Goal: Communication & Community: Answer question/provide support

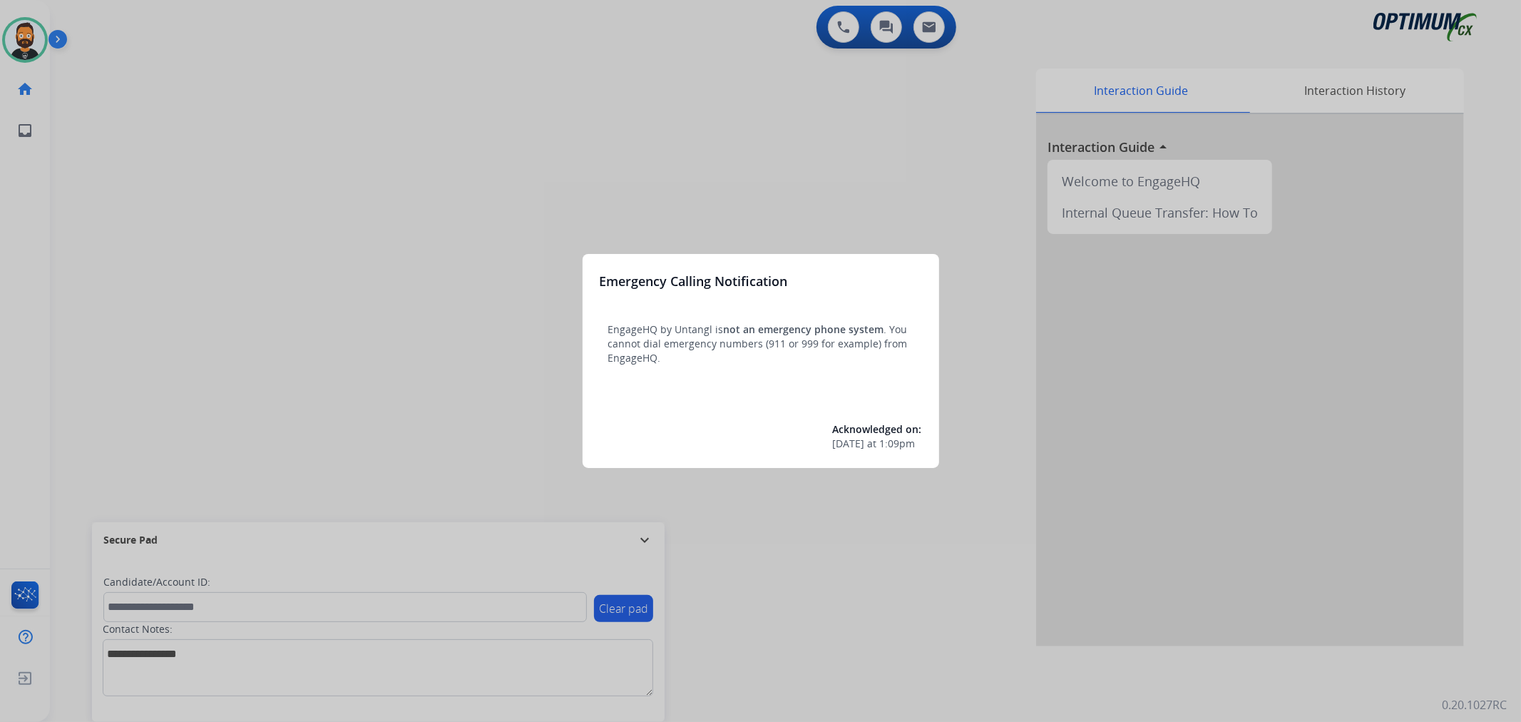
click at [652, 529] on div at bounding box center [760, 361] width 1521 height 722
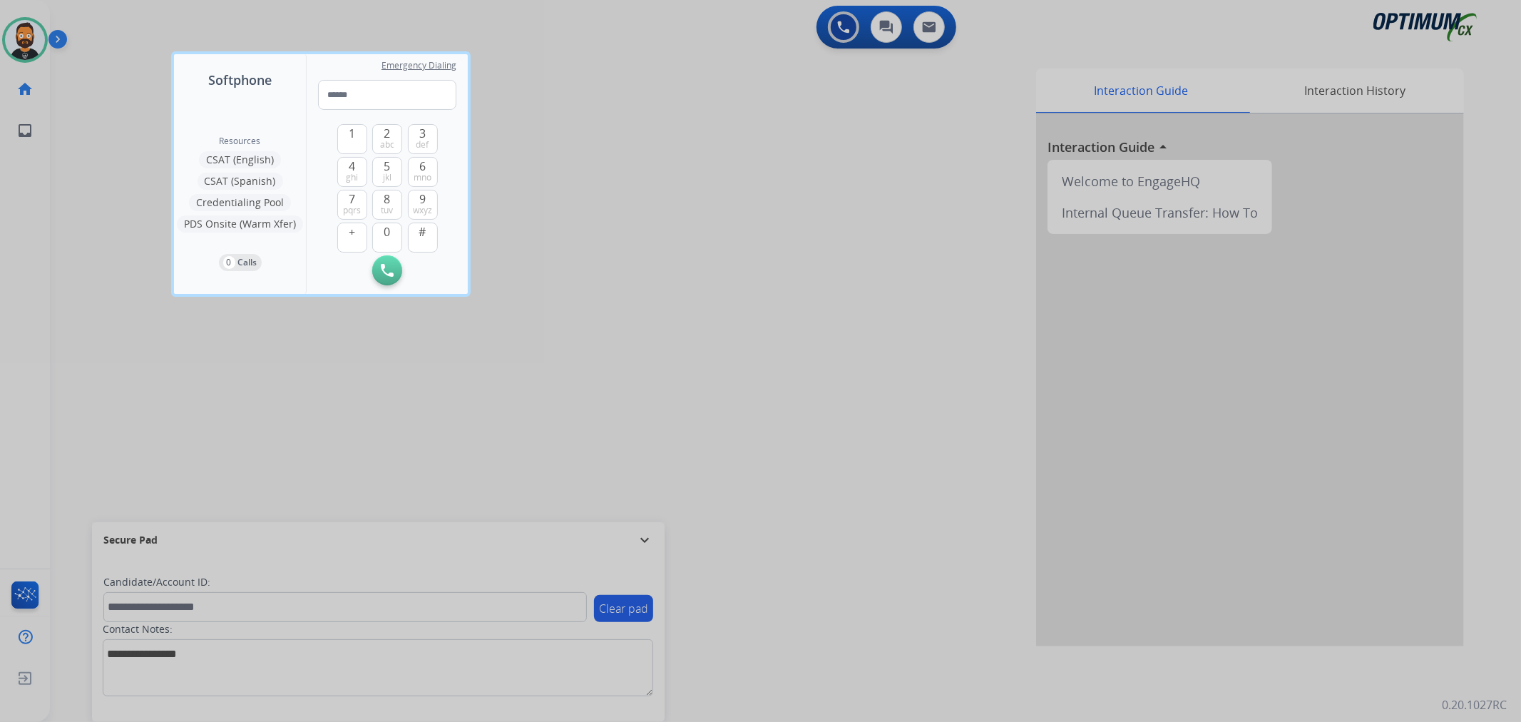
click at [650, 533] on div at bounding box center [760, 361] width 1521 height 722
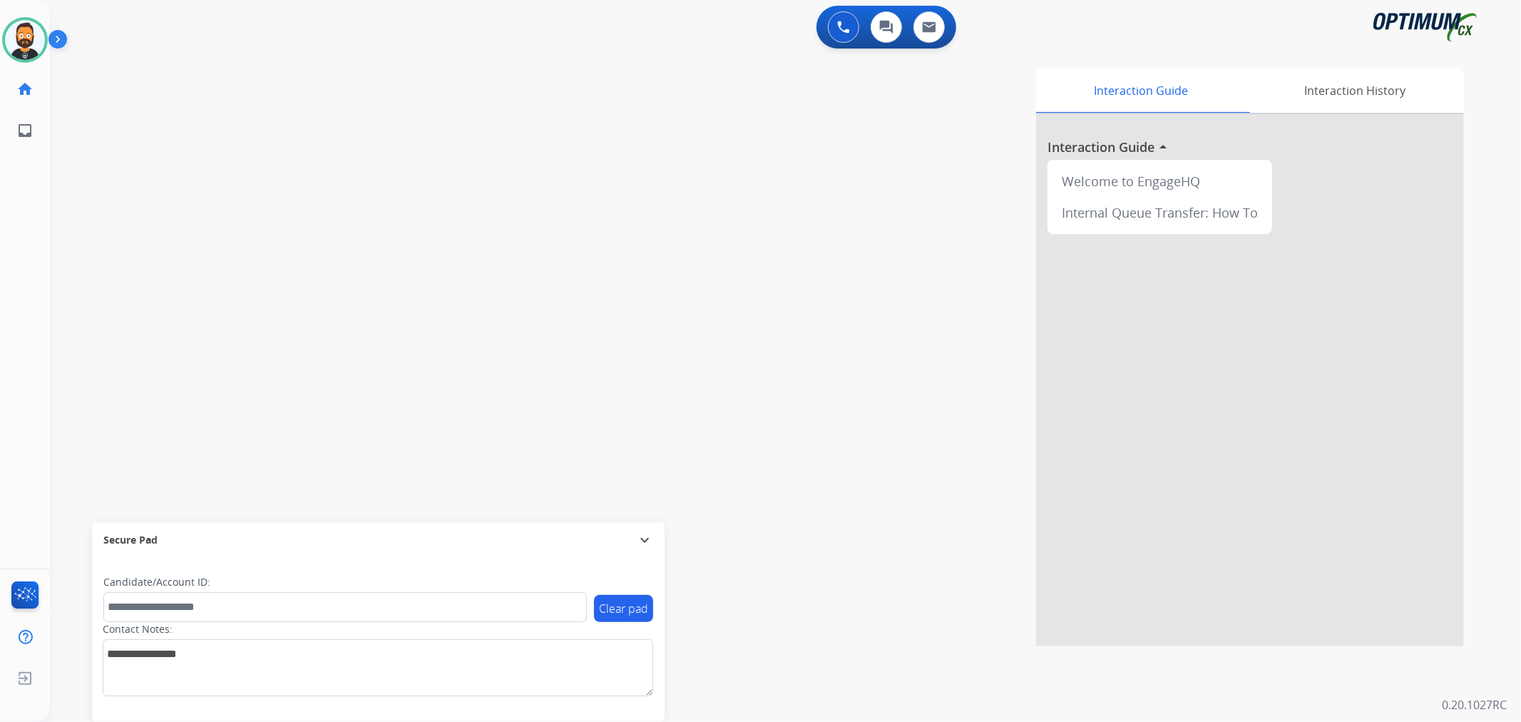
click at [645, 538] on mat-icon "expand_more" at bounding box center [644, 539] width 17 height 17
click at [51, 39] on img at bounding box center [60, 42] width 24 height 27
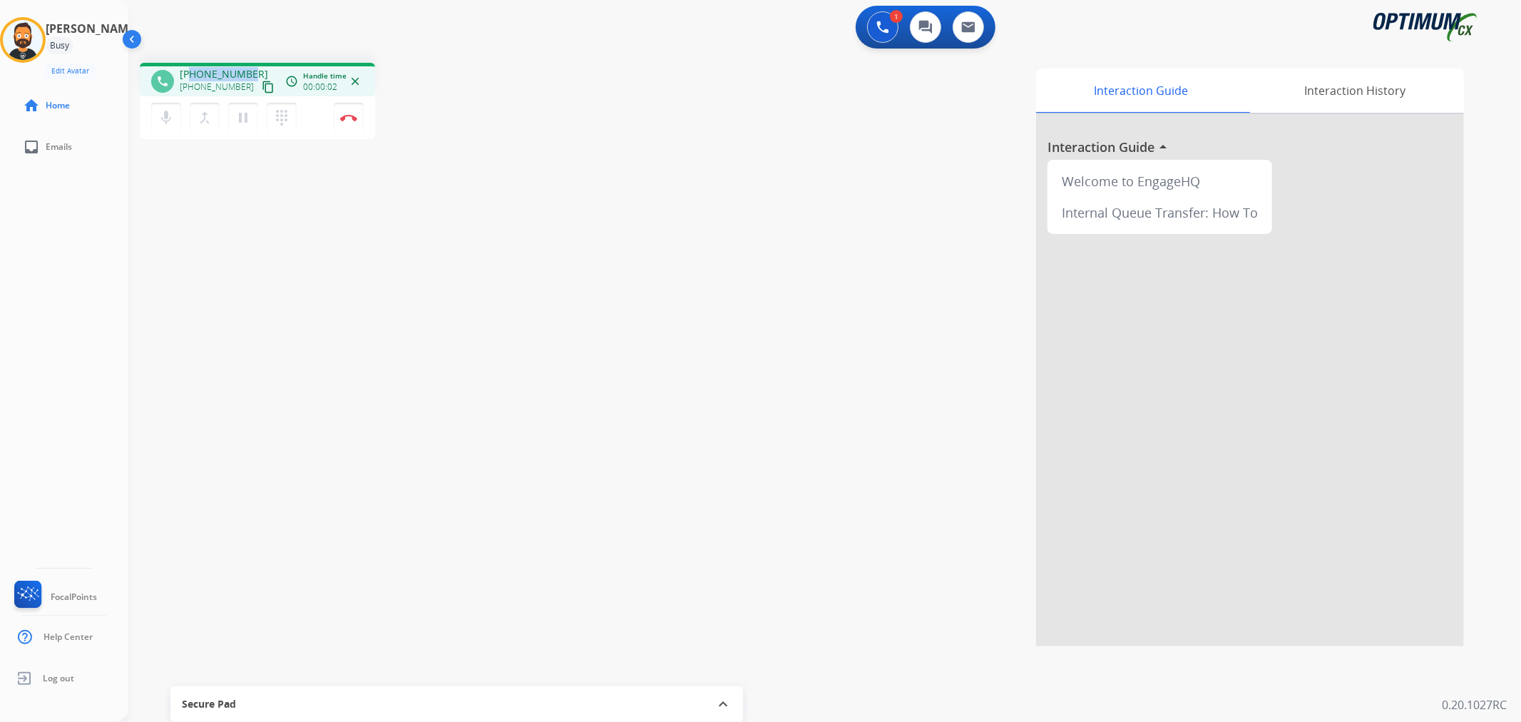
drag, startPoint x: 251, startPoint y: 68, endPoint x: 190, endPoint y: 68, distance: 60.6
click at [190, 68] on div "+12029106157 +12029106157 content_copy" at bounding box center [228, 81] width 97 height 29
copy span "2029106157"
click at [353, 114] on img at bounding box center [348, 117] width 17 height 7
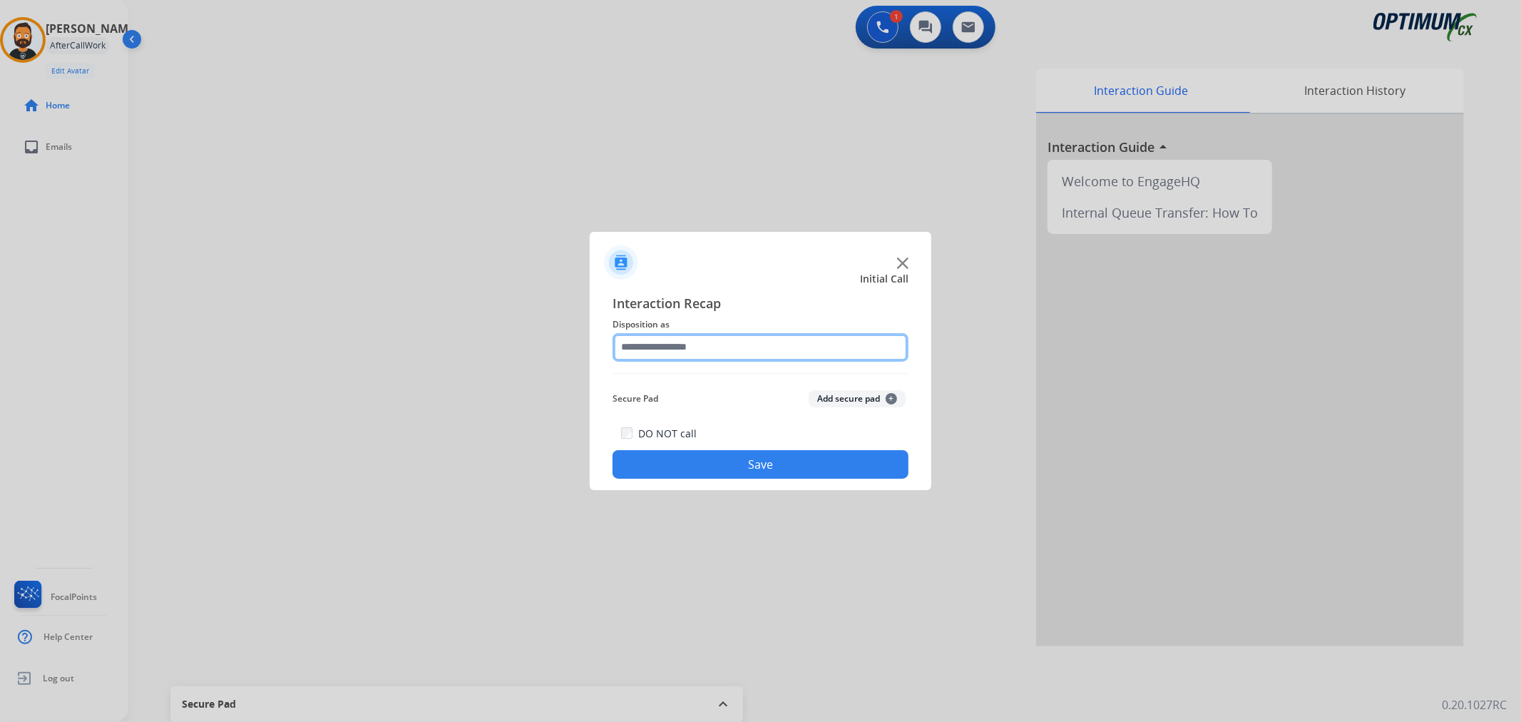
click at [687, 347] on input "text" at bounding box center [760, 347] width 296 height 29
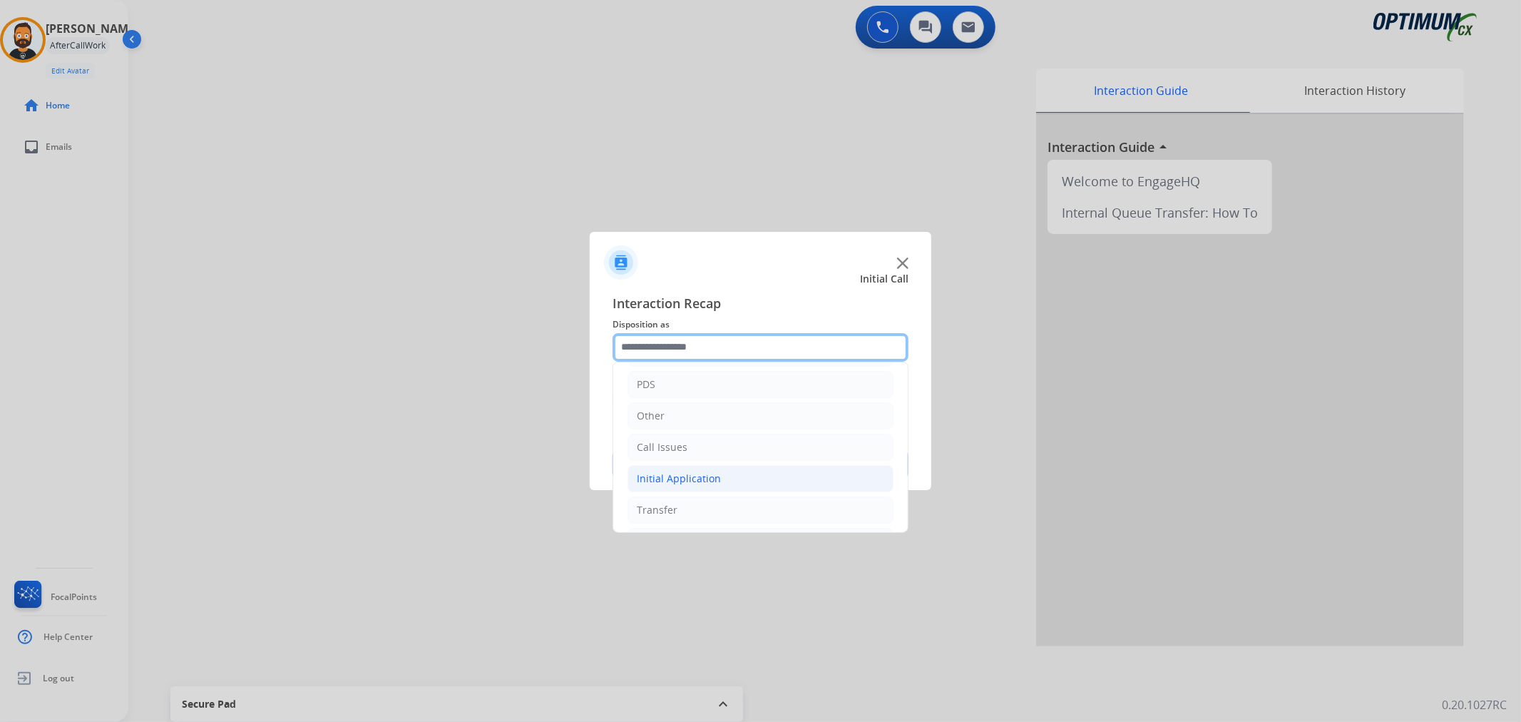
scroll to position [98, 0]
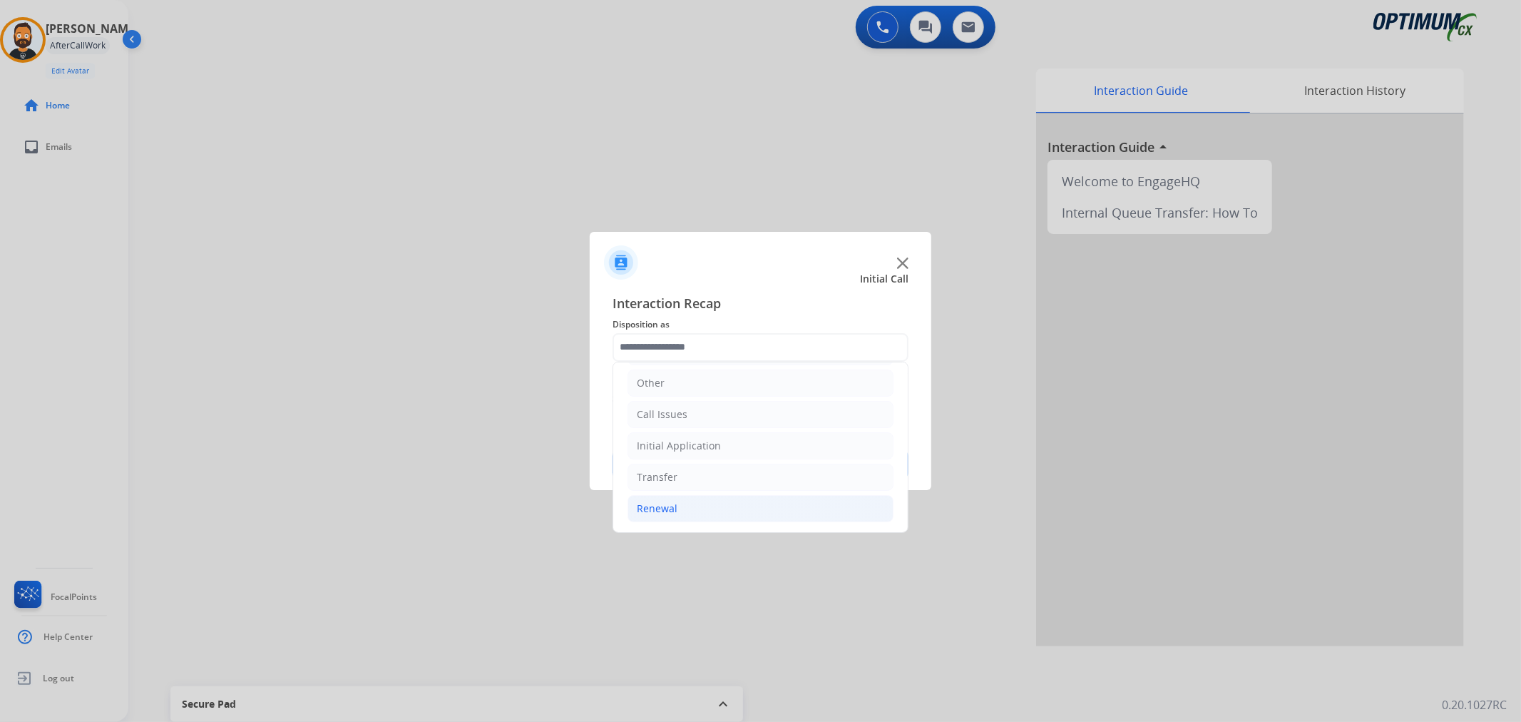
click at [673, 506] on div "Renewal" at bounding box center [657, 508] width 41 height 14
click at [686, 498] on li "Online Walk-Through (Renewal)" at bounding box center [774, 508] width 237 height 27
type input "**********"
click at [686, 498] on div at bounding box center [760, 361] width 1521 height 722
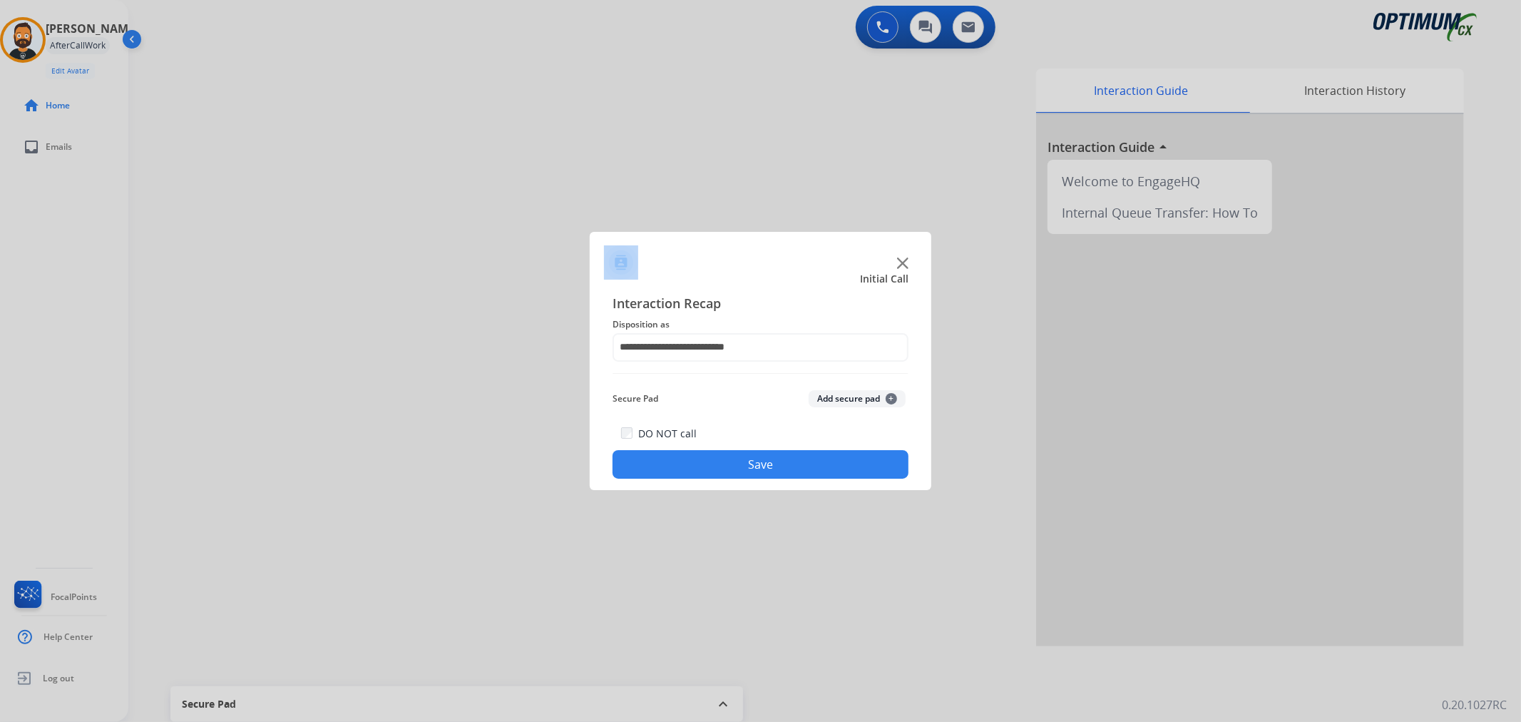
click at [692, 461] on button "Save" at bounding box center [760, 464] width 296 height 29
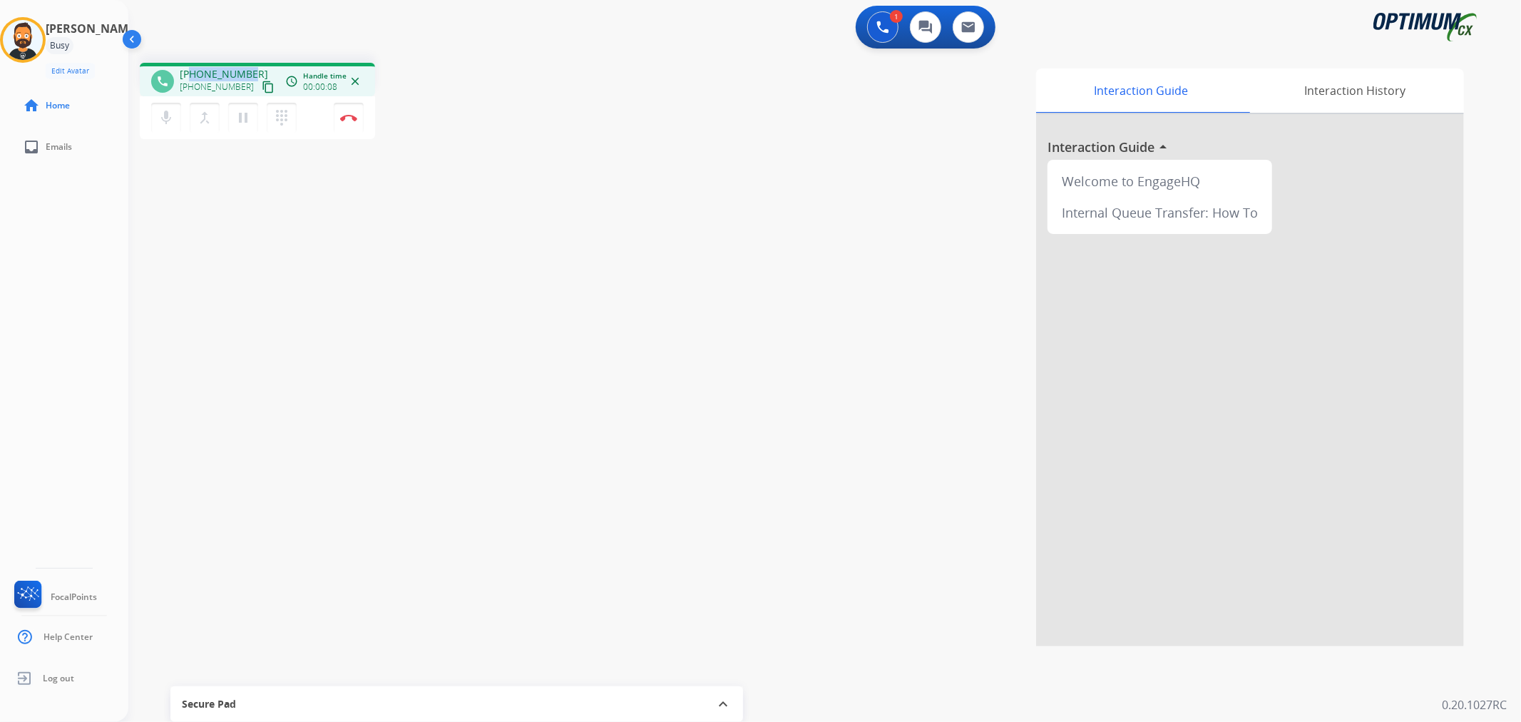
drag, startPoint x: 246, startPoint y: 69, endPoint x: 191, endPoint y: 73, distance: 55.1
click at [191, 73] on span "+15026540827" at bounding box center [224, 74] width 88 height 14
copy span "5026540827"
click at [347, 119] on img at bounding box center [348, 117] width 17 height 7
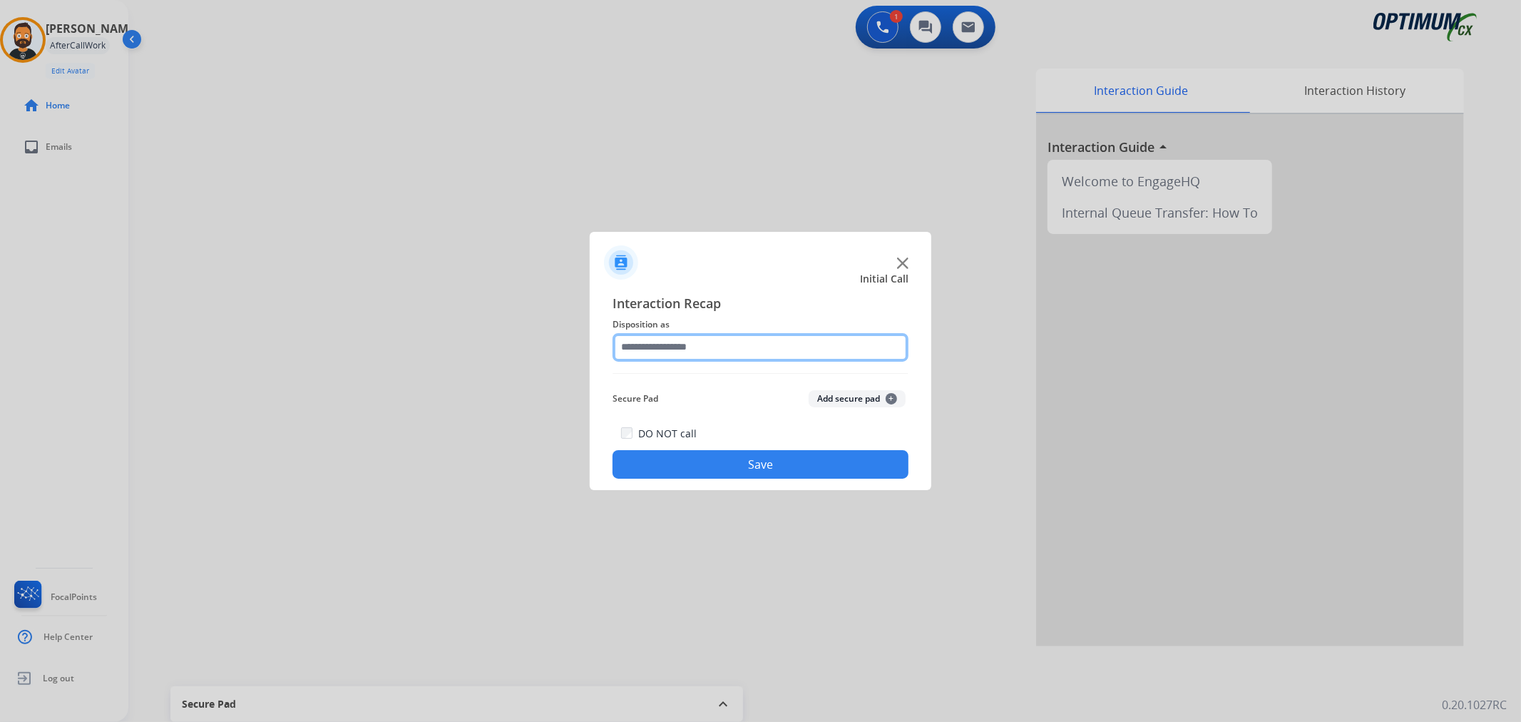
click at [680, 350] on input "text" at bounding box center [760, 347] width 296 height 29
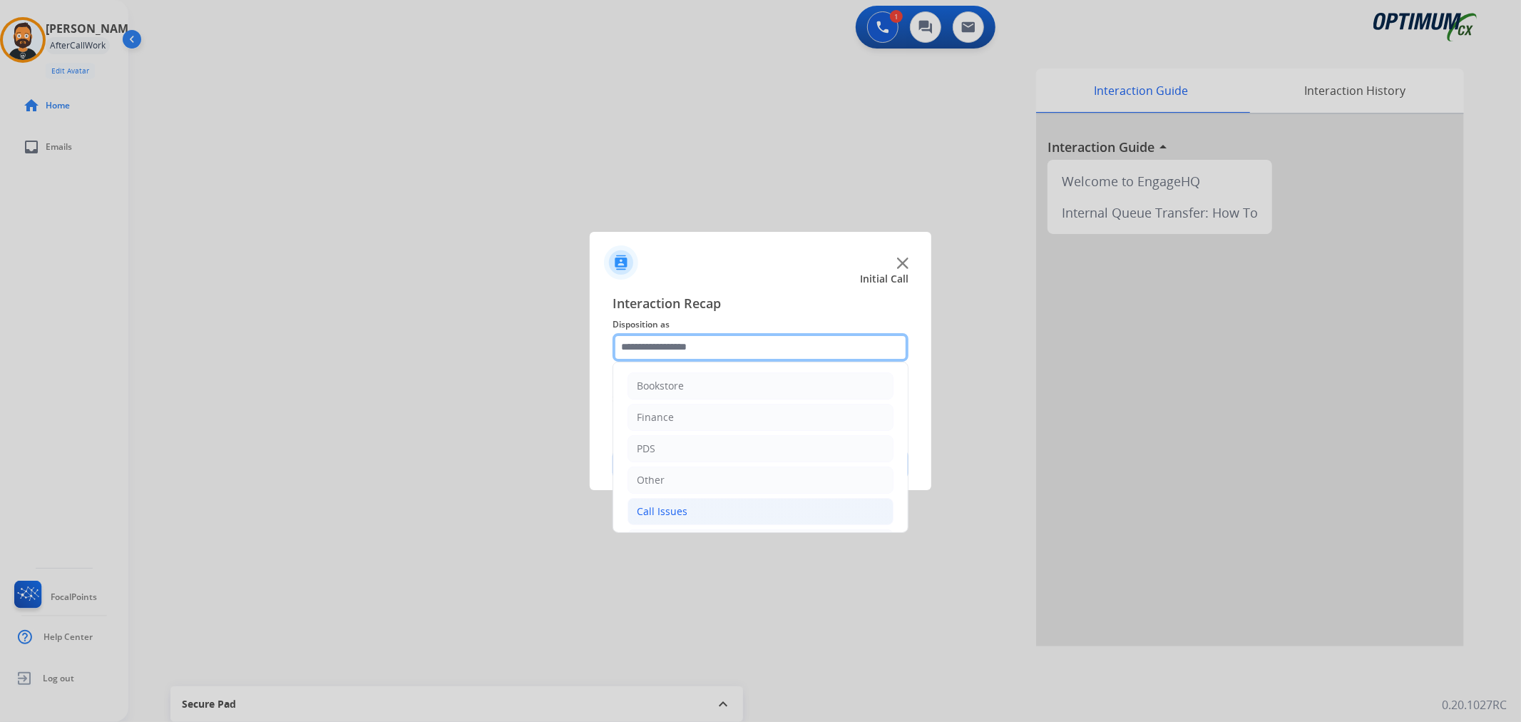
scroll to position [98, 0]
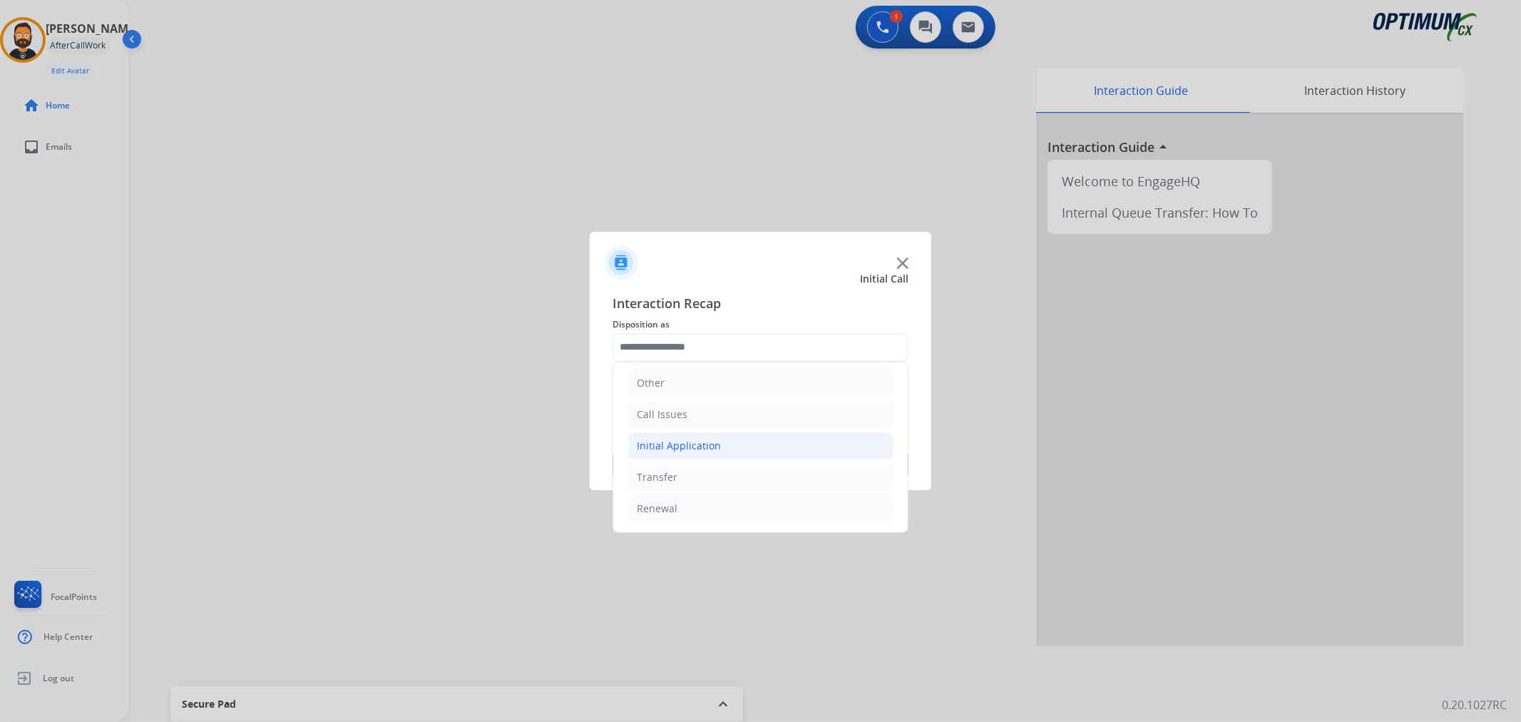
click at [688, 445] on div "Initial Application" at bounding box center [679, 446] width 84 height 14
click at [692, 469] on div "Credential Resend (Initial application)" at bounding box center [755, 476] width 180 height 14
type input "**********"
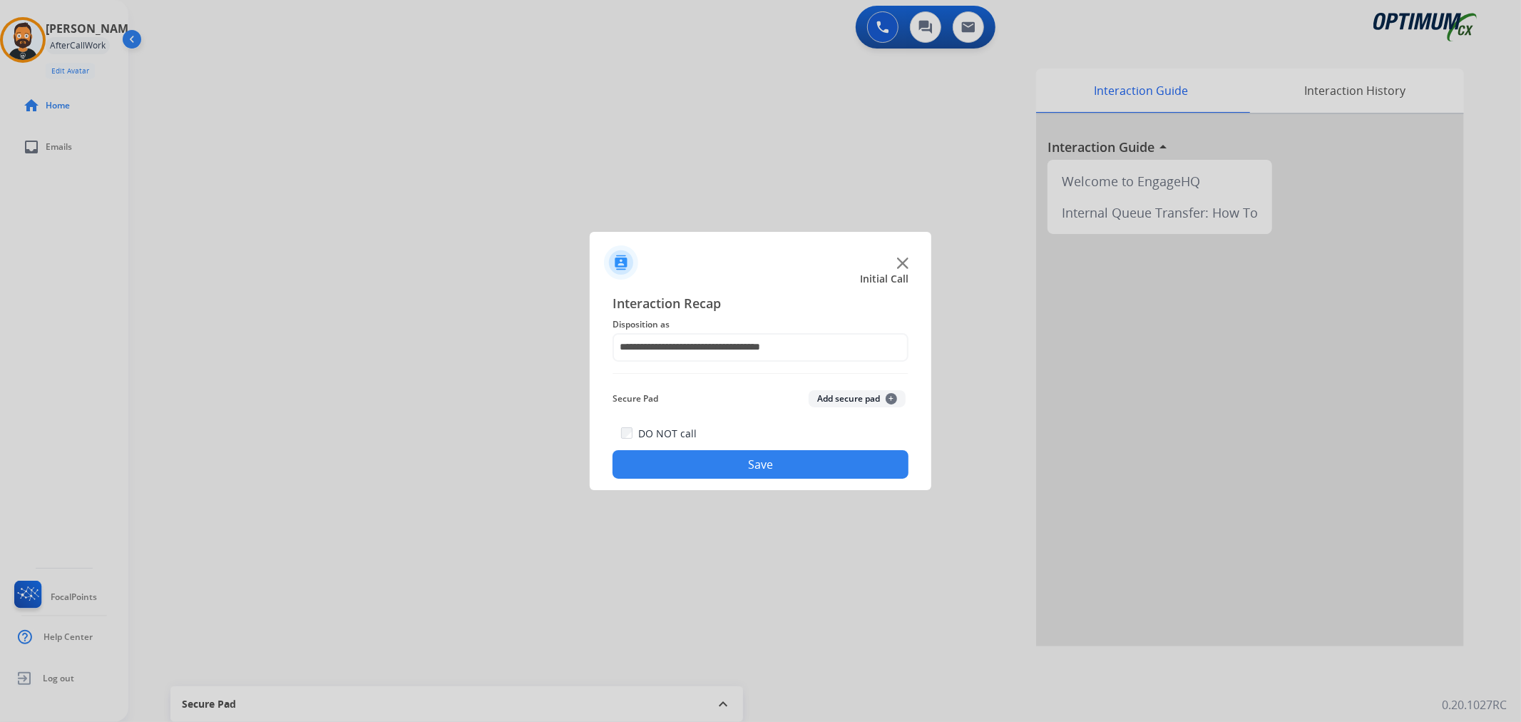
click at [692, 469] on button "Save" at bounding box center [760, 464] width 296 height 29
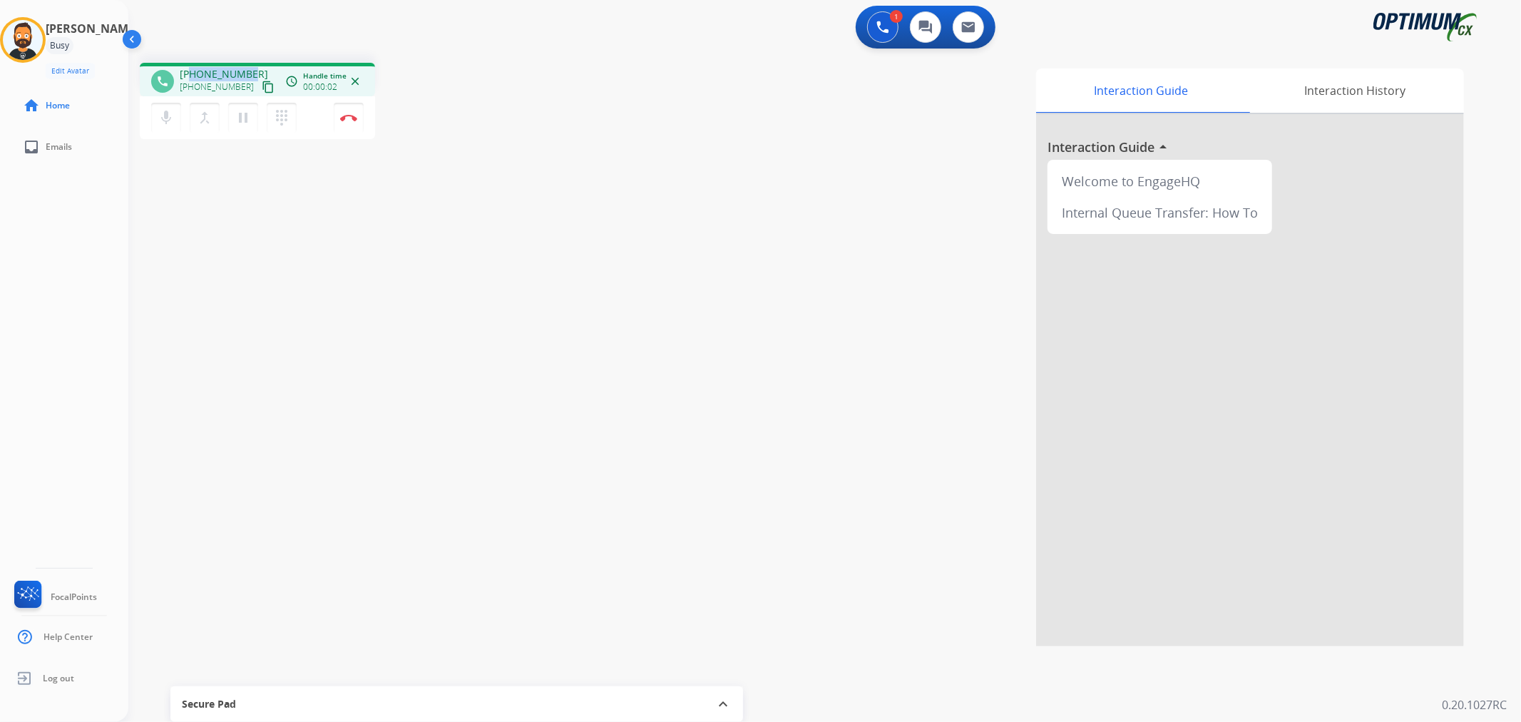
drag, startPoint x: 247, startPoint y: 69, endPoint x: 193, endPoint y: 67, distance: 54.2
click at [193, 67] on span "+16064608221" at bounding box center [224, 74] width 88 height 14
copy span "6064608221"
click at [247, 120] on mat-icon "pause" at bounding box center [243, 117] width 17 height 17
click at [237, 123] on mat-icon "play_arrow" at bounding box center [243, 117] width 17 height 17
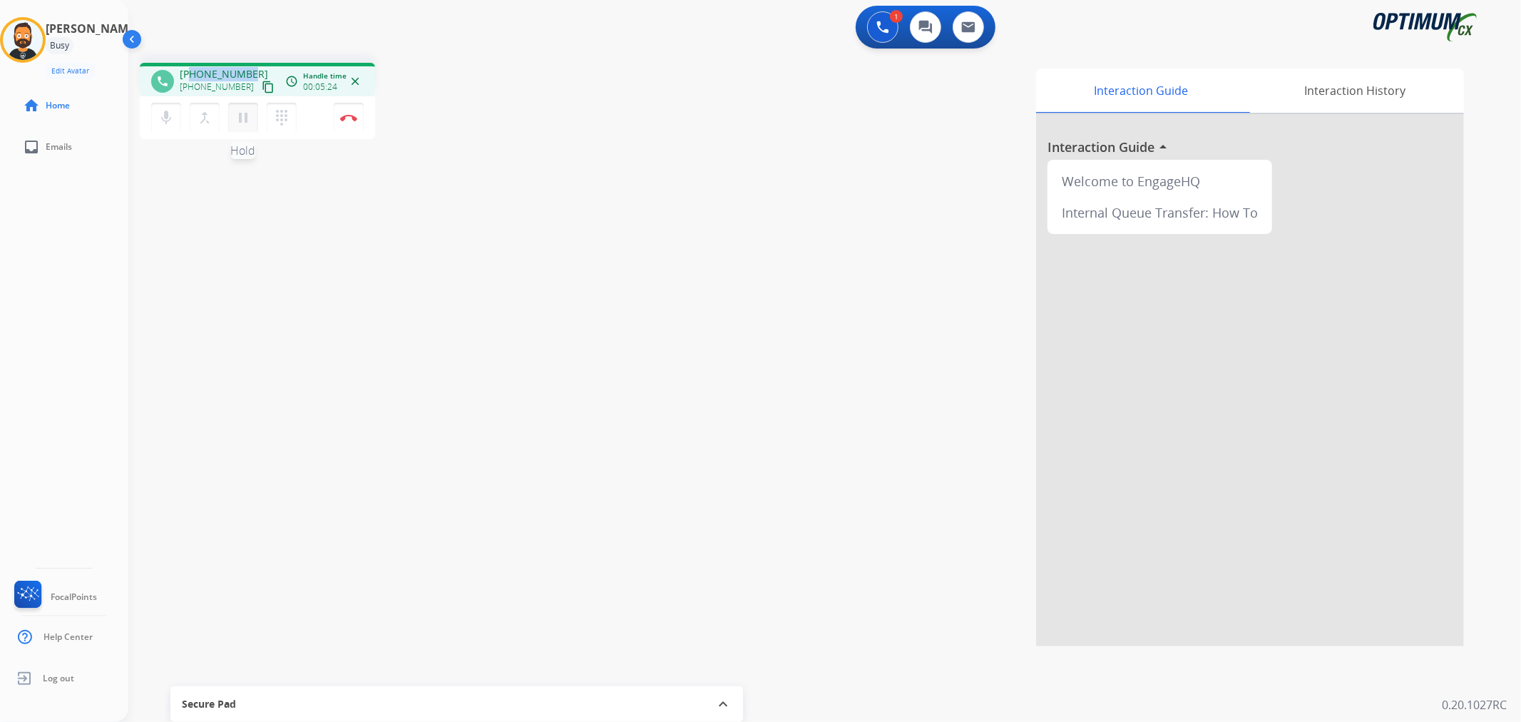
click at [245, 113] on mat-icon "pause" at bounding box center [243, 117] width 17 height 17
click at [235, 104] on button "play_arrow Hold" at bounding box center [243, 118] width 30 height 30
click at [346, 108] on button "Disconnect" at bounding box center [349, 118] width 30 height 30
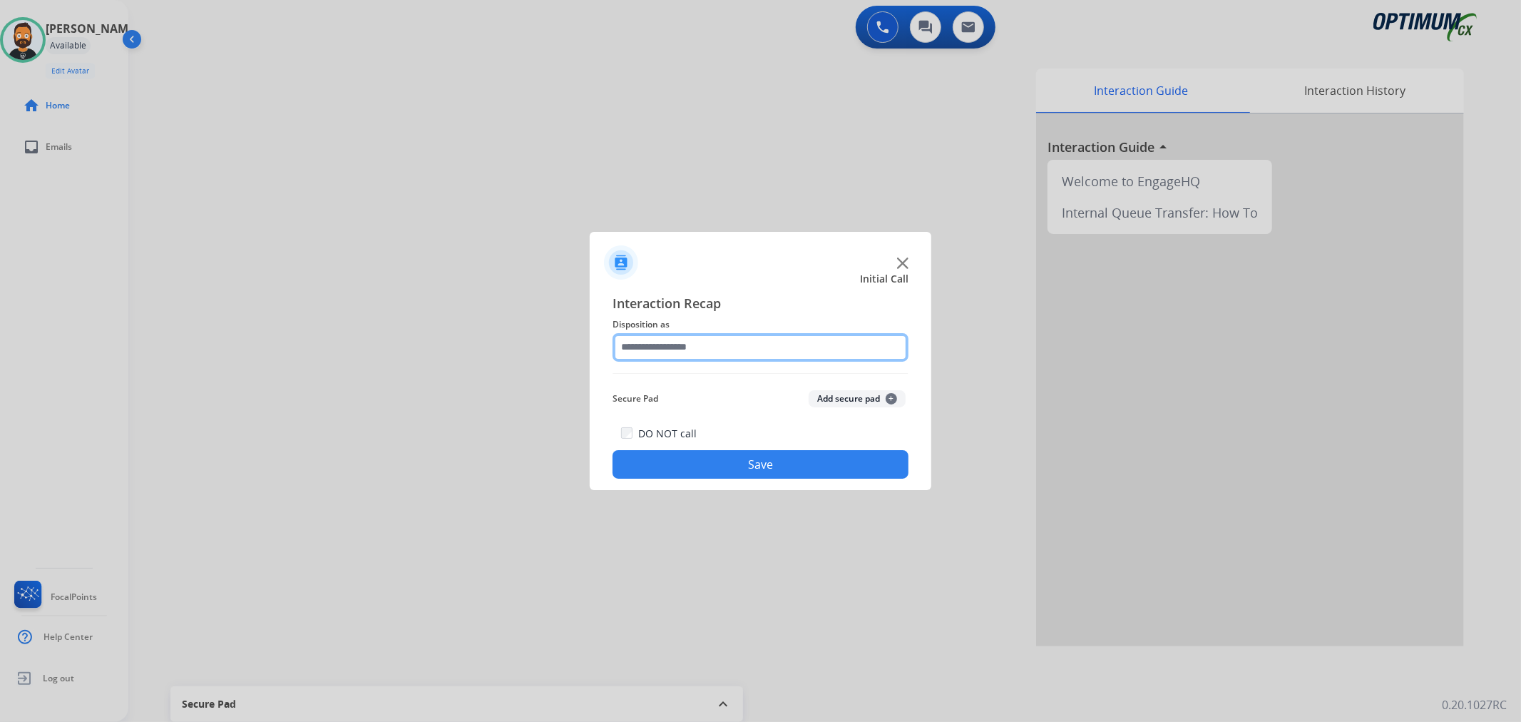
click at [709, 355] on input "text" at bounding box center [760, 347] width 296 height 29
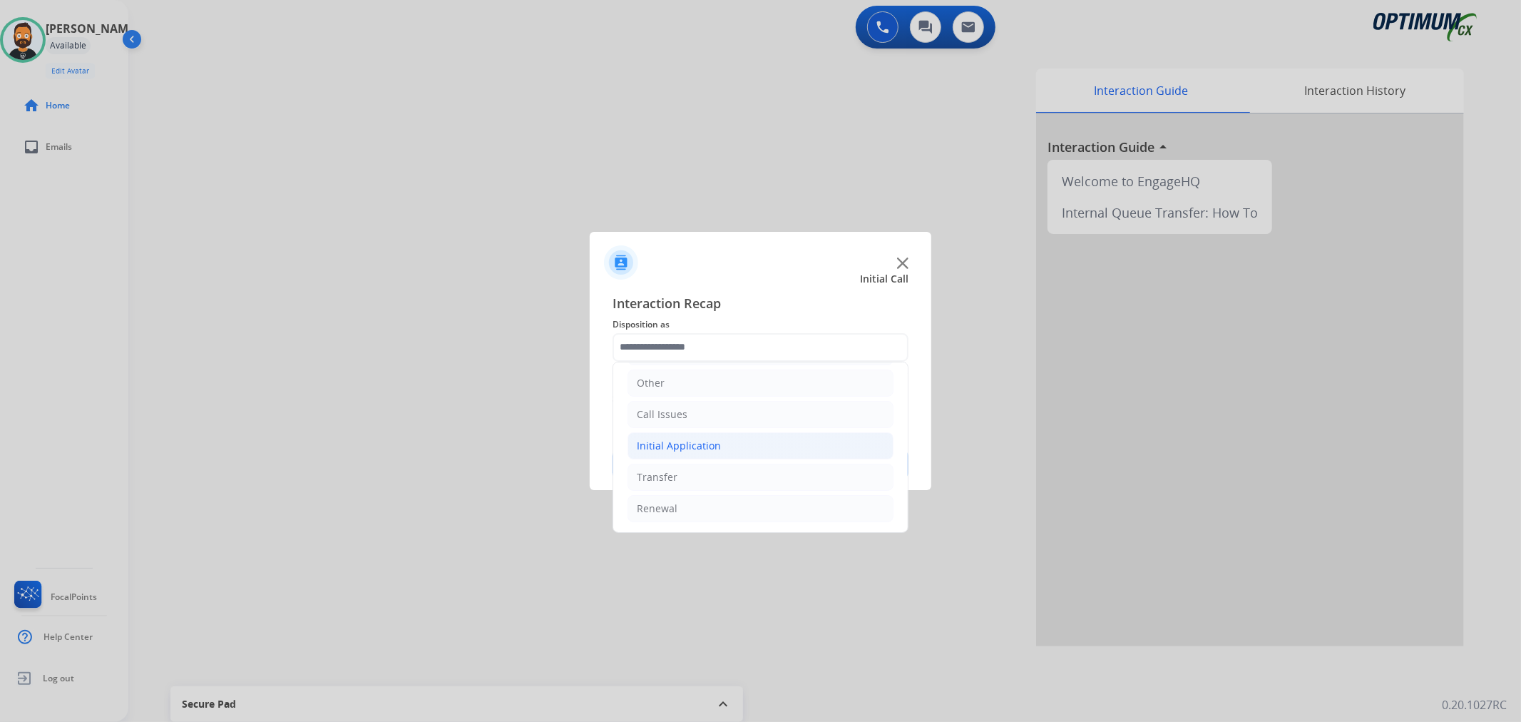
click at [680, 443] on div "Initial Application" at bounding box center [679, 446] width 84 height 14
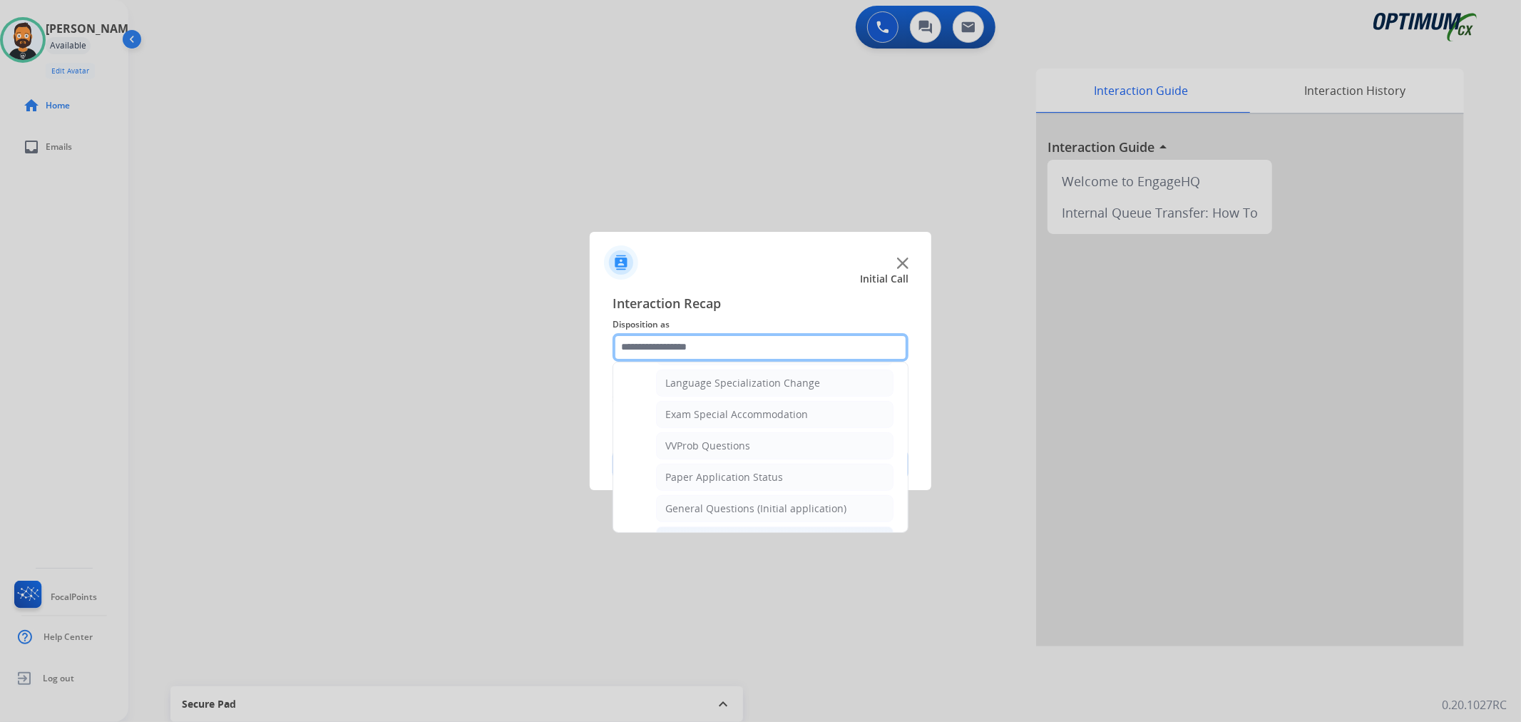
scroll to position [758, 0]
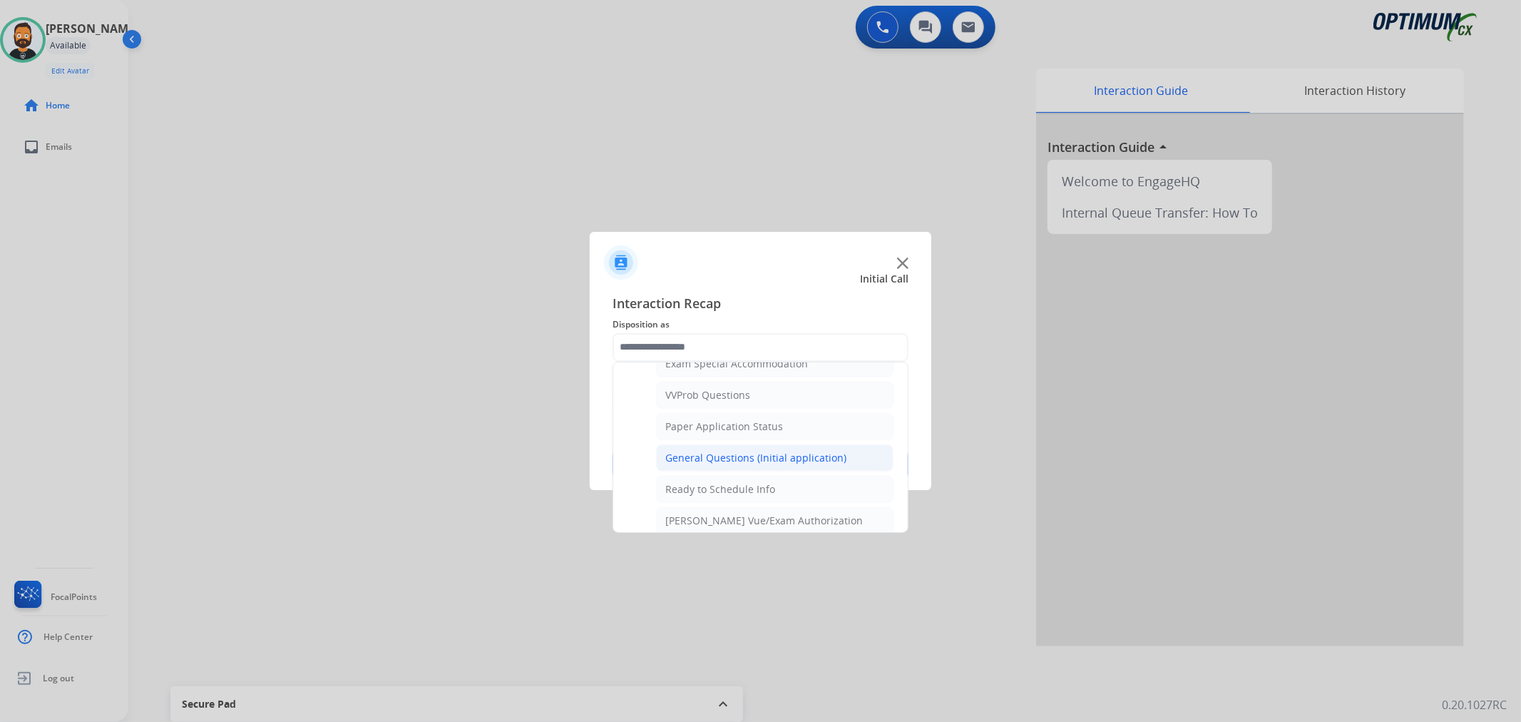
click at [735, 462] on div "General Questions (Initial application)" at bounding box center [755, 458] width 181 height 14
type input "**********"
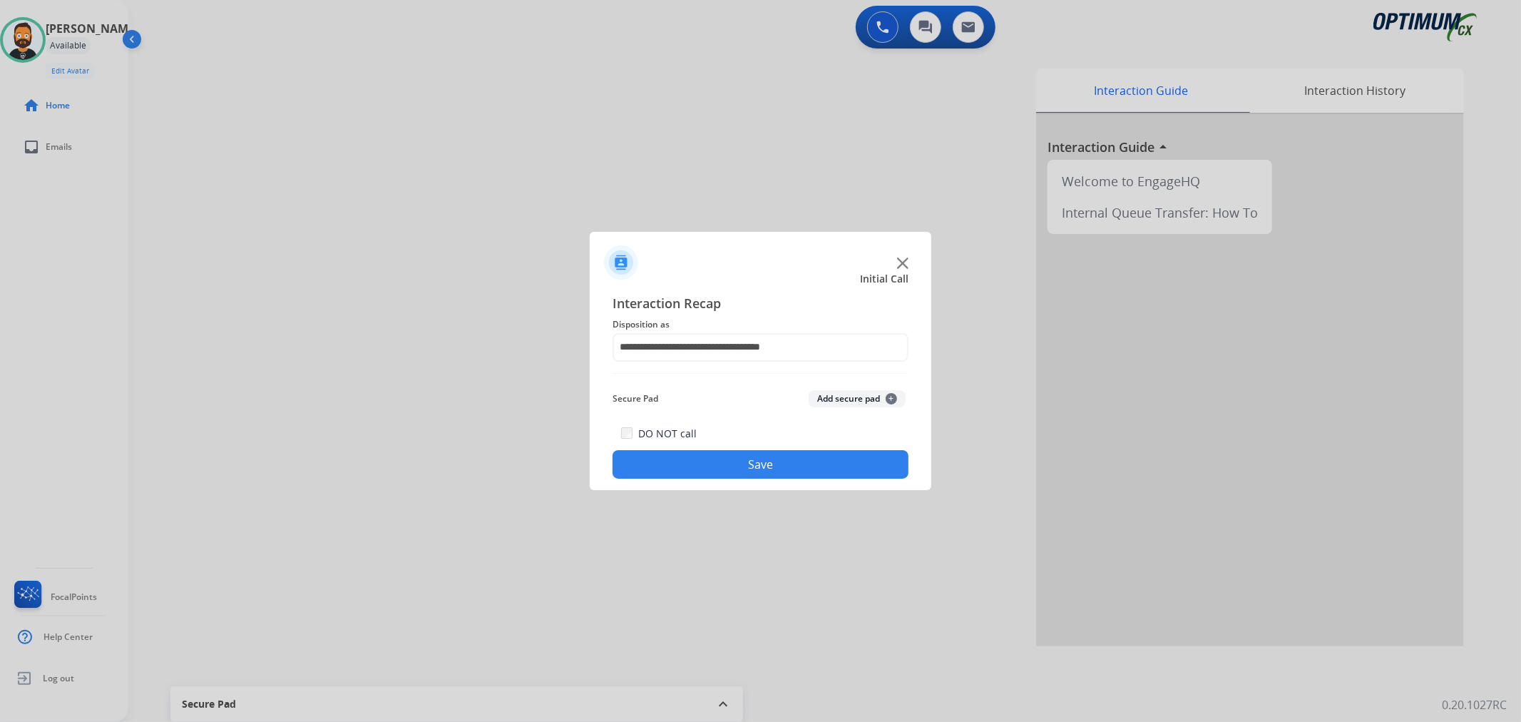
click at [735, 462] on button "Save" at bounding box center [760, 464] width 296 height 29
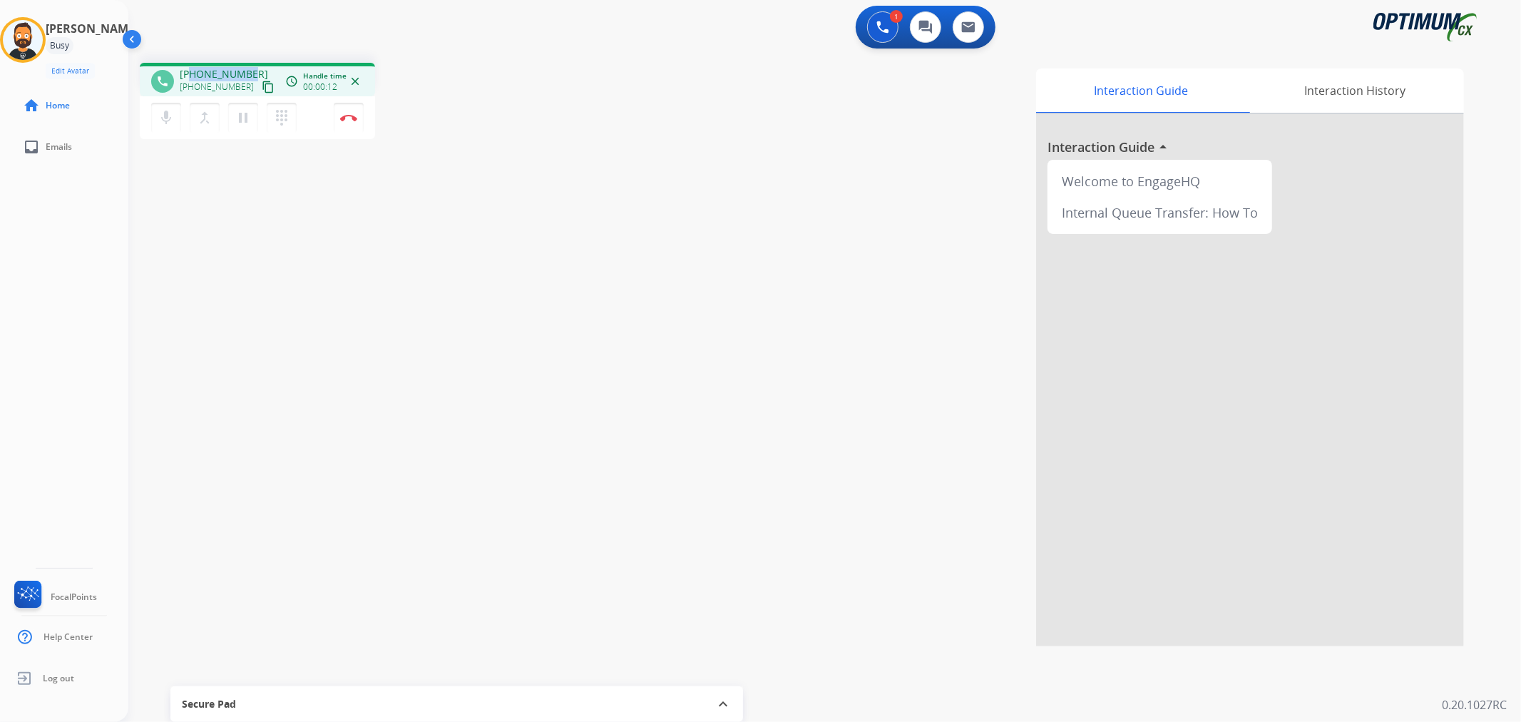
drag, startPoint x: 247, startPoint y: 68, endPoint x: 189, endPoint y: 66, distance: 57.8
click at [189, 67] on span "+13374006892" at bounding box center [224, 74] width 88 height 14
copy span "3374006892"
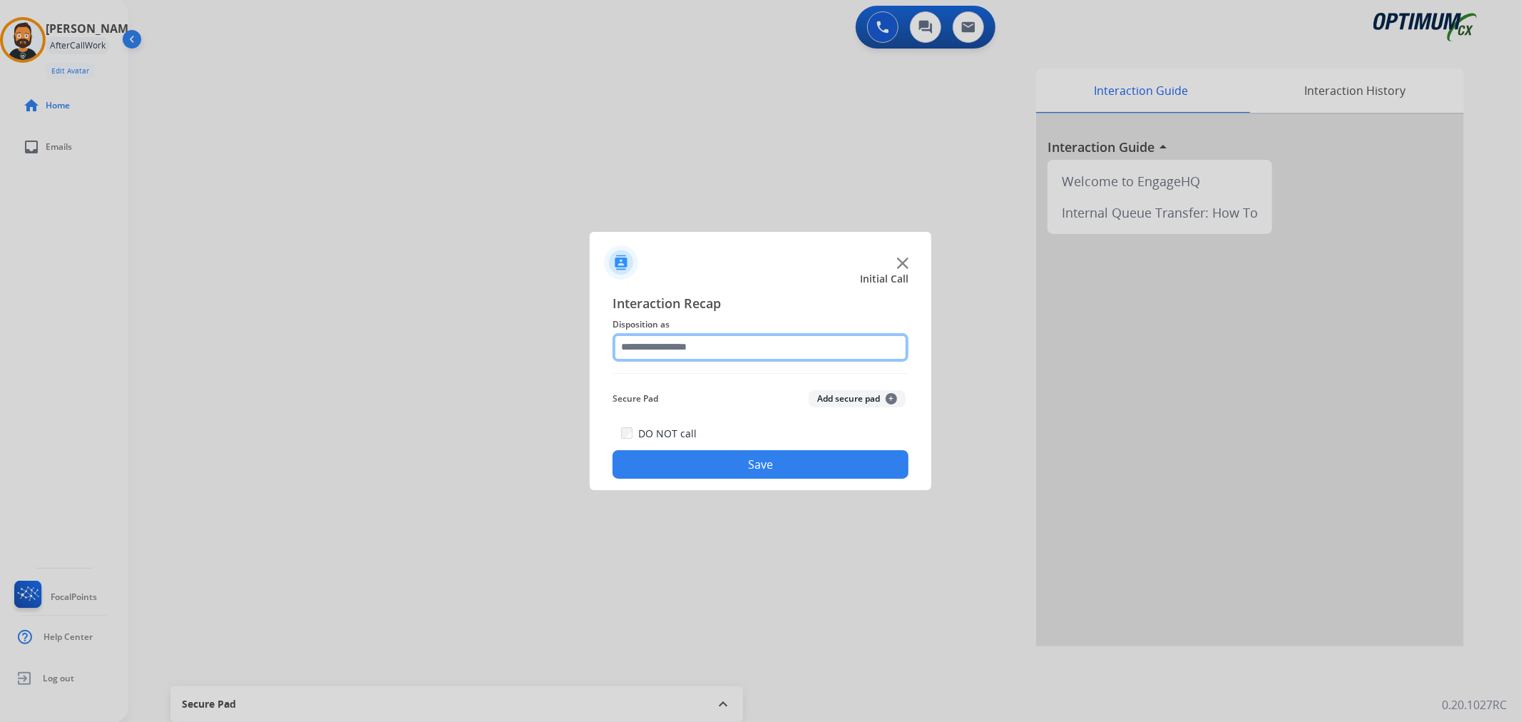
click at [675, 353] on input "text" at bounding box center [760, 347] width 296 height 29
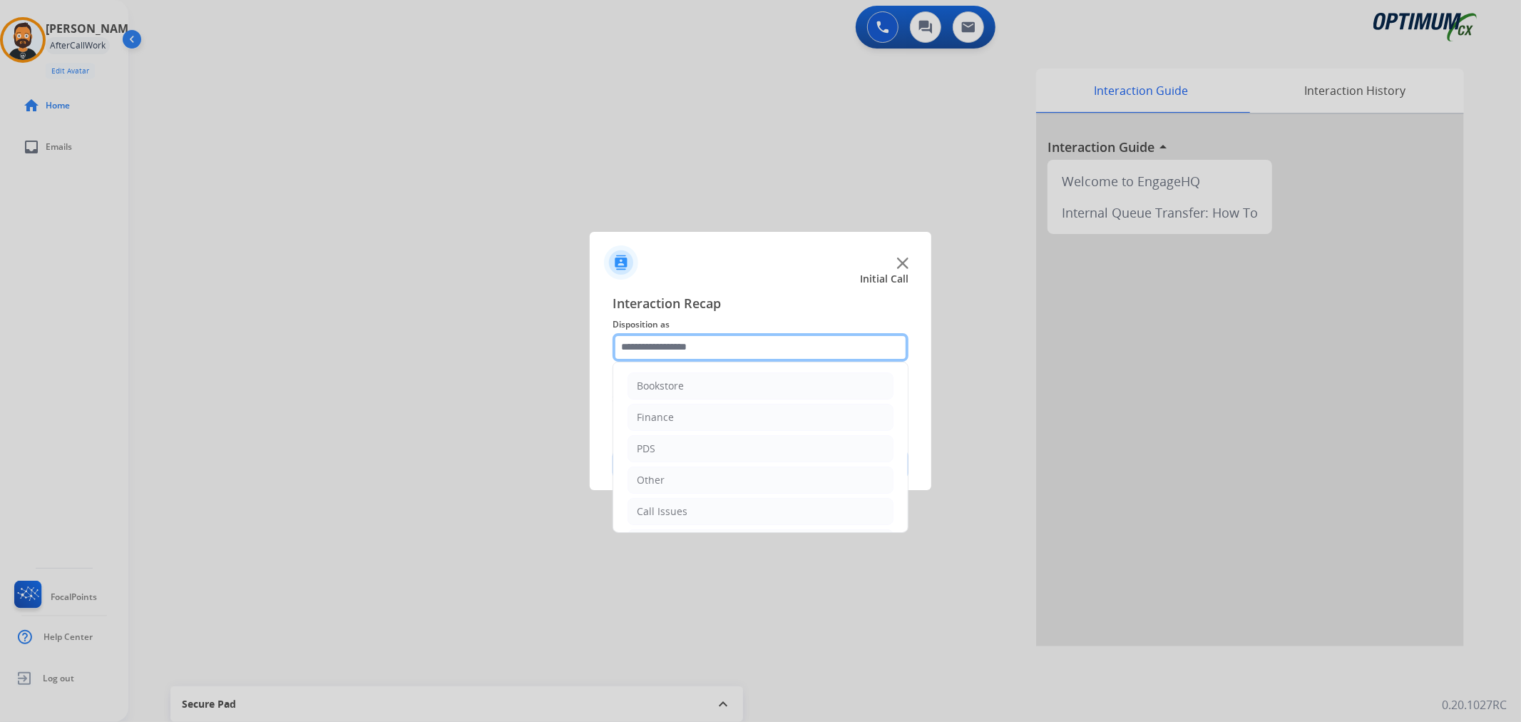
scroll to position [98, 0]
click at [719, 436] on li "Initial Application" at bounding box center [760, 445] width 266 height 27
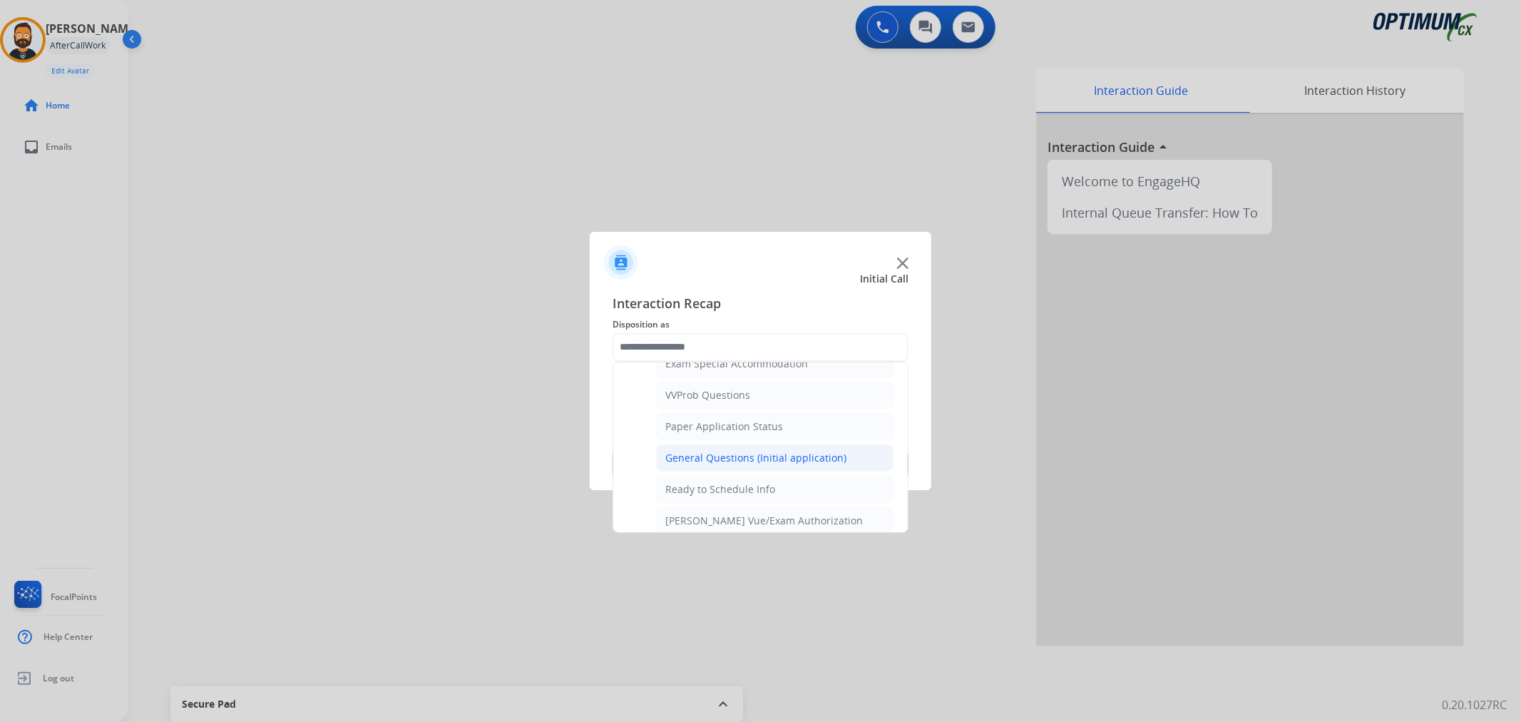
click at [739, 457] on div "General Questions (Initial application)" at bounding box center [755, 458] width 181 height 14
type input "**********"
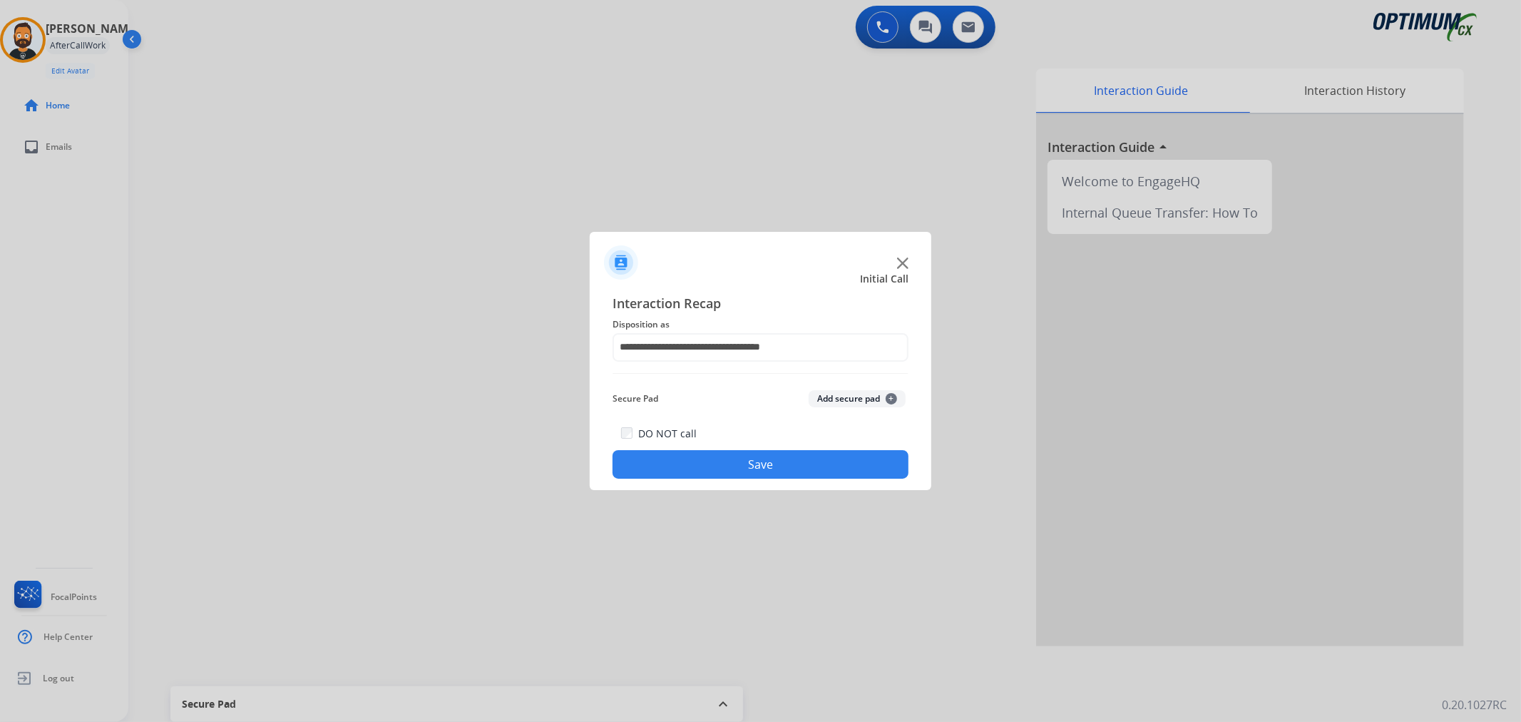
click at [739, 458] on button "Save" at bounding box center [760, 464] width 296 height 29
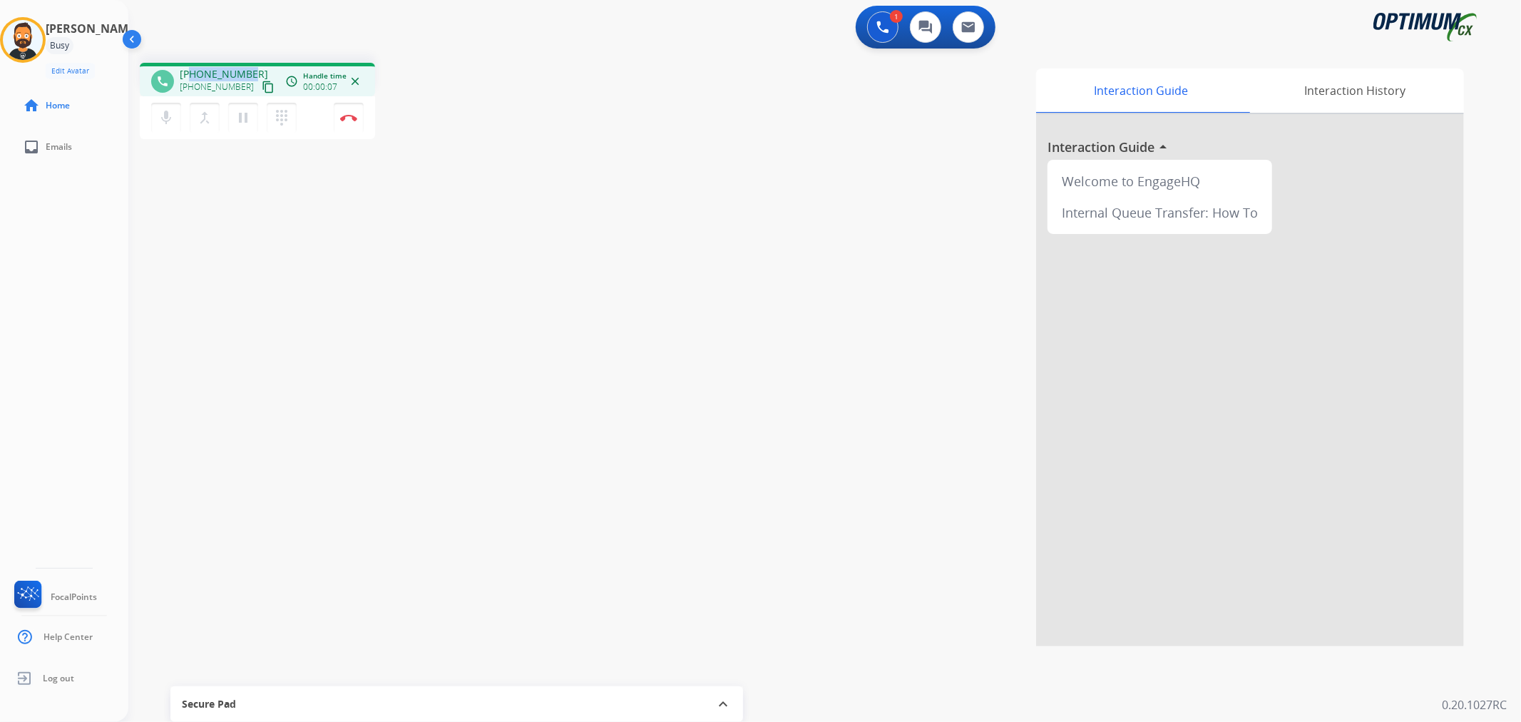
drag, startPoint x: 250, startPoint y: 68, endPoint x: 190, endPoint y: 66, distance: 59.9
click at [190, 67] on div "+13152262975 +13152262975 content_copy" at bounding box center [228, 81] width 97 height 29
copy span "3152262975"
click at [346, 118] on img at bounding box center [348, 117] width 17 height 7
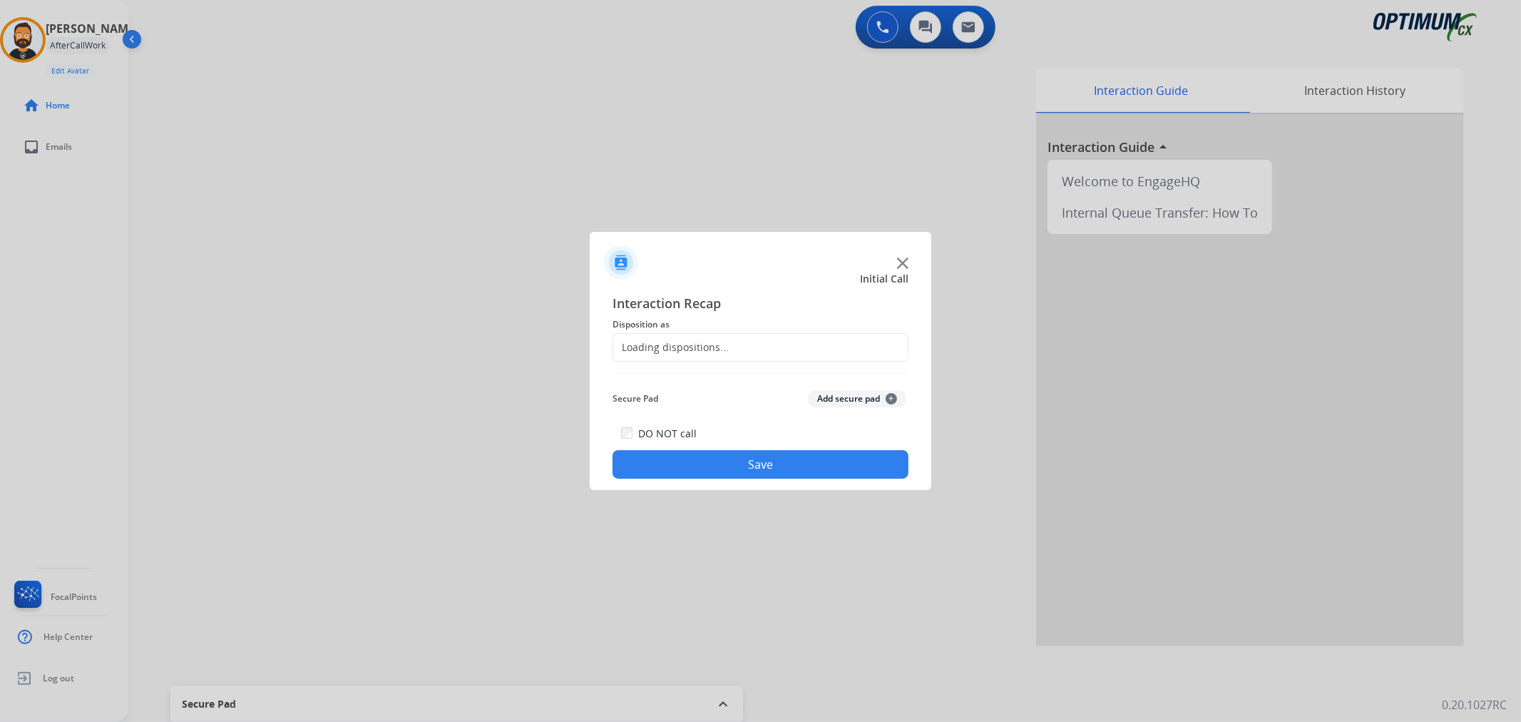
click at [682, 347] on div "Loading dispositions..." at bounding box center [671, 347] width 116 height 14
click at [680, 339] on input "text" at bounding box center [760, 347] width 296 height 29
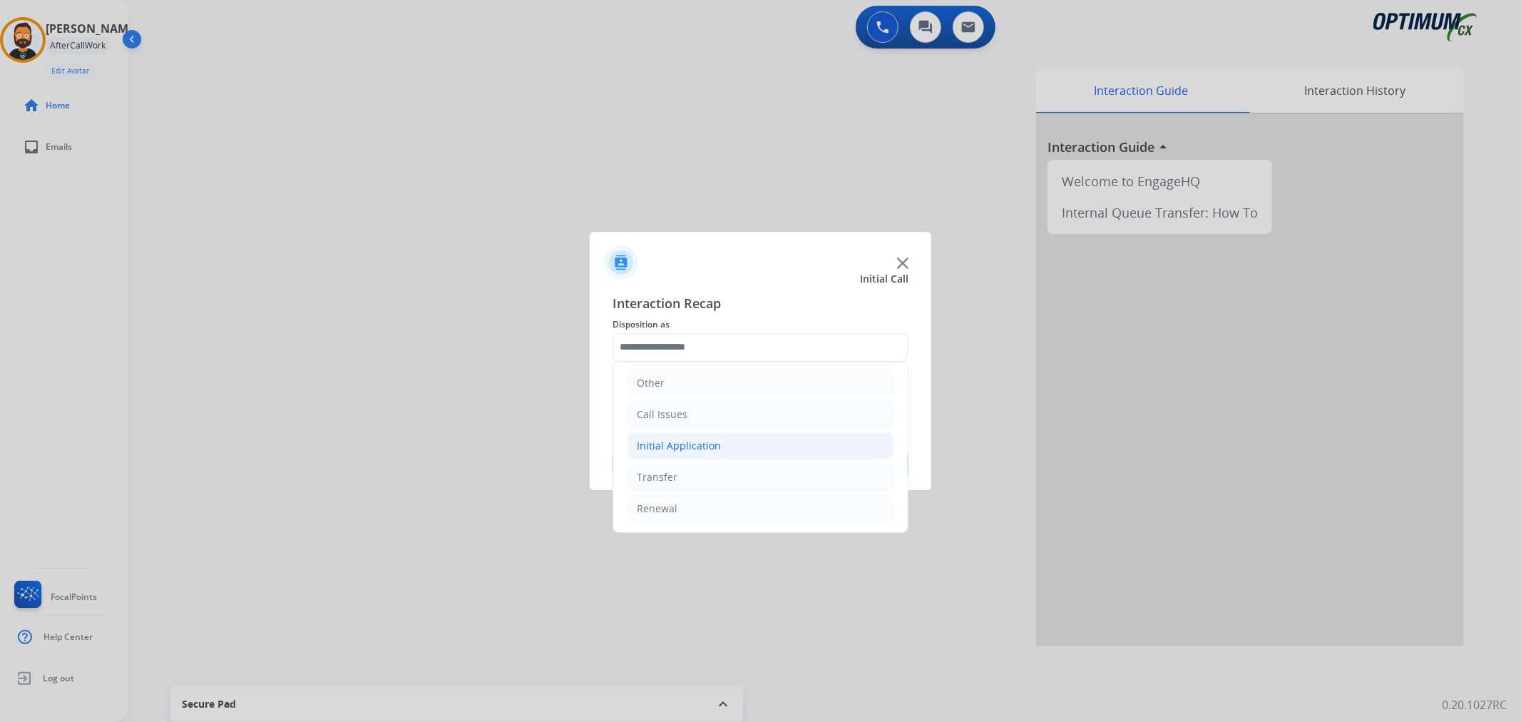
click at [697, 443] on div "Initial Application" at bounding box center [679, 446] width 84 height 14
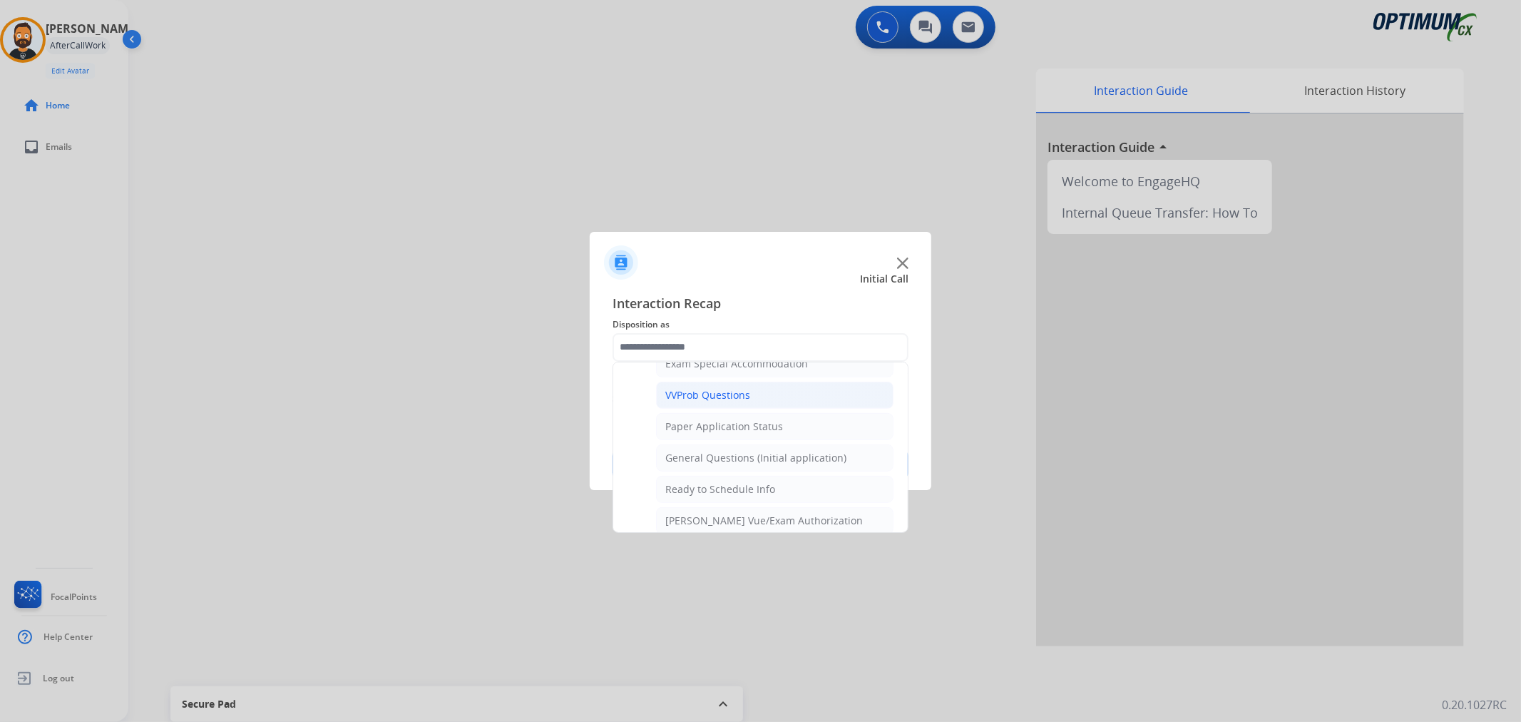
click at [710, 398] on div "VVProb Questions" at bounding box center [707, 395] width 85 height 14
type input "**********"
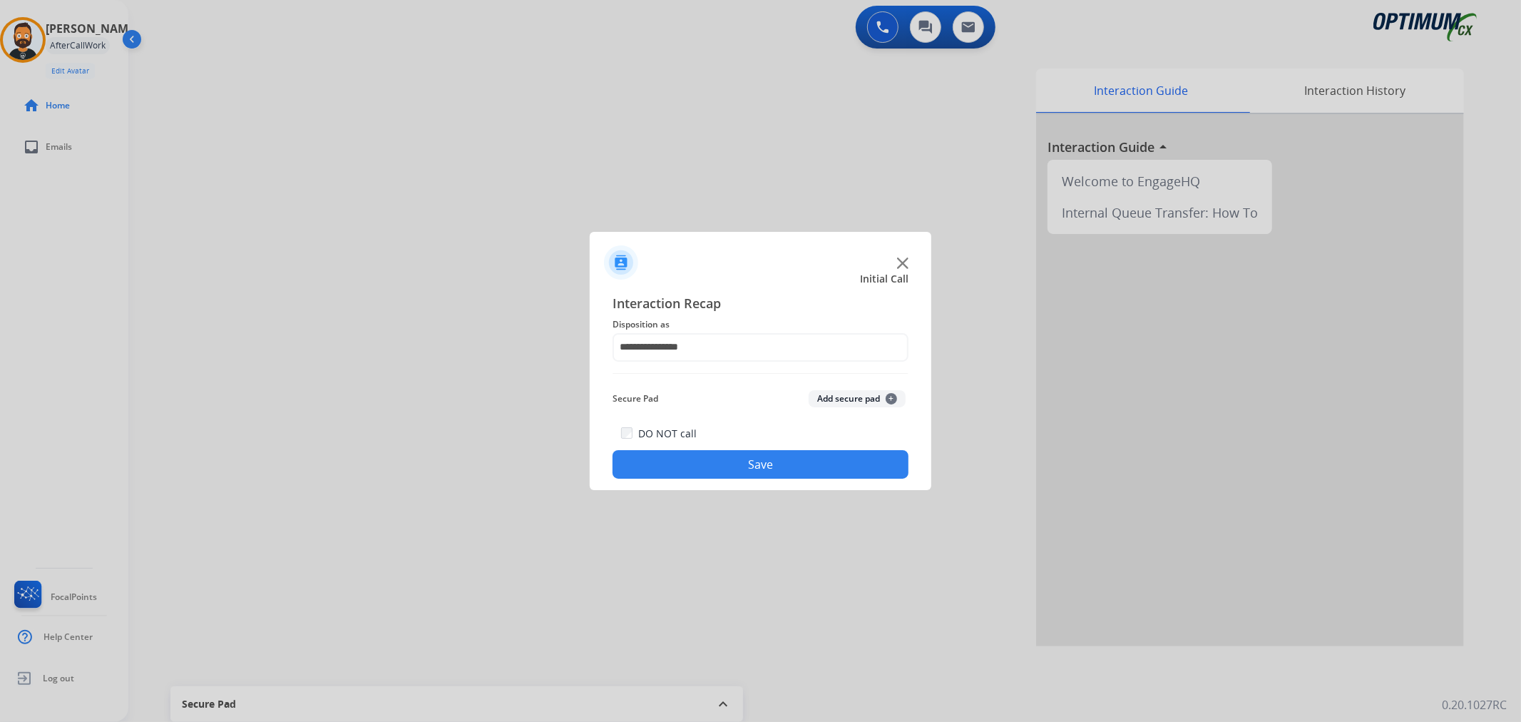
click at [721, 452] on button "Save" at bounding box center [760, 464] width 296 height 29
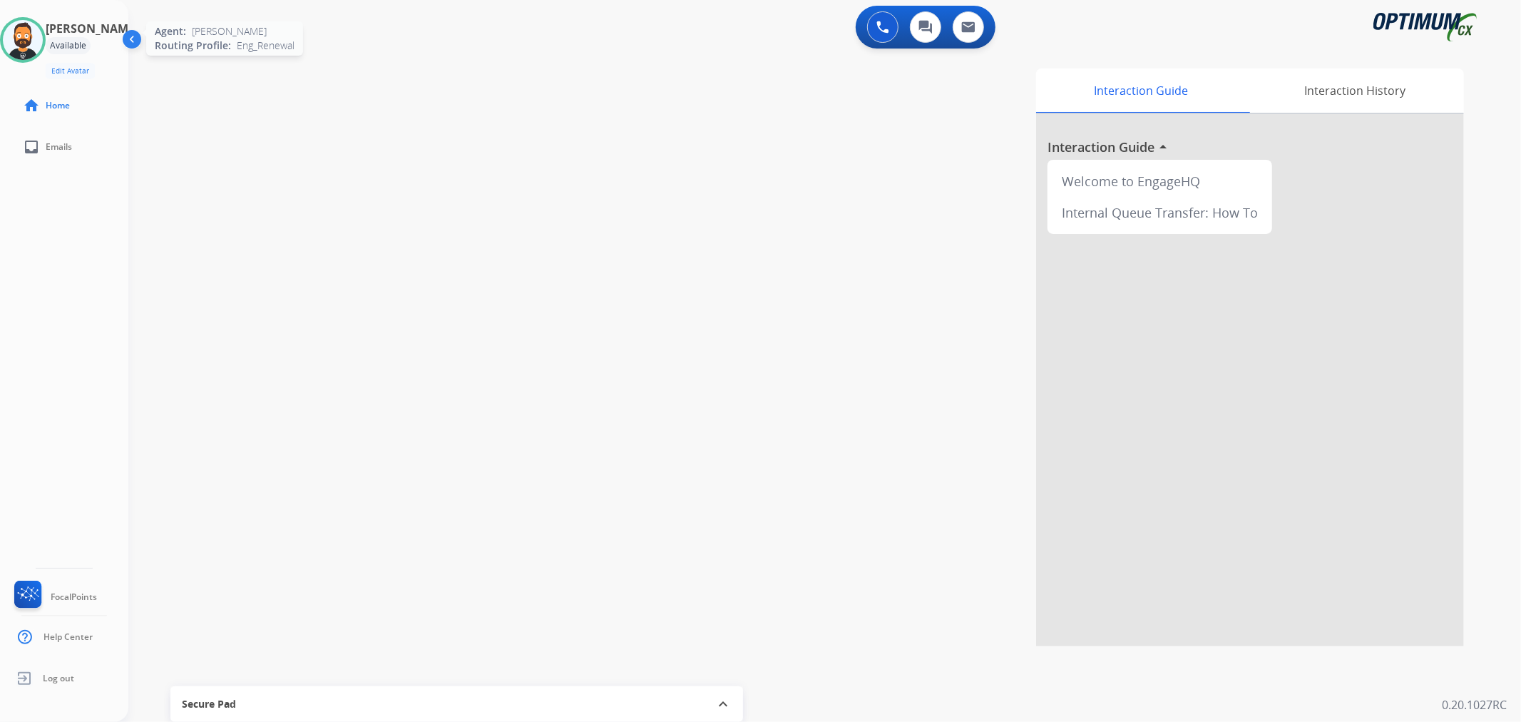
click at [15, 38] on img at bounding box center [23, 40] width 40 height 40
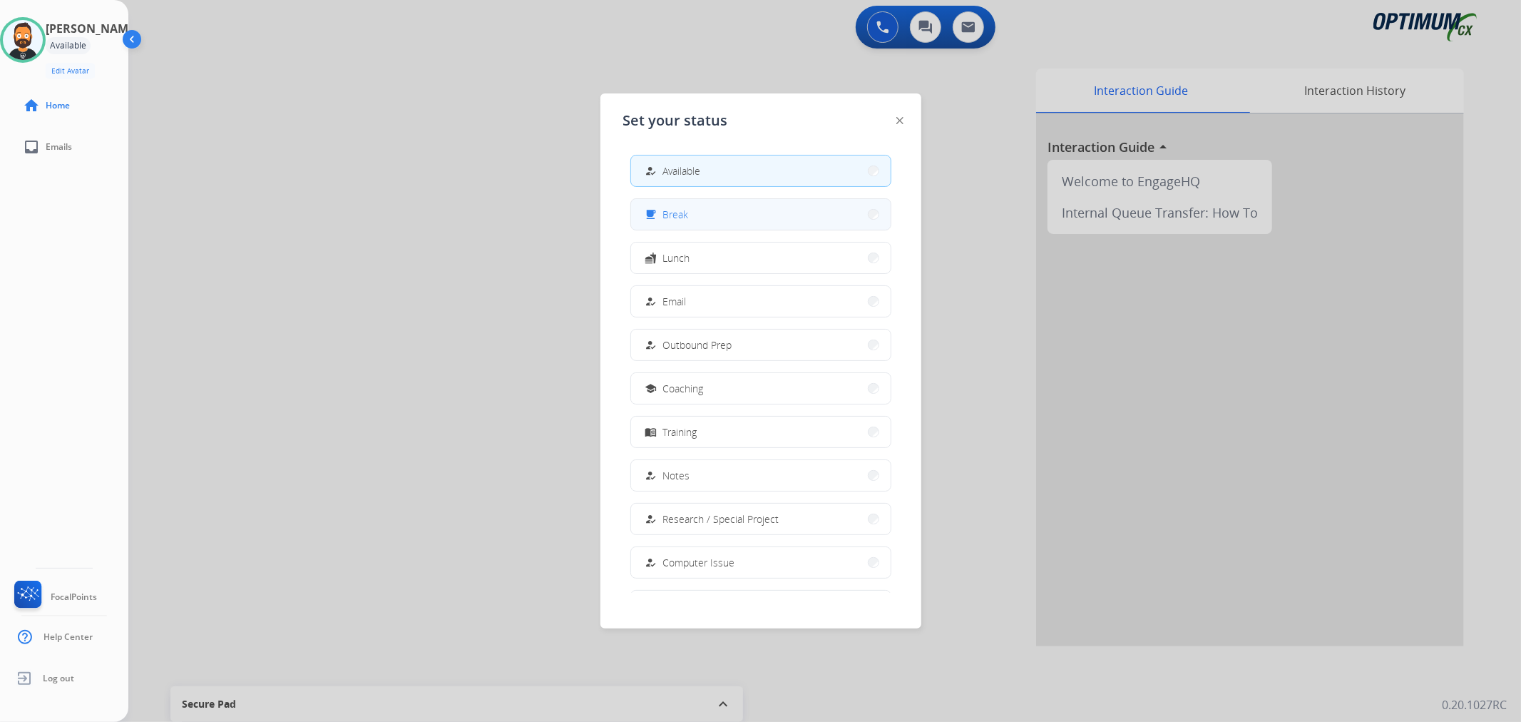
click at [676, 223] on button "free_breakfast Break" at bounding box center [761, 214] width 260 height 31
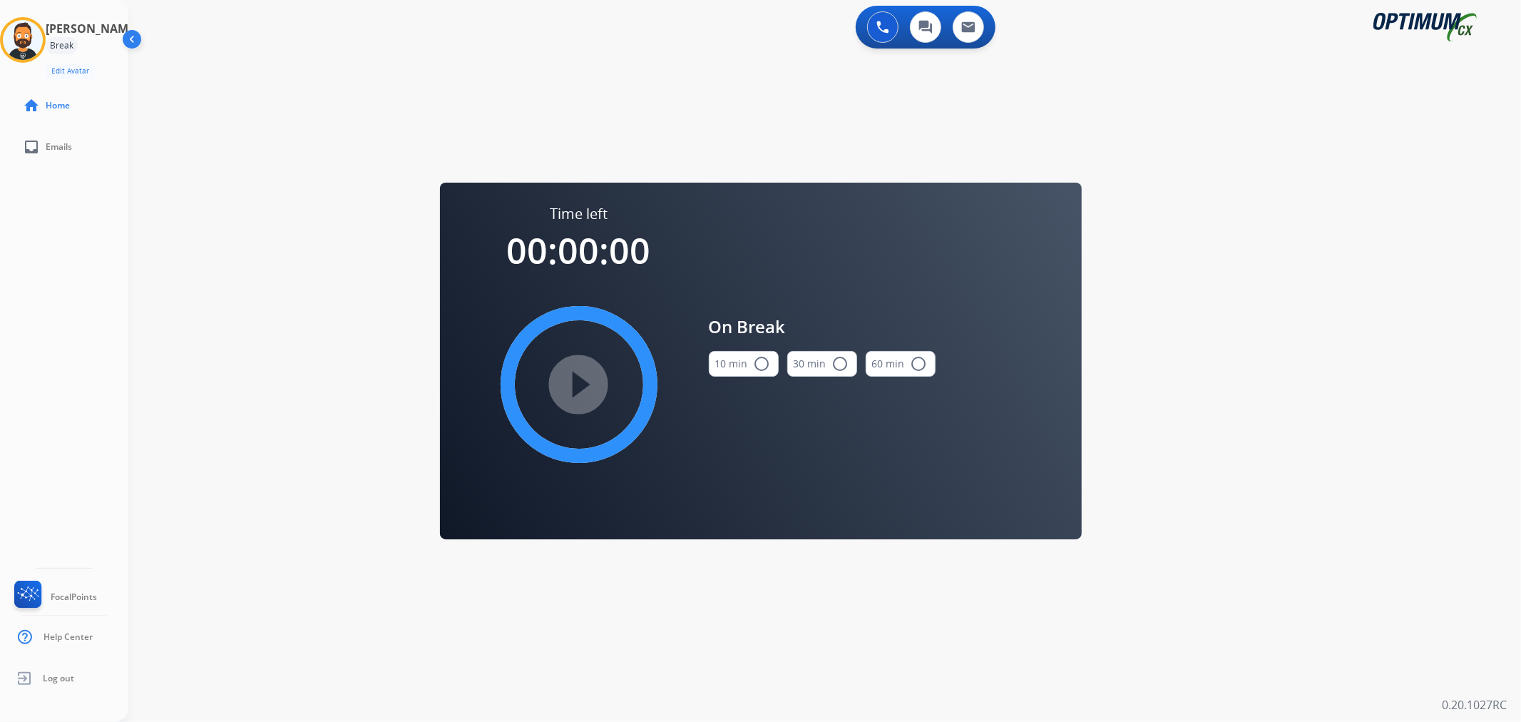
click at [751, 358] on button "10 min radio_button_unchecked" at bounding box center [744, 364] width 70 height 26
click at [588, 380] on mat-icon "play_circle_filled" at bounding box center [578, 384] width 17 height 17
click at [41, 38] on icon at bounding box center [23, 40] width 46 height 46
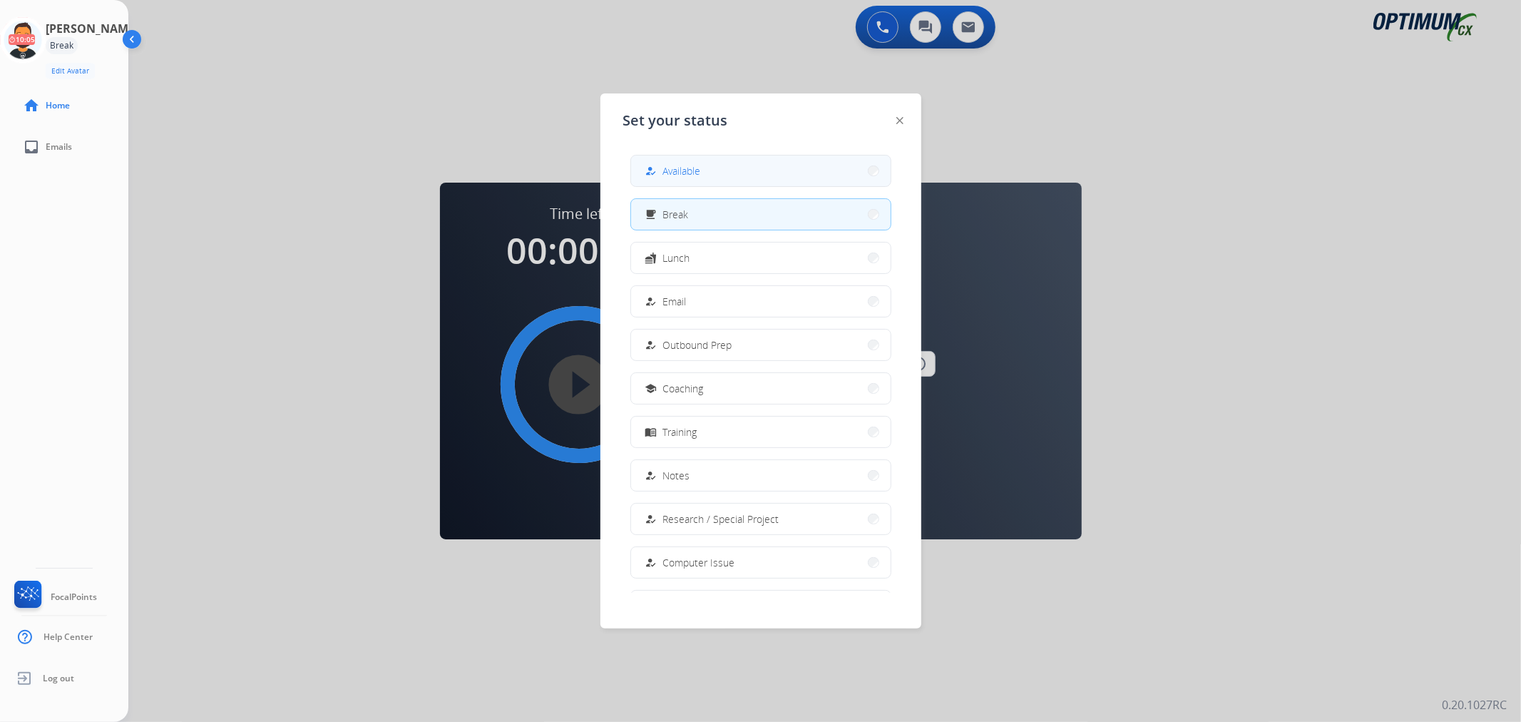
click at [676, 175] on span "Available" at bounding box center [682, 170] width 38 height 15
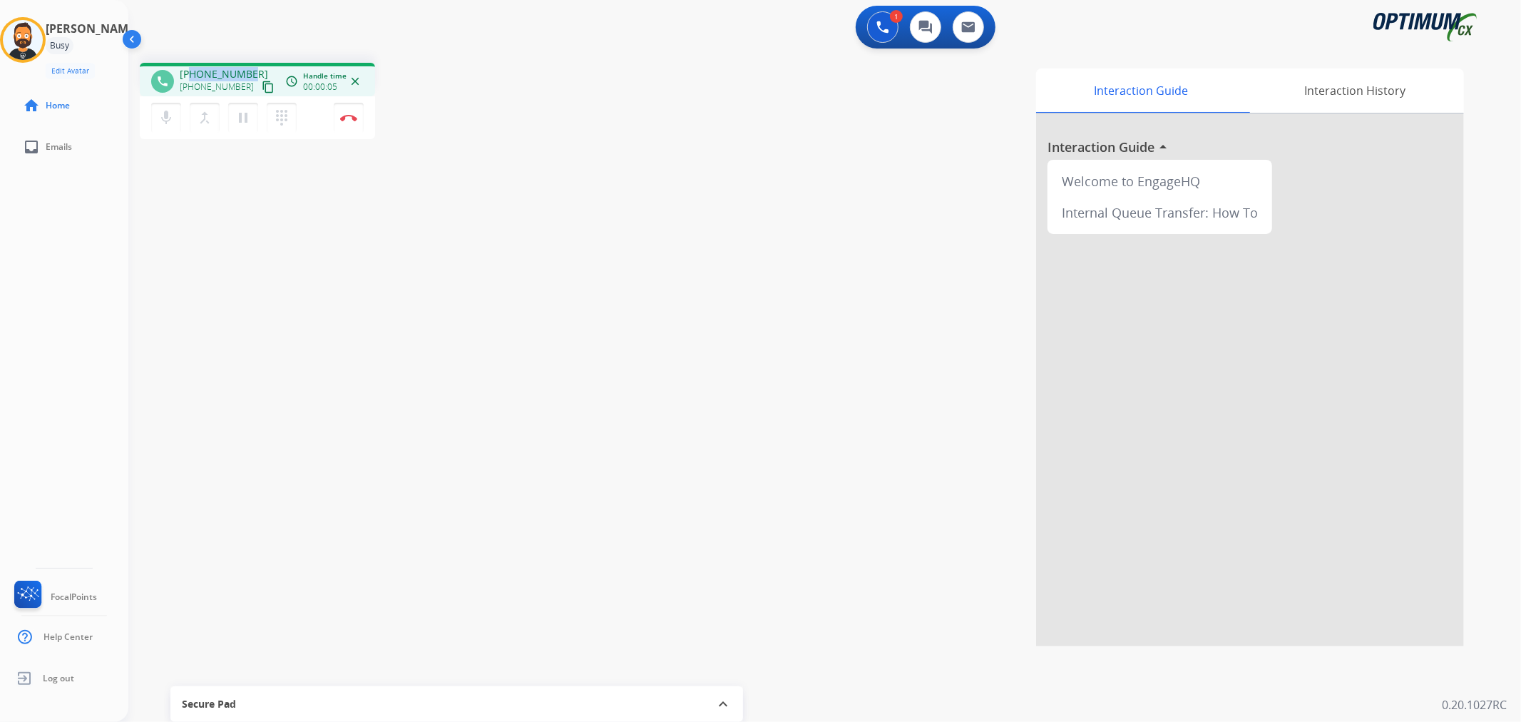
drag, startPoint x: 254, startPoint y: 67, endPoint x: 193, endPoint y: 70, distance: 60.7
click at [193, 70] on div "+15042357453 +15042357453 content_copy" at bounding box center [228, 81] width 97 height 29
copy span "5042357453"
click at [245, 116] on mat-icon "pause" at bounding box center [243, 117] width 17 height 17
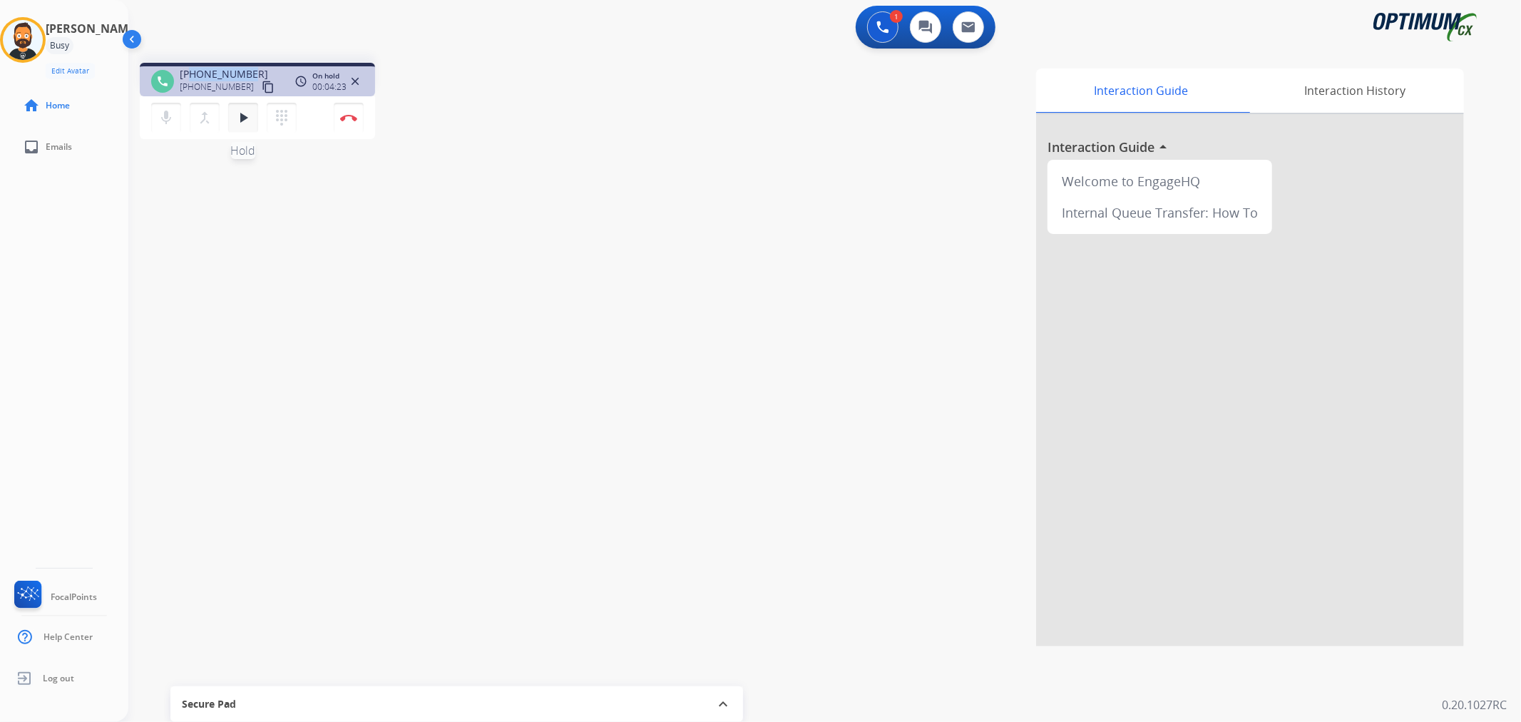
click at [245, 117] on mat-icon "play_arrow" at bounding box center [243, 117] width 17 height 17
click at [343, 120] on img at bounding box center [348, 117] width 17 height 7
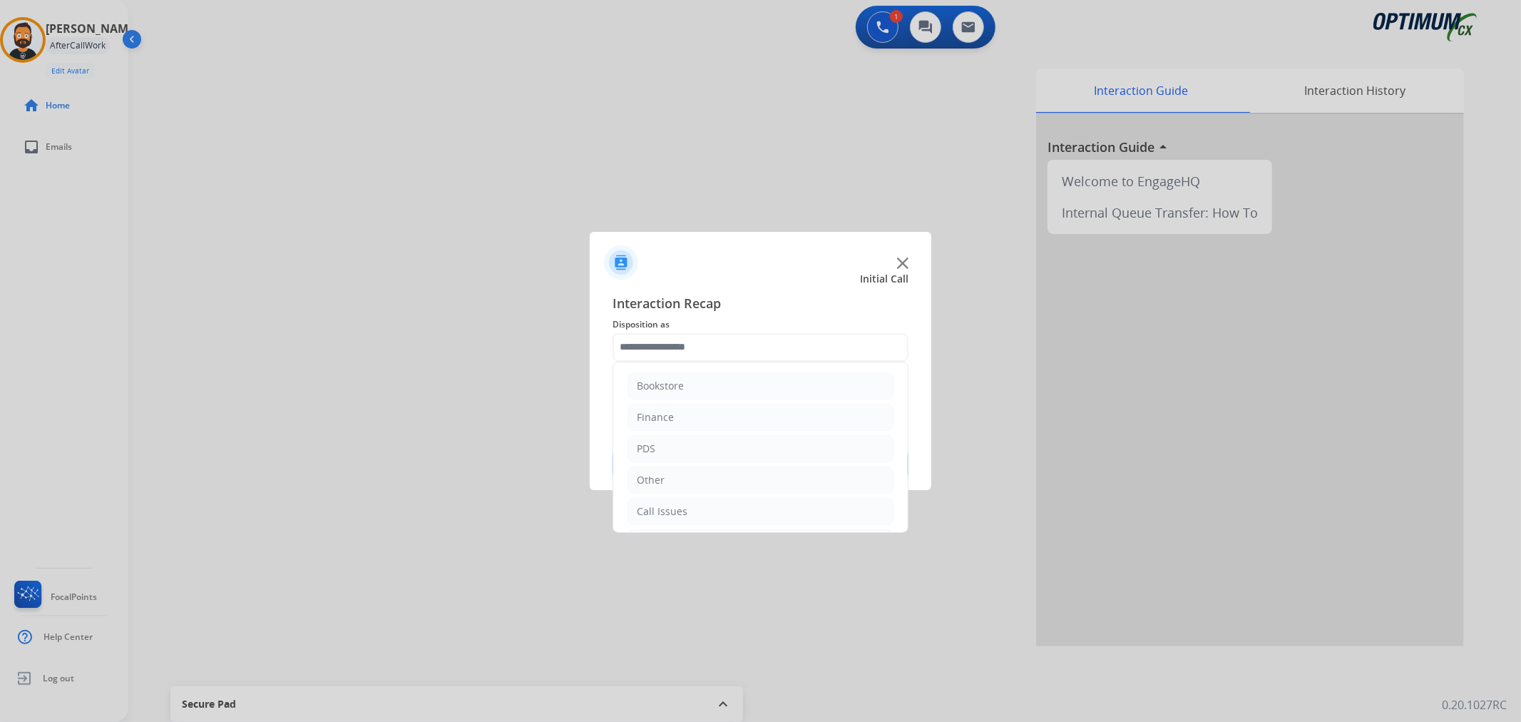
click at [652, 342] on input "text" at bounding box center [760, 347] width 296 height 29
click at [715, 434] on li "Initial Application" at bounding box center [760, 445] width 266 height 27
click at [718, 465] on li "Credential Resend (Initial application)" at bounding box center [774, 476] width 237 height 27
type input "**********"
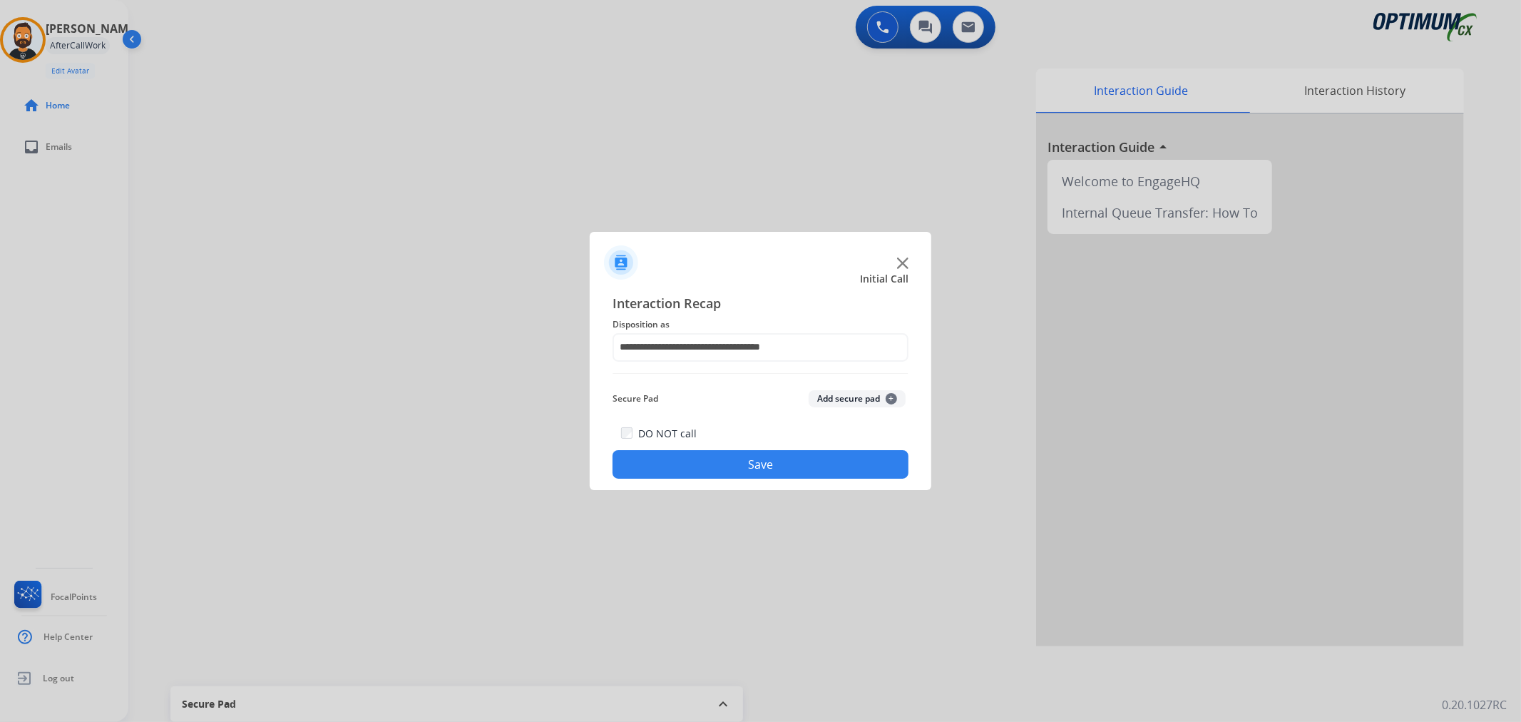
click at [714, 469] on button "Save" at bounding box center [760, 464] width 296 height 29
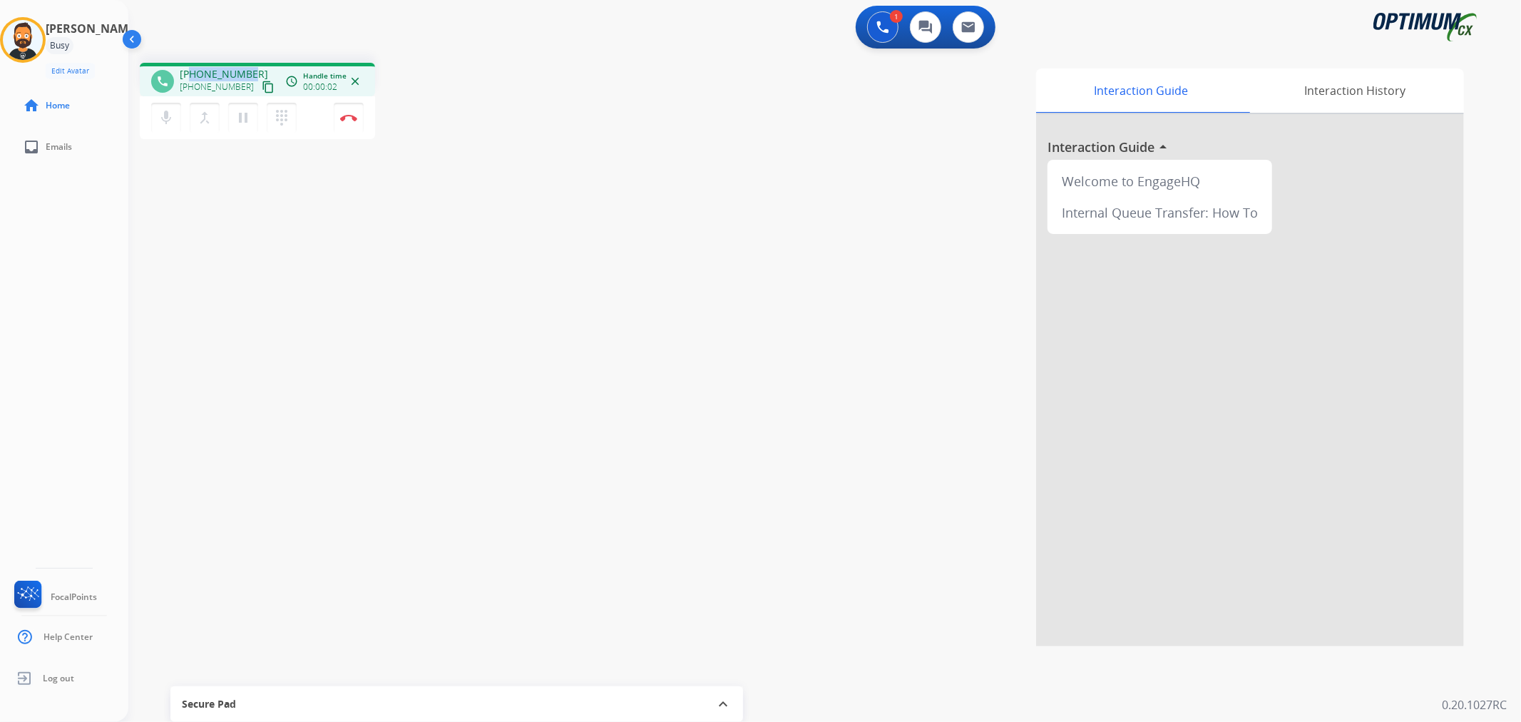
drag, startPoint x: 248, startPoint y: 66, endPoint x: 190, endPoint y: 70, distance: 58.6
click at [190, 70] on div "phone +12029073376 +12029073376 content_copy access_time Call metrics Queue 00:…" at bounding box center [257, 80] width 235 height 34
copy span "2029073376"
click at [347, 116] on img at bounding box center [348, 117] width 17 height 7
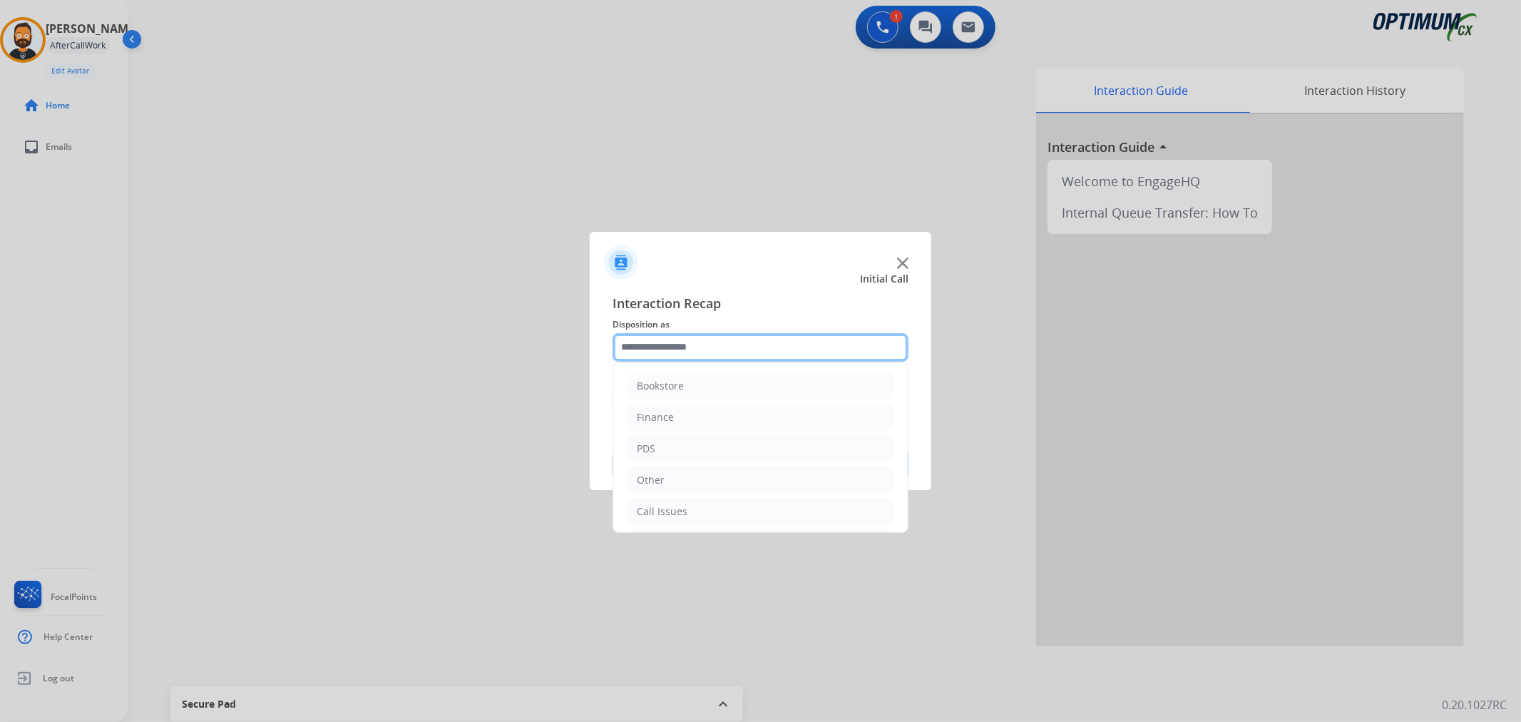
click at [693, 348] on input "text" at bounding box center [760, 347] width 296 height 29
click at [675, 446] on div "Initial Application" at bounding box center [679, 446] width 84 height 14
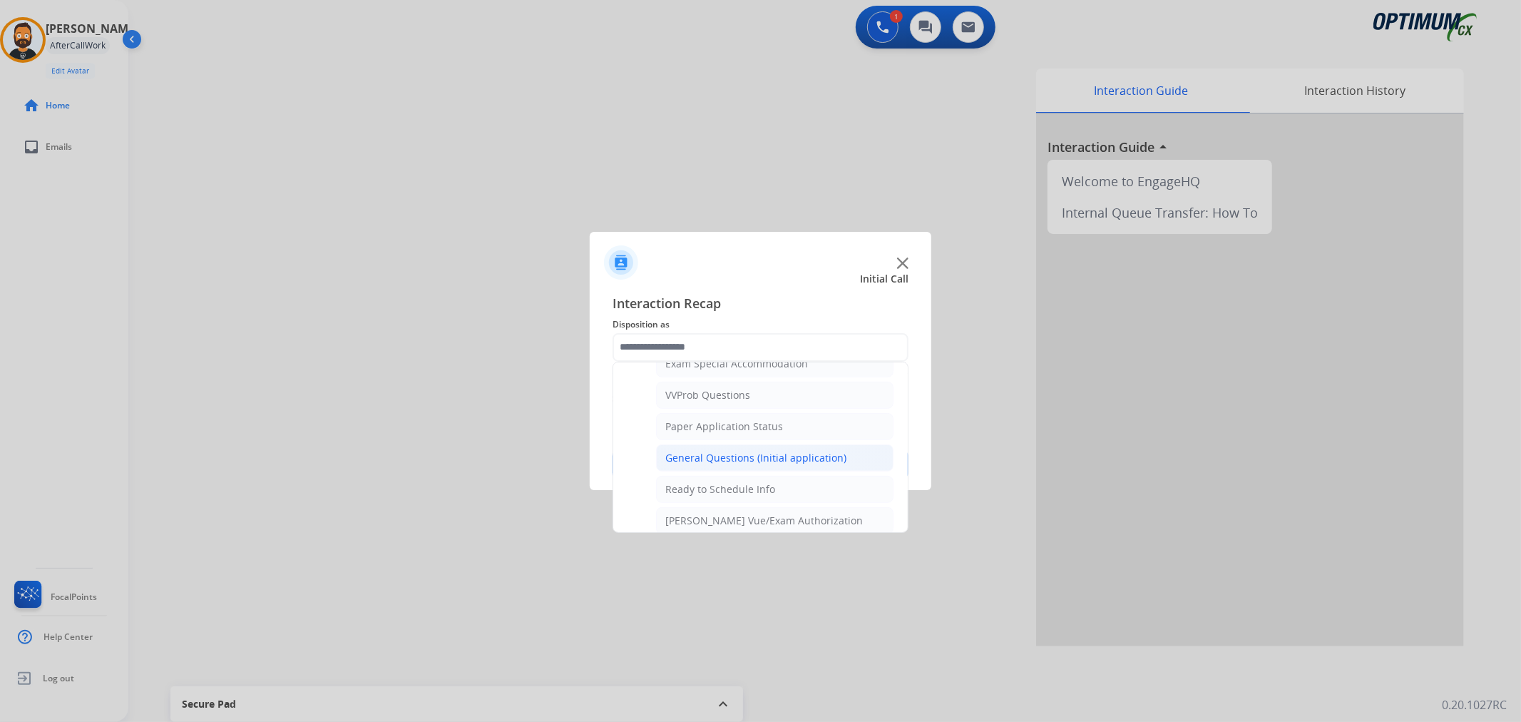
click at [735, 456] on div "General Questions (Initial application)" at bounding box center [755, 458] width 181 height 14
type input "**********"
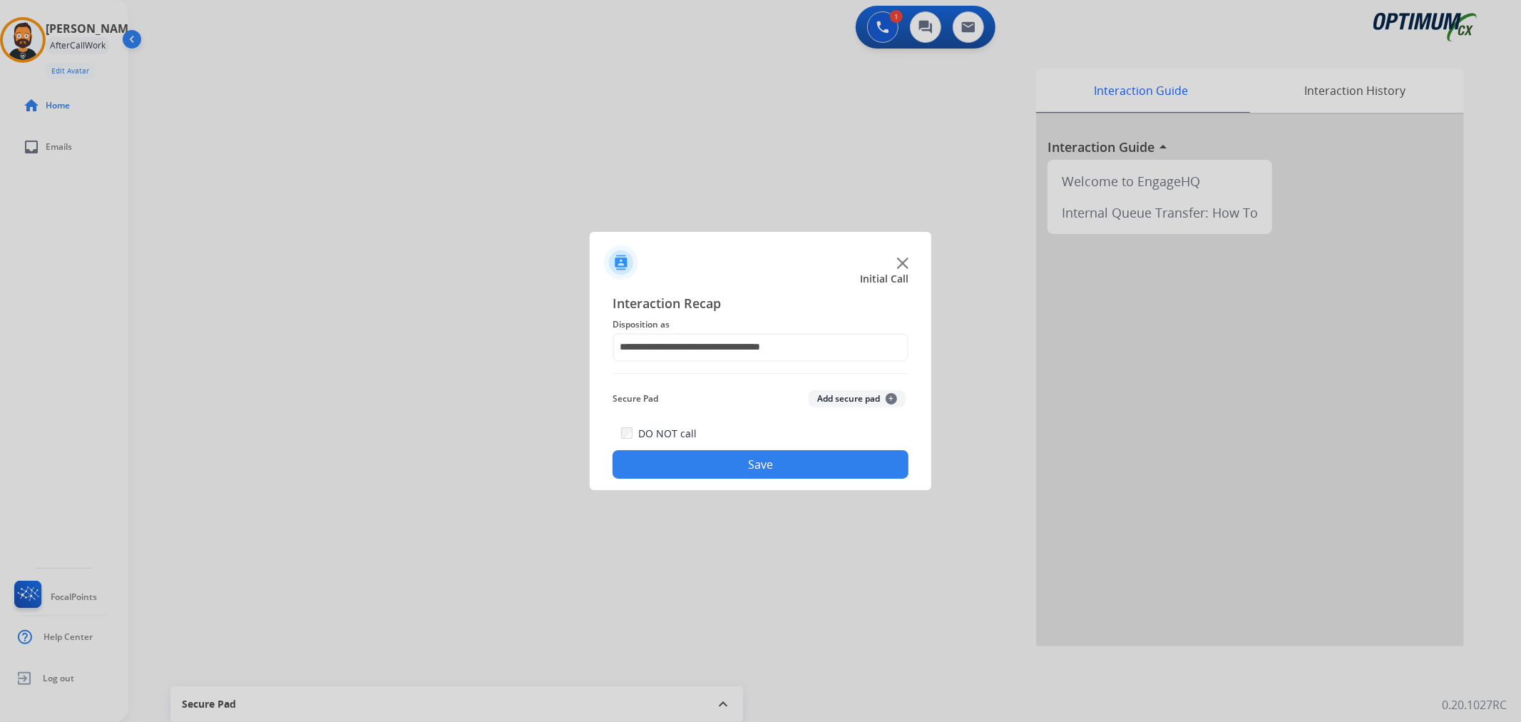
click at [737, 456] on button "Save" at bounding box center [760, 464] width 296 height 29
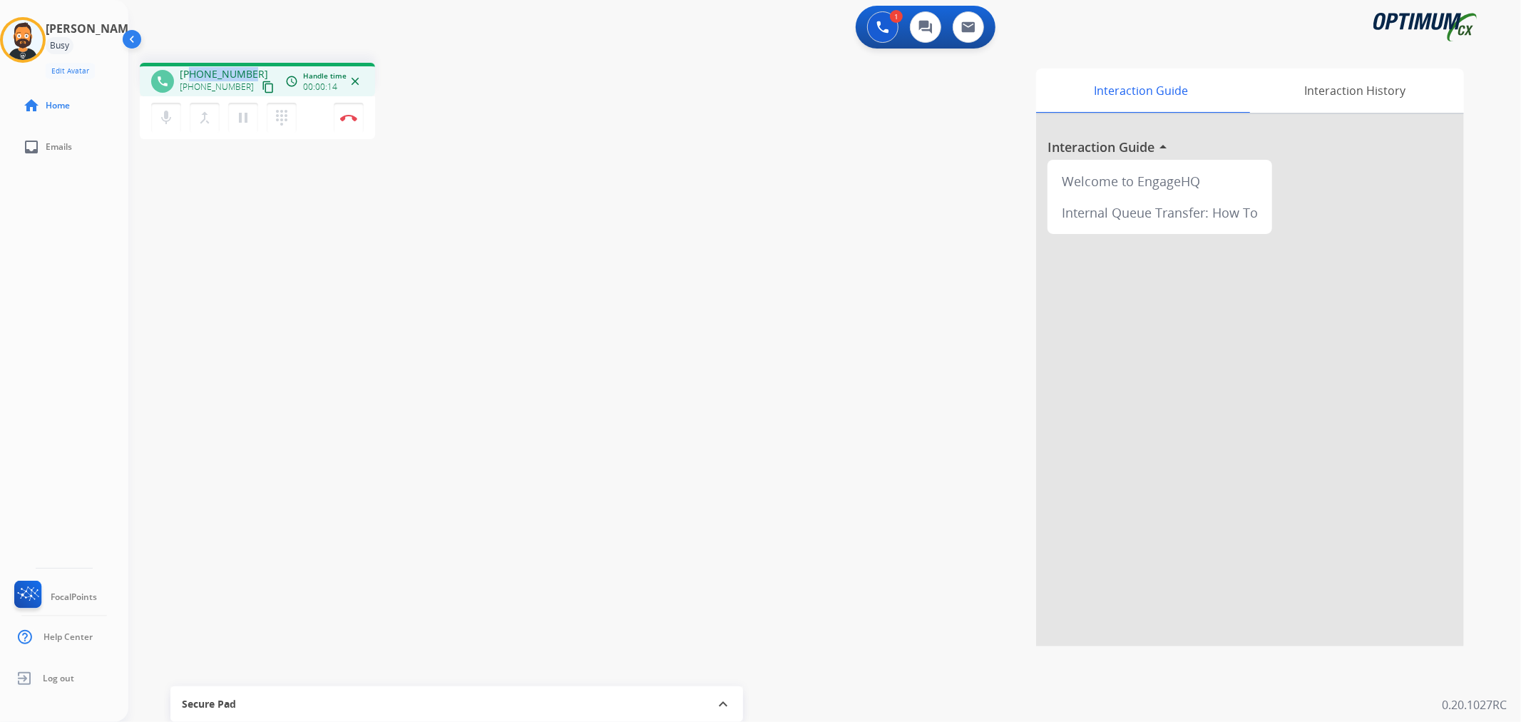
drag, startPoint x: 252, startPoint y: 68, endPoint x: 190, endPoint y: 71, distance: 62.1
click at [193, 72] on div "+15016250889 +15016250889 content_copy" at bounding box center [228, 81] width 97 height 29
copy span "5016250889"
click at [352, 120] on img at bounding box center [348, 117] width 17 height 7
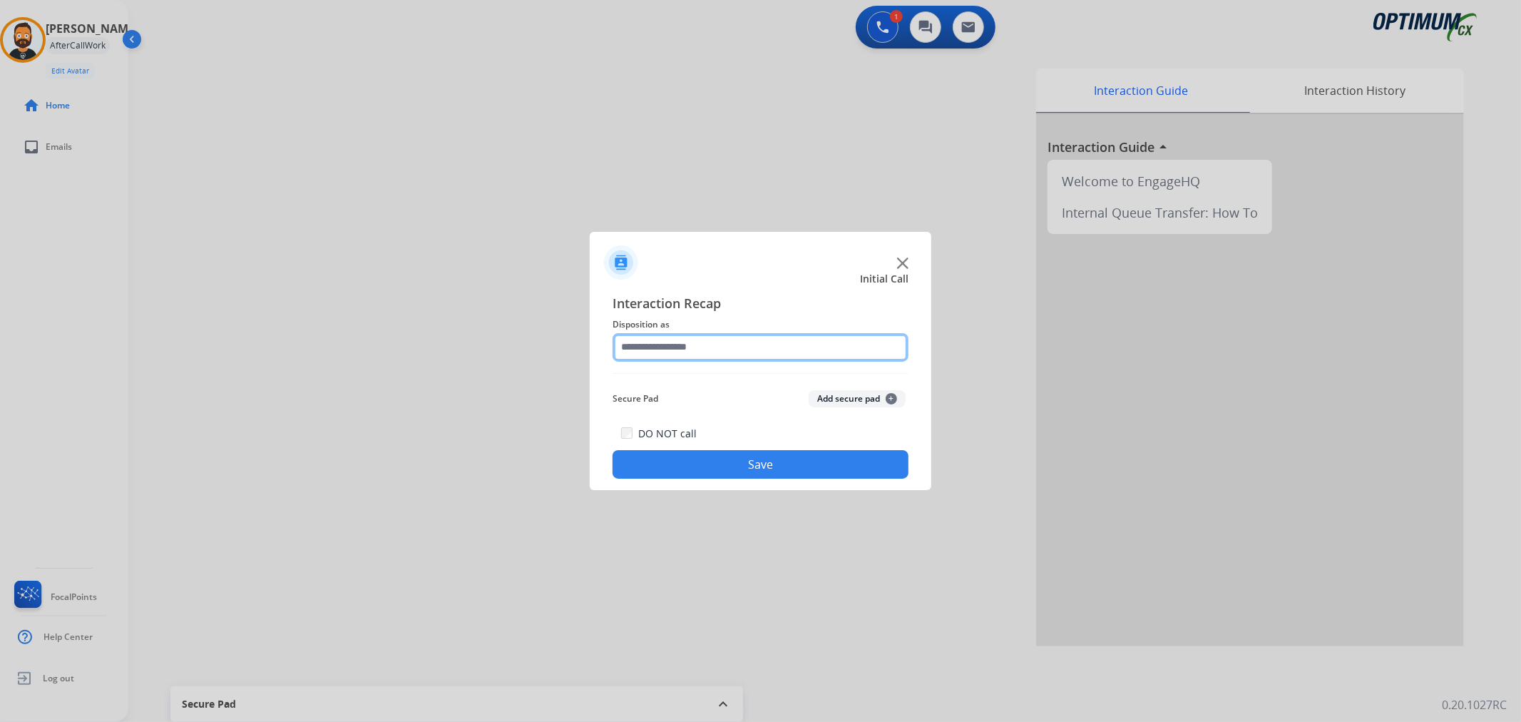
click at [680, 346] on input "text" at bounding box center [760, 347] width 296 height 29
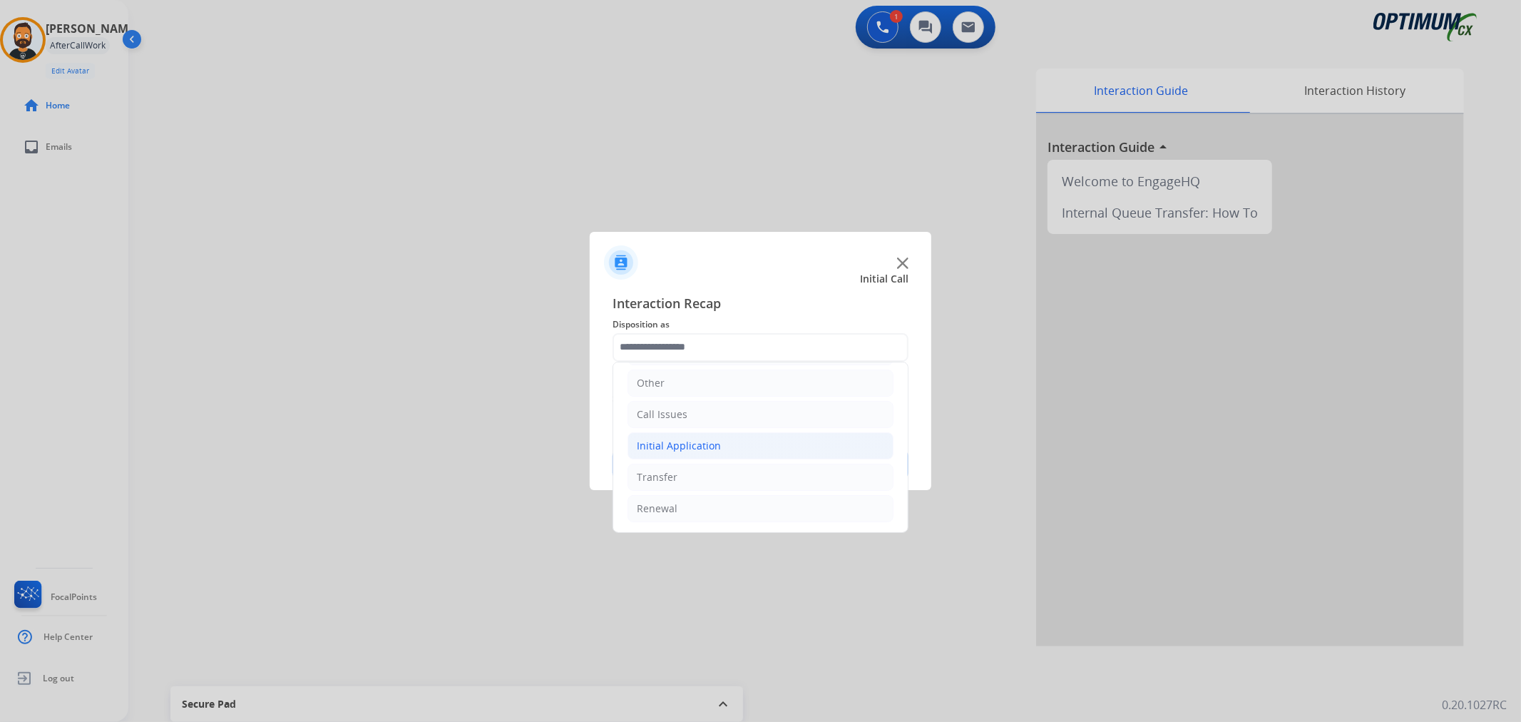
click at [704, 439] on div "Initial Application" at bounding box center [679, 446] width 84 height 14
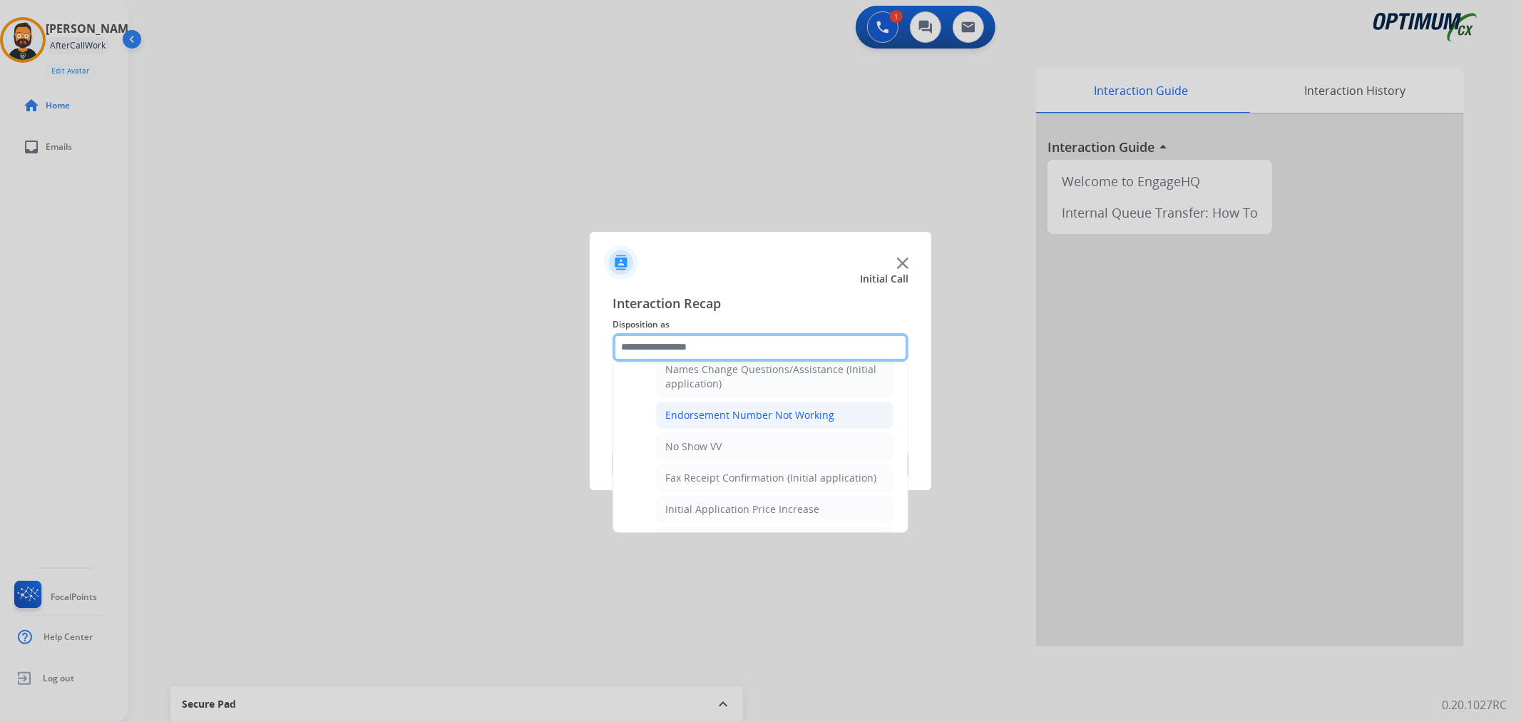
scroll to position [230, 0]
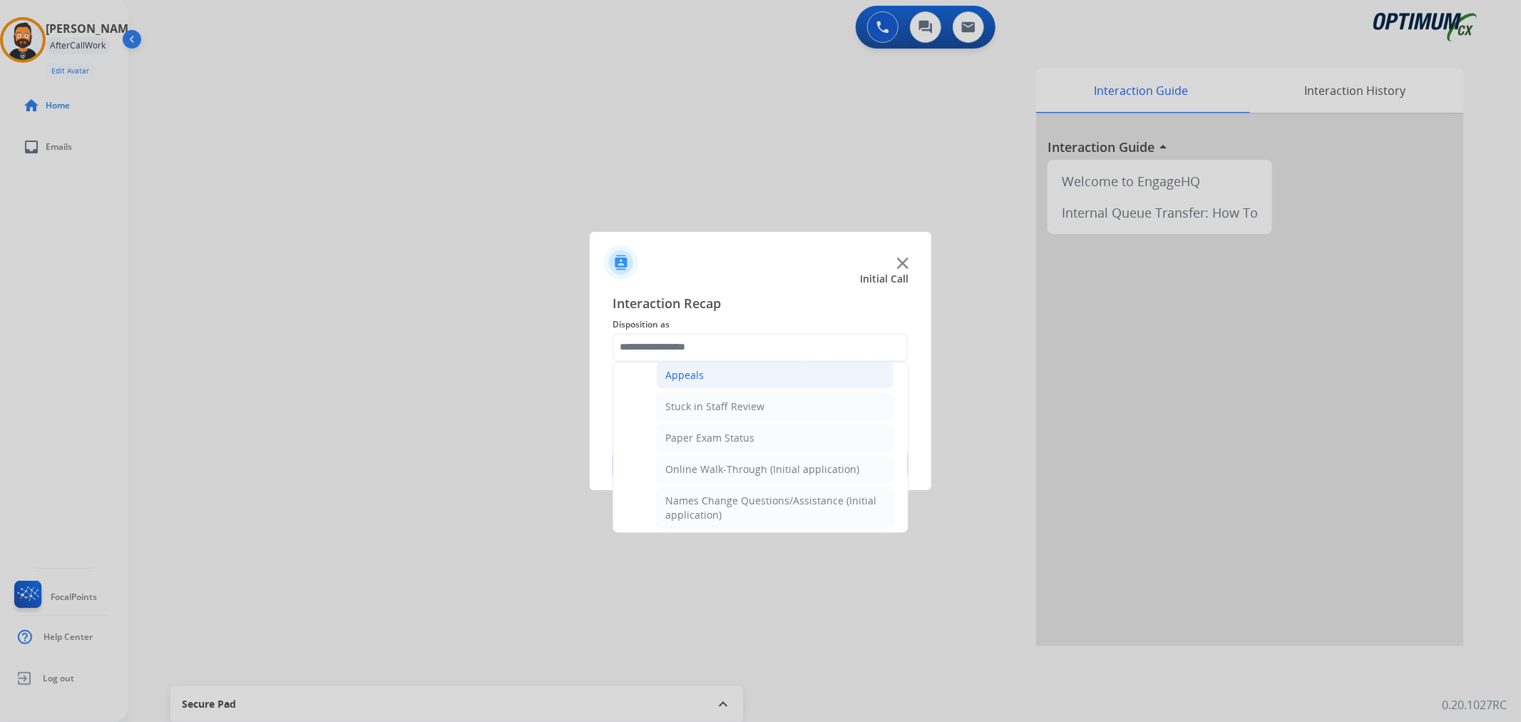
click at [702, 379] on li "Appeals" at bounding box center [774, 375] width 237 height 27
type input "*******"
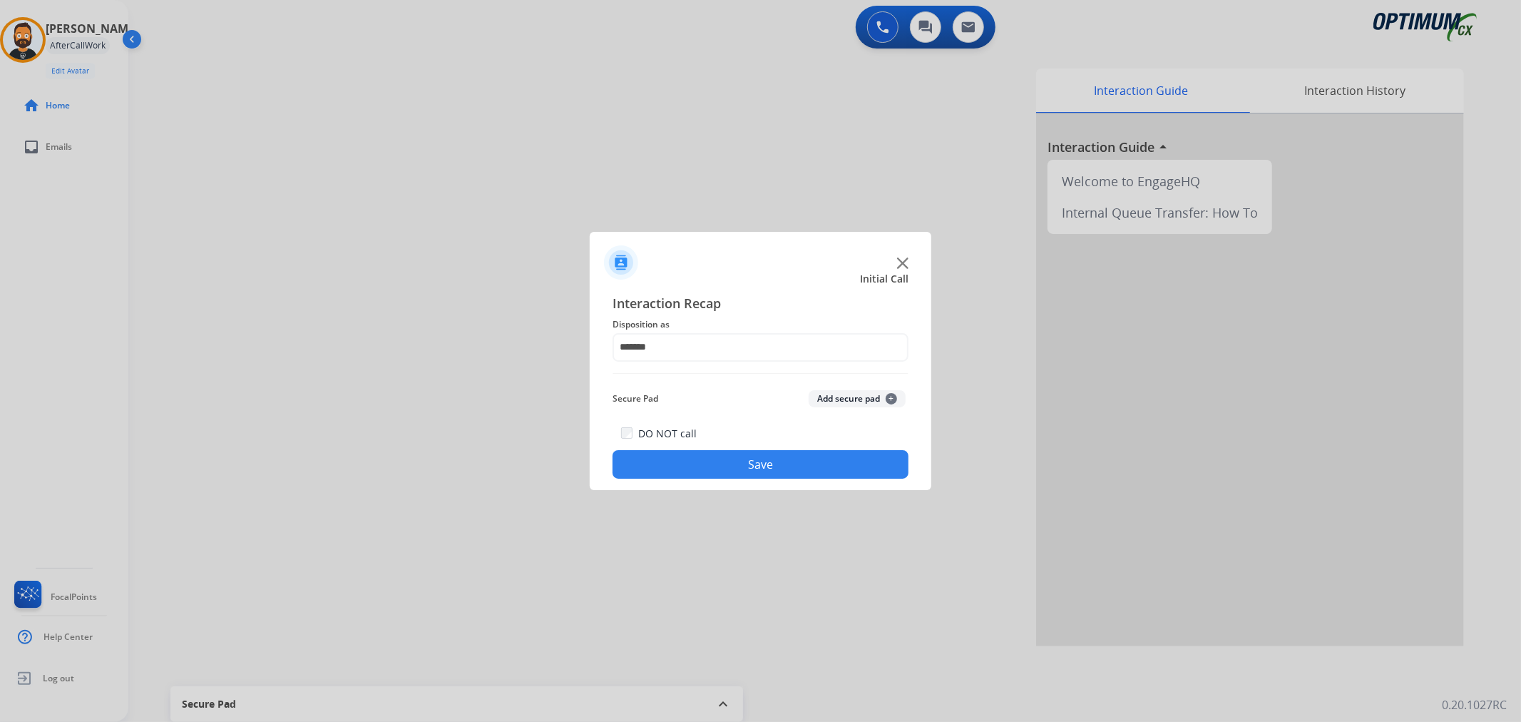
drag, startPoint x: 713, startPoint y: 452, endPoint x: 540, endPoint y: 280, distance: 244.0
click at [712, 452] on button "Save" at bounding box center [760, 464] width 296 height 29
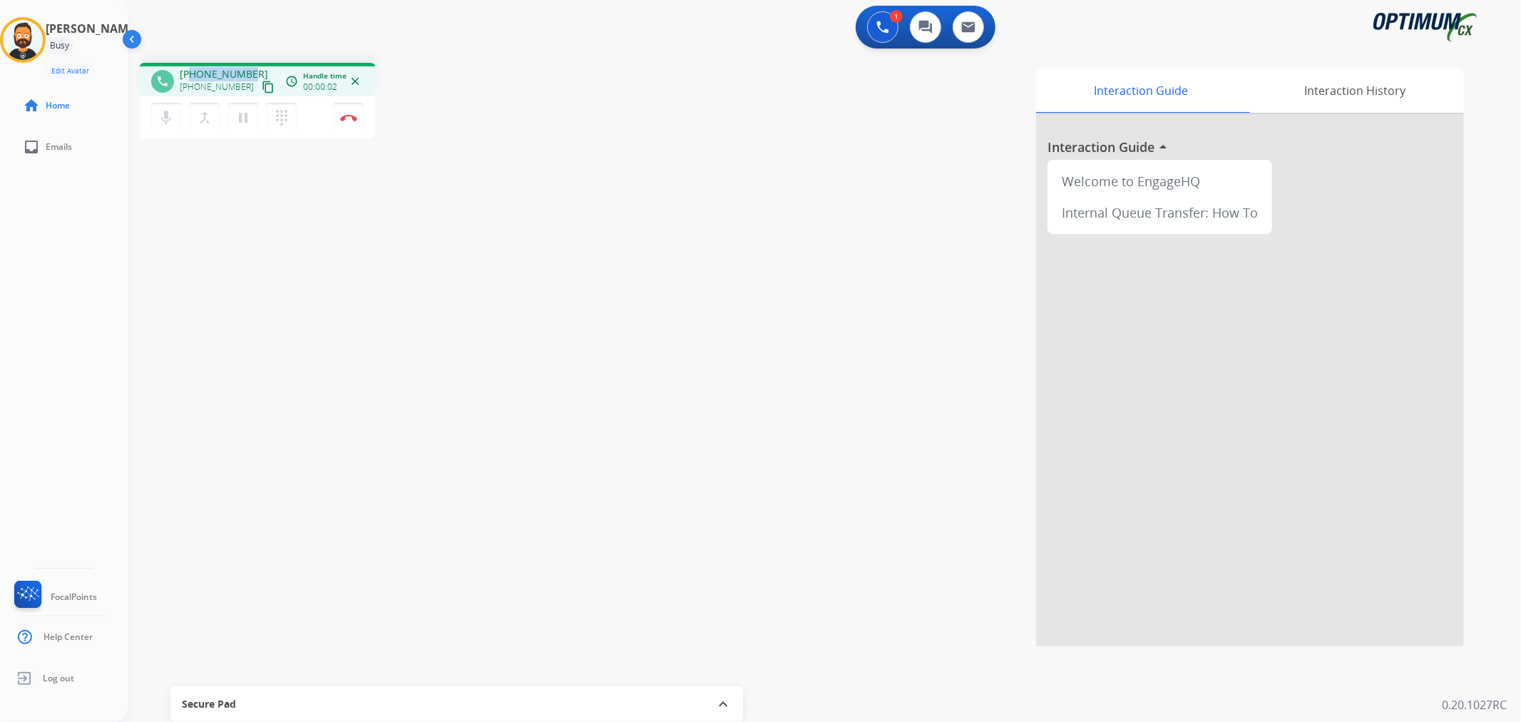
drag, startPoint x: 248, startPoint y: 69, endPoint x: 193, endPoint y: 70, distance: 55.6
click at [193, 70] on div "+15082849464 +15082849464 content_copy" at bounding box center [228, 81] width 97 height 29
copy span "5082849464"
click at [244, 118] on mat-icon "pause" at bounding box center [243, 117] width 17 height 17
click at [878, 36] on button at bounding box center [882, 26] width 31 height 31
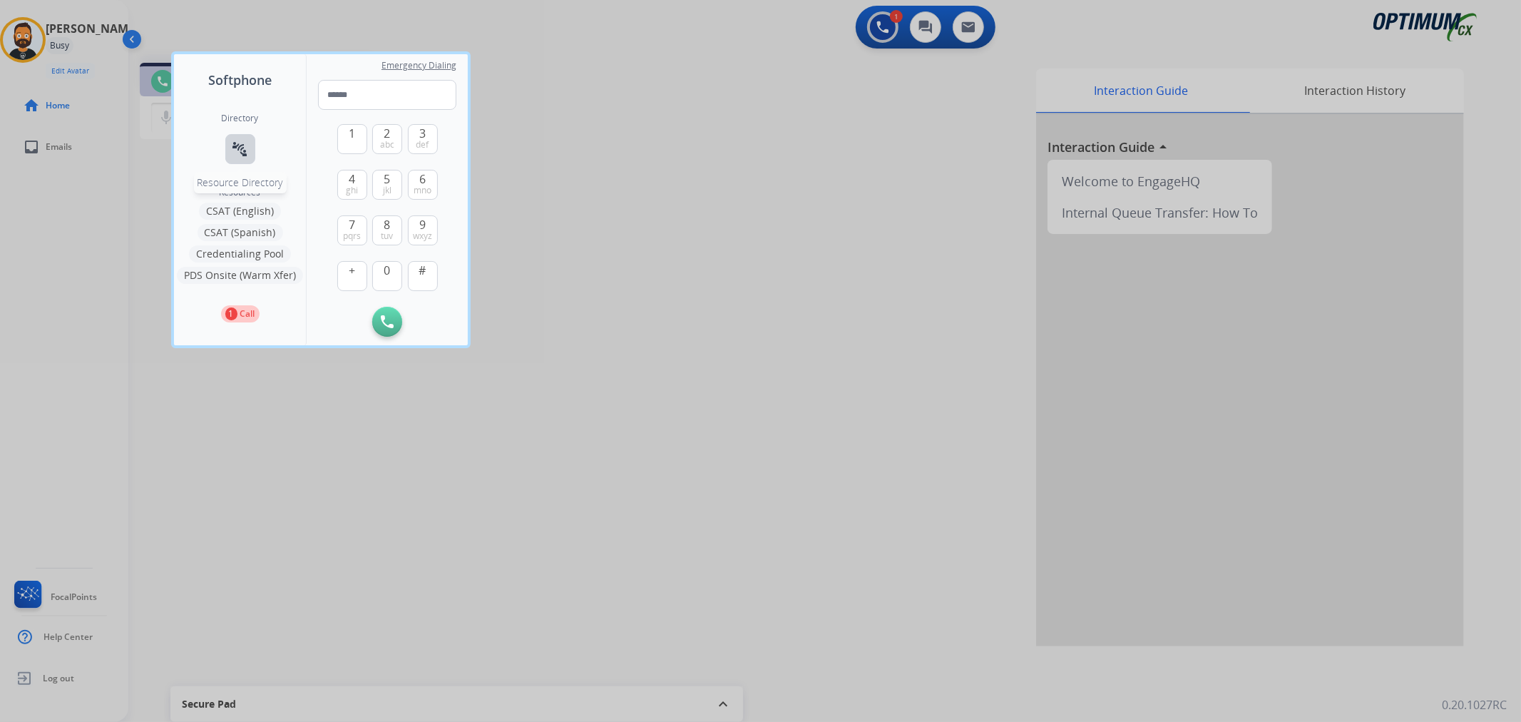
click at [240, 148] on mat-icon "connect_without_contact" at bounding box center [240, 148] width 17 height 17
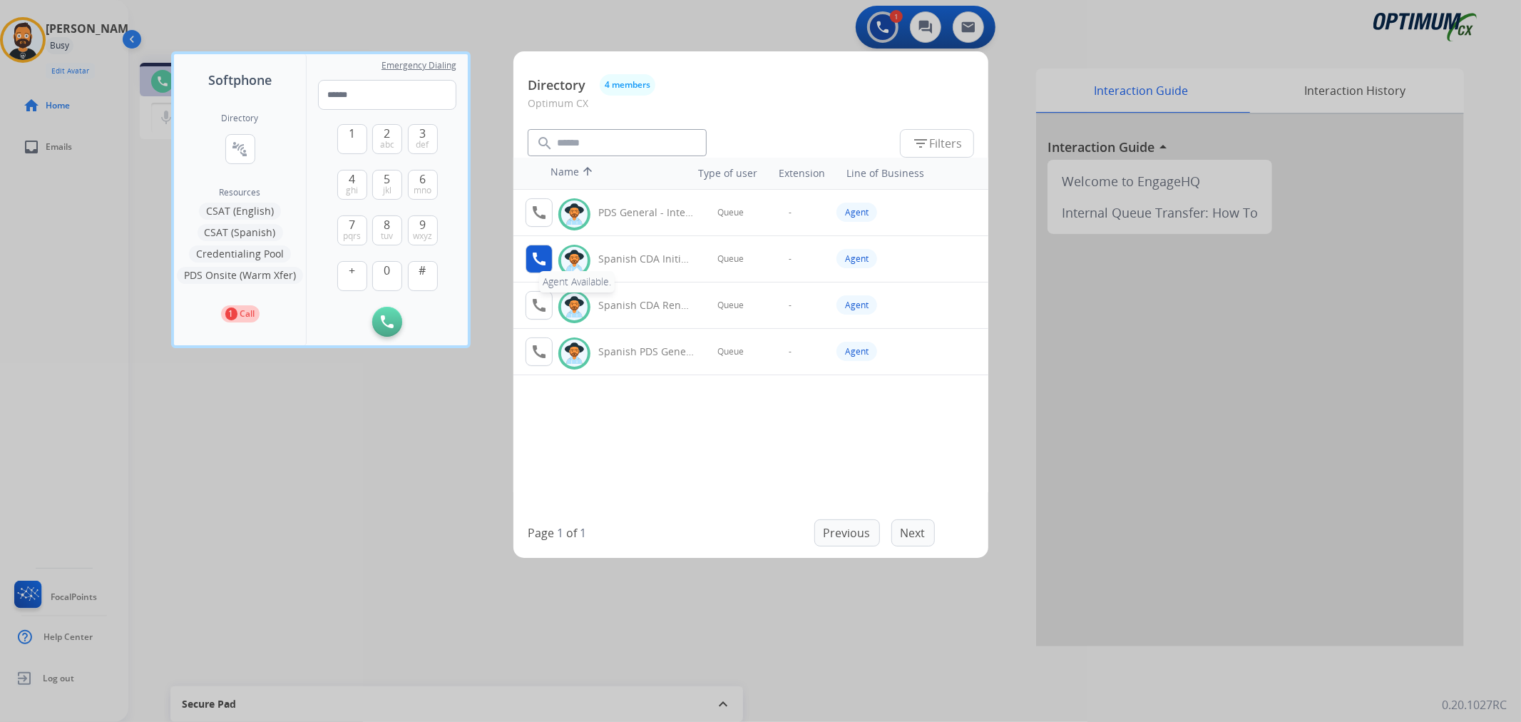
click at [526, 254] on button "call Agent Available." at bounding box center [538, 259] width 27 height 29
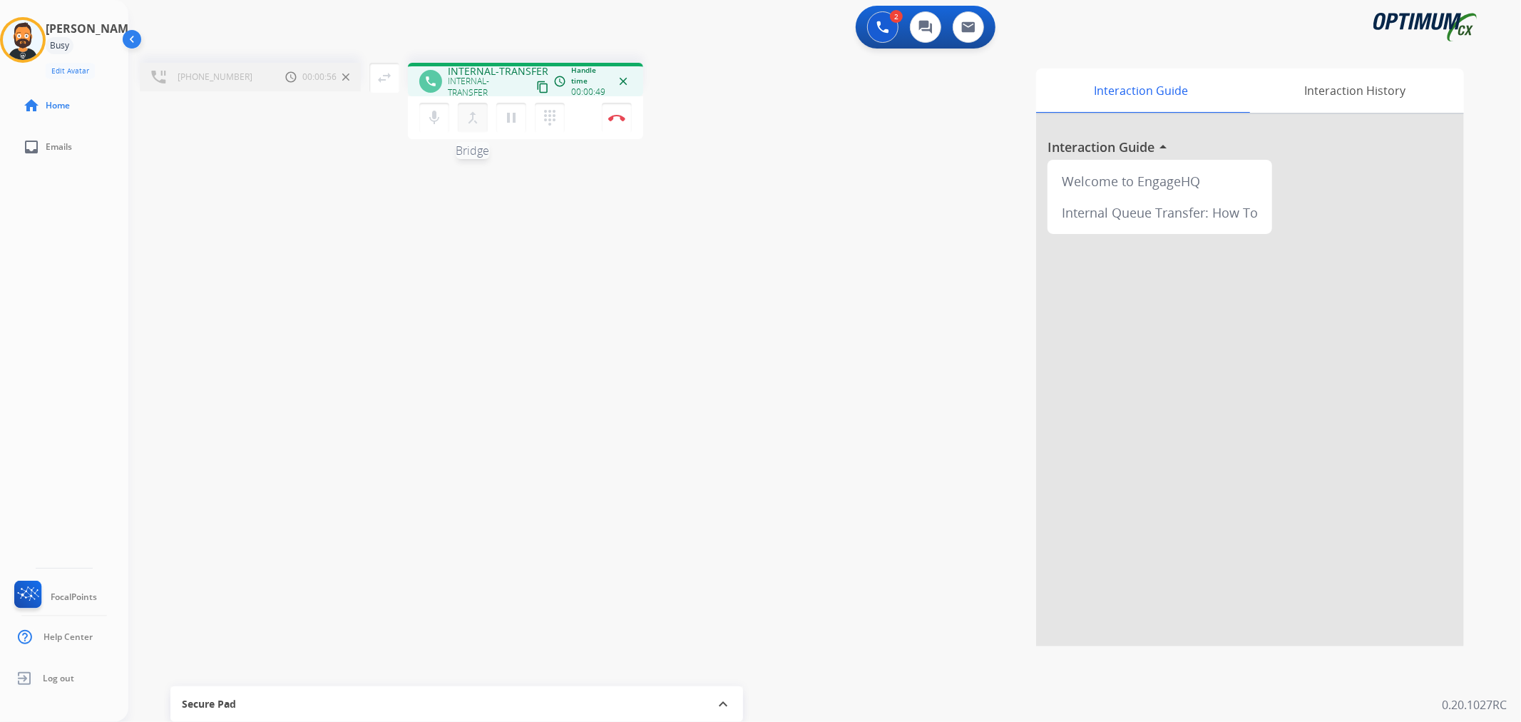
click at [473, 117] on mat-icon "merge_type" at bounding box center [472, 117] width 17 height 17
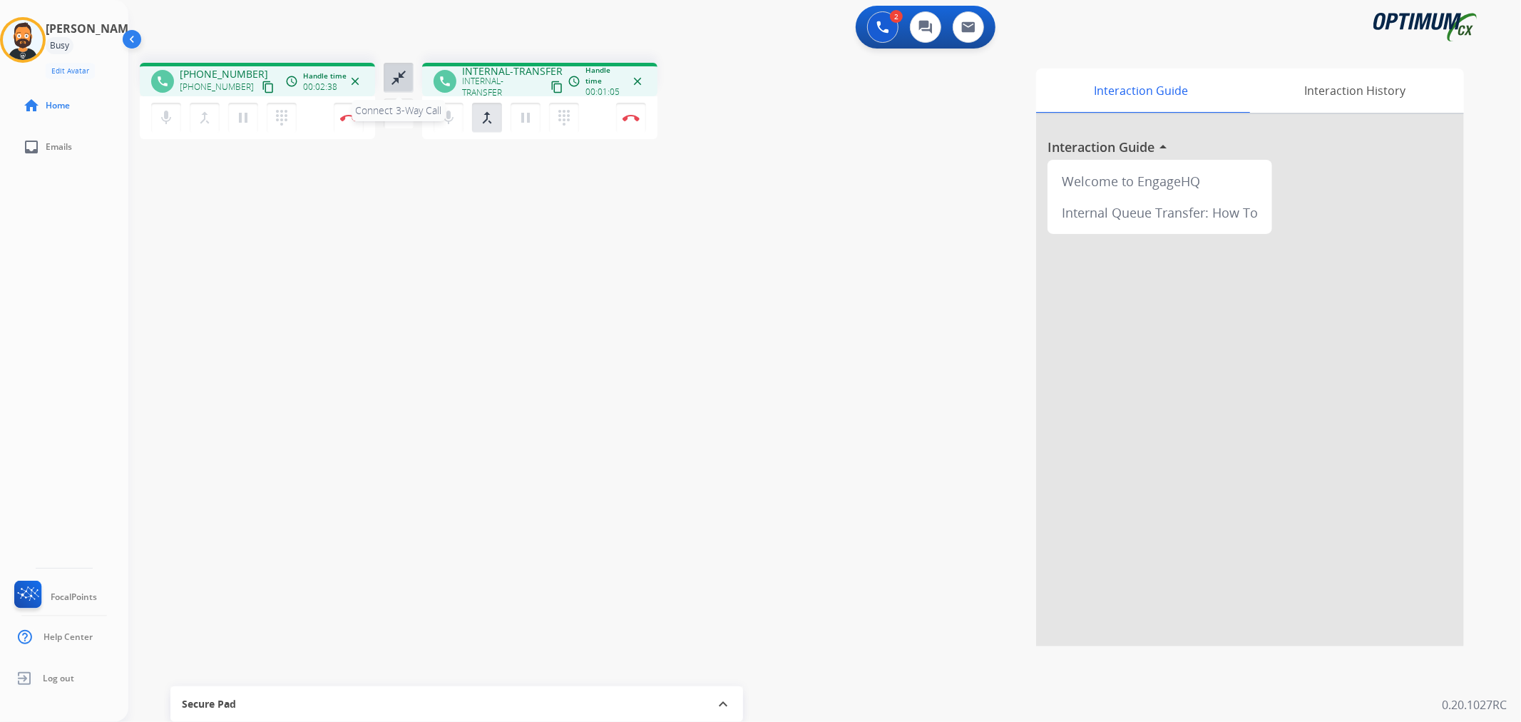
click at [406, 82] on mat-icon "close_fullscreen" at bounding box center [398, 77] width 17 height 17
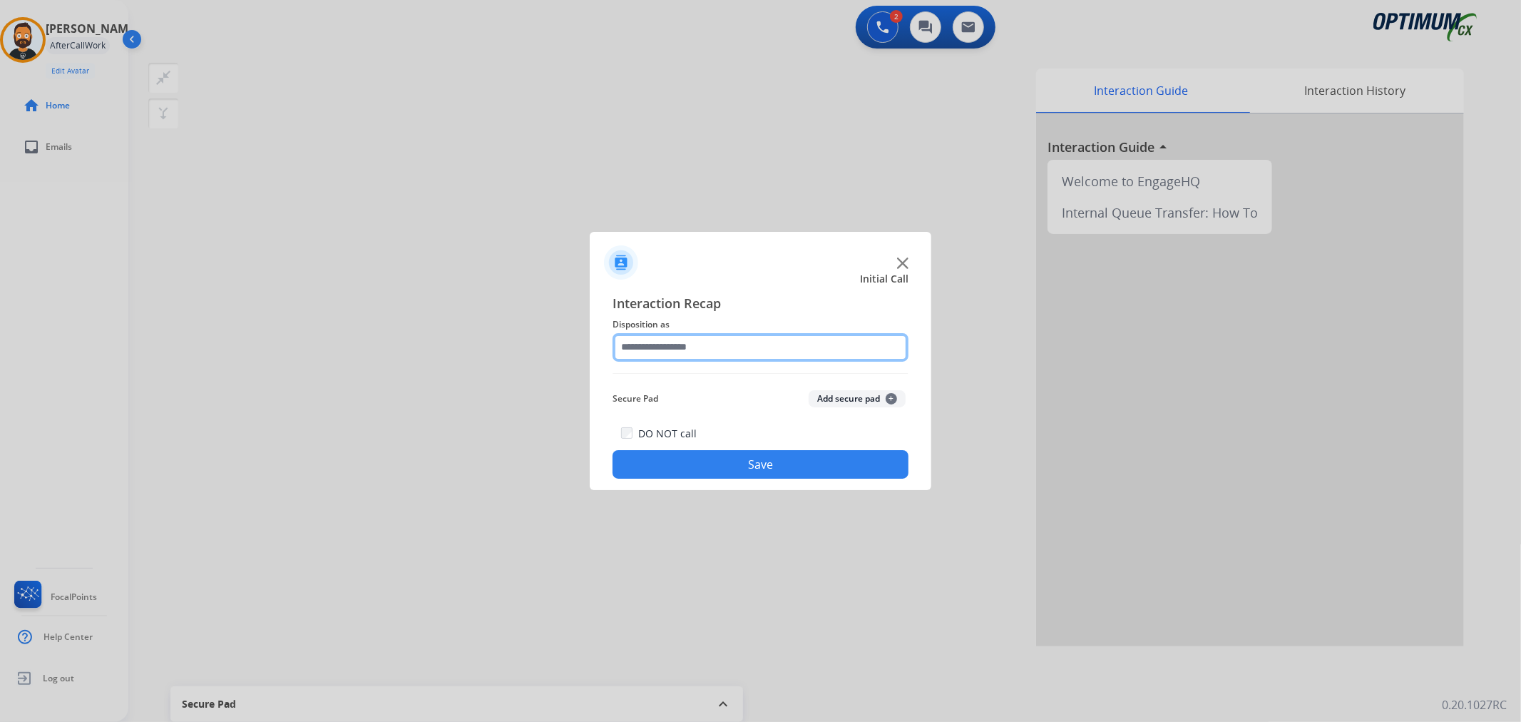
click at [744, 347] on input "text" at bounding box center [760, 347] width 296 height 29
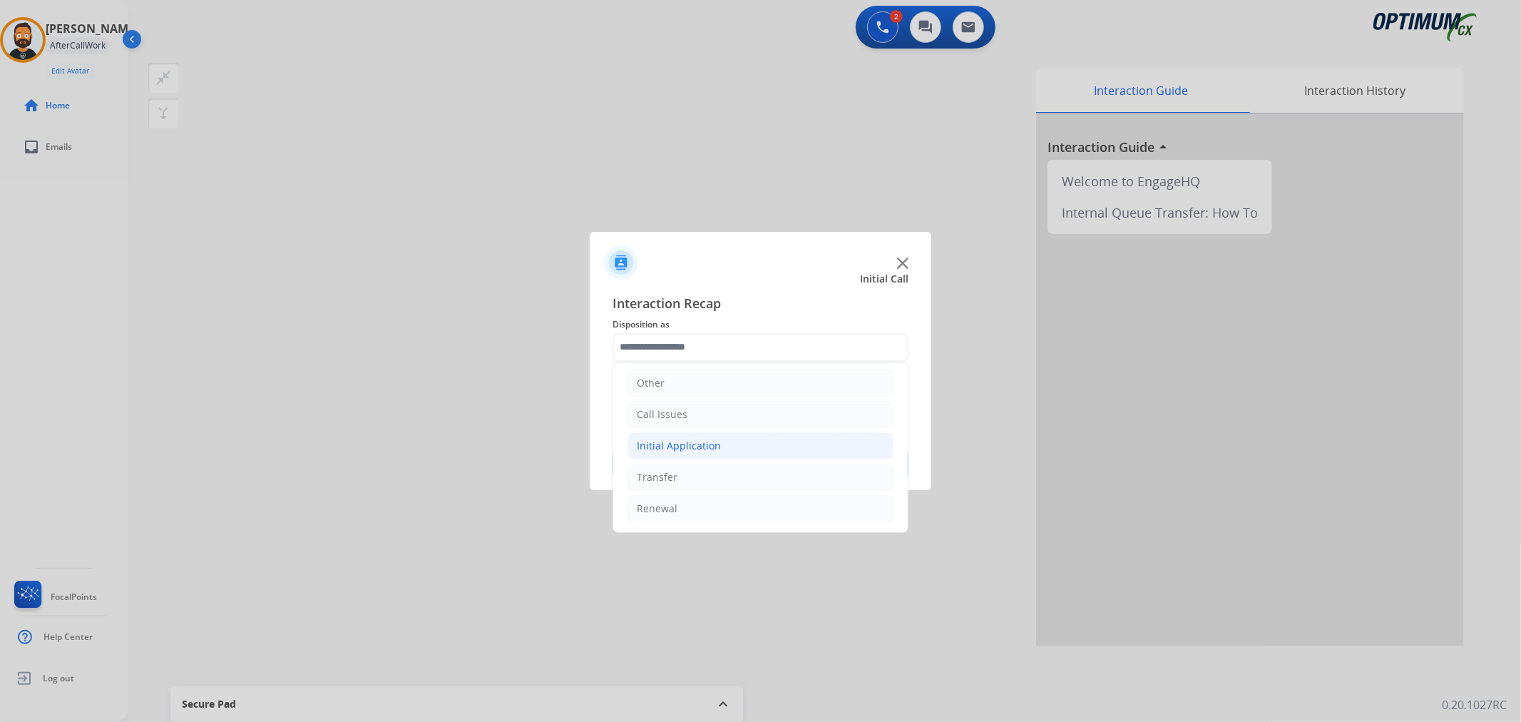
click at [699, 449] on div "Initial Application" at bounding box center [679, 446] width 84 height 14
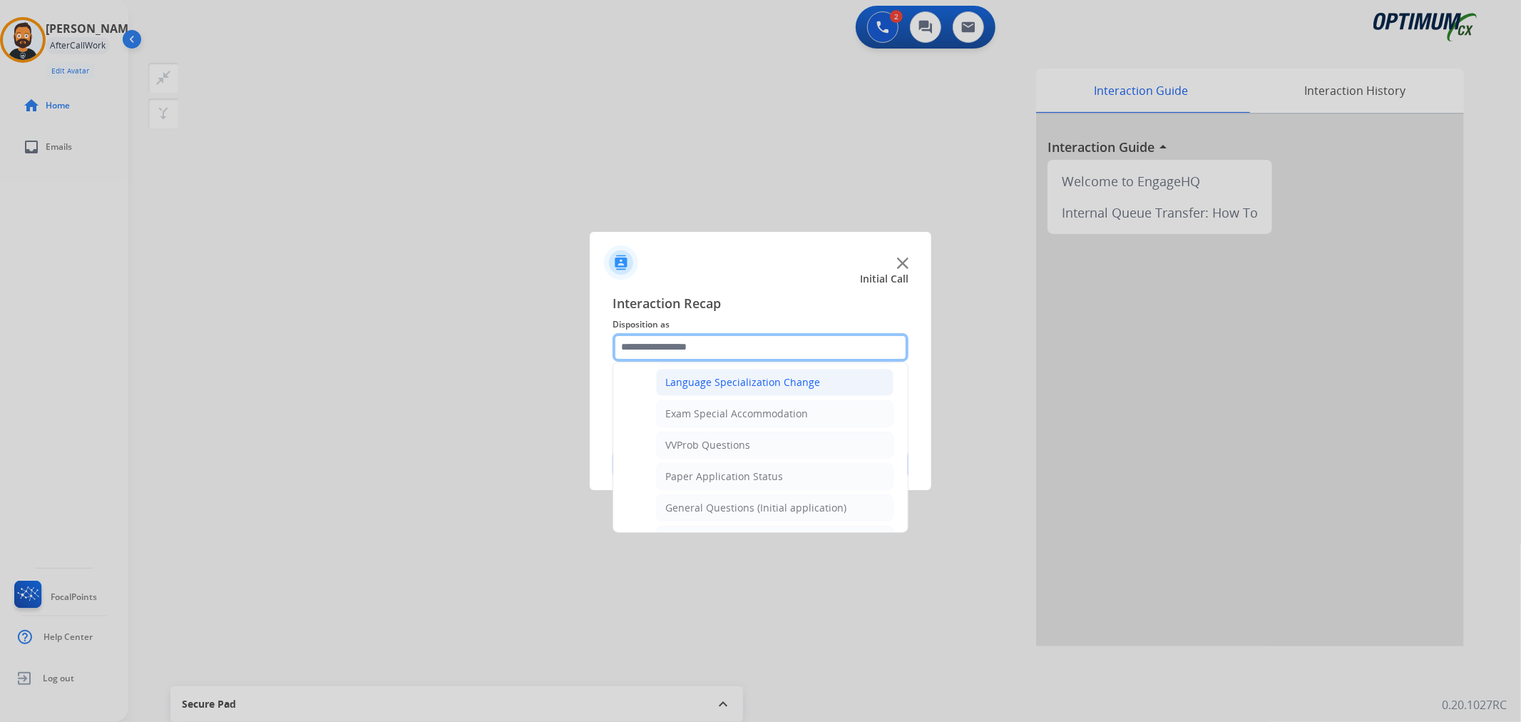
scroll to position [758, 0]
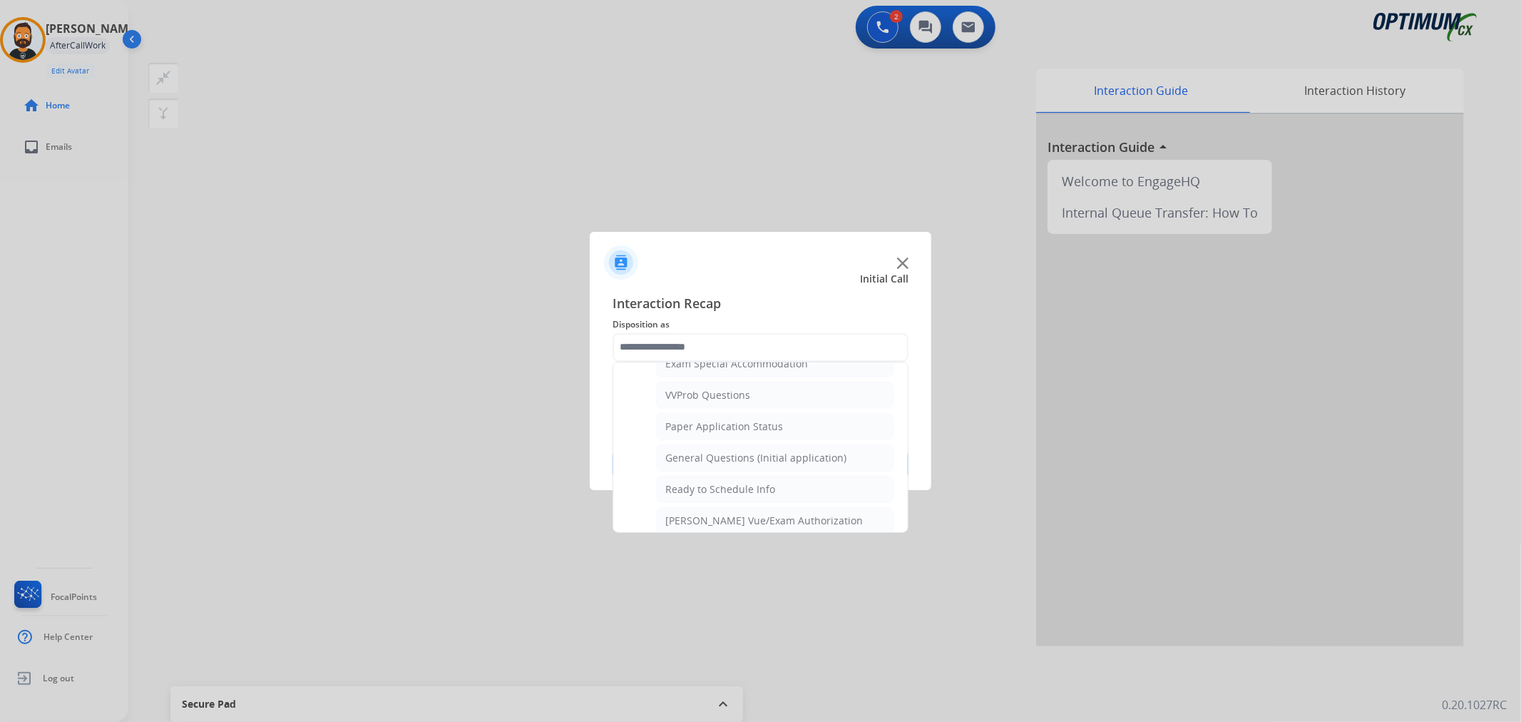
click at [715, 465] on div "General Questions (Initial application)" at bounding box center [755, 458] width 181 height 14
type input "**********"
click at [716, 468] on button "Save" at bounding box center [760, 464] width 296 height 29
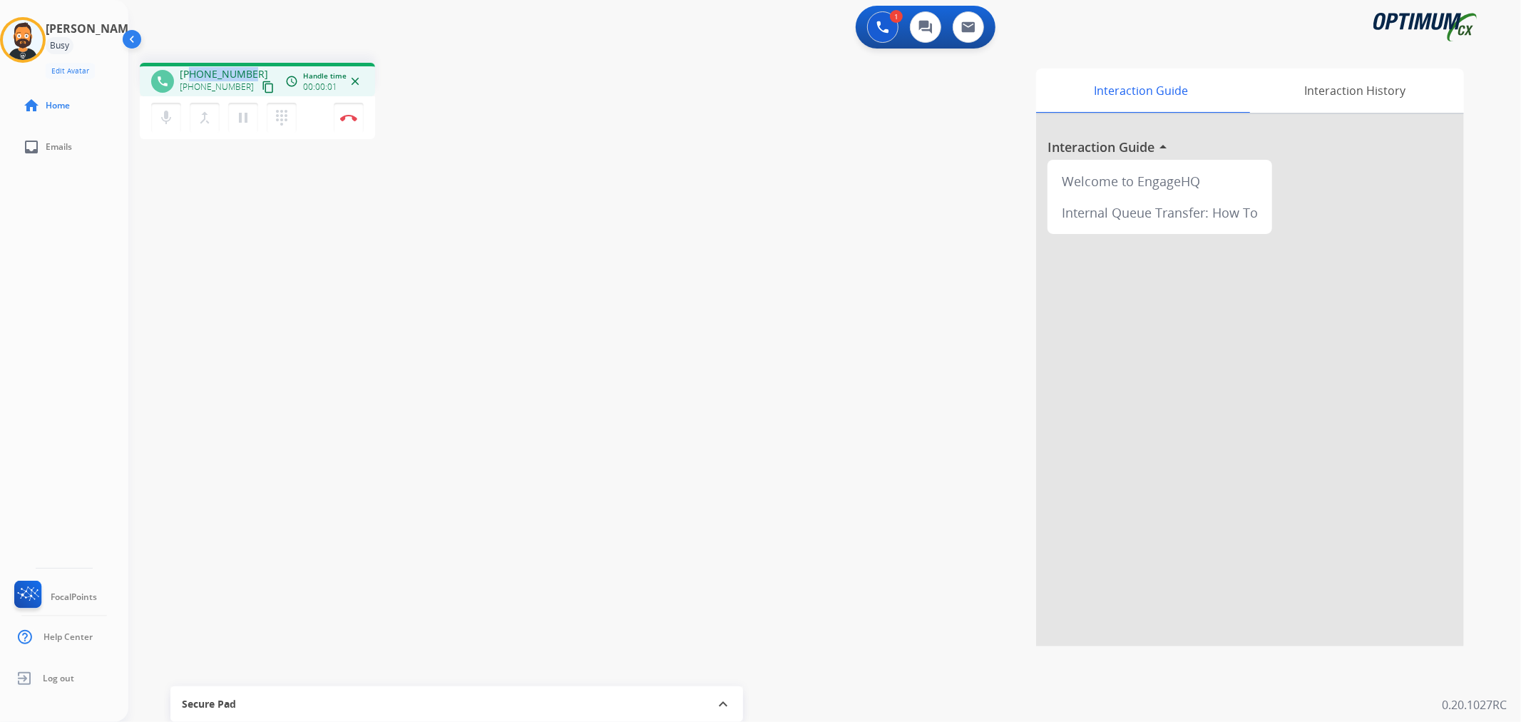
drag, startPoint x: 252, startPoint y: 68, endPoint x: 190, endPoint y: 67, distance: 62.0
click at [190, 67] on div "+16124030163 +16124030163 content_copy" at bounding box center [228, 81] width 97 height 29
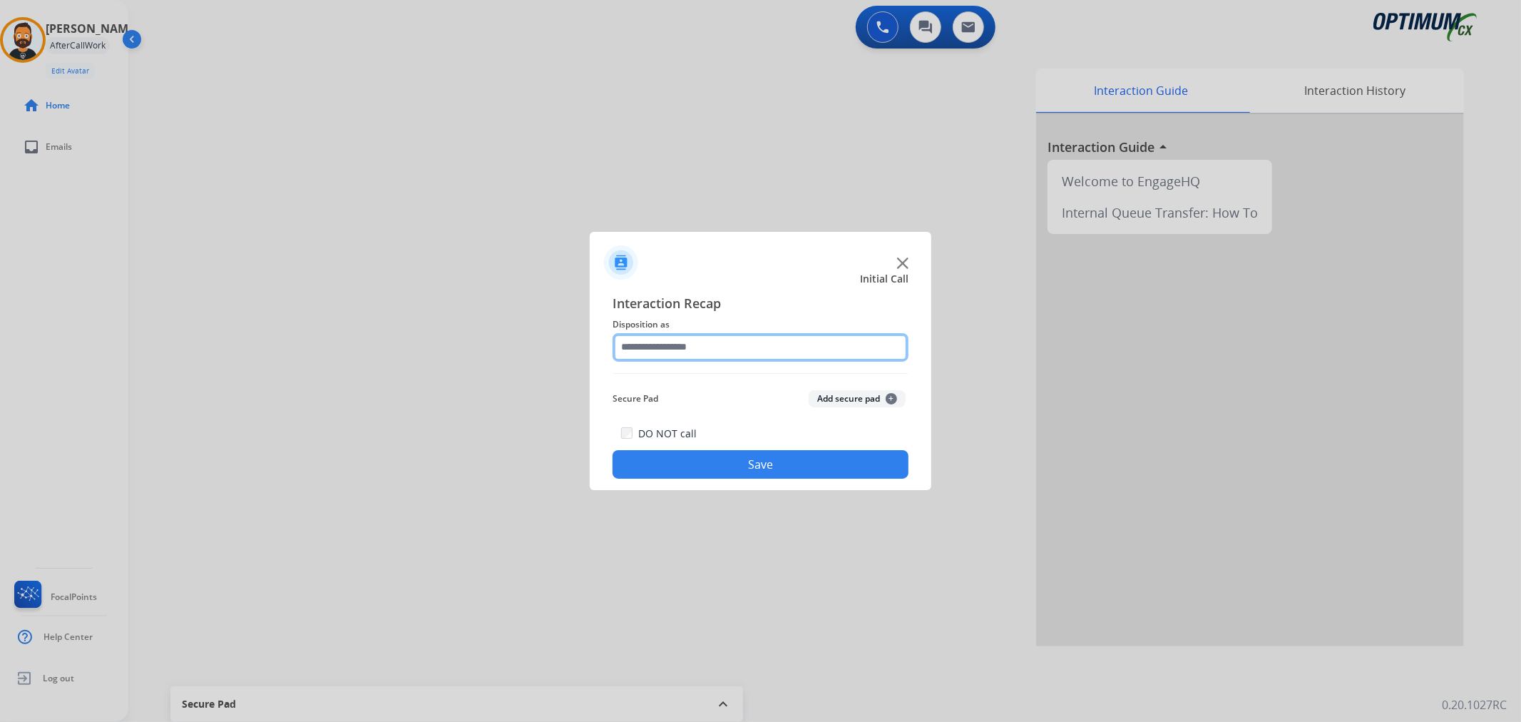
click at [682, 345] on input "text" at bounding box center [760, 347] width 296 height 29
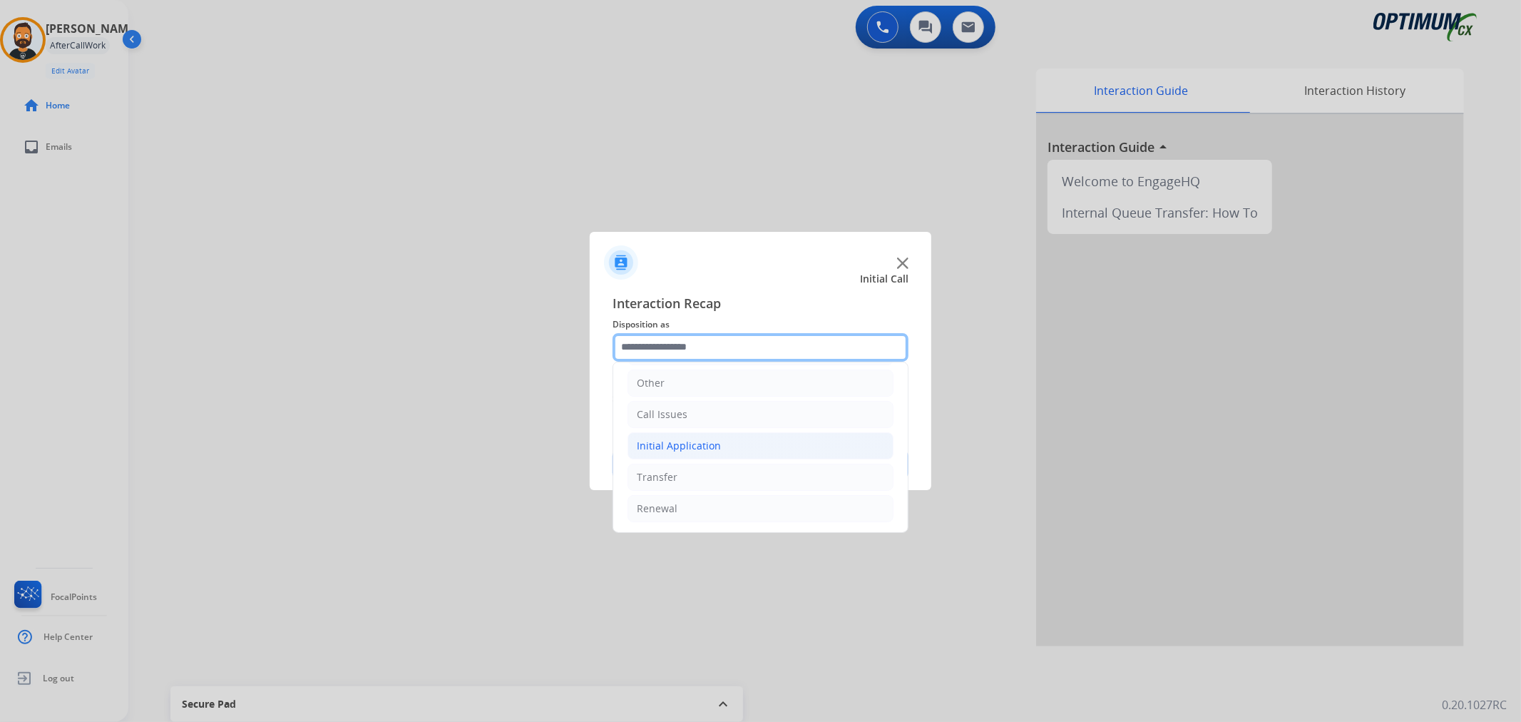
scroll to position [98, 0]
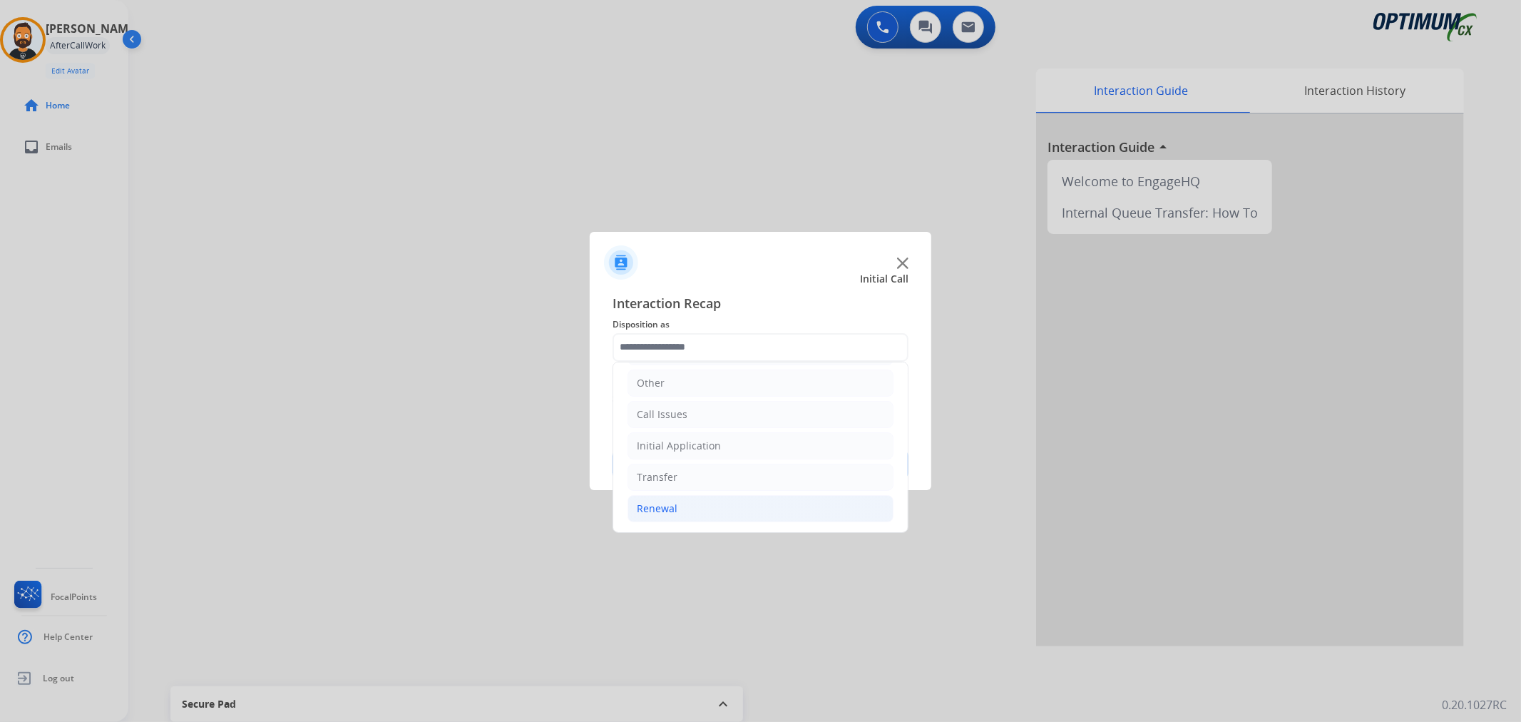
click at [657, 505] on div "Renewal" at bounding box center [657, 508] width 41 height 14
click at [695, 476] on div "Renewal Amnesty" at bounding box center [707, 470] width 85 height 14
type input "**********"
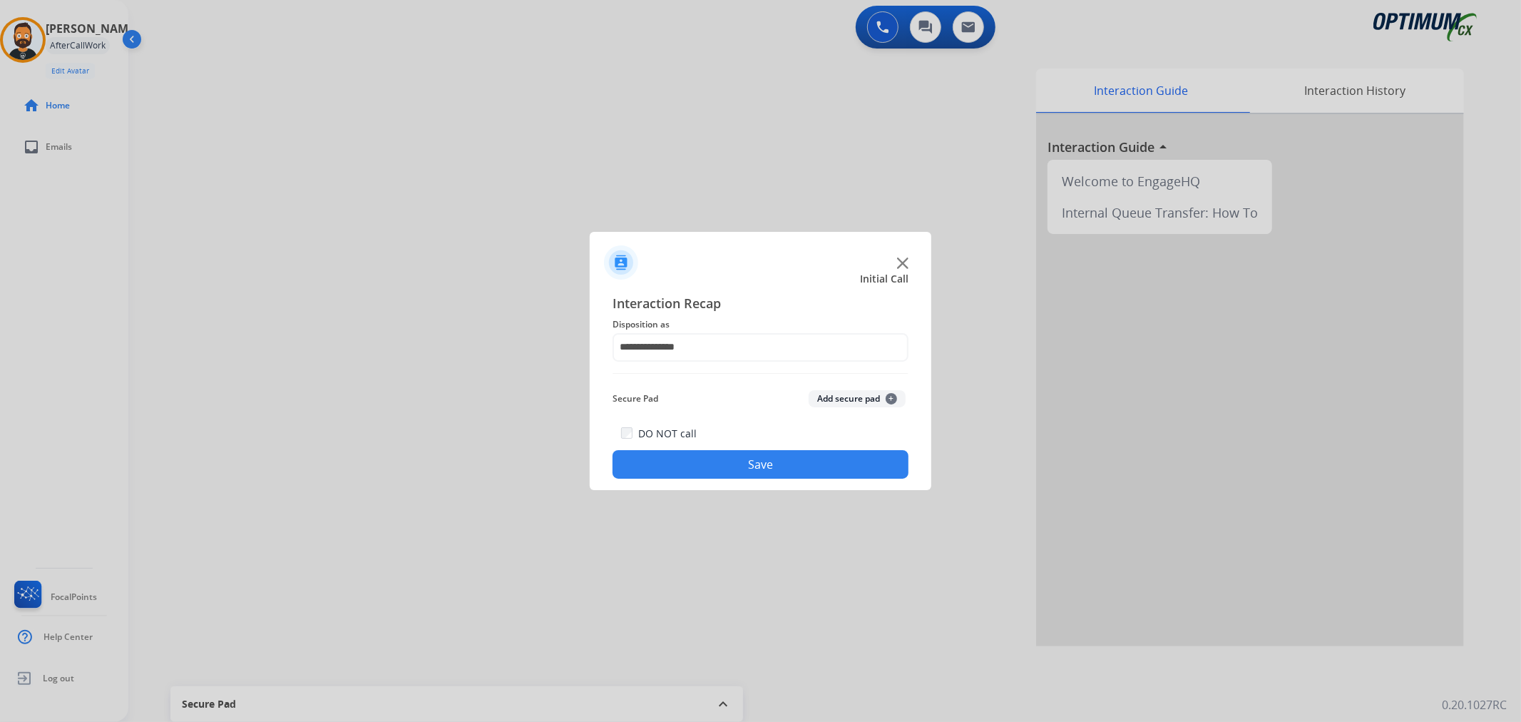
click at [703, 461] on button "Save" at bounding box center [760, 464] width 296 height 29
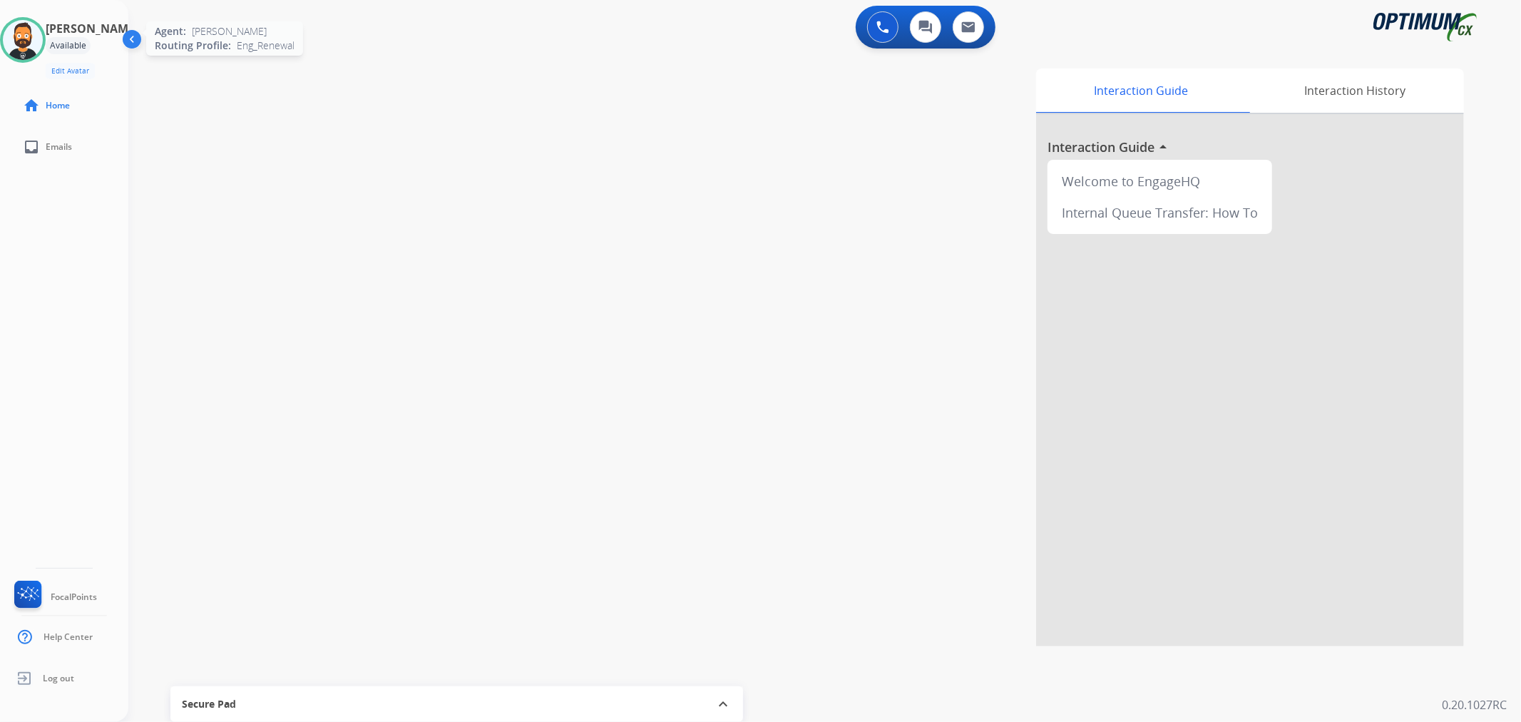
click at [34, 36] on img at bounding box center [23, 40] width 40 height 40
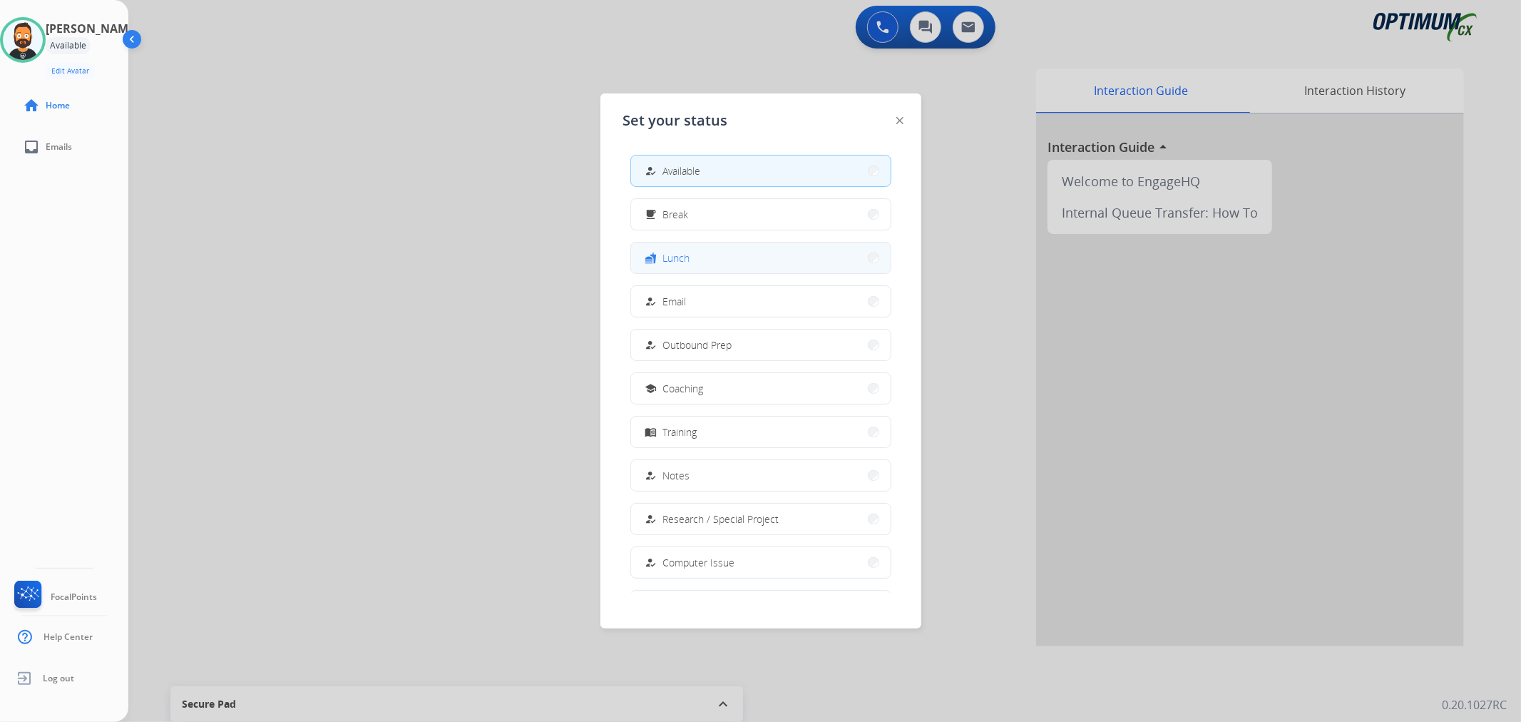
click at [672, 268] on button "fastfood Lunch" at bounding box center [761, 257] width 260 height 31
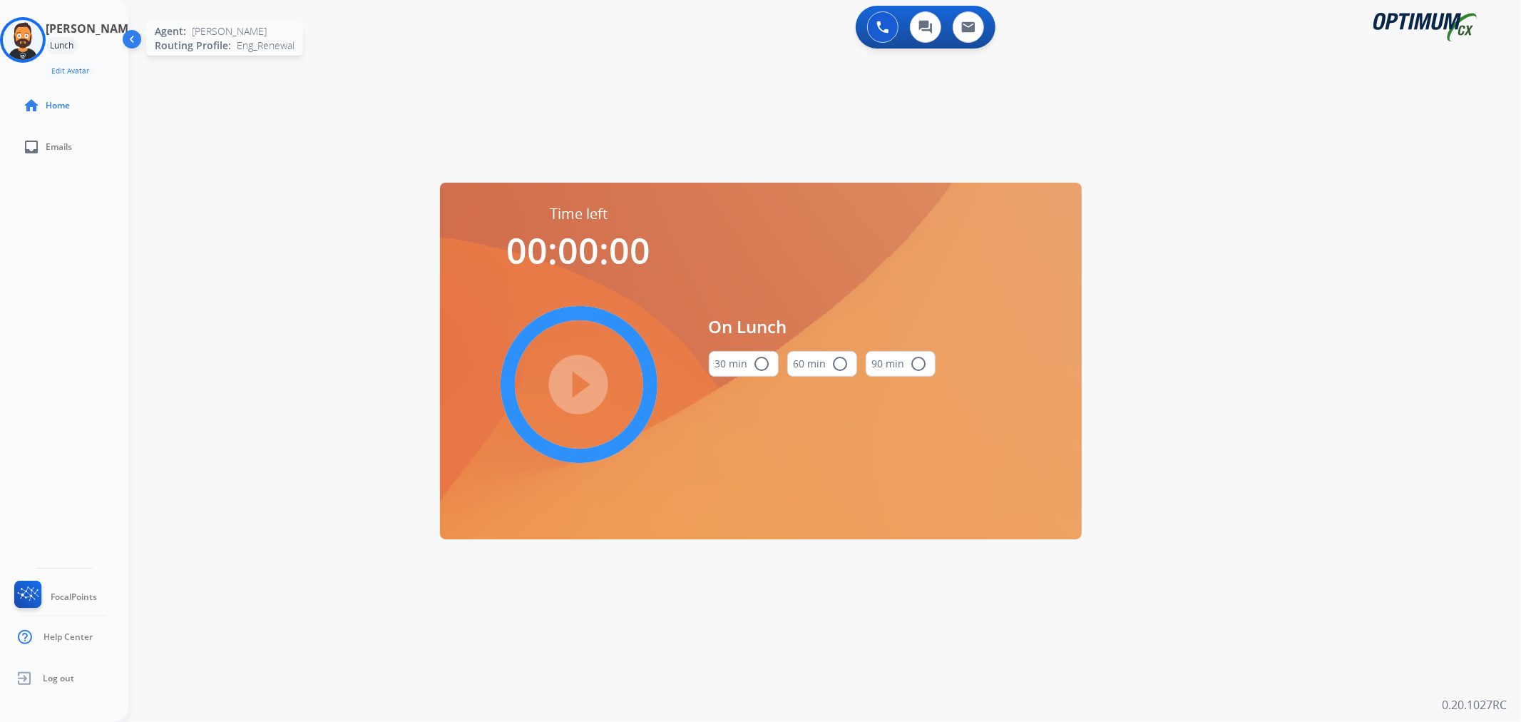
drag, startPoint x: 26, startPoint y: 43, endPoint x: 34, endPoint y: 46, distance: 8.0
click at [26, 43] on img at bounding box center [23, 40] width 40 height 40
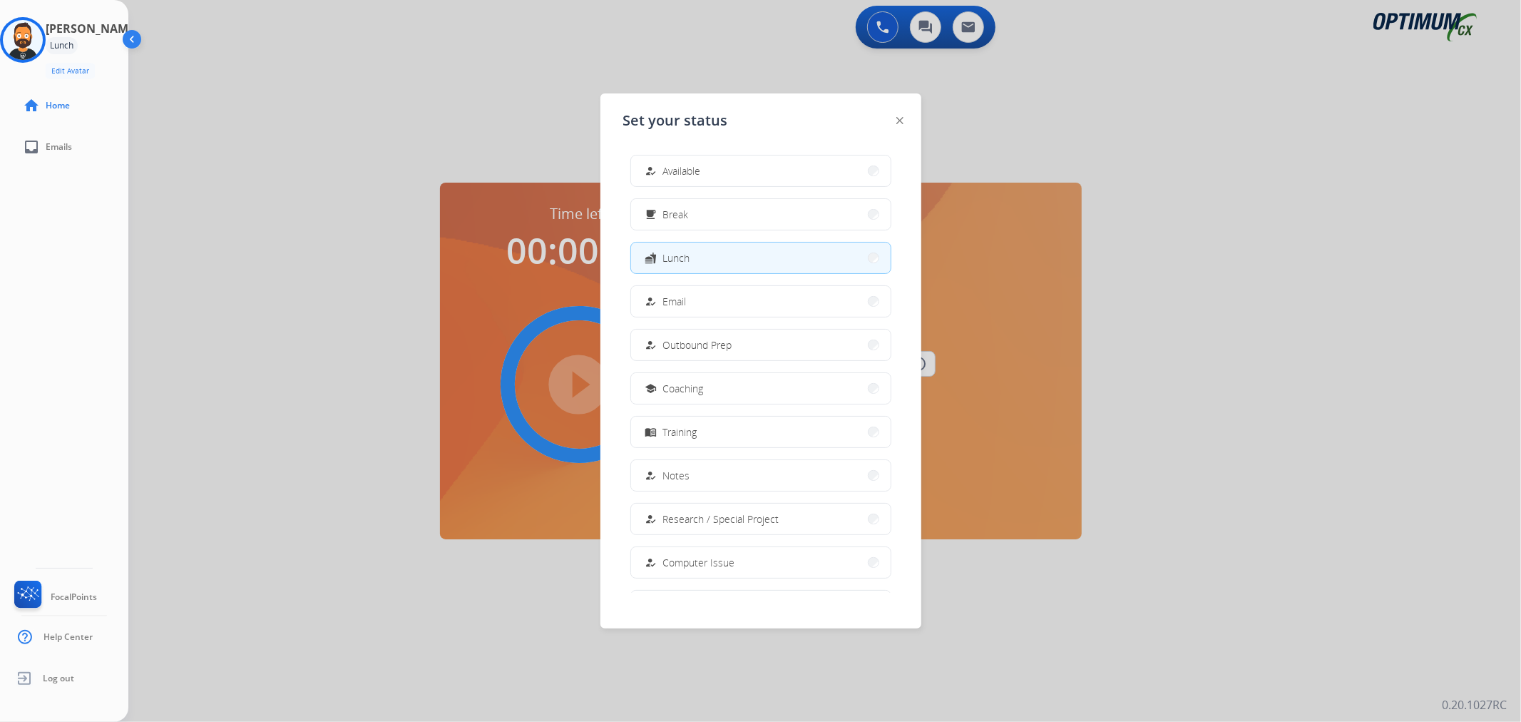
click at [674, 255] on span "Lunch" at bounding box center [676, 257] width 27 height 15
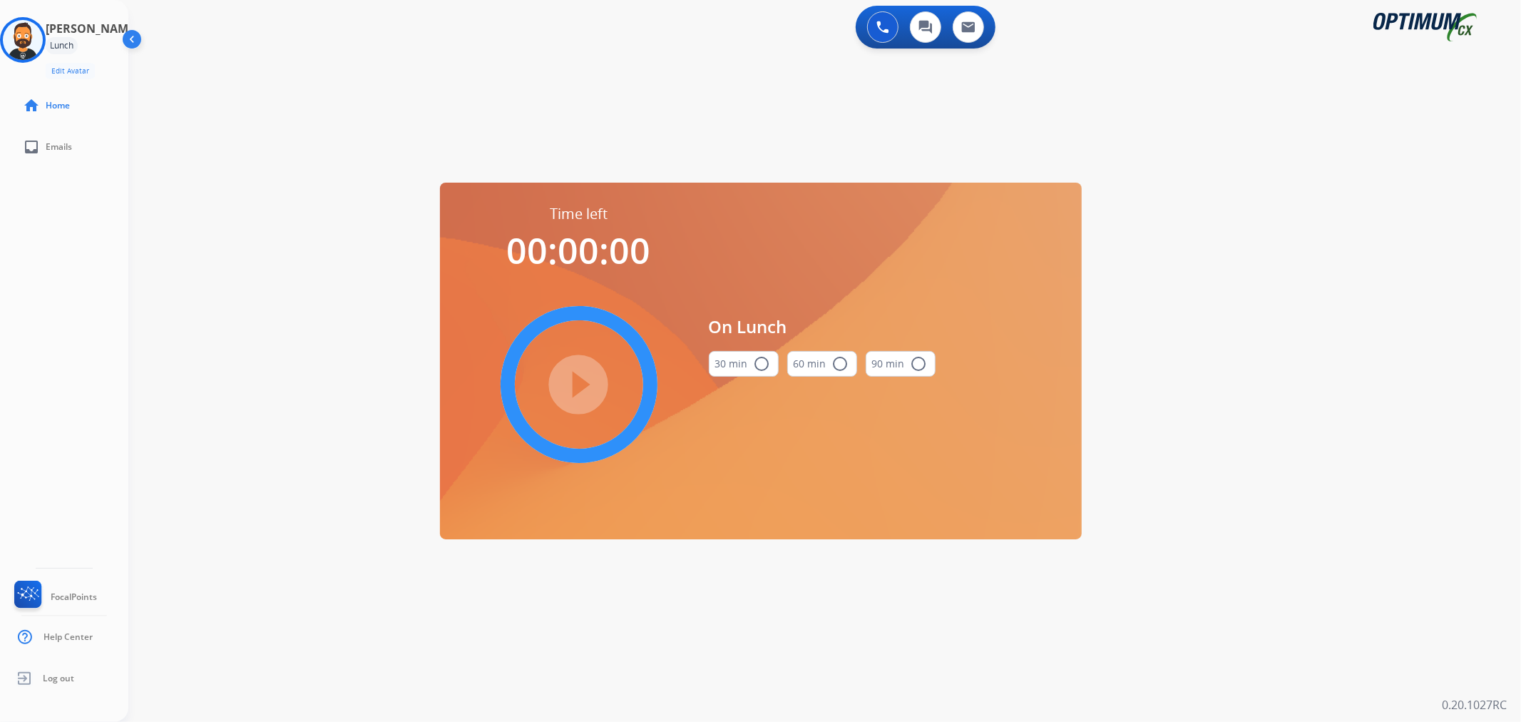
click at [725, 371] on button "30 min radio_button_unchecked" at bounding box center [744, 364] width 70 height 26
click at [574, 376] on mat-icon "play_circle_filled" at bounding box center [578, 384] width 17 height 17
click at [36, 46] on icon at bounding box center [23, 40] width 46 height 46
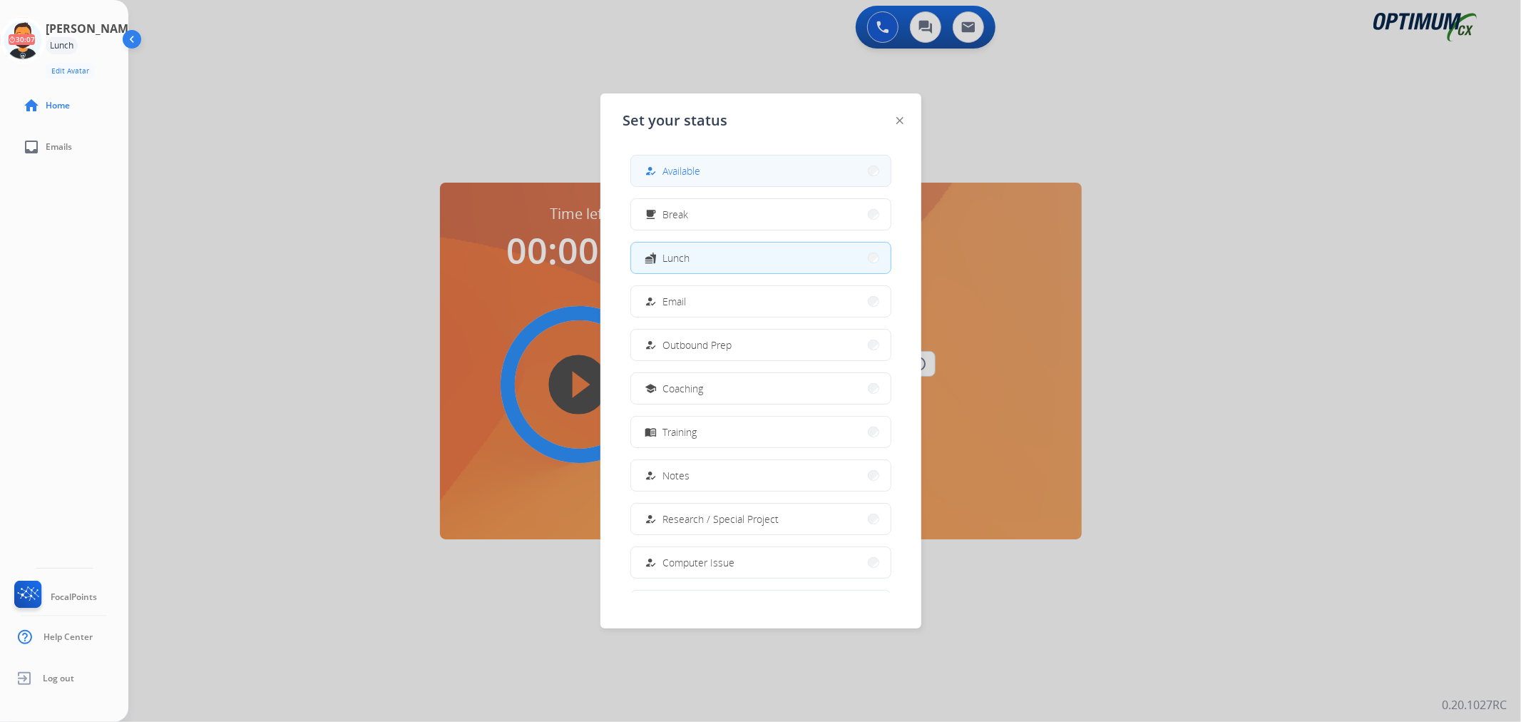
click at [665, 171] on div "how_to_reg Available" at bounding box center [671, 171] width 58 height 17
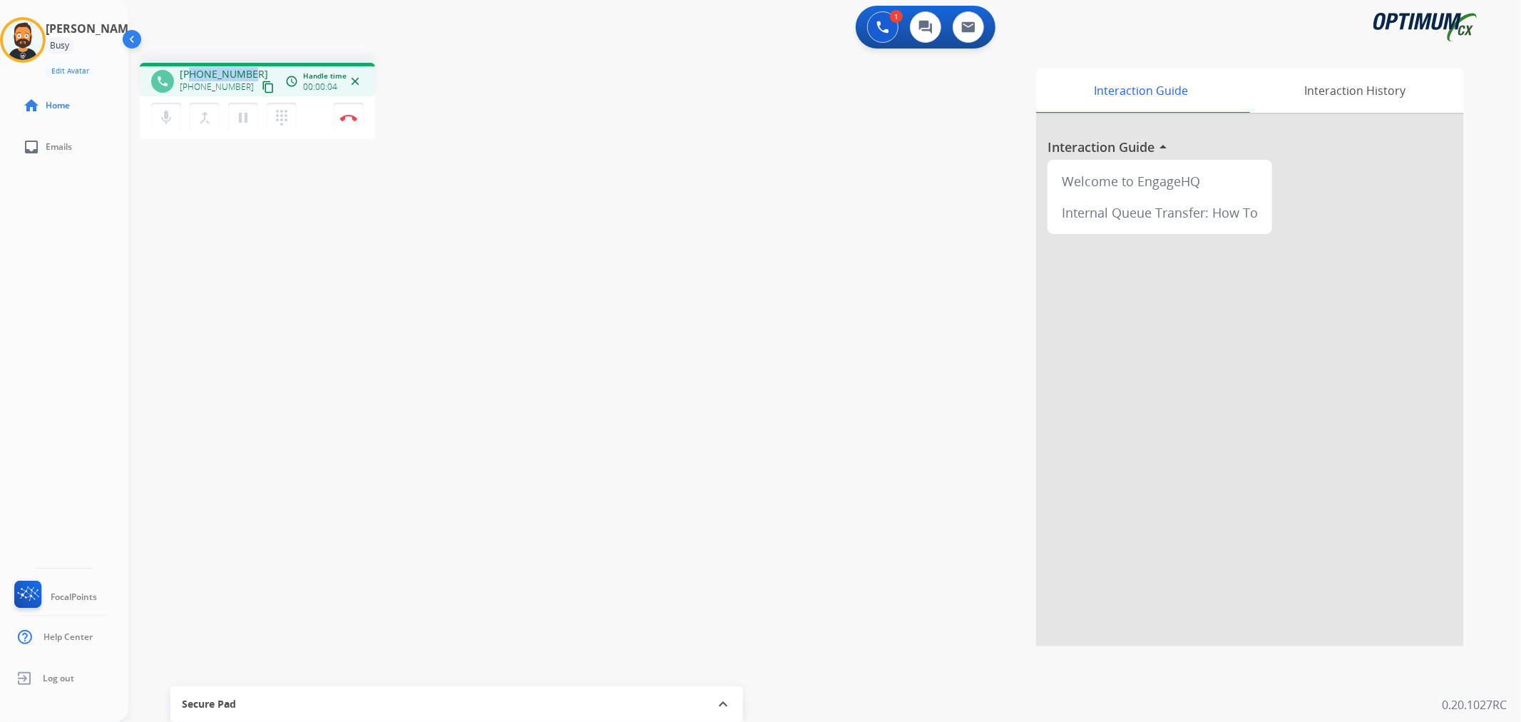
drag, startPoint x: 248, startPoint y: 72, endPoint x: 190, endPoint y: 71, distance: 57.8
click at [190, 71] on div "+14357247502 +14357247502 content_copy" at bounding box center [228, 81] width 97 height 29
click at [243, 114] on mat-icon "pause" at bounding box center [243, 117] width 17 height 17
click at [240, 120] on mat-icon "play_arrow" at bounding box center [243, 117] width 17 height 17
click at [350, 115] on img at bounding box center [348, 117] width 17 height 7
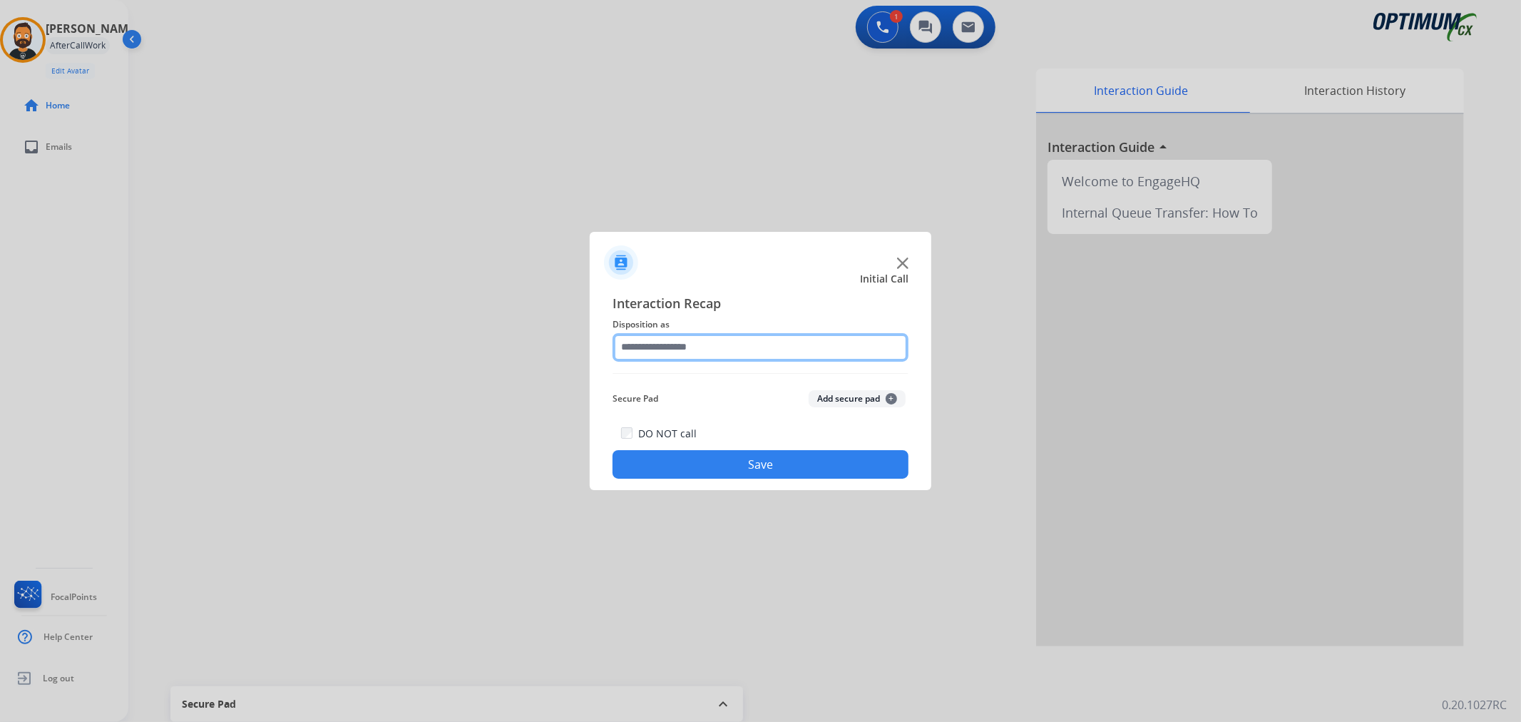
click at [661, 345] on input "text" at bounding box center [760, 347] width 296 height 29
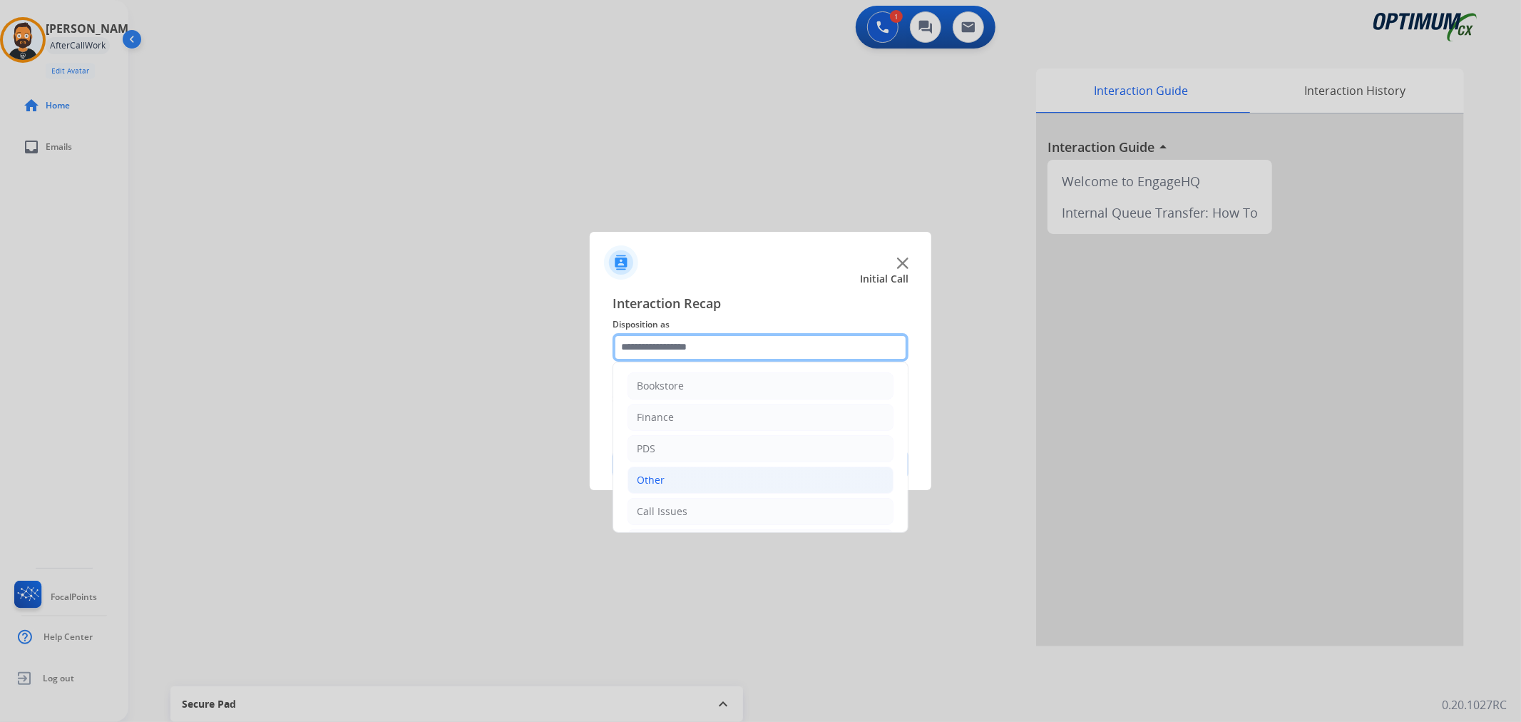
scroll to position [98, 0]
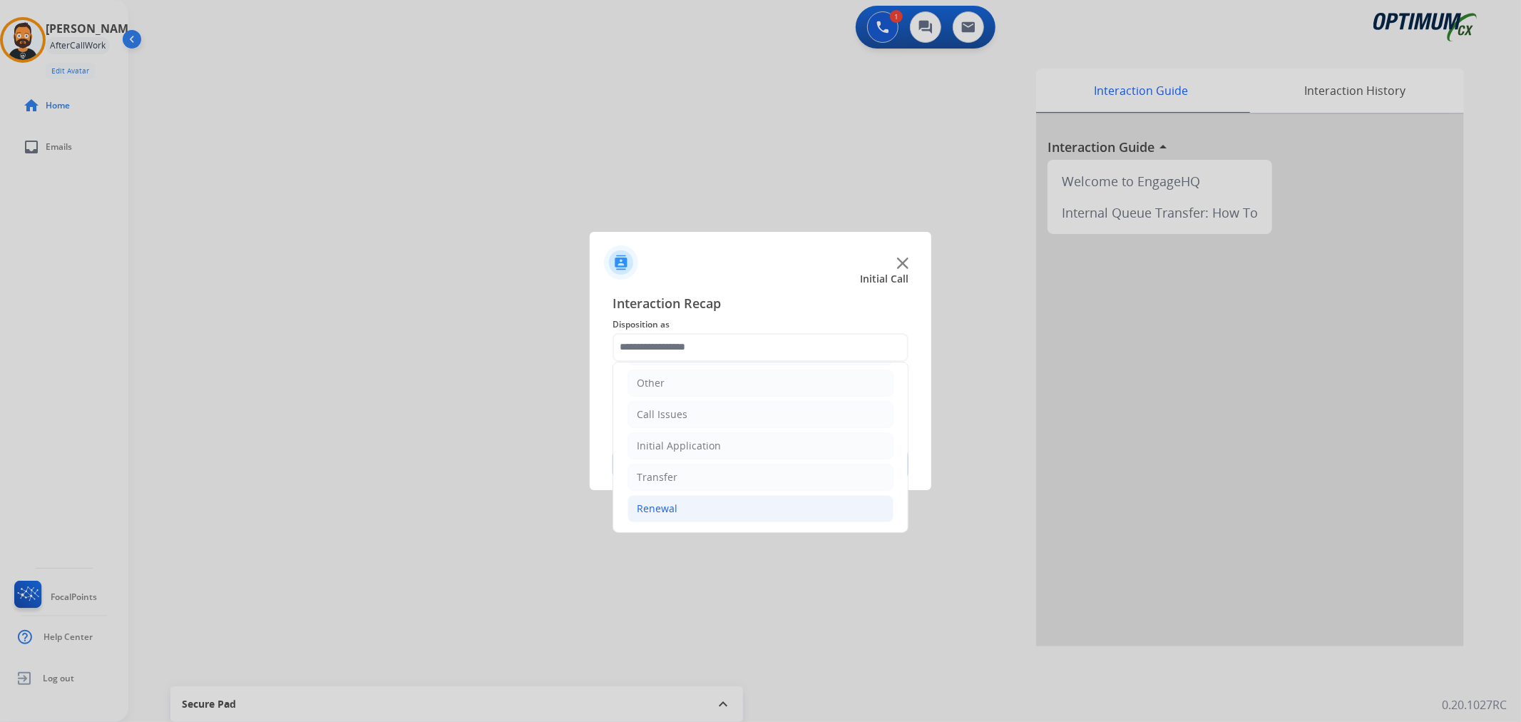
click at [672, 503] on div "Renewal" at bounding box center [657, 508] width 41 height 14
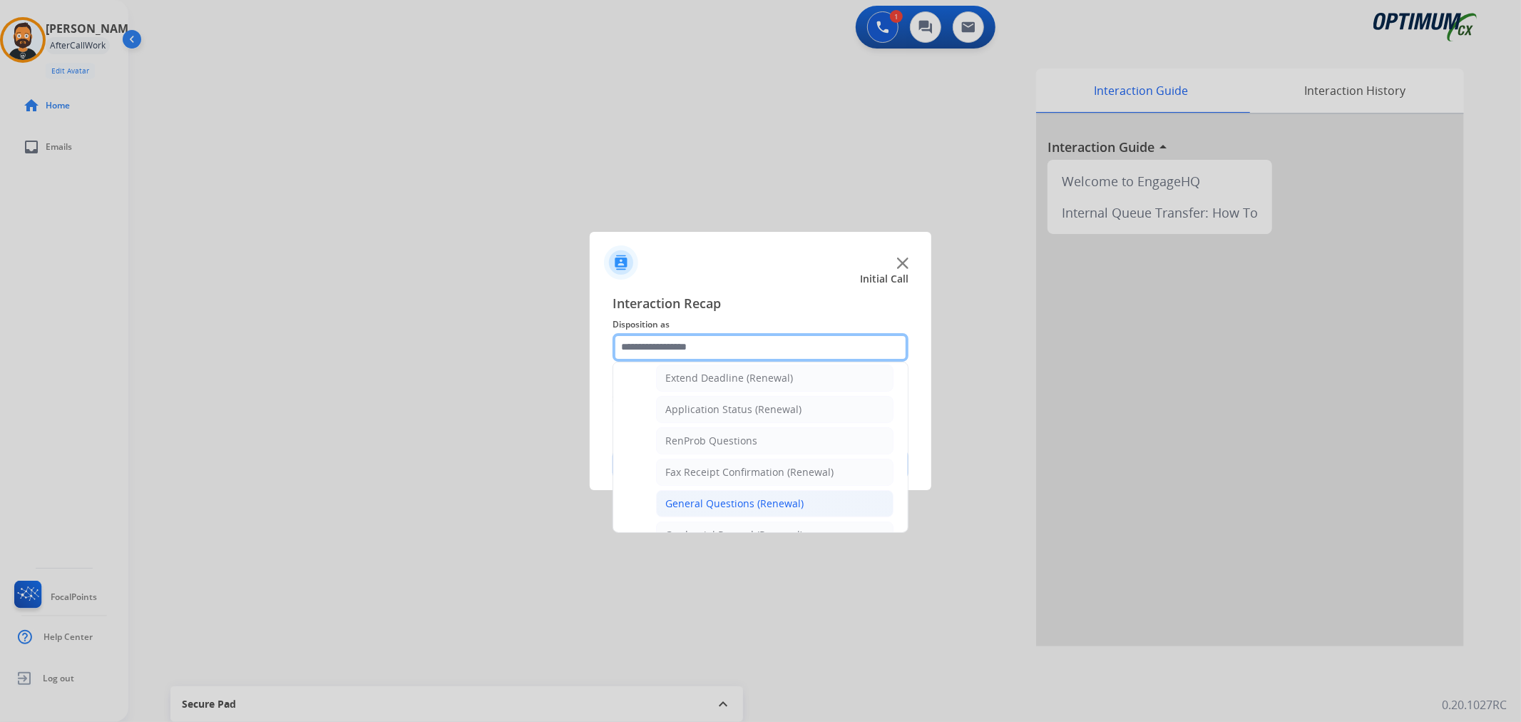
scroll to position [362, 0]
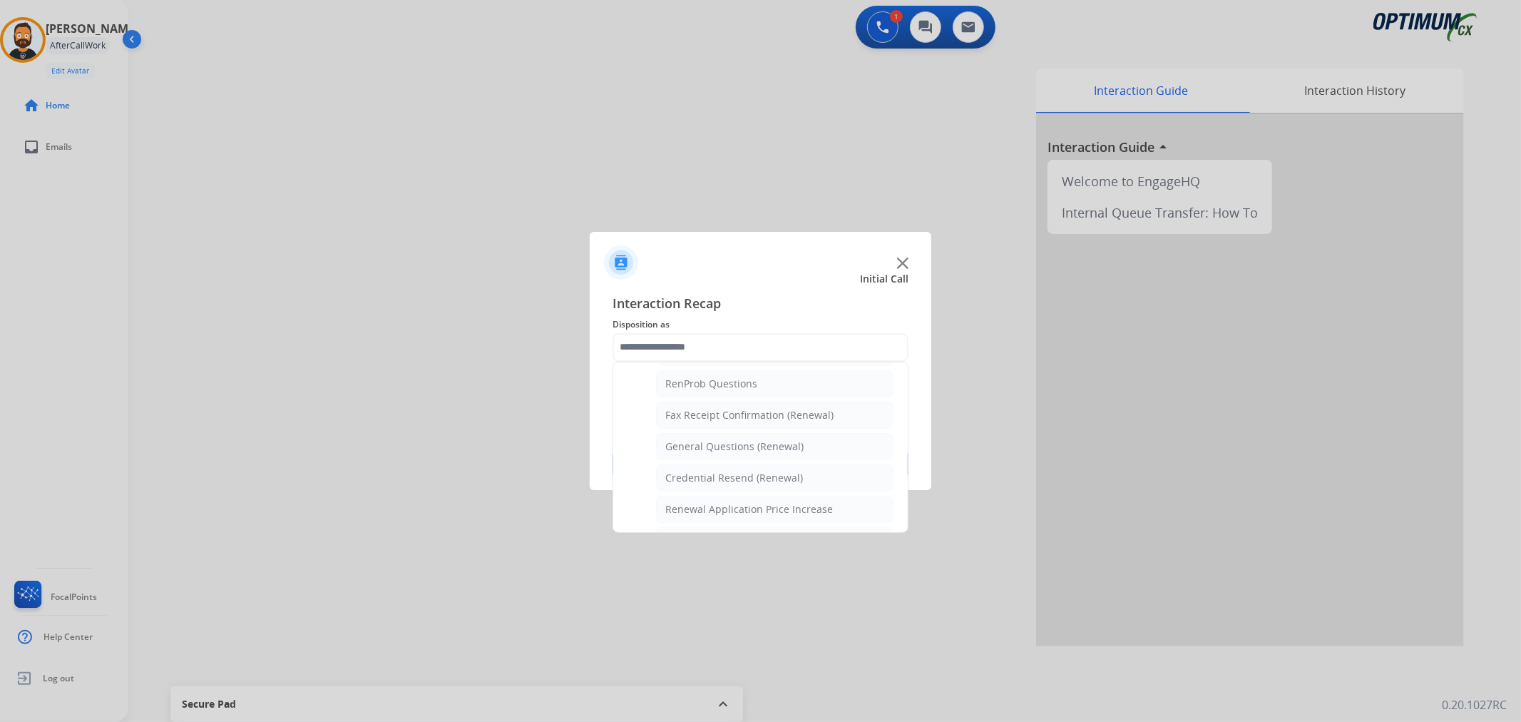
click at [704, 475] on div "Credential Resend (Renewal)" at bounding box center [734, 478] width 138 height 14
type input "**********"
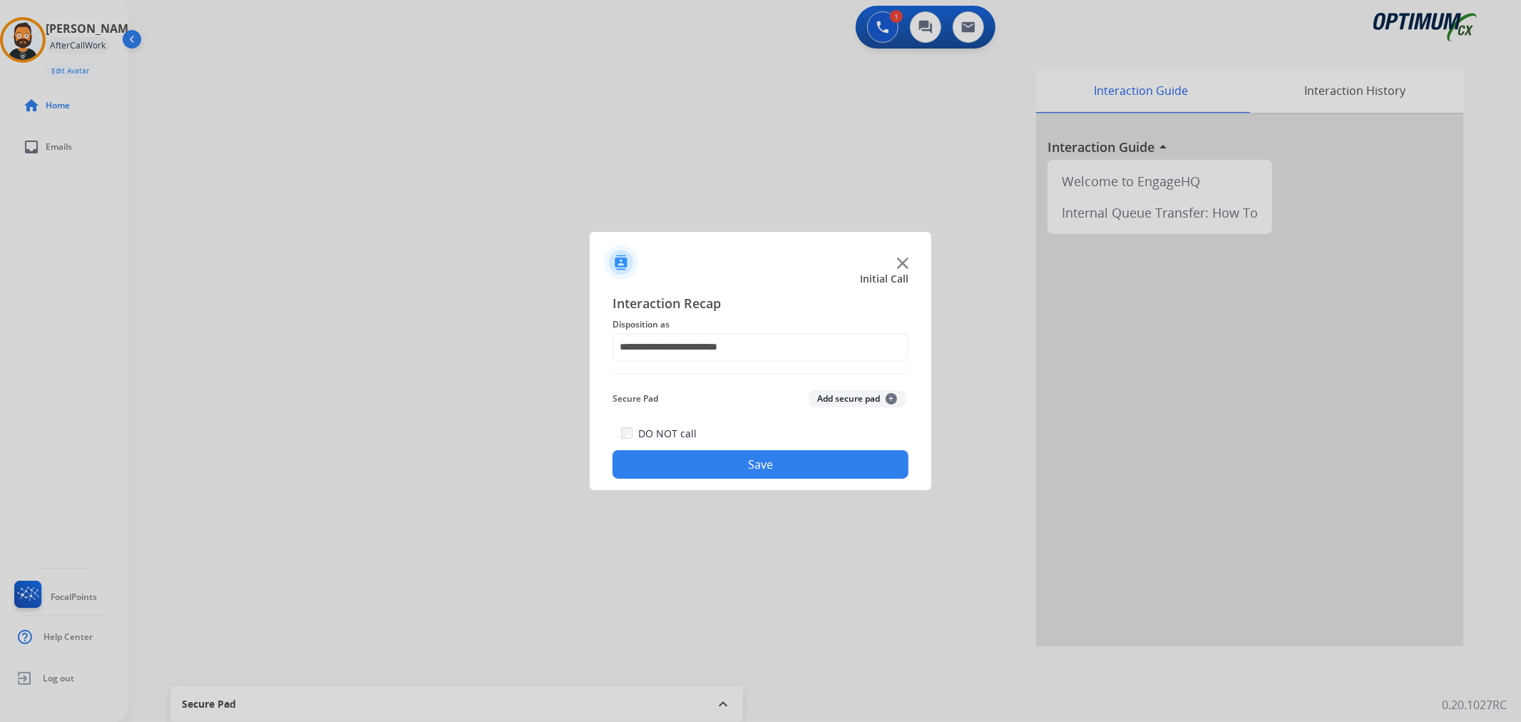
click at [704, 475] on button "Save" at bounding box center [760, 464] width 296 height 29
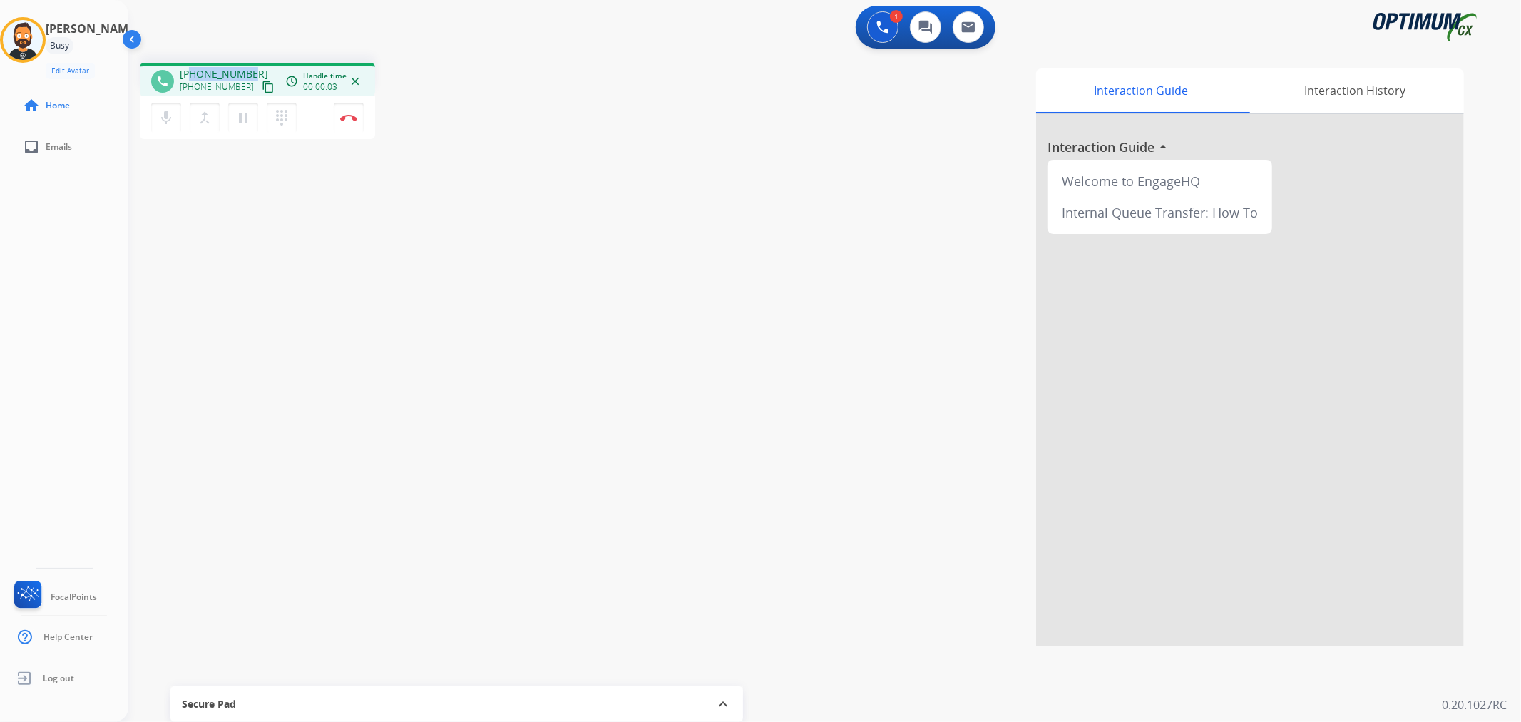
drag, startPoint x: 248, startPoint y: 66, endPoint x: 190, endPoint y: 68, distance: 57.8
click at [190, 68] on div "phone +18133603490 +18133603490 content_copy access_time Call metrics Queue 00:…" at bounding box center [257, 80] width 235 height 34
click at [345, 114] on img at bounding box center [348, 117] width 17 height 7
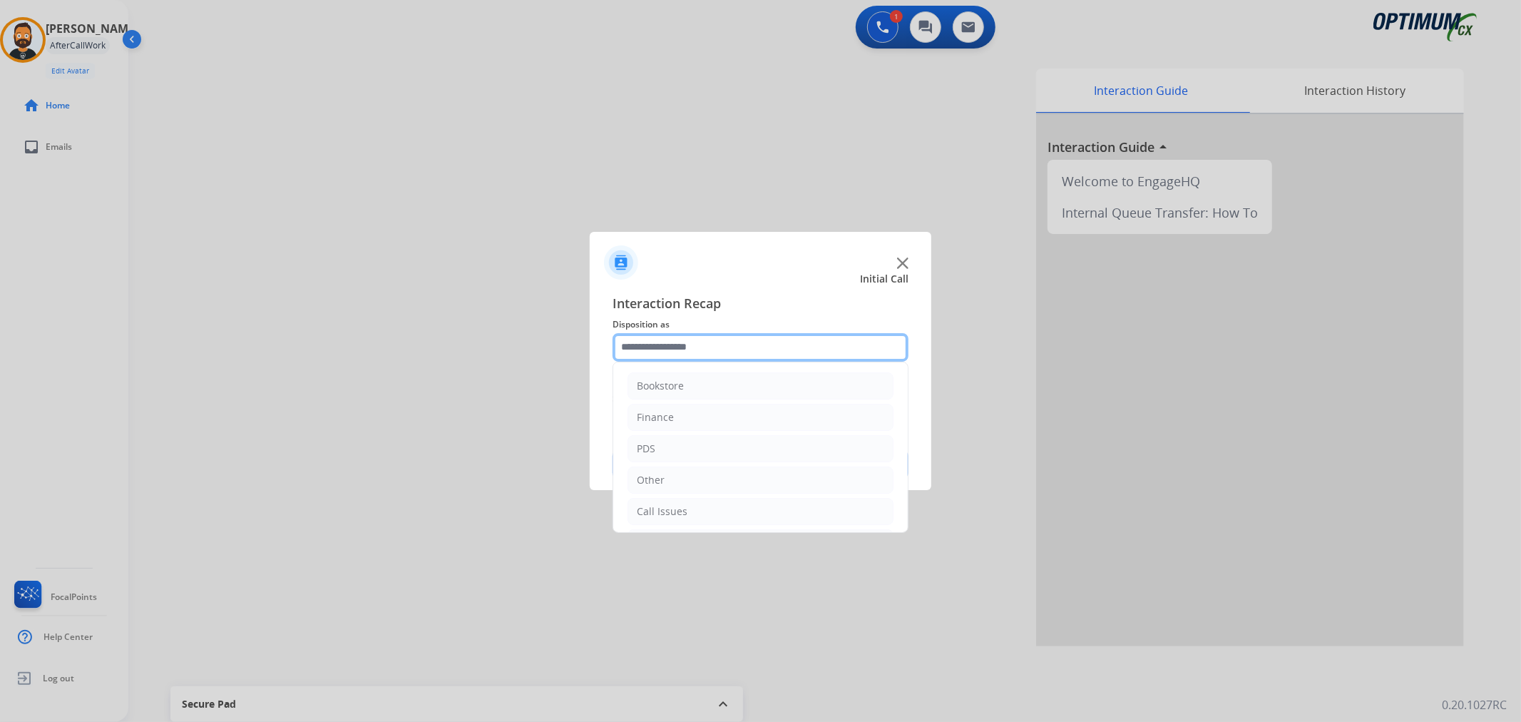
click at [645, 349] on input "text" at bounding box center [760, 347] width 296 height 29
click at [684, 511] on li "Renewal" at bounding box center [760, 508] width 266 height 27
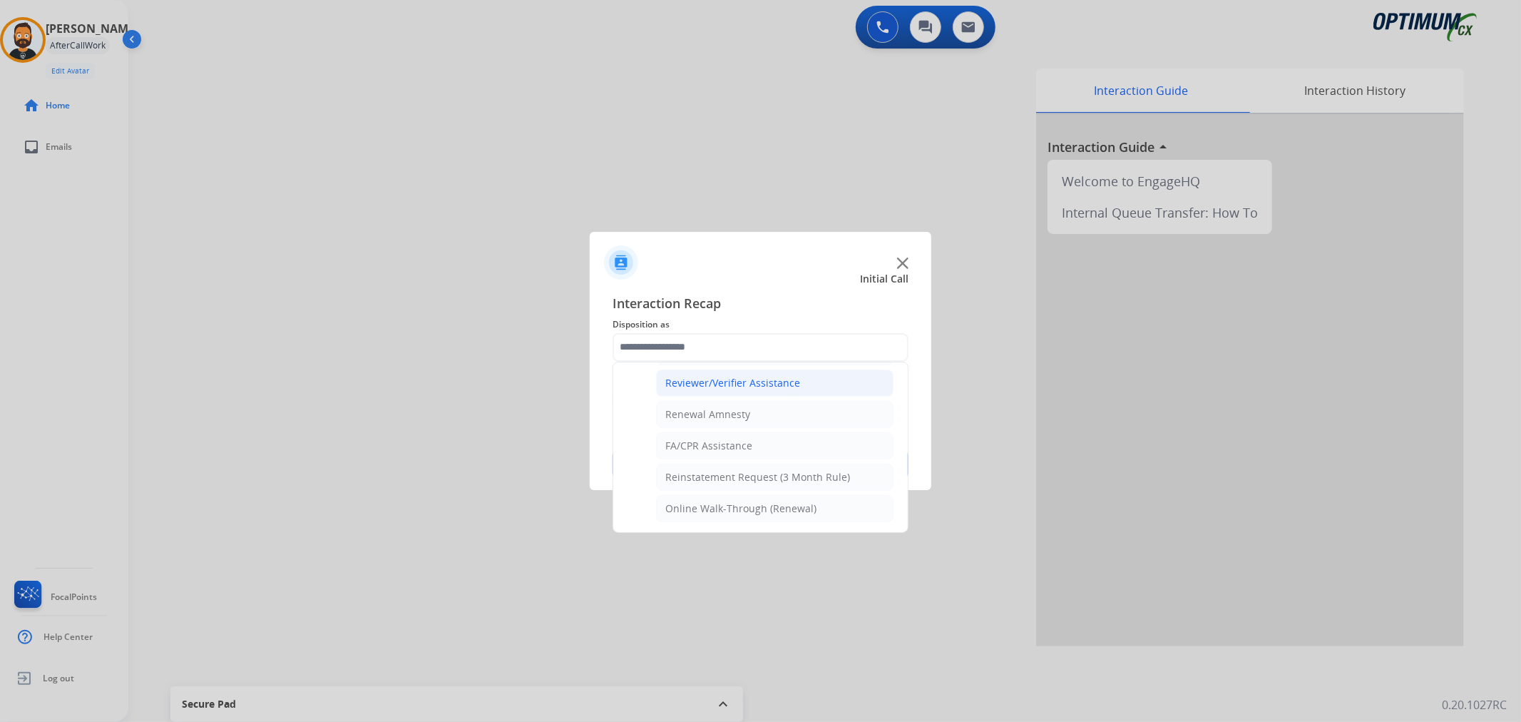
click at [717, 376] on div "Reviewer/Verifier Assistance" at bounding box center [732, 383] width 135 height 14
type input "**********"
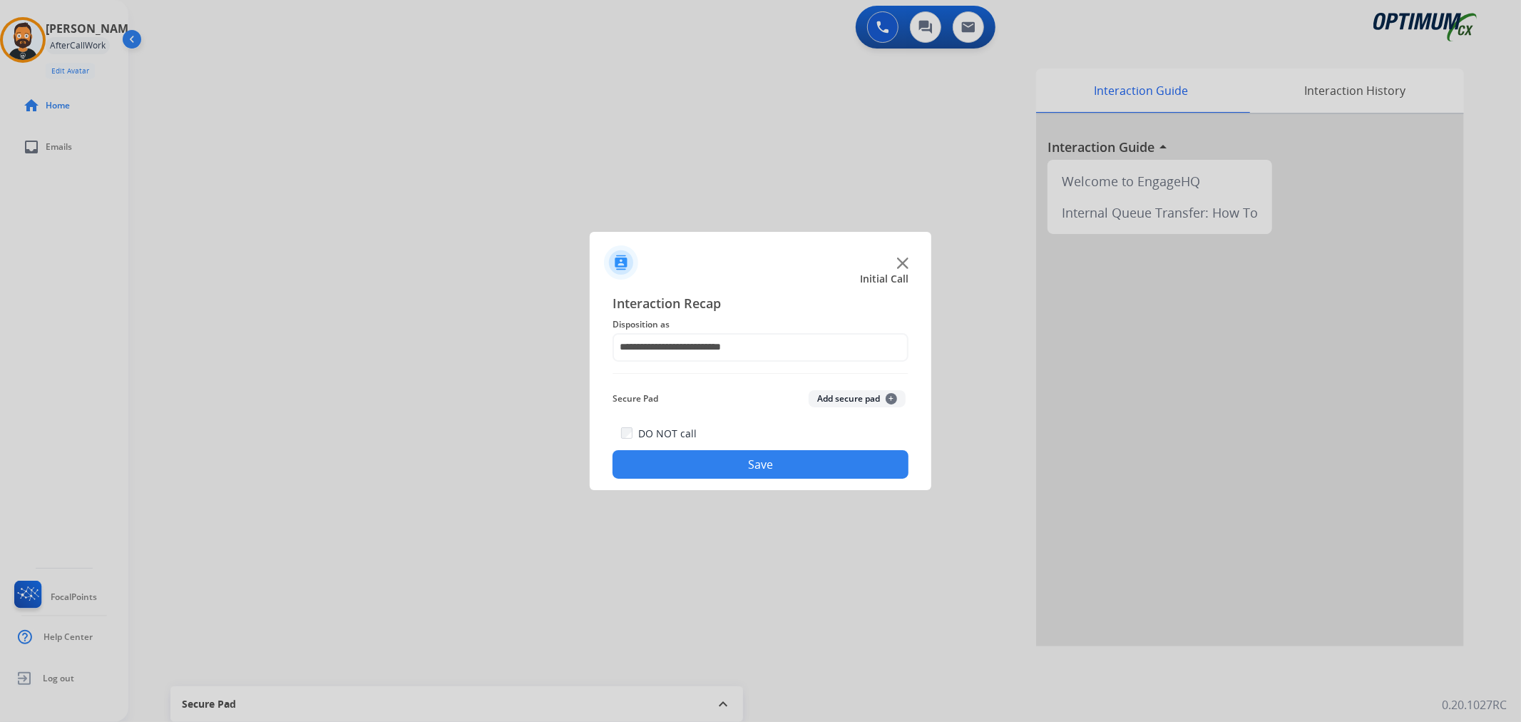
click at [724, 460] on button "Save" at bounding box center [760, 464] width 296 height 29
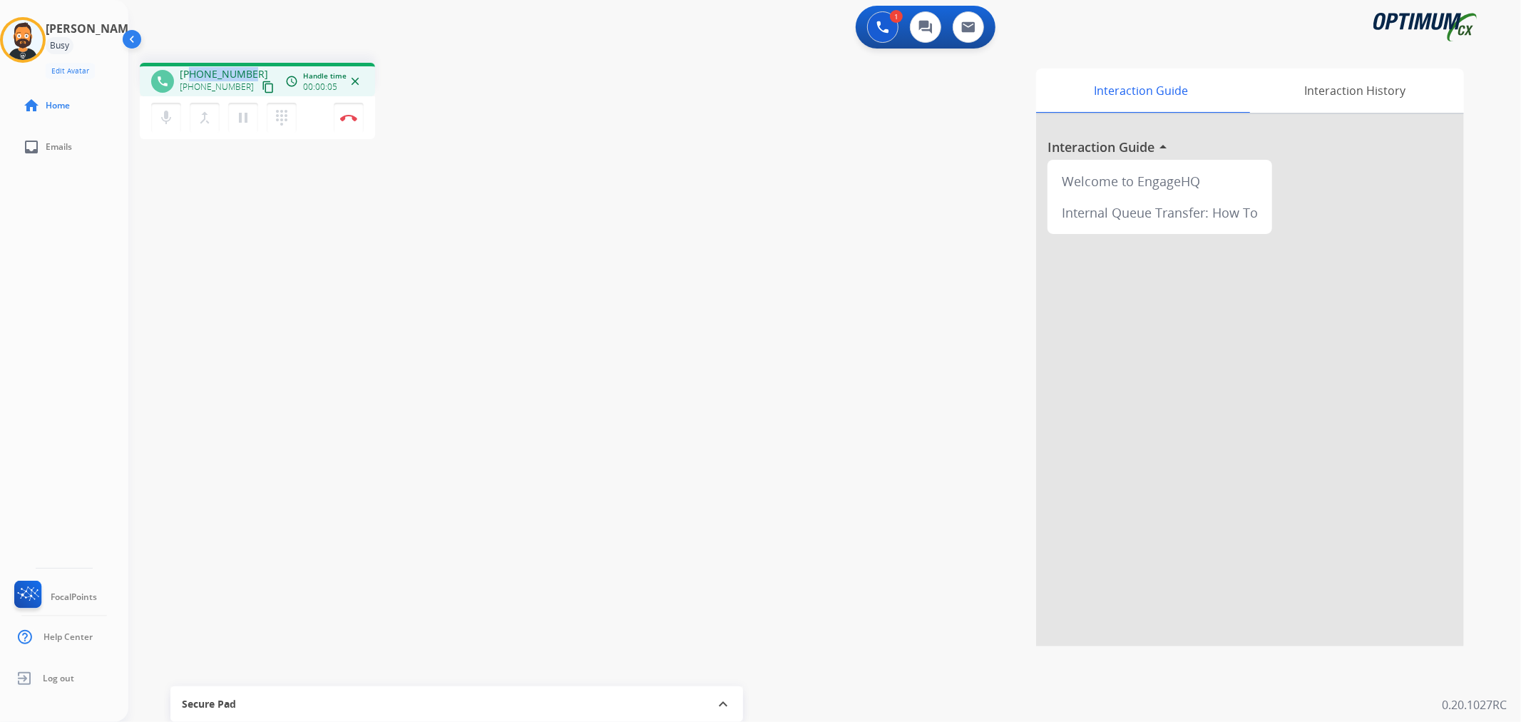
drag, startPoint x: 246, startPoint y: 68, endPoint x: 190, endPoint y: 73, distance: 55.8
click at [190, 73] on span "+17874543770" at bounding box center [224, 74] width 88 height 14
click at [245, 112] on mat-icon "pause" at bounding box center [243, 117] width 17 height 17
click at [881, 29] on img at bounding box center [882, 27] width 13 height 13
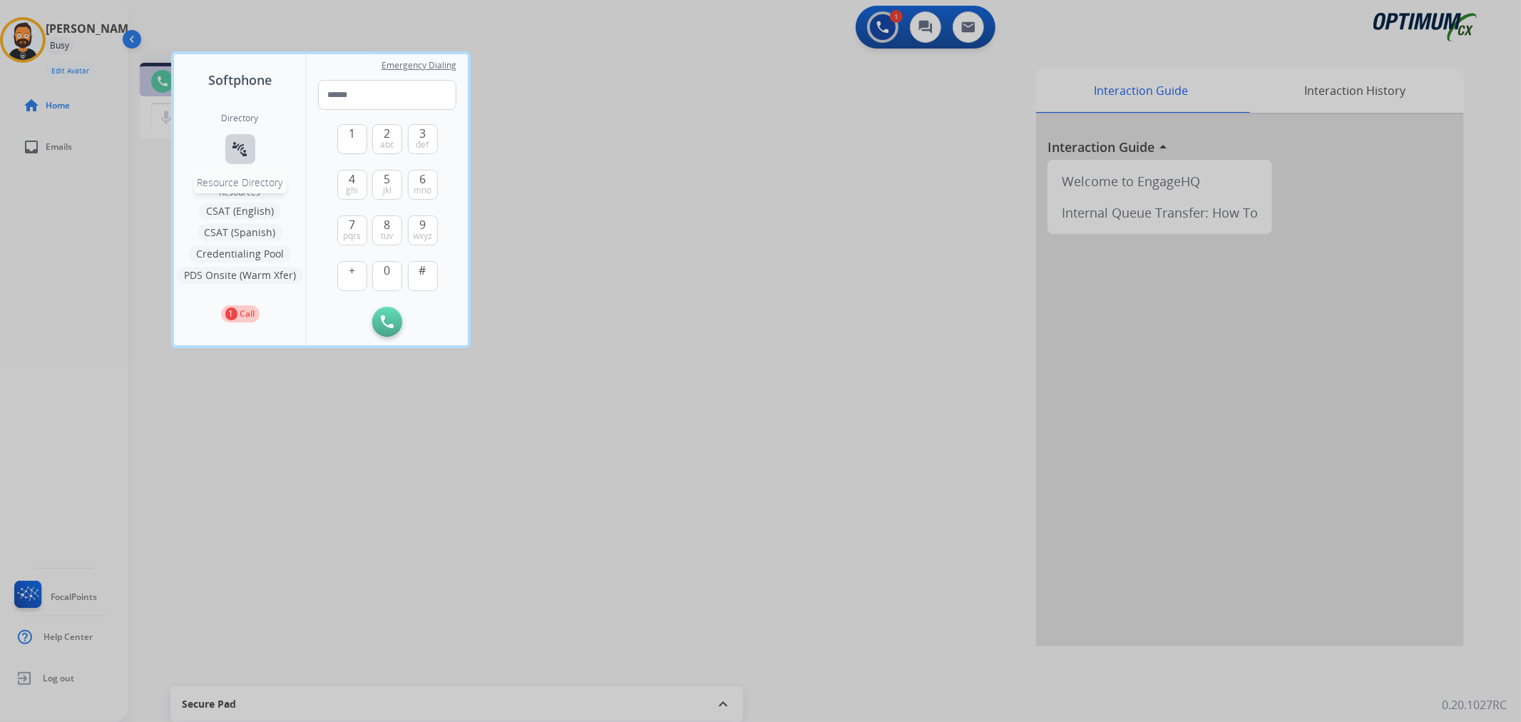
click at [245, 138] on button "connect_without_contact Resource Directory" at bounding box center [240, 149] width 30 height 30
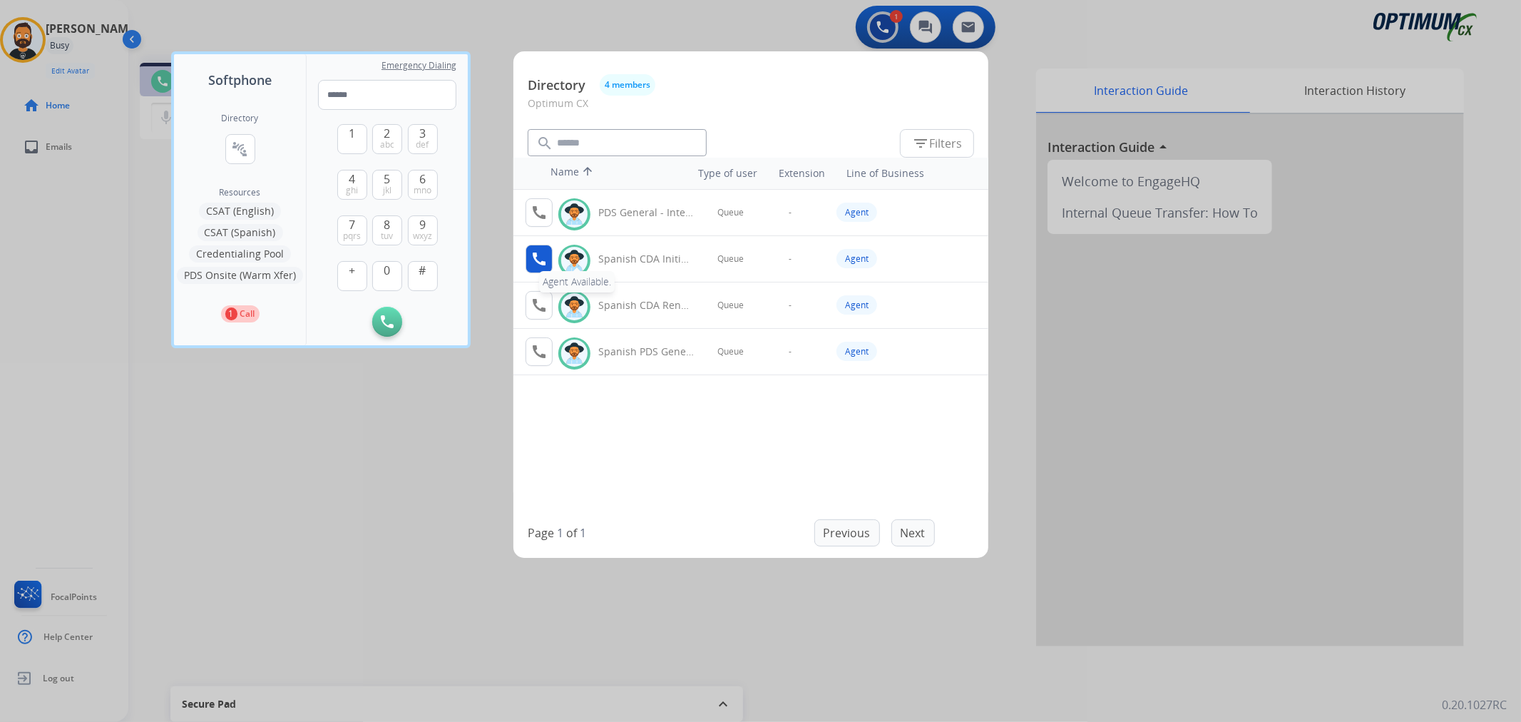
click at [525, 259] on button "call Agent Available." at bounding box center [538, 259] width 27 height 29
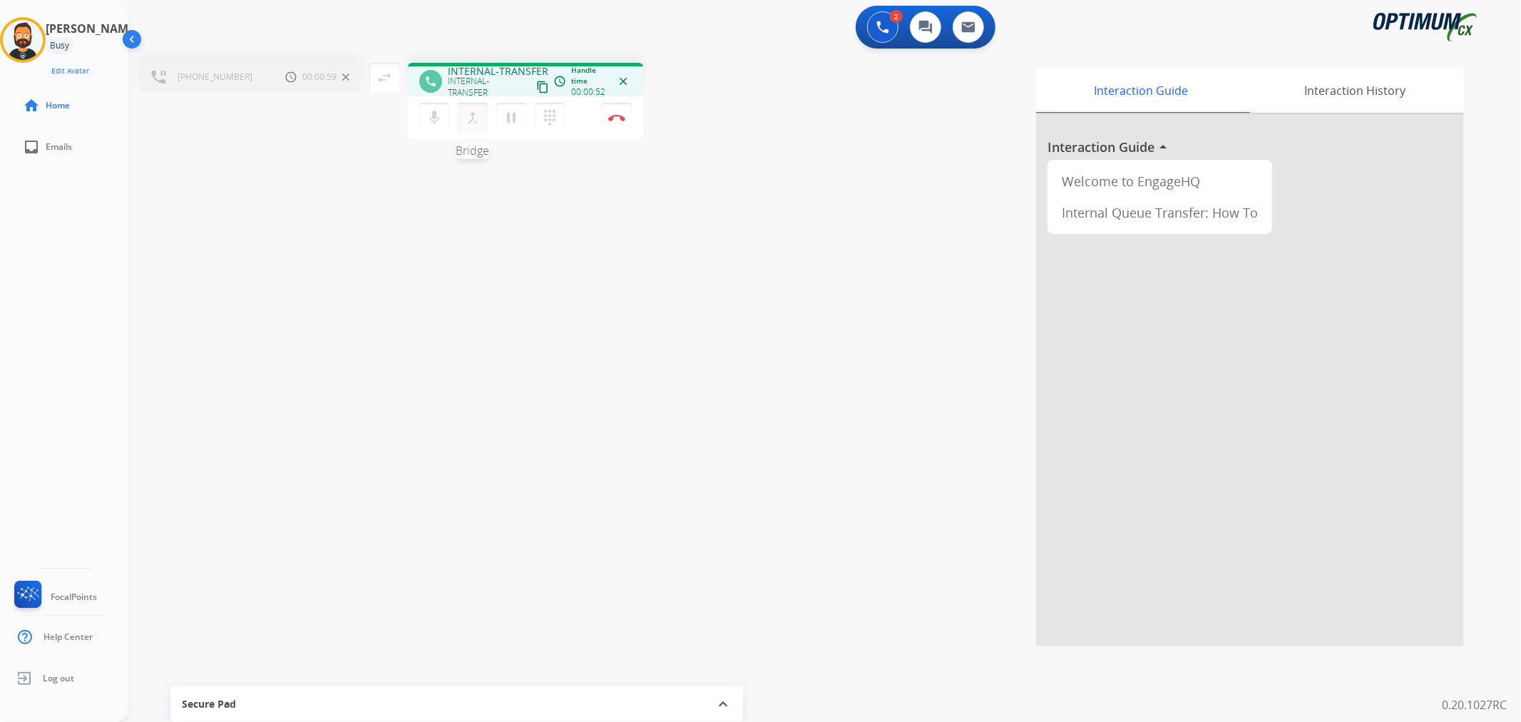
click at [475, 116] on mat-icon "merge_type" at bounding box center [472, 117] width 17 height 17
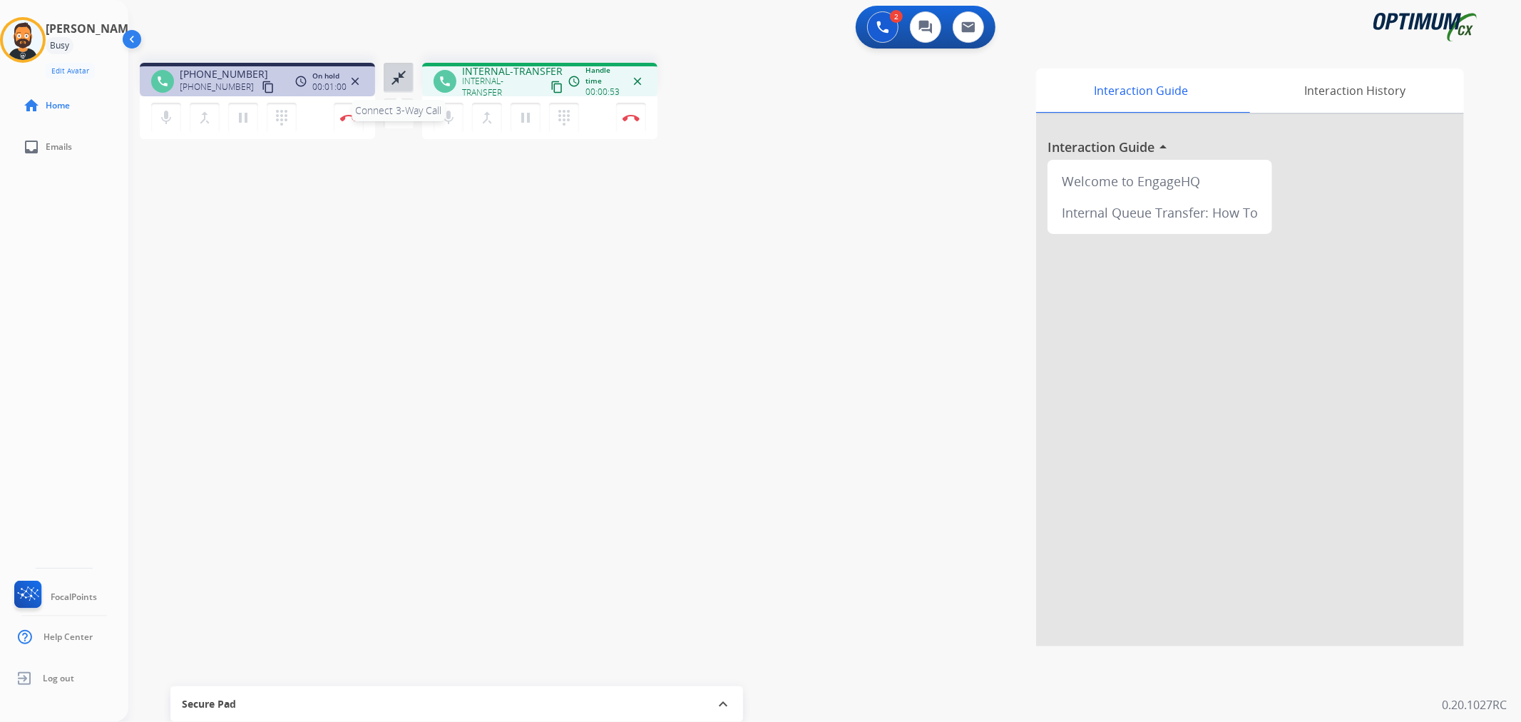
click at [401, 74] on mat-icon "close_fullscreen" at bounding box center [398, 77] width 17 height 17
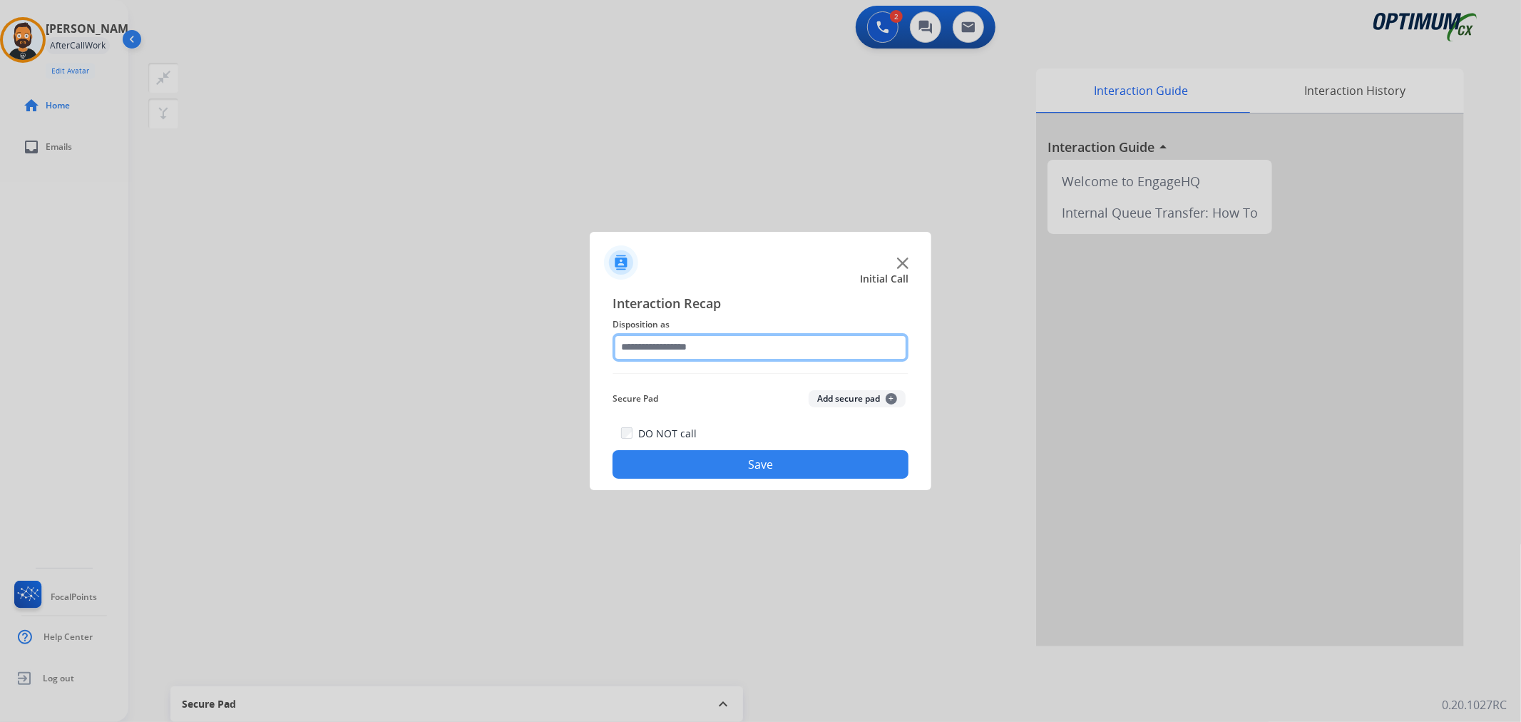
click at [682, 346] on input "text" at bounding box center [760, 347] width 296 height 29
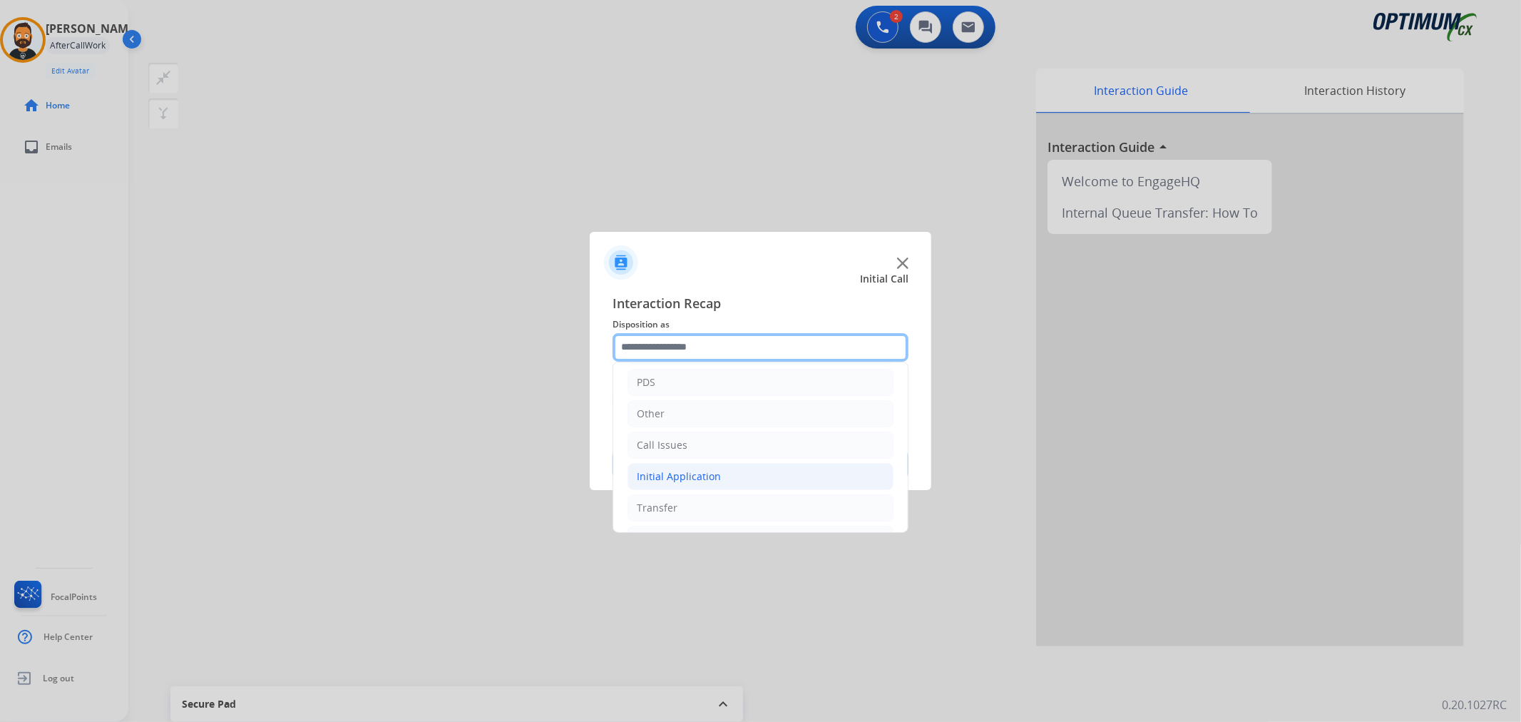
scroll to position [98, 0]
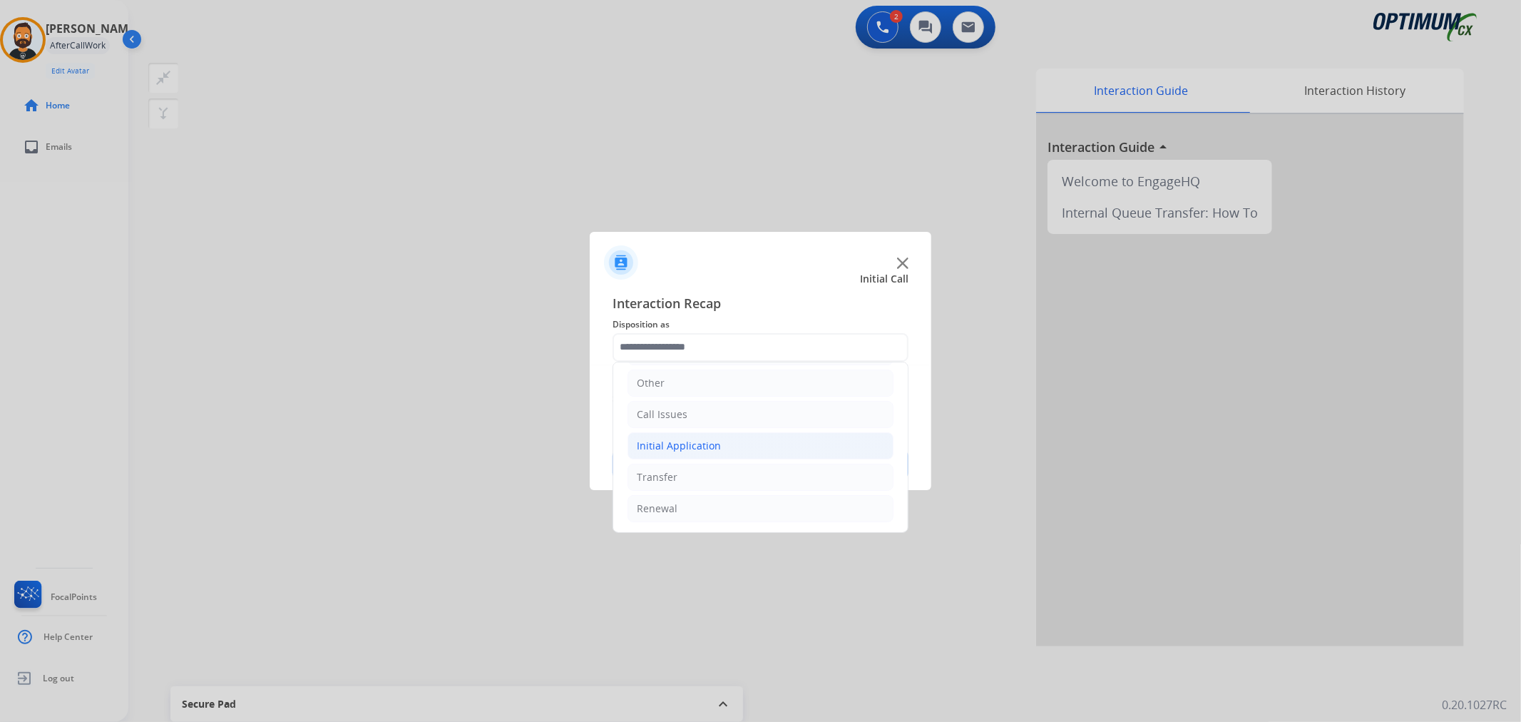
click at [722, 446] on li "Initial Application" at bounding box center [760, 445] width 266 height 27
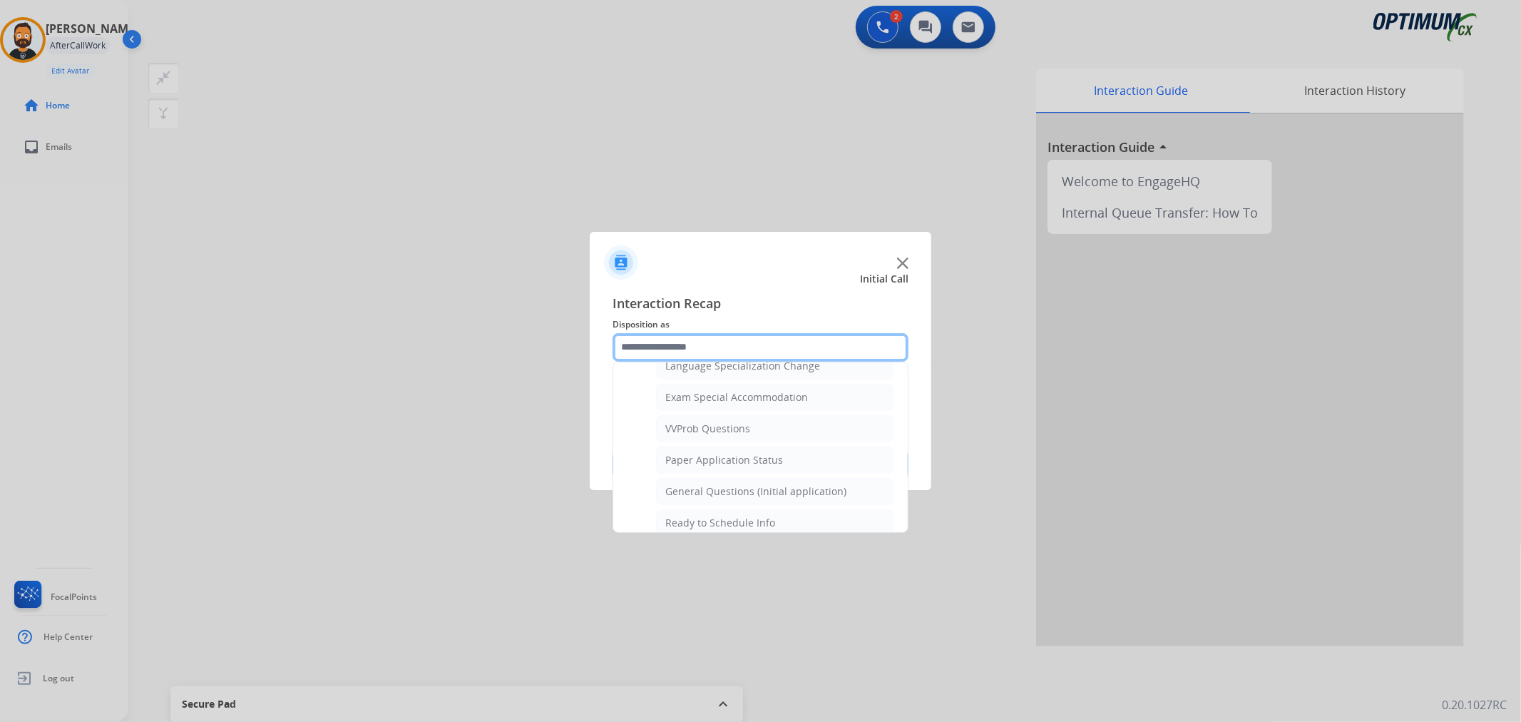
scroll to position [758, 0]
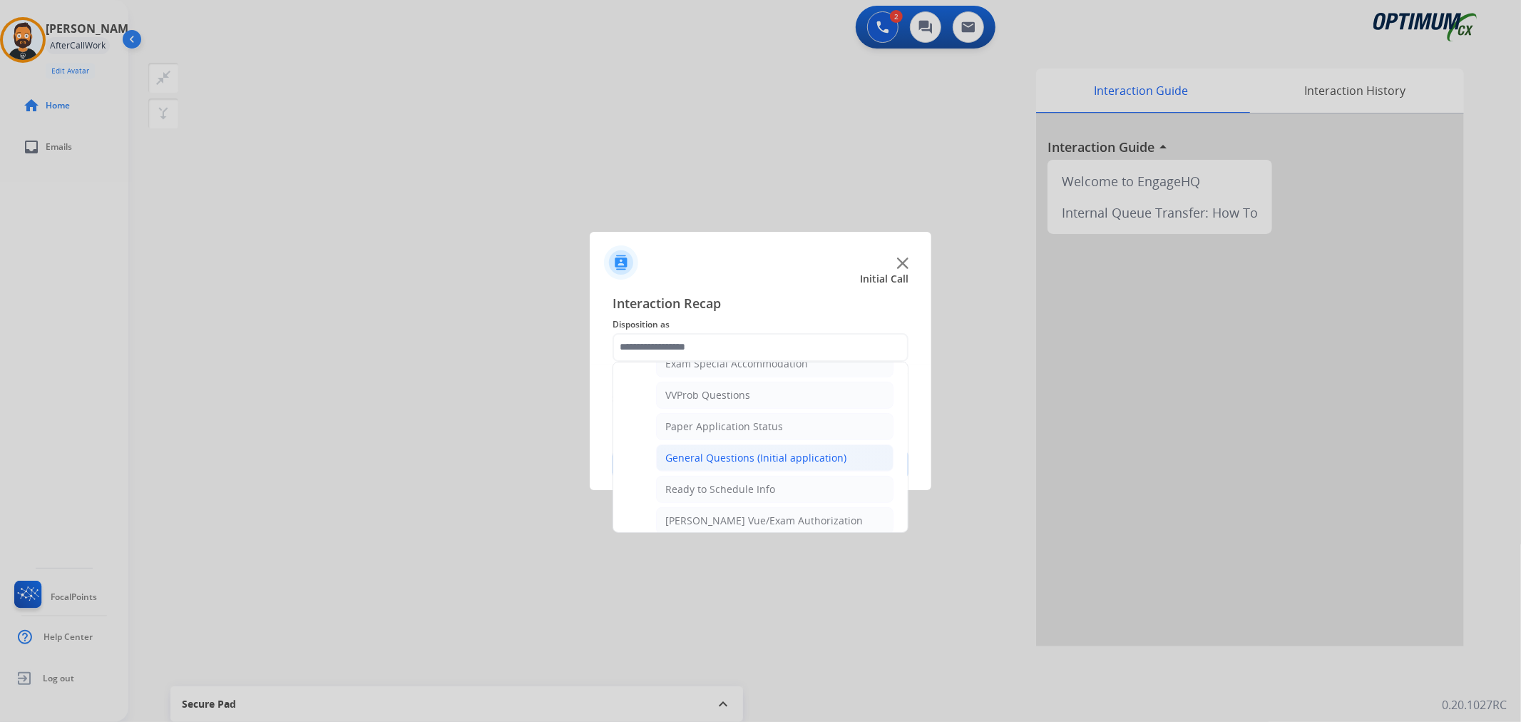
click at [713, 454] on div "General Questions (Initial application)" at bounding box center [755, 458] width 181 height 14
type input "**********"
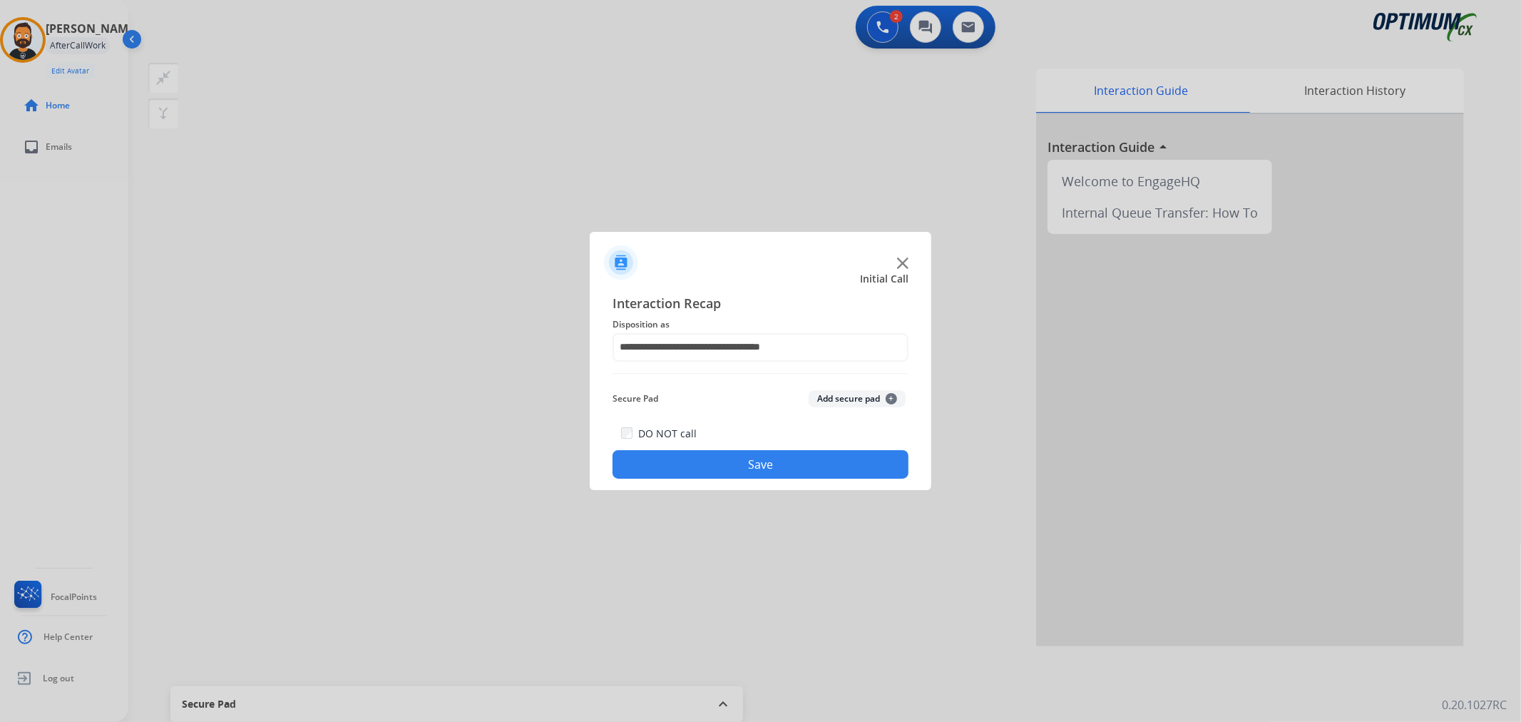
click at [713, 454] on button "Save" at bounding box center [760, 464] width 296 height 29
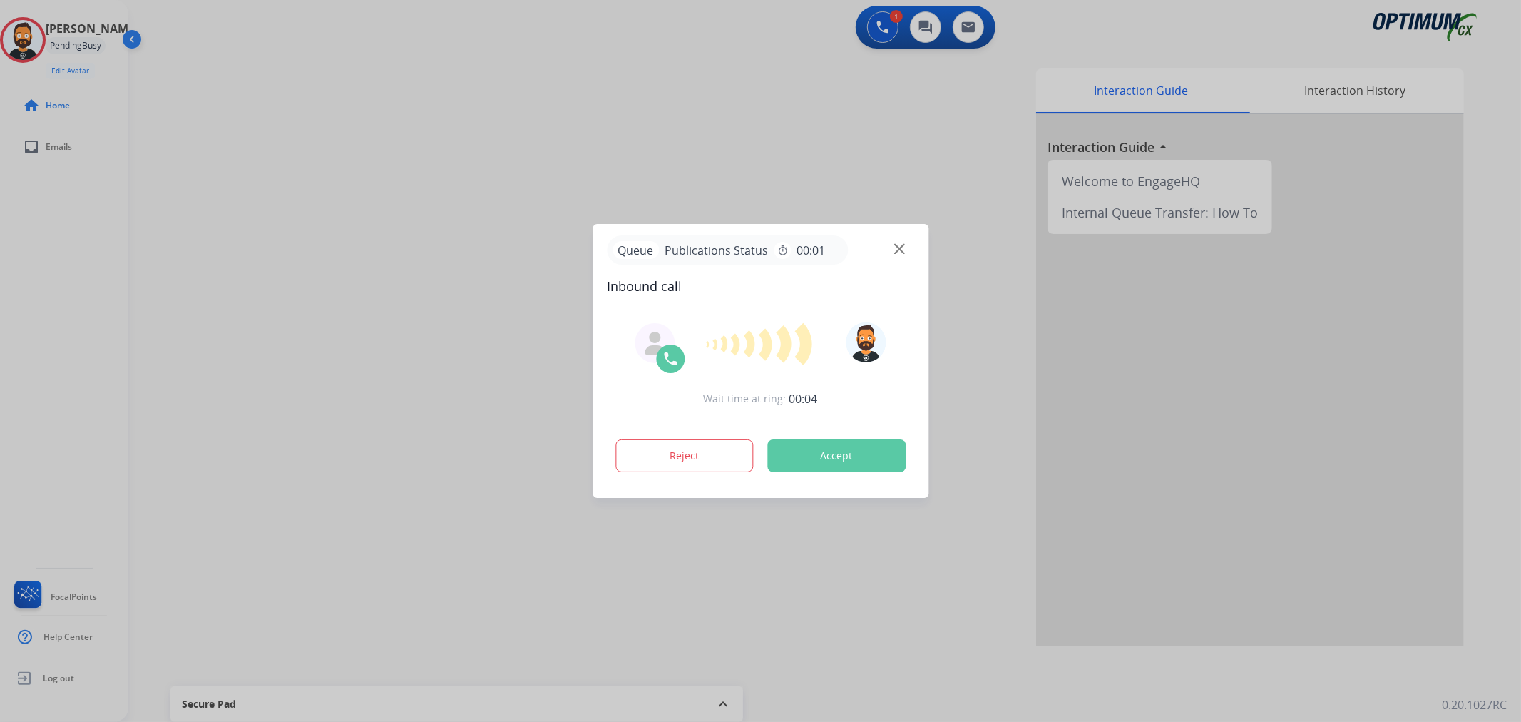
click at [268, 198] on div at bounding box center [760, 361] width 1521 height 722
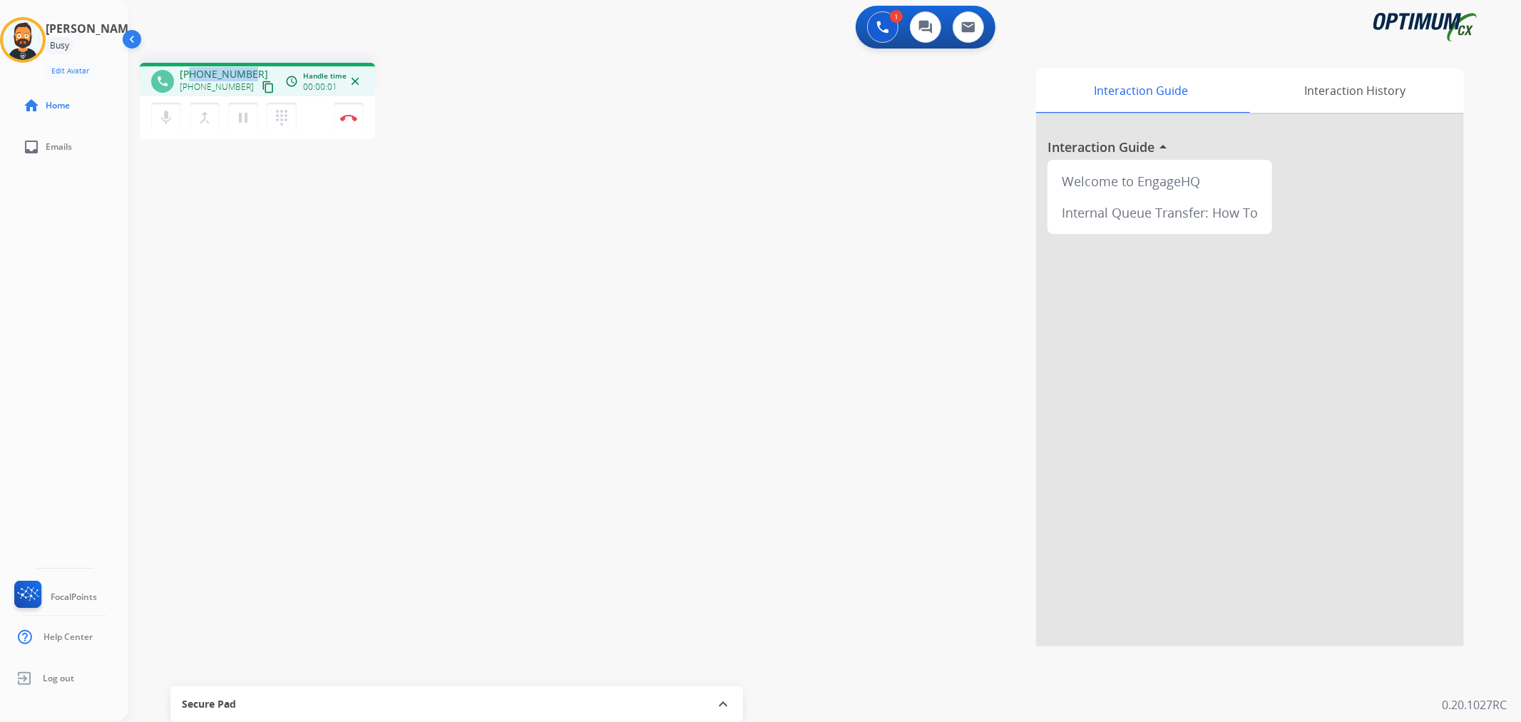
drag, startPoint x: 248, startPoint y: 70, endPoint x: 188, endPoint y: 63, distance: 60.3
click at [188, 63] on div "phone +19313346726 +19313346726 content_copy access_time Call metrics Queue 00:…" at bounding box center [257, 80] width 235 height 34
click at [241, 119] on mat-icon "pause" at bounding box center [243, 117] width 17 height 17
click at [240, 116] on mat-icon "play_arrow" at bounding box center [243, 117] width 17 height 17
click at [246, 116] on mat-icon "pause" at bounding box center [243, 117] width 17 height 17
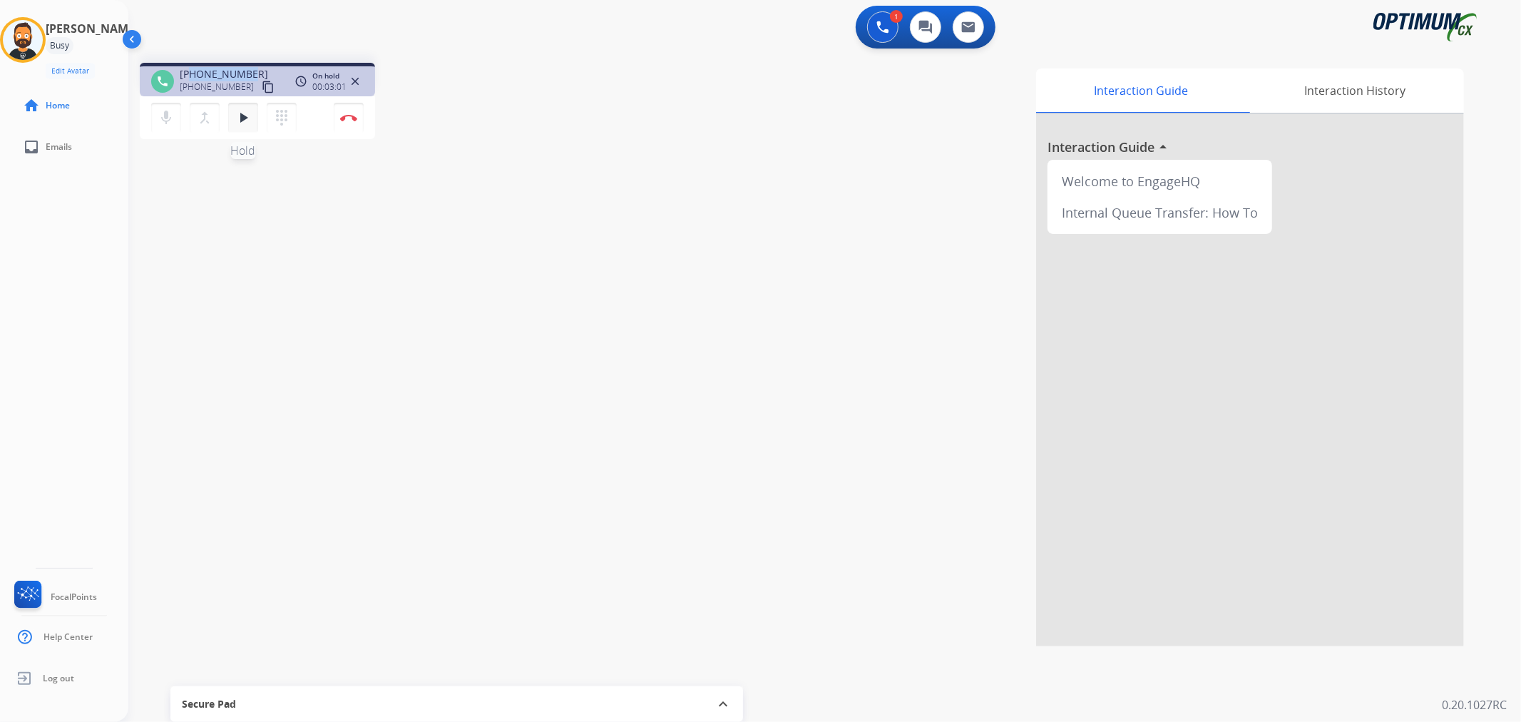
click at [245, 114] on mat-icon "play_arrow" at bounding box center [243, 117] width 17 height 17
click at [353, 116] on img at bounding box center [348, 117] width 17 height 7
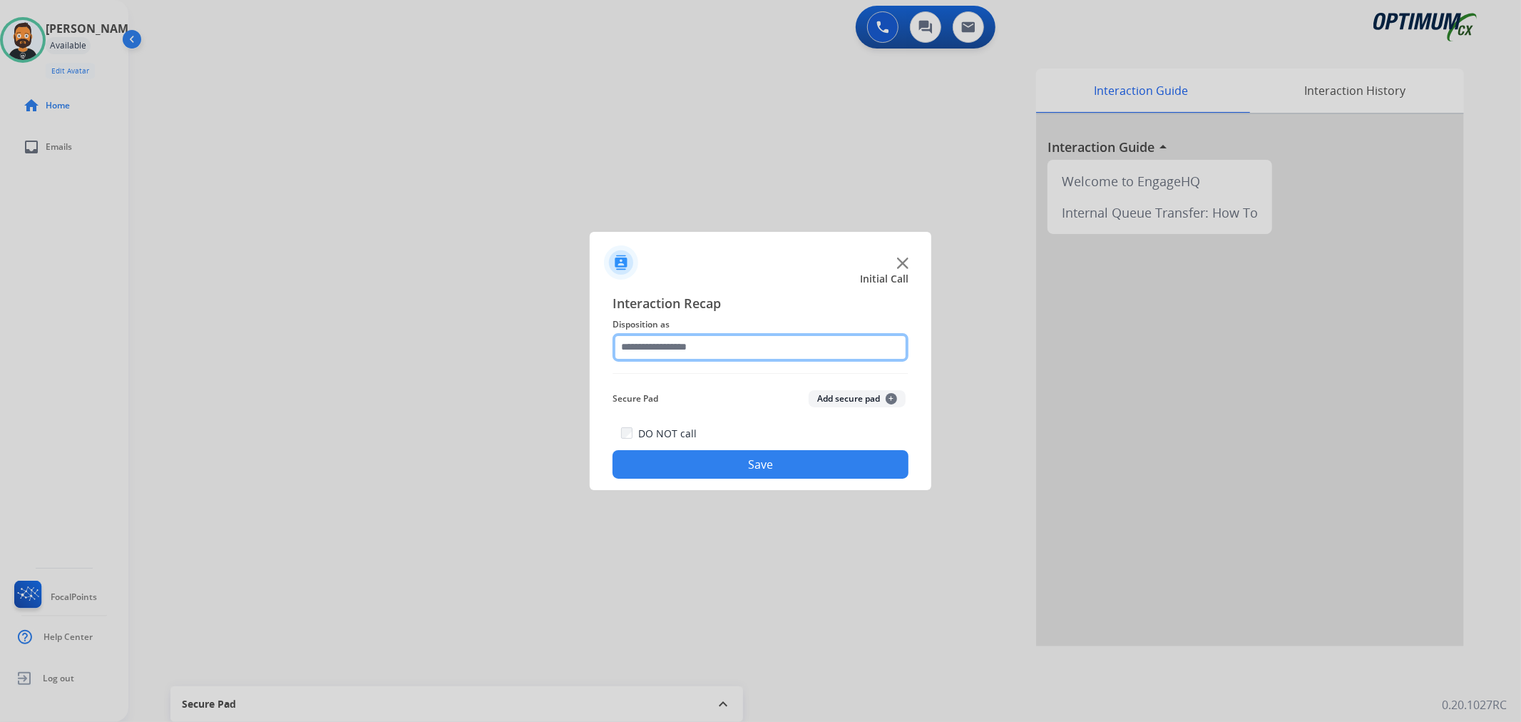
click at [673, 350] on input "text" at bounding box center [760, 347] width 296 height 29
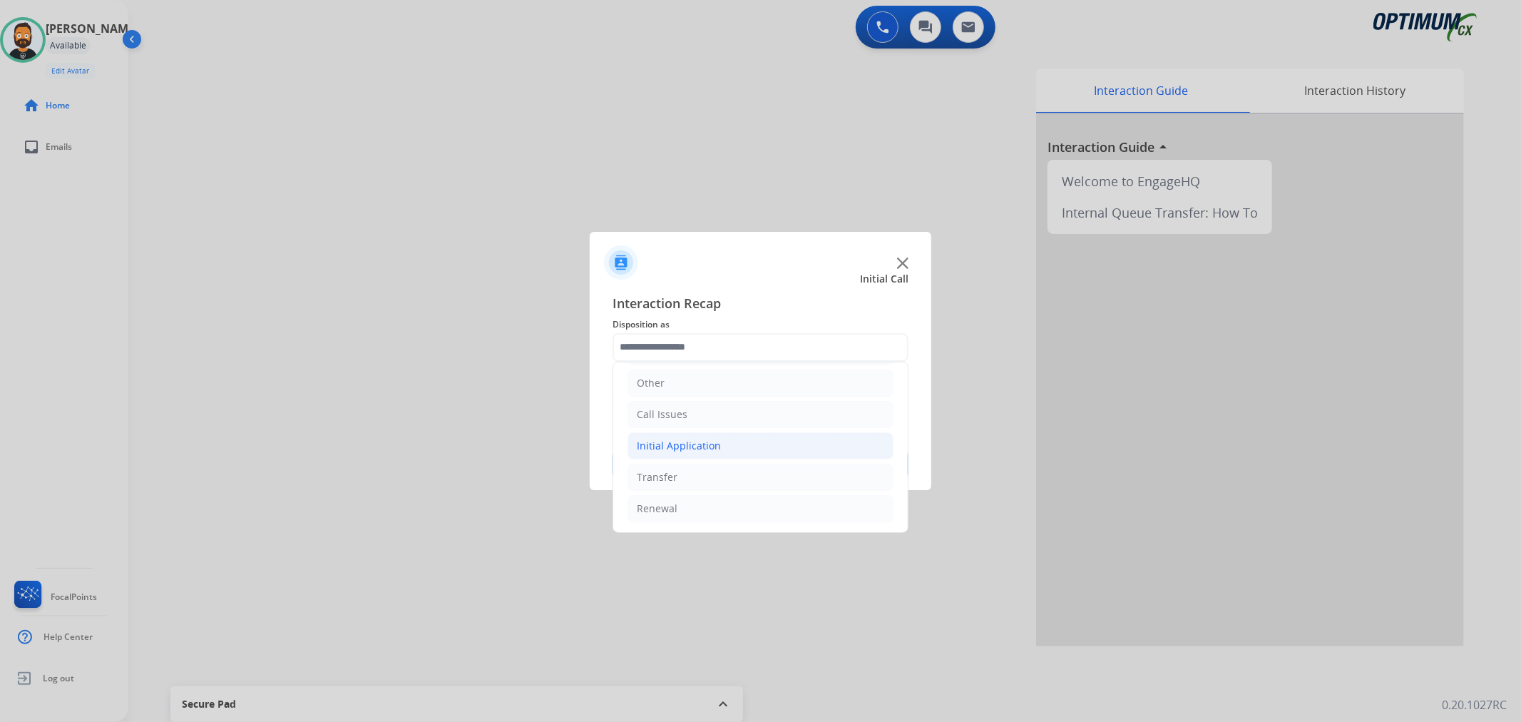
click at [714, 446] on div "Initial Application" at bounding box center [679, 446] width 84 height 14
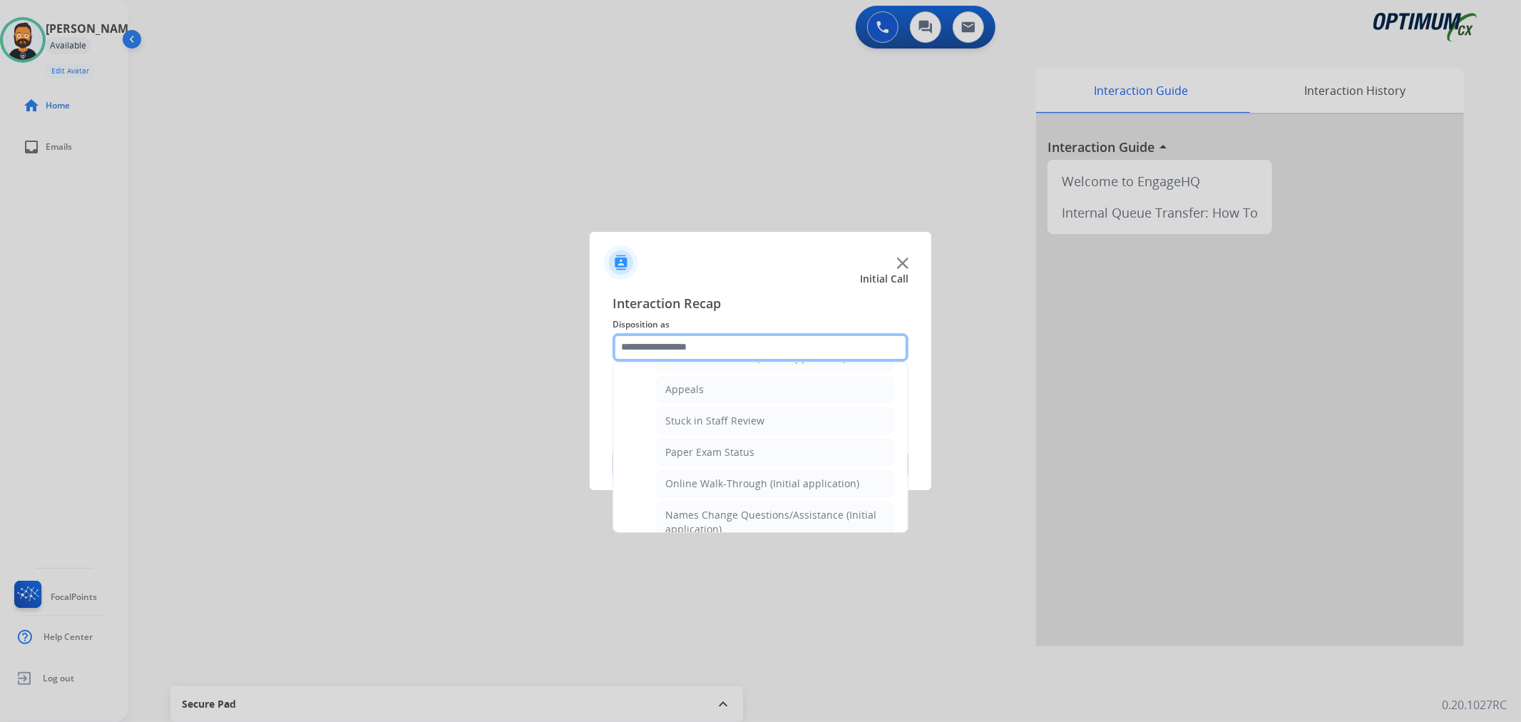
scroll to position [98, 0]
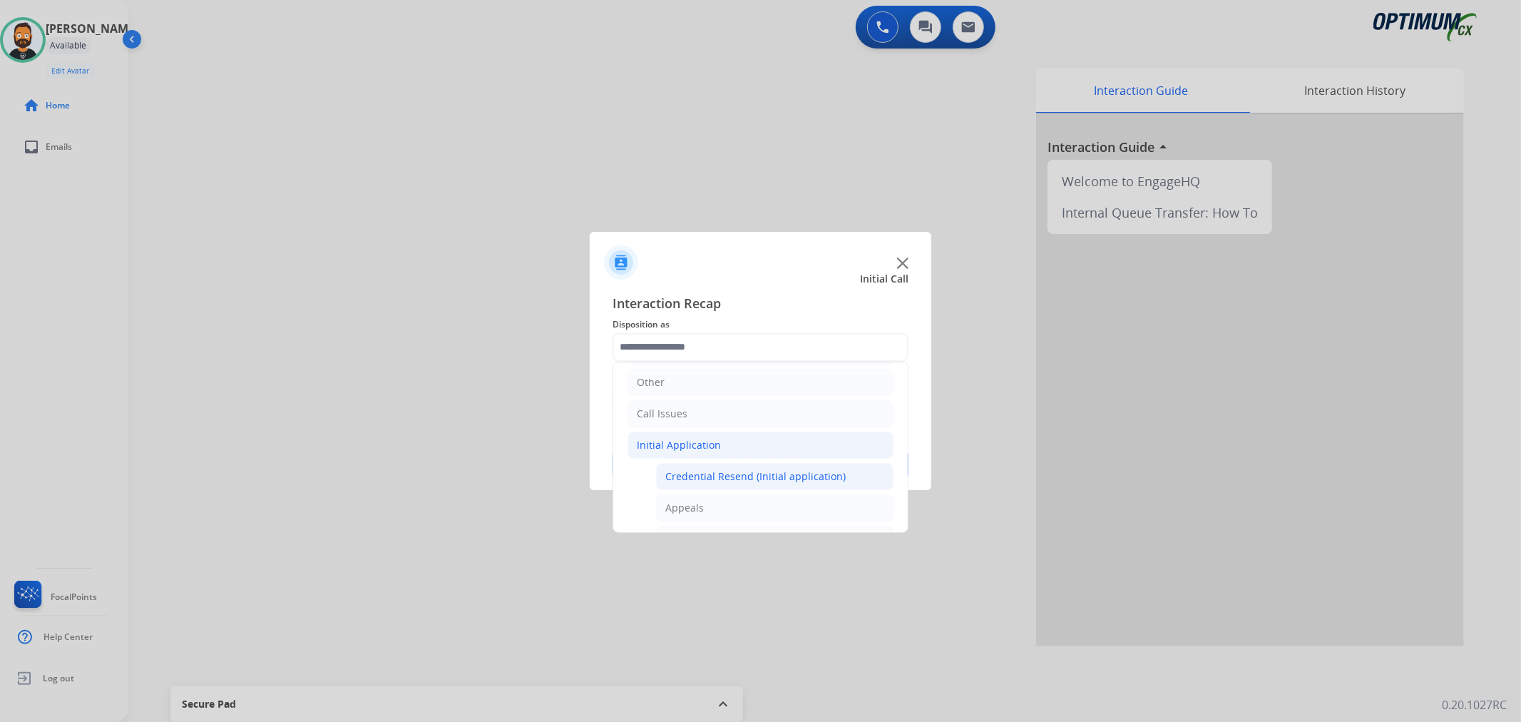
click at [721, 467] on li "Credential Resend (Initial application)" at bounding box center [774, 476] width 237 height 27
type input "**********"
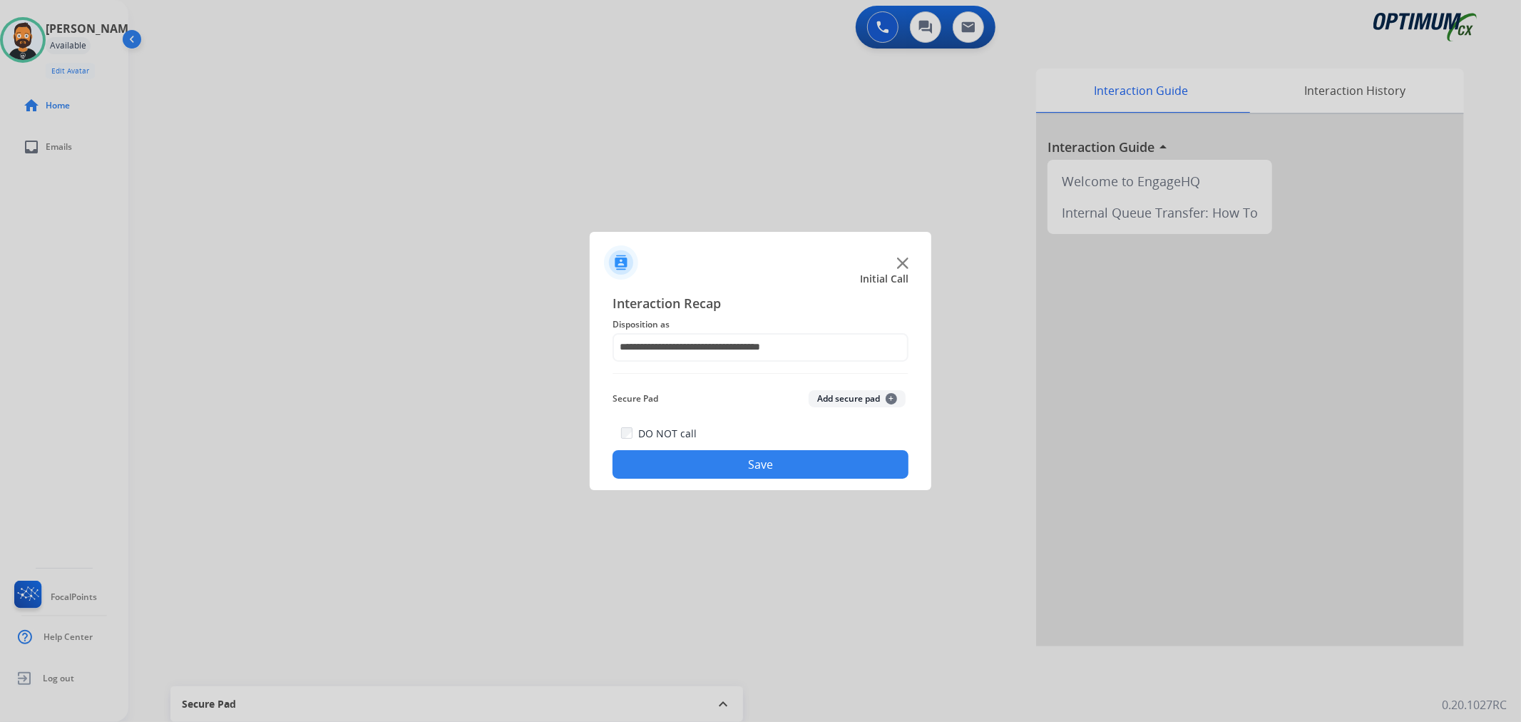
click at [720, 471] on button "Save" at bounding box center [760, 464] width 296 height 29
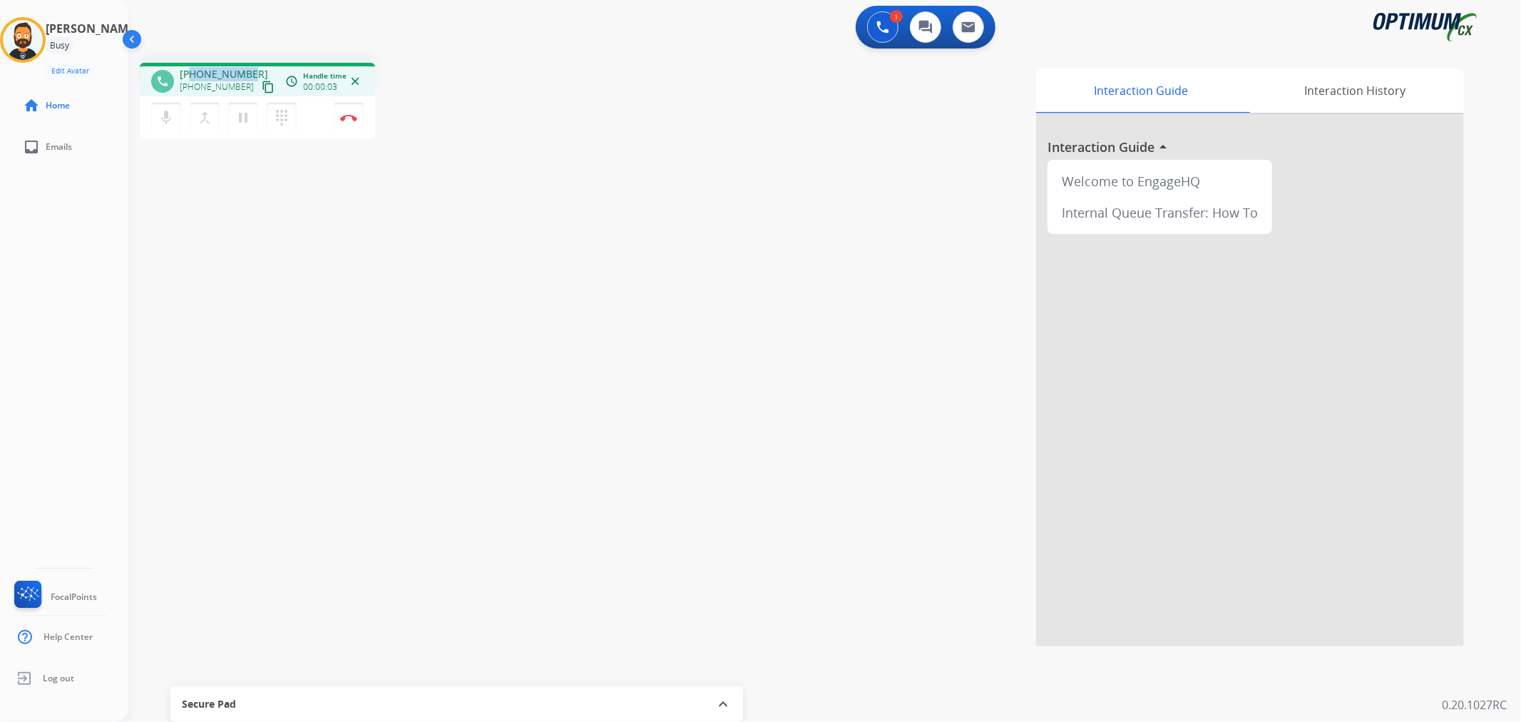
drag, startPoint x: 250, startPoint y: 70, endPoint x: 212, endPoint y: 58, distance: 40.4
click at [189, 69] on div "+12408611005 +12408611005 content_copy" at bounding box center [228, 81] width 97 height 29
click at [241, 118] on mat-icon "pause" at bounding box center [243, 117] width 17 height 17
click at [877, 24] on img at bounding box center [882, 27] width 13 height 13
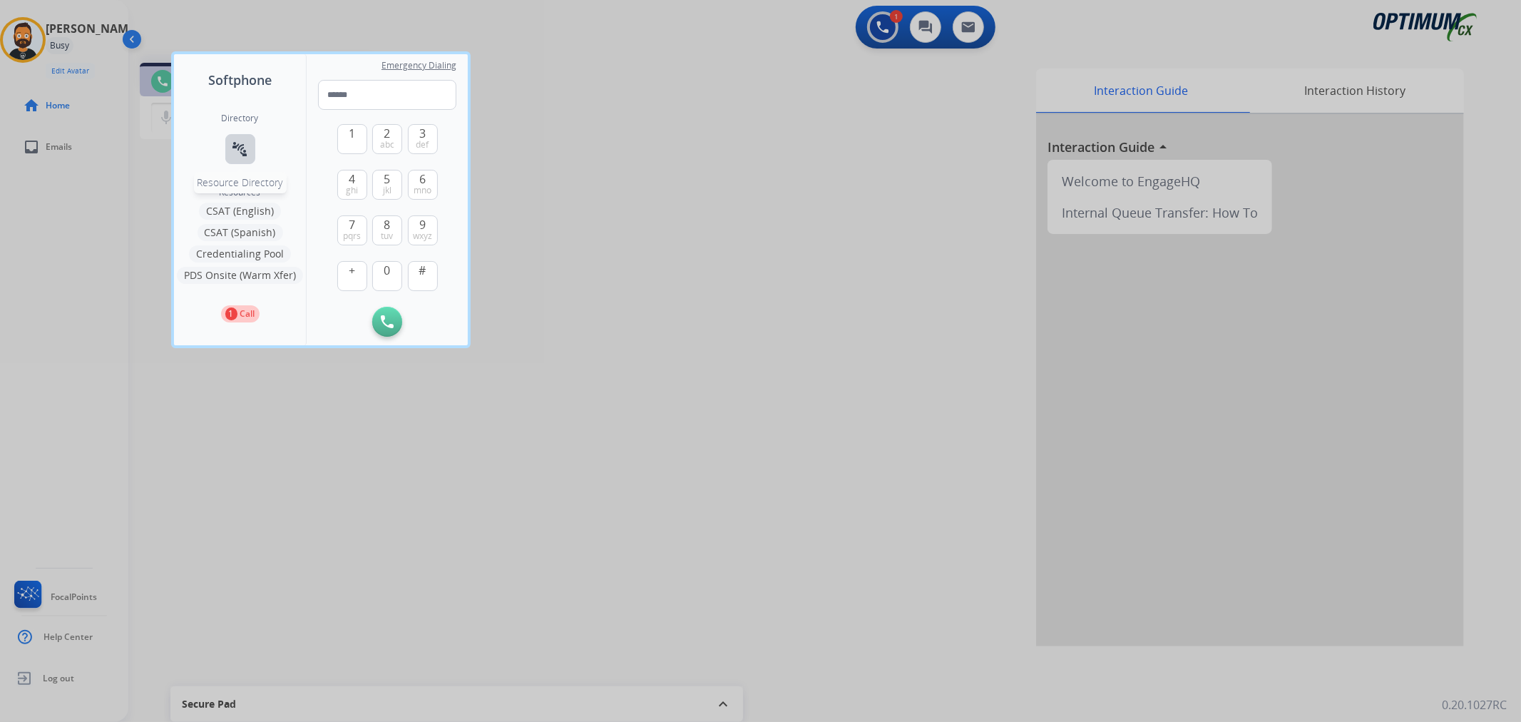
click at [235, 137] on button "connect_without_contact Resource Directory" at bounding box center [240, 149] width 30 height 30
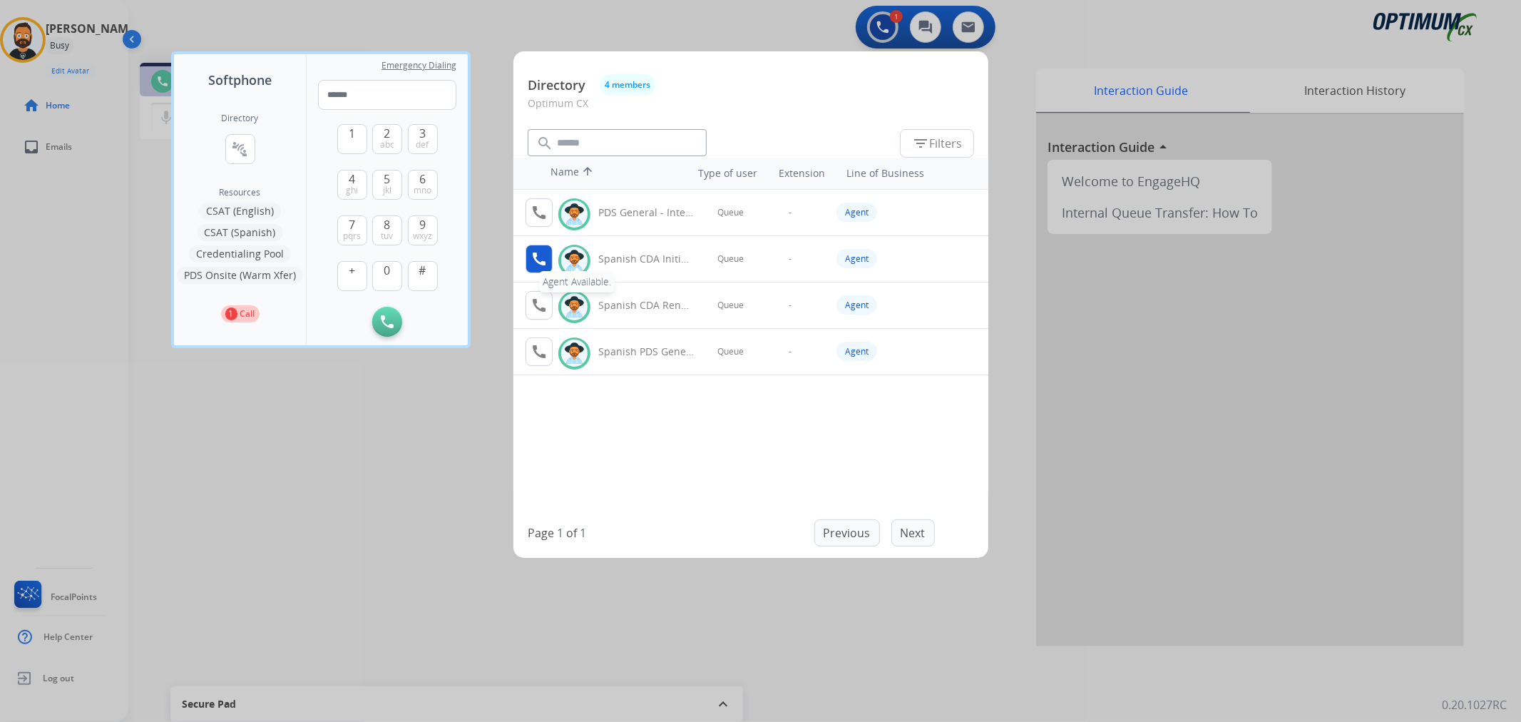
click at [551, 252] on button "call Agent Available." at bounding box center [538, 259] width 27 height 29
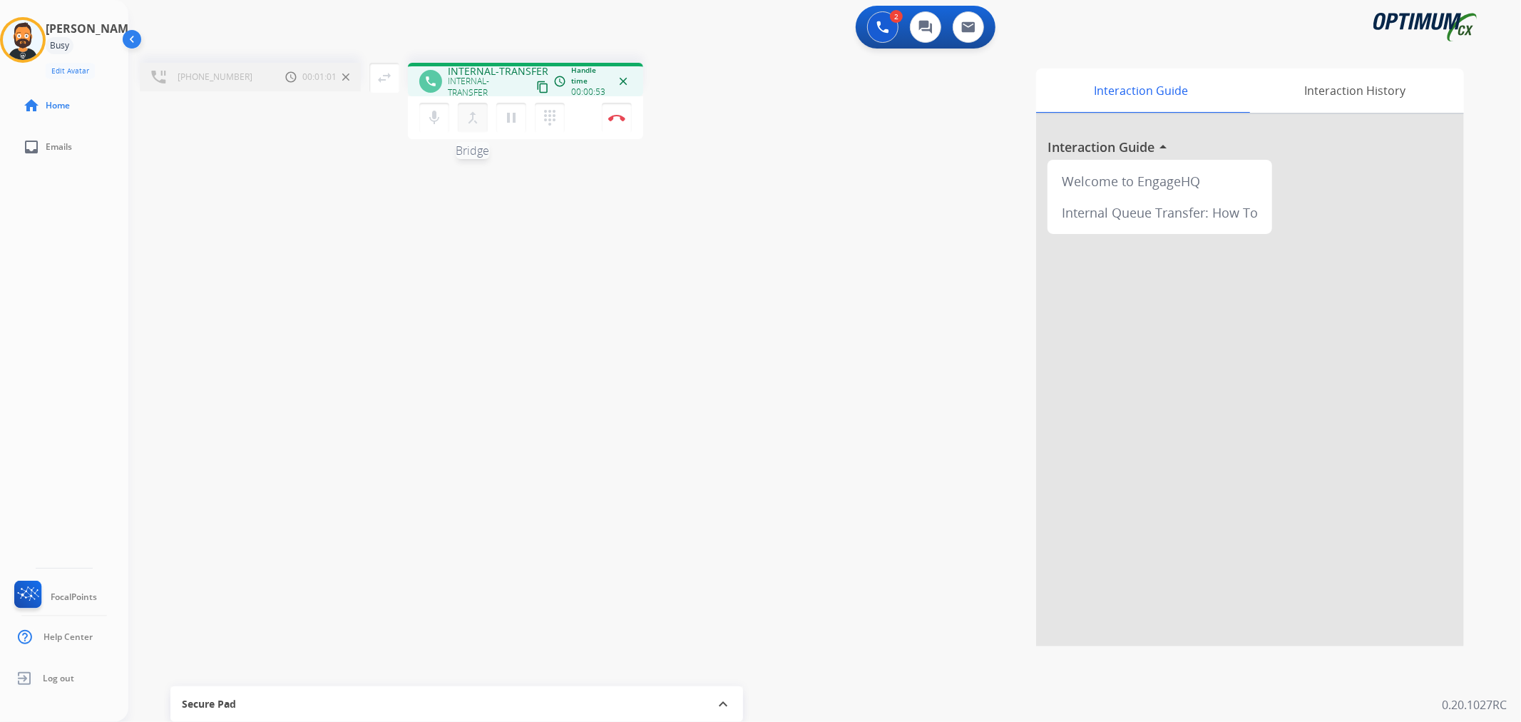
click at [472, 118] on mat-icon "merge_type" at bounding box center [472, 117] width 17 height 17
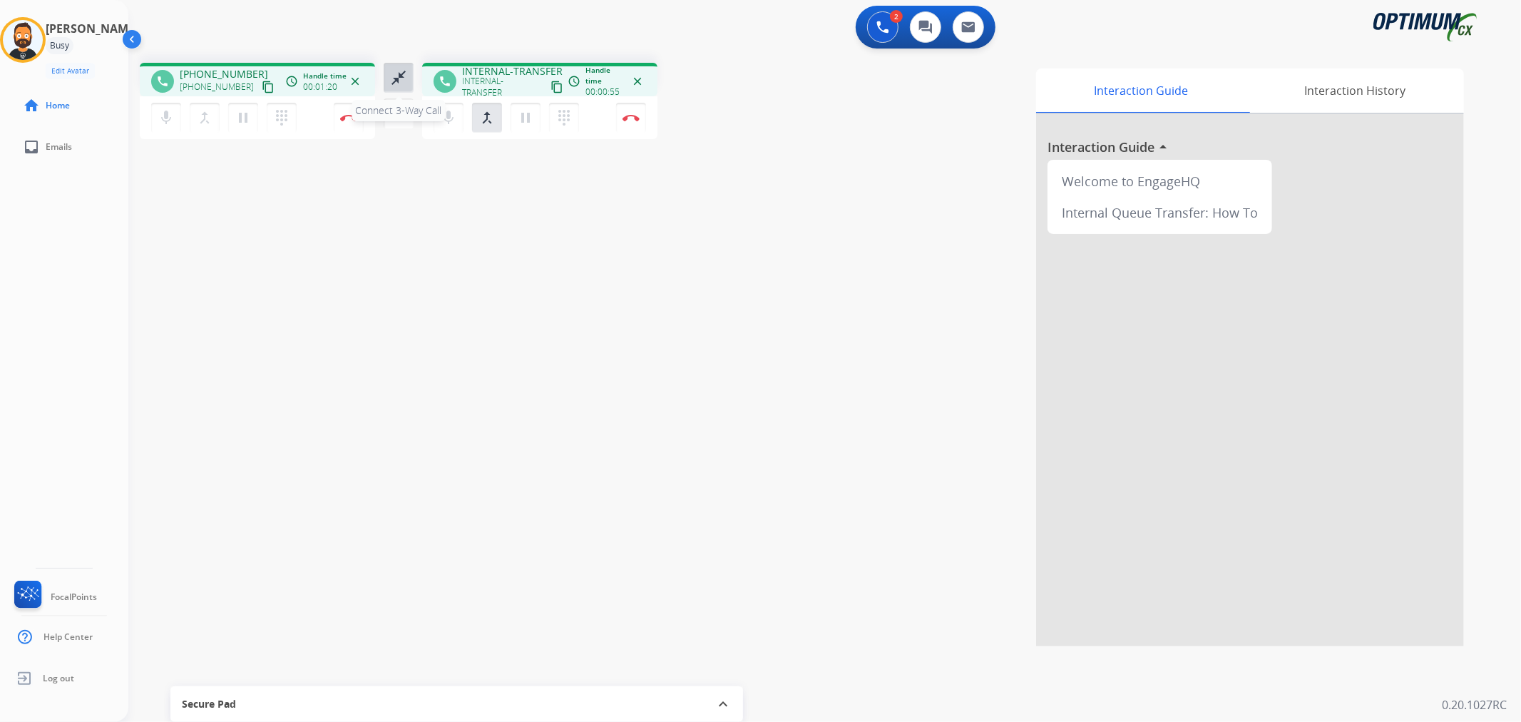
click at [401, 73] on mat-icon "close_fullscreen" at bounding box center [398, 77] width 17 height 17
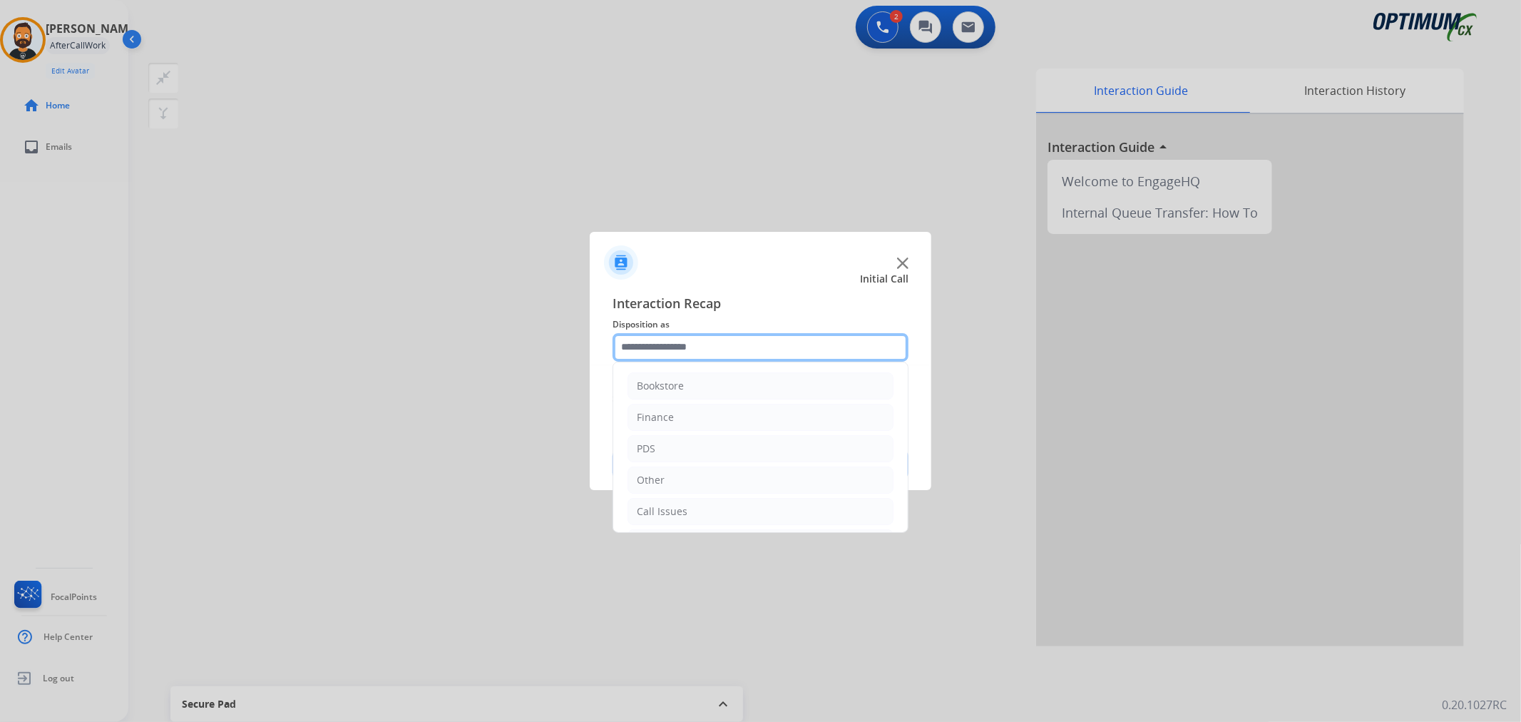
click at [719, 351] on input "text" at bounding box center [760, 347] width 296 height 29
click at [688, 449] on div "Initial Application" at bounding box center [679, 446] width 84 height 14
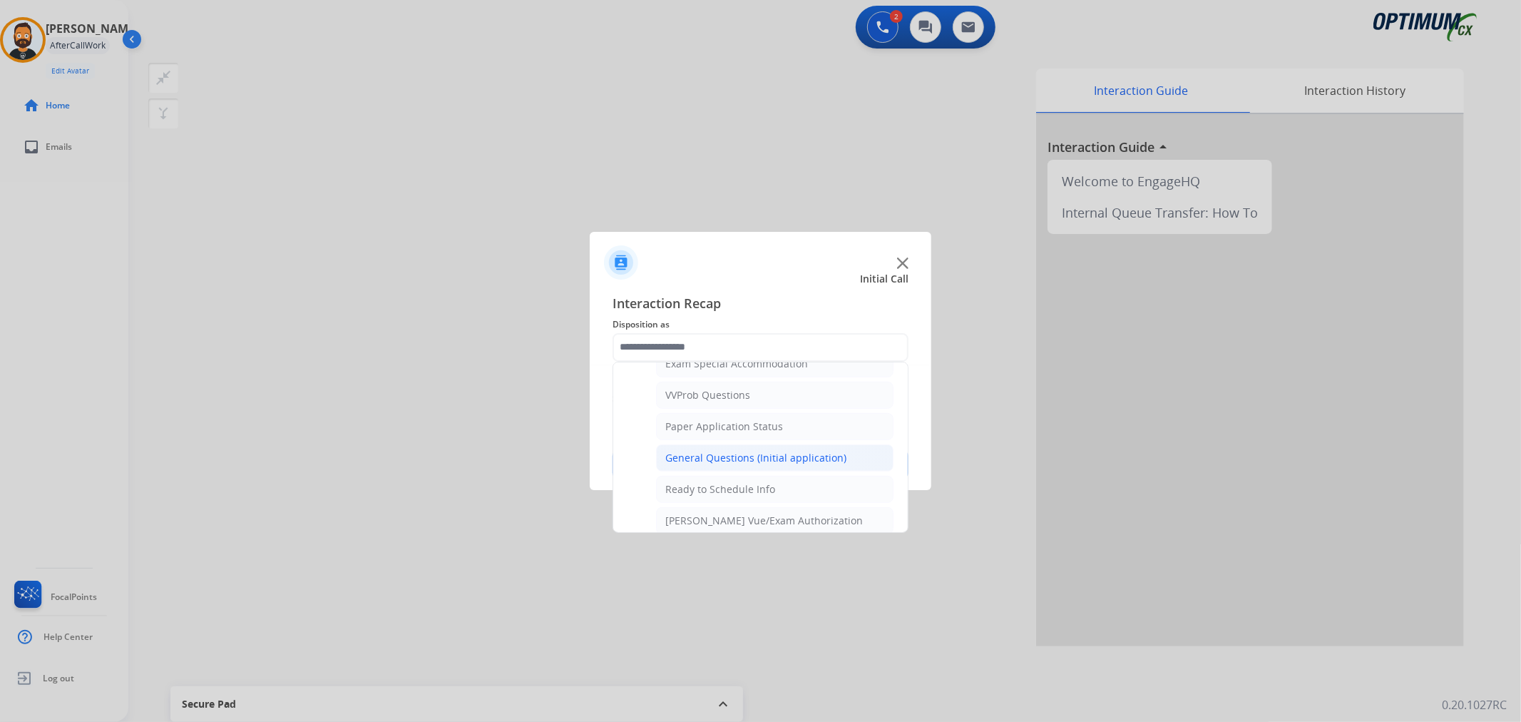
click at [695, 459] on div "General Questions (Initial application)" at bounding box center [755, 458] width 181 height 14
type input "**********"
click at [695, 457] on button "Save" at bounding box center [760, 464] width 296 height 29
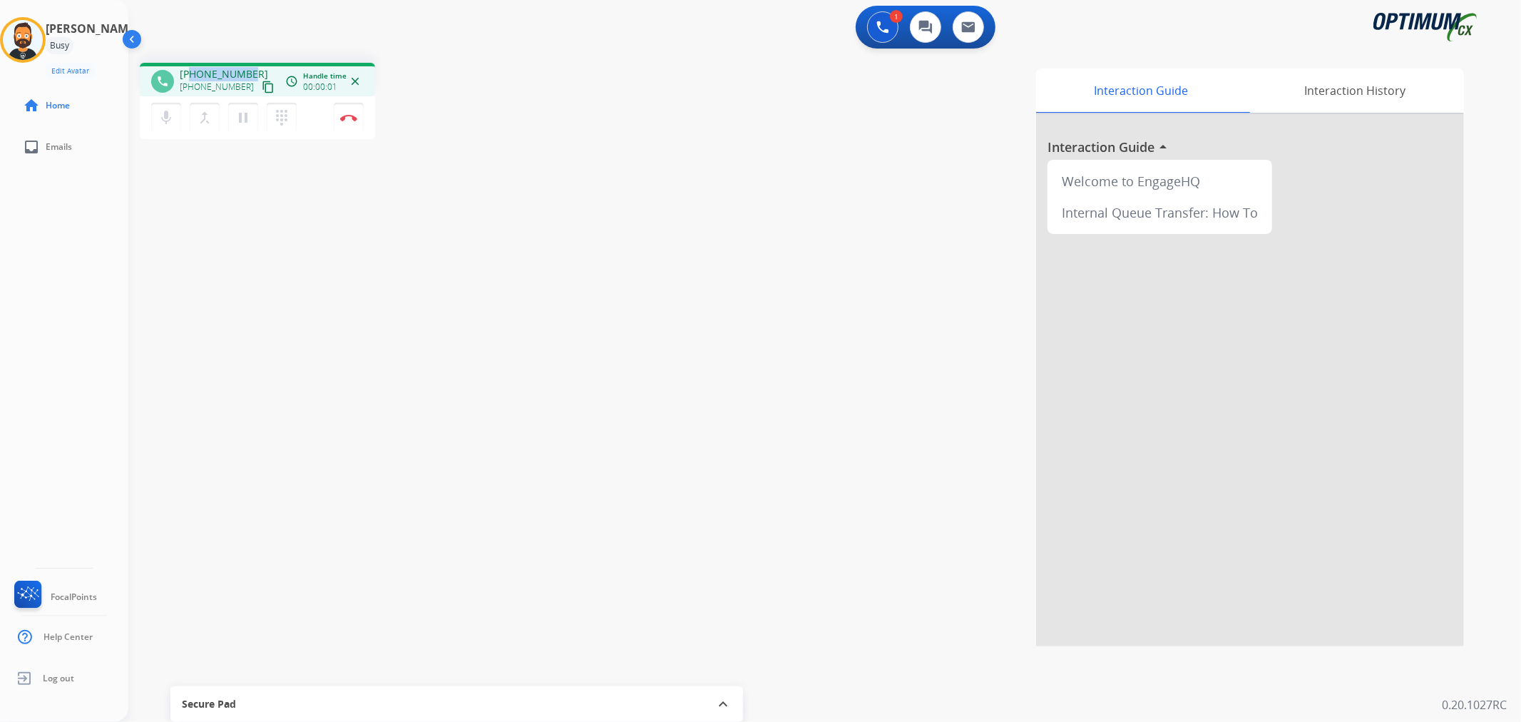
drag, startPoint x: 247, startPoint y: 71, endPoint x: 191, endPoint y: 63, distance: 57.0
click at [191, 63] on div "phone +12023610457 +12023610457 content_copy access_time Call metrics Queue 00:…" at bounding box center [257, 80] width 235 height 34
click at [346, 111] on button "Disconnect" at bounding box center [349, 118] width 30 height 30
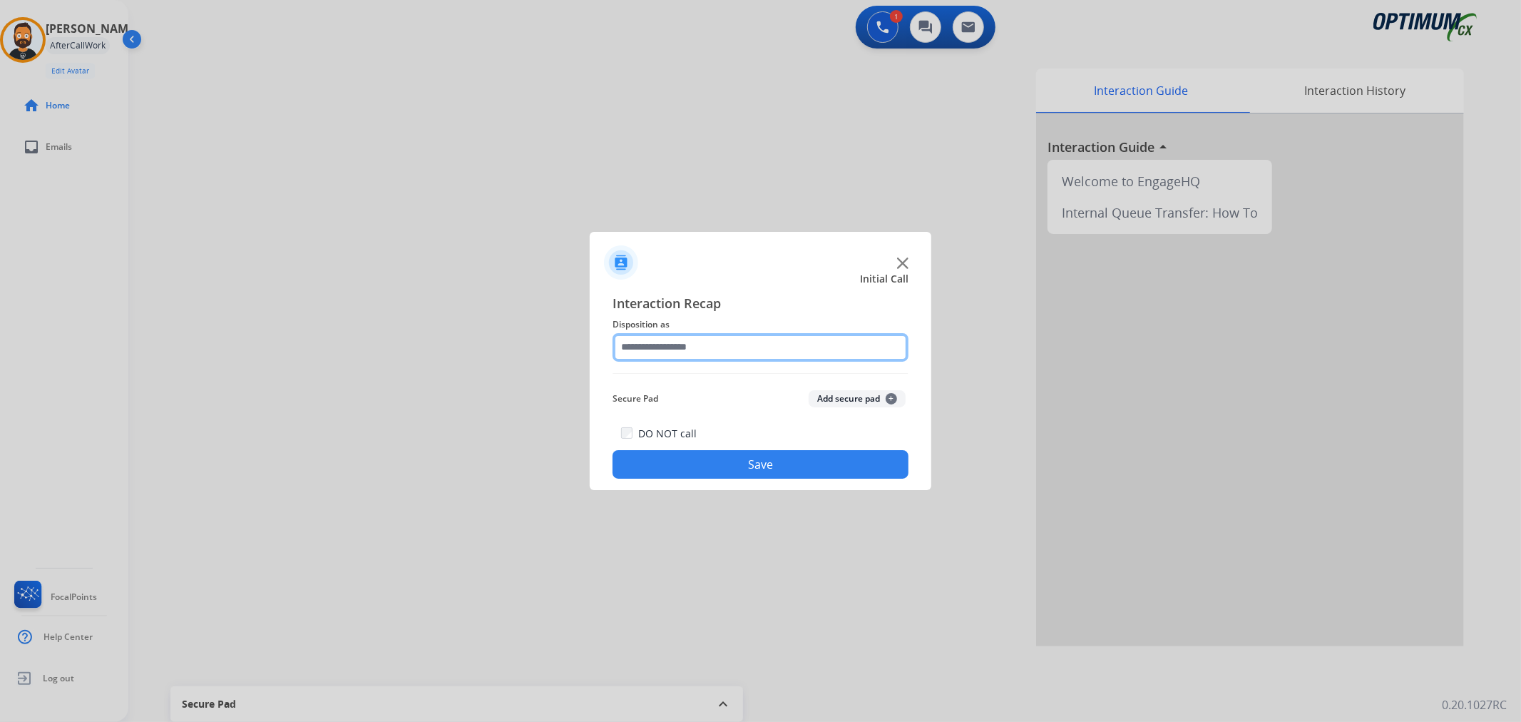
click at [707, 345] on input "text" at bounding box center [760, 347] width 296 height 29
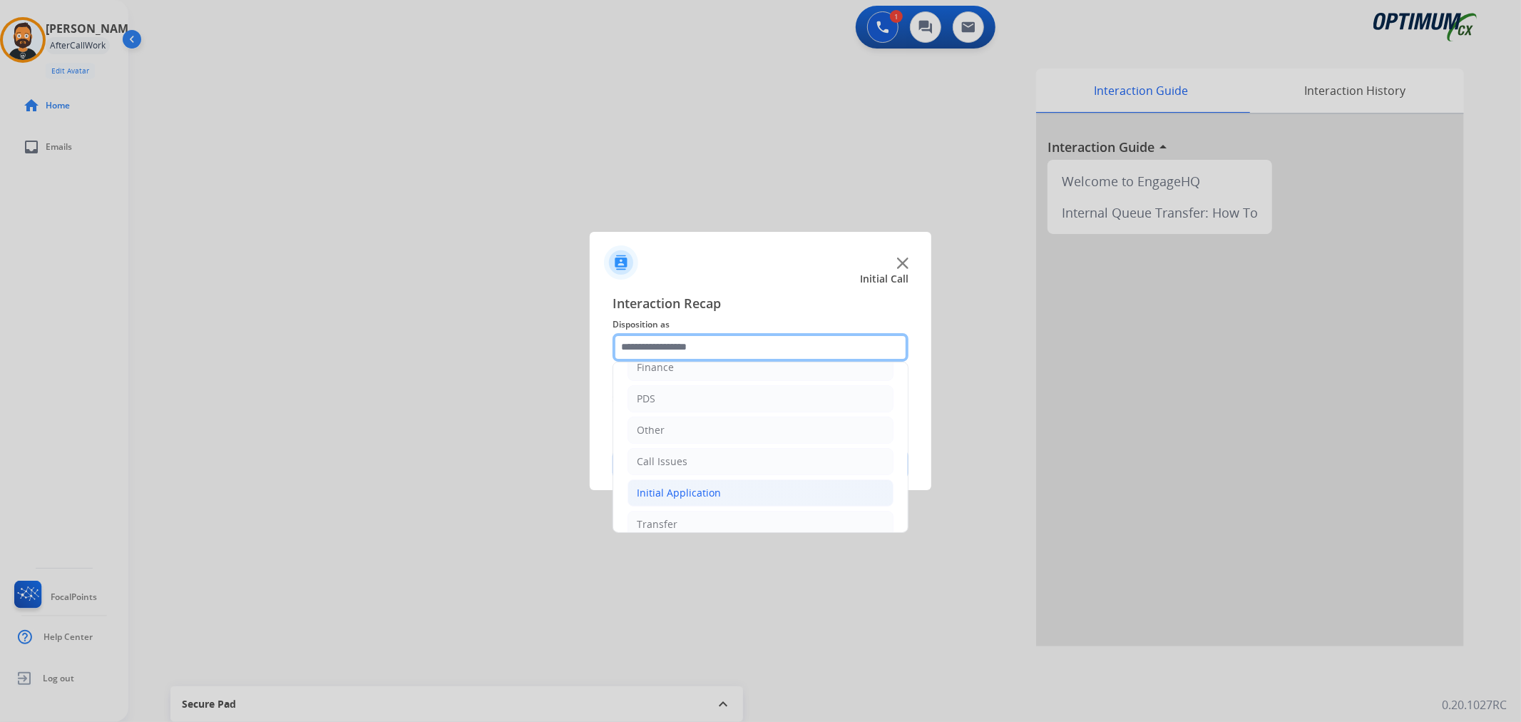
scroll to position [98, 0]
click at [660, 496] on li "Renewal" at bounding box center [760, 508] width 266 height 27
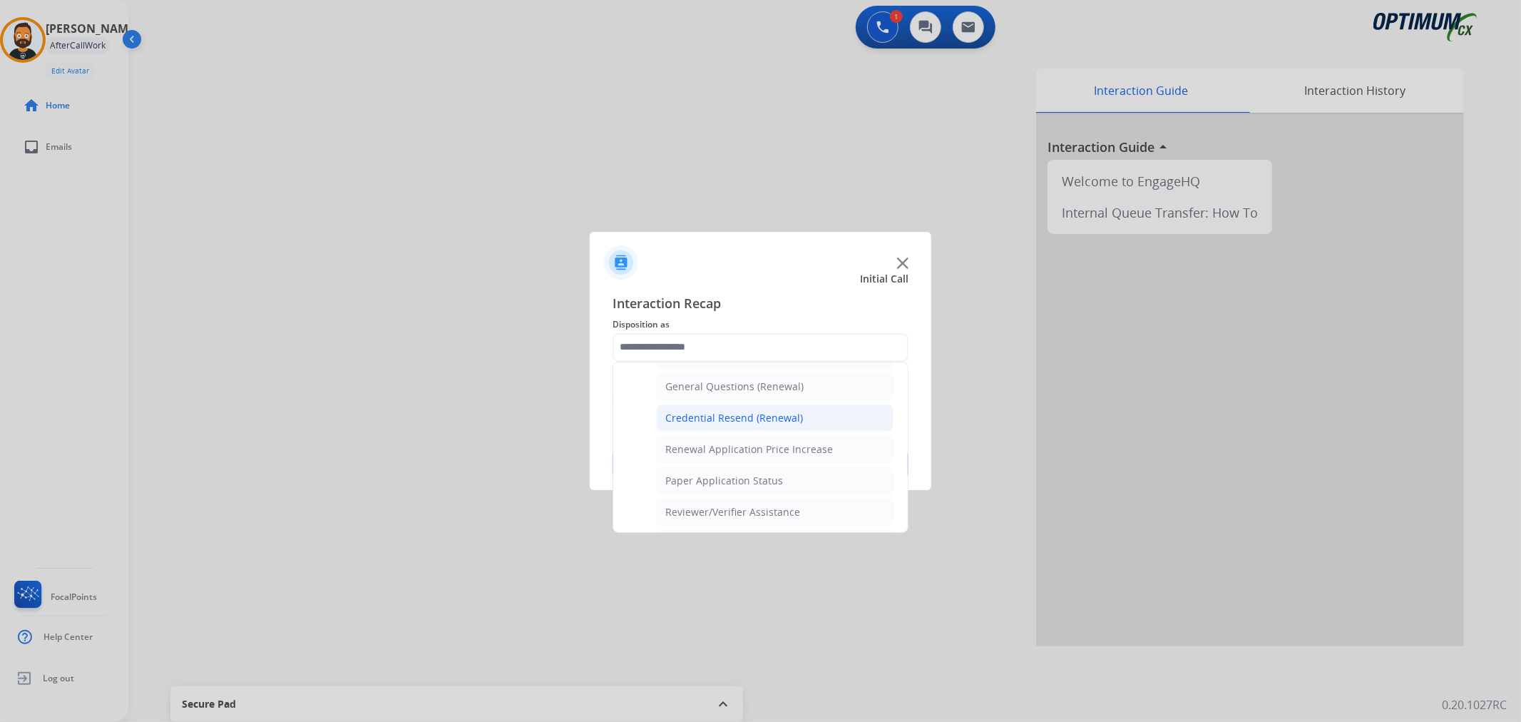
click at [706, 410] on li "Credential Resend (Renewal)" at bounding box center [774, 417] width 237 height 27
type input "**********"
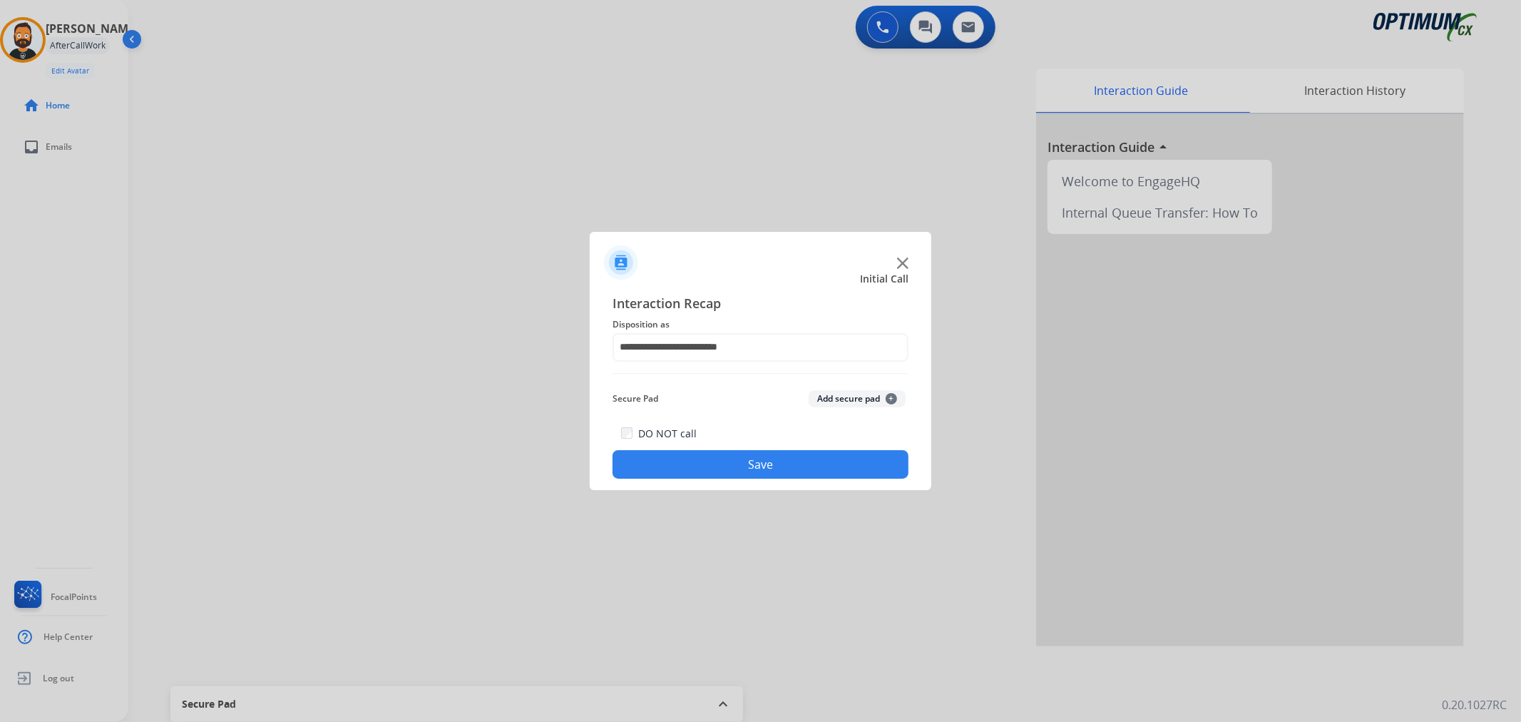
click at [680, 451] on button "Save" at bounding box center [760, 464] width 296 height 29
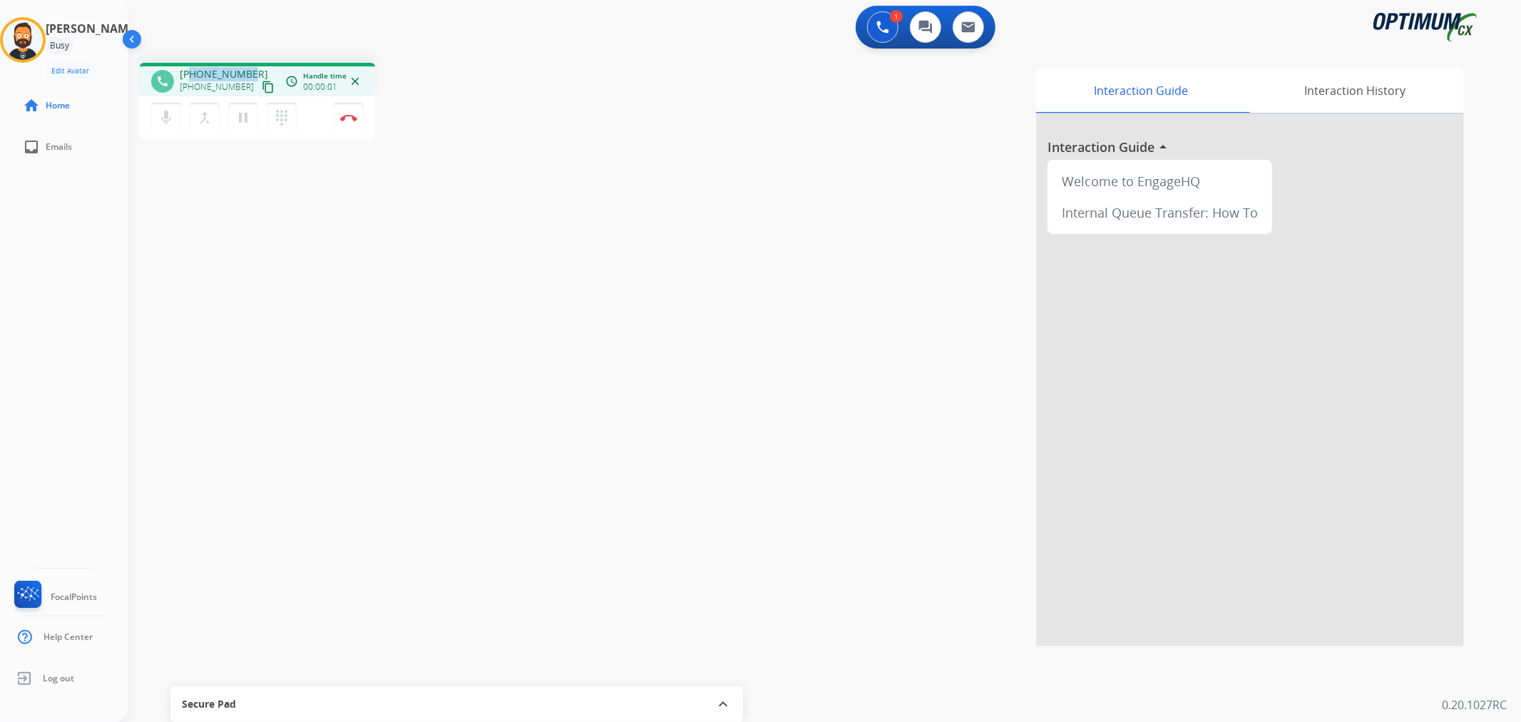
drag, startPoint x: 247, startPoint y: 68, endPoint x: 191, endPoint y: 68, distance: 55.6
click at [191, 68] on span "+18322772546" at bounding box center [224, 74] width 88 height 14
click at [351, 116] on img at bounding box center [348, 117] width 17 height 7
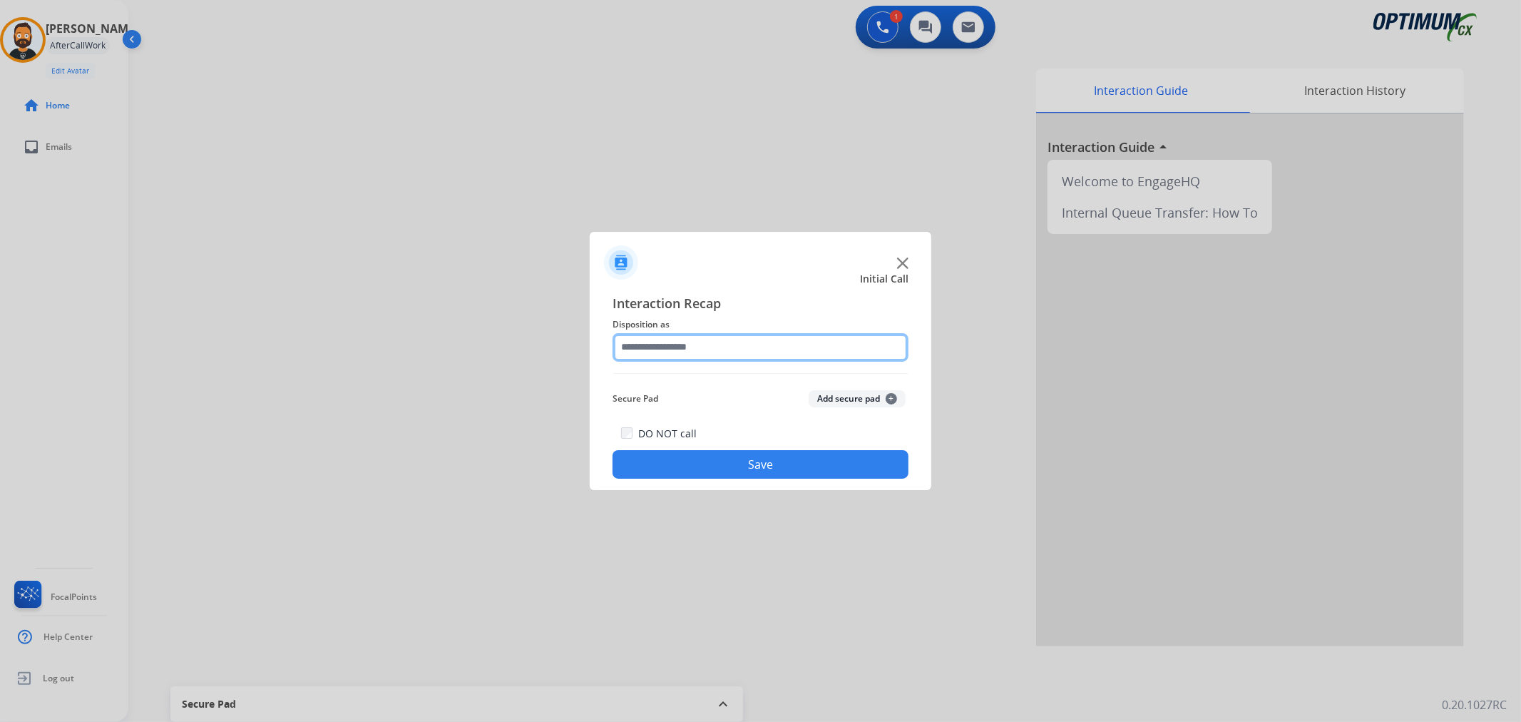
click at [650, 337] on input "text" at bounding box center [760, 347] width 296 height 29
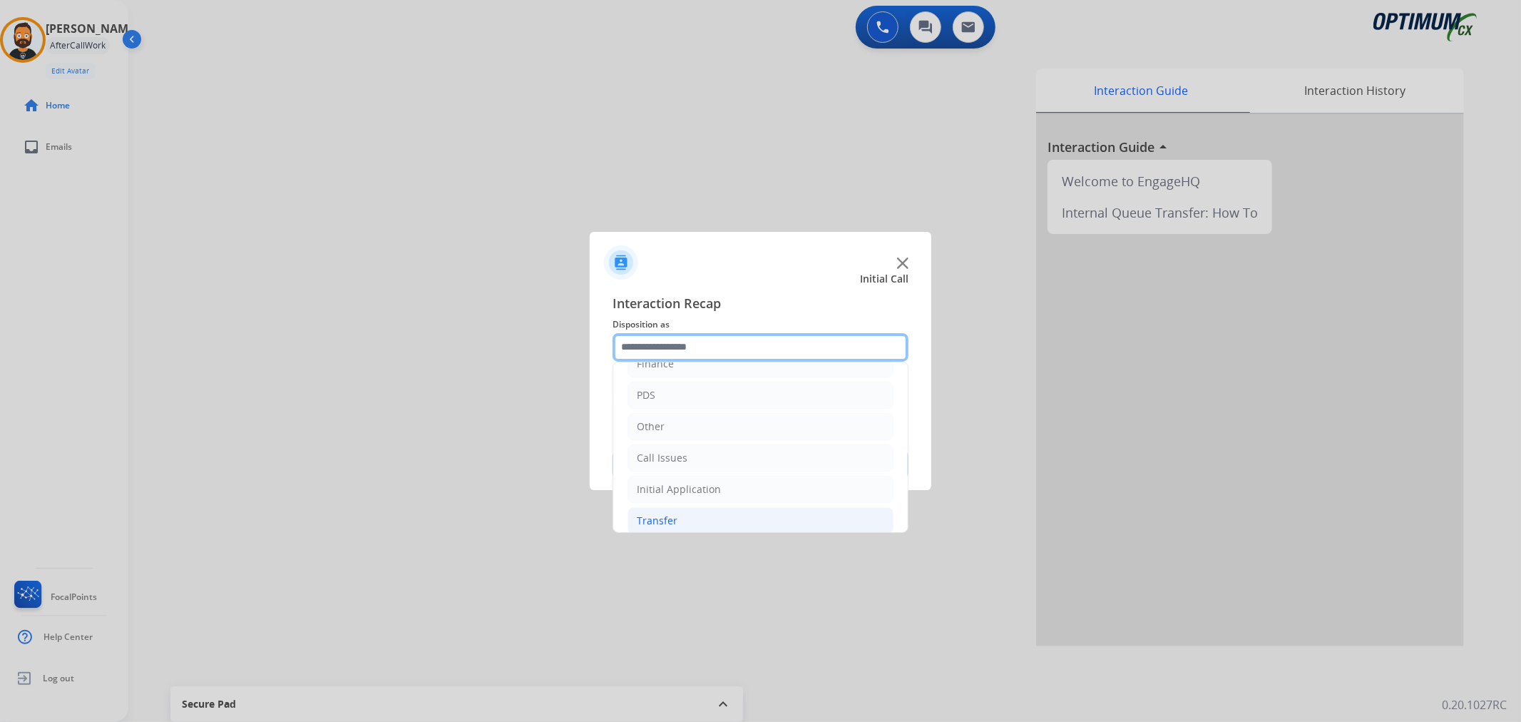
scroll to position [98, 0]
click at [676, 503] on li "Renewal" at bounding box center [760, 508] width 266 height 27
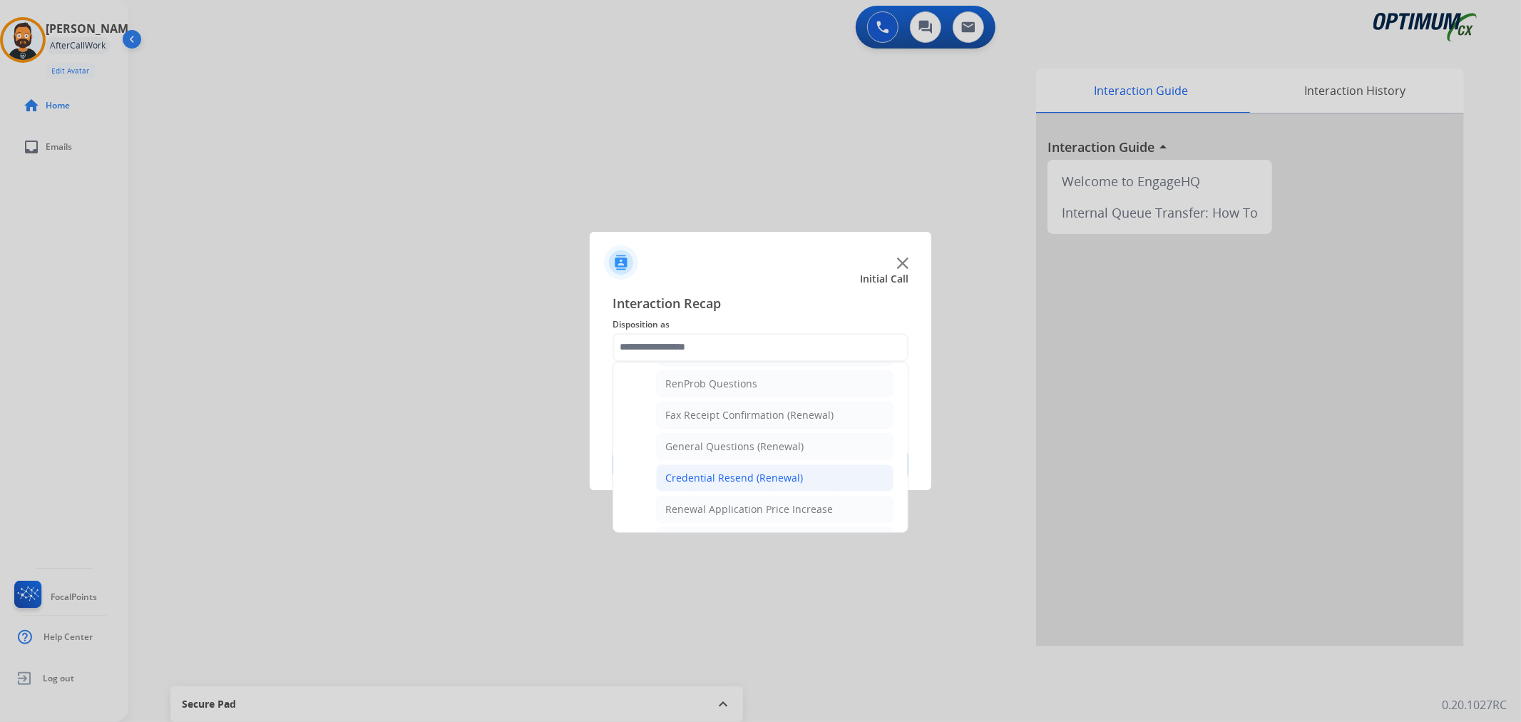
click at [692, 473] on div "Credential Resend (Renewal)" at bounding box center [734, 478] width 138 height 14
type input "**********"
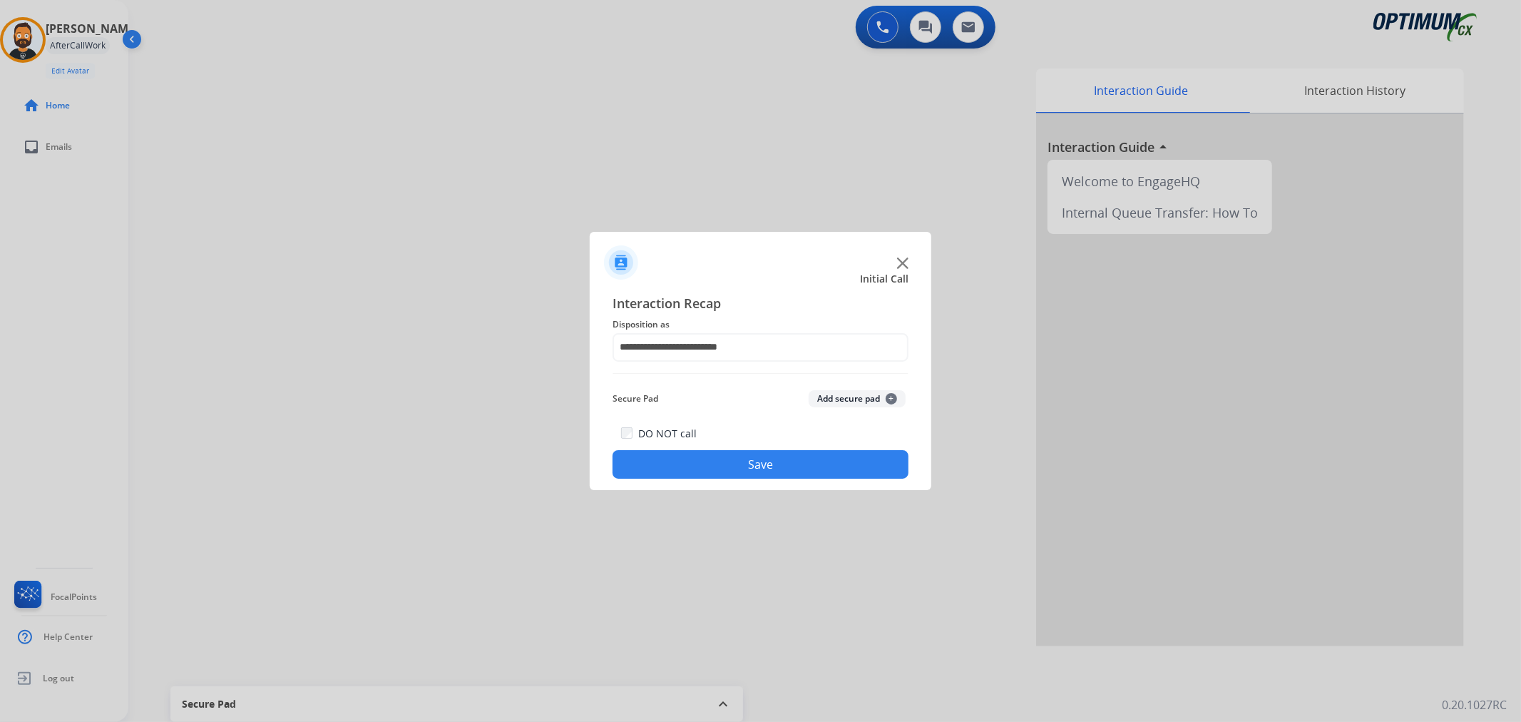
click at [687, 464] on button "Save" at bounding box center [760, 464] width 296 height 29
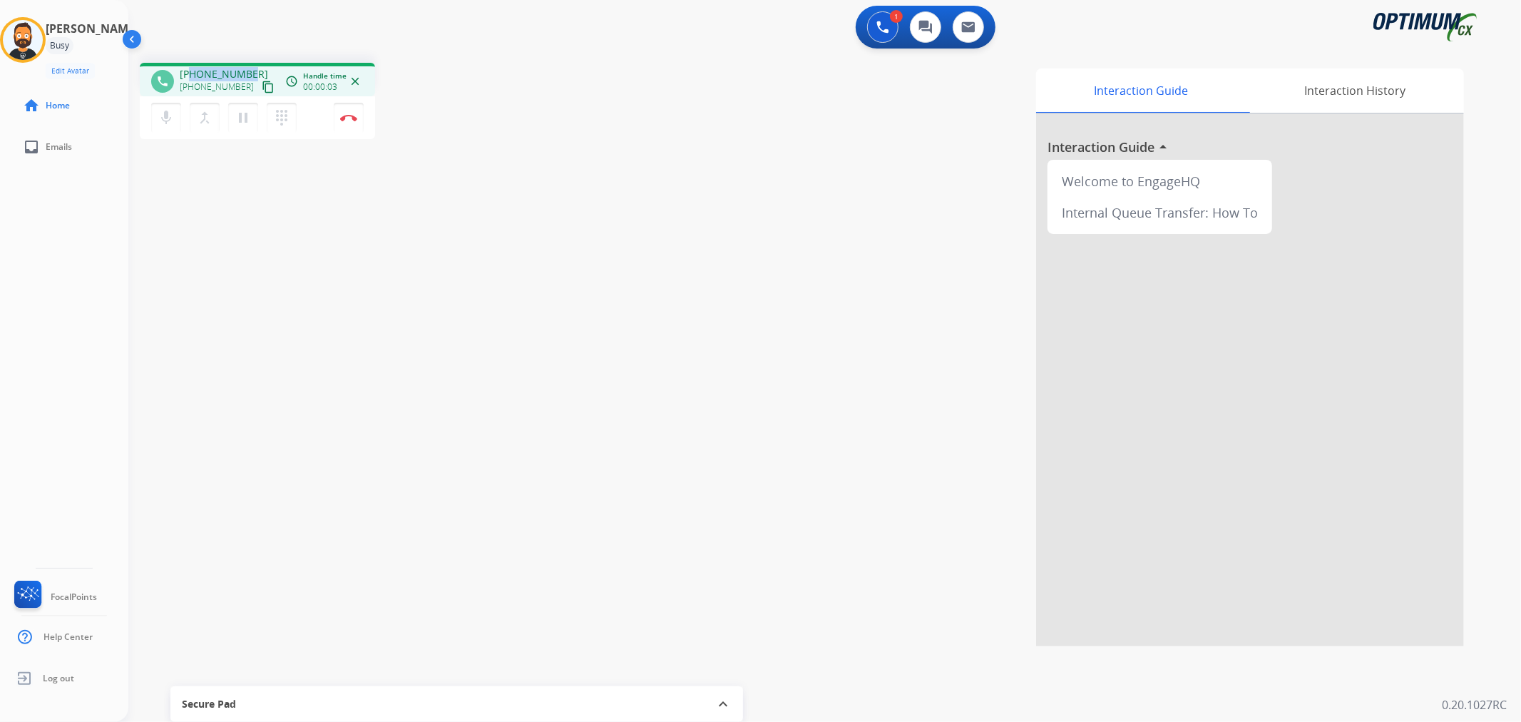
drag, startPoint x: 253, startPoint y: 69, endPoint x: 193, endPoint y: 75, distance: 60.2
click at [193, 75] on div "+16053426464 +16053426464 content_copy" at bounding box center [228, 81] width 97 height 29
click at [354, 121] on button "Disconnect" at bounding box center [349, 118] width 30 height 30
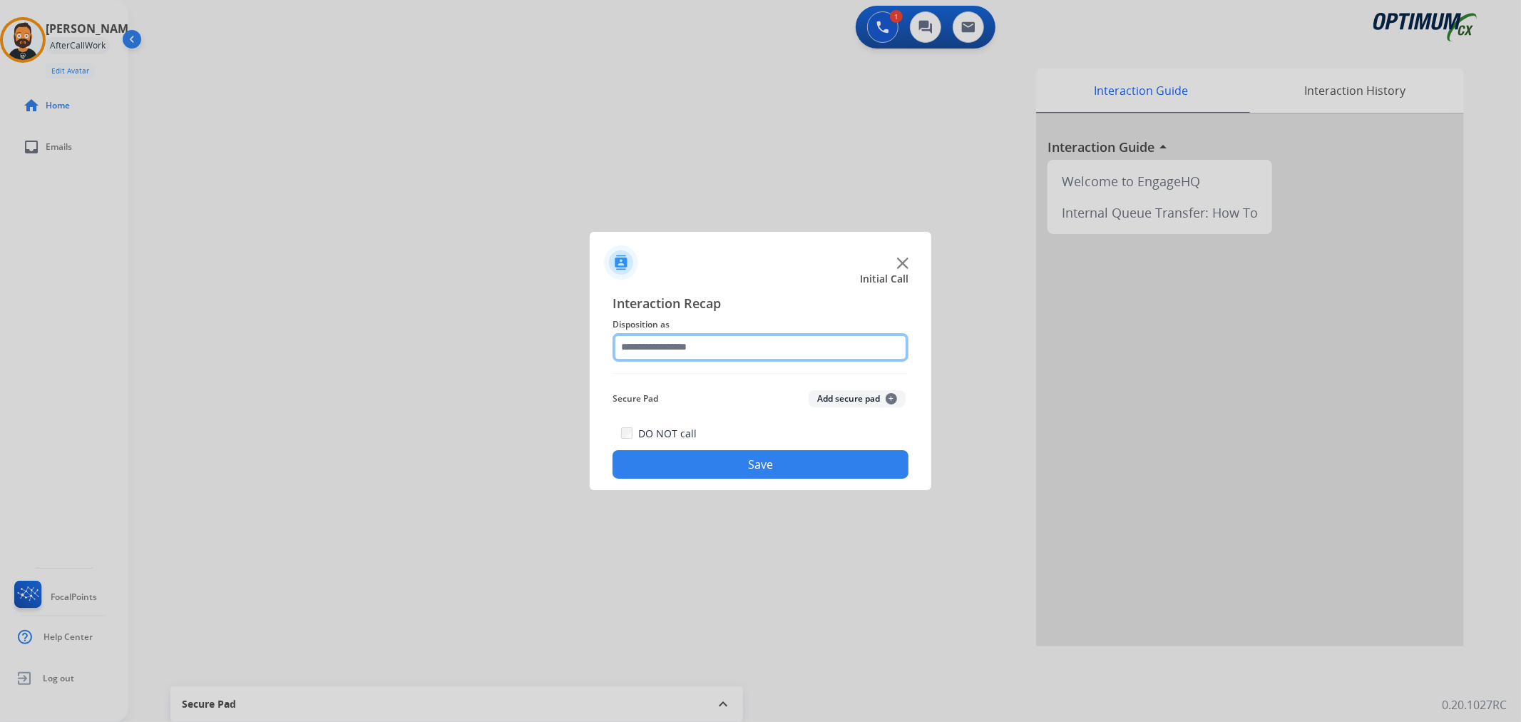
click at [759, 342] on input "text" at bounding box center [760, 347] width 296 height 29
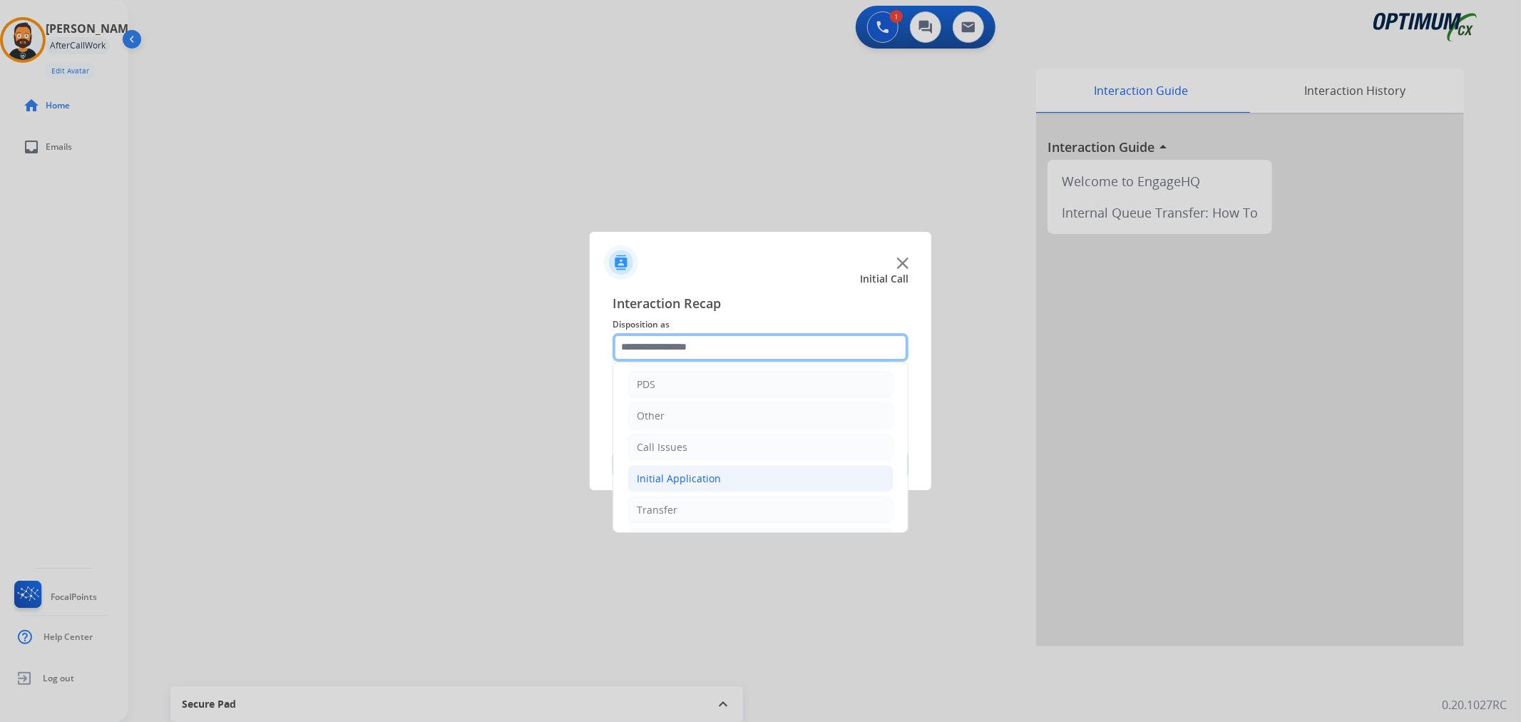
scroll to position [98, 0]
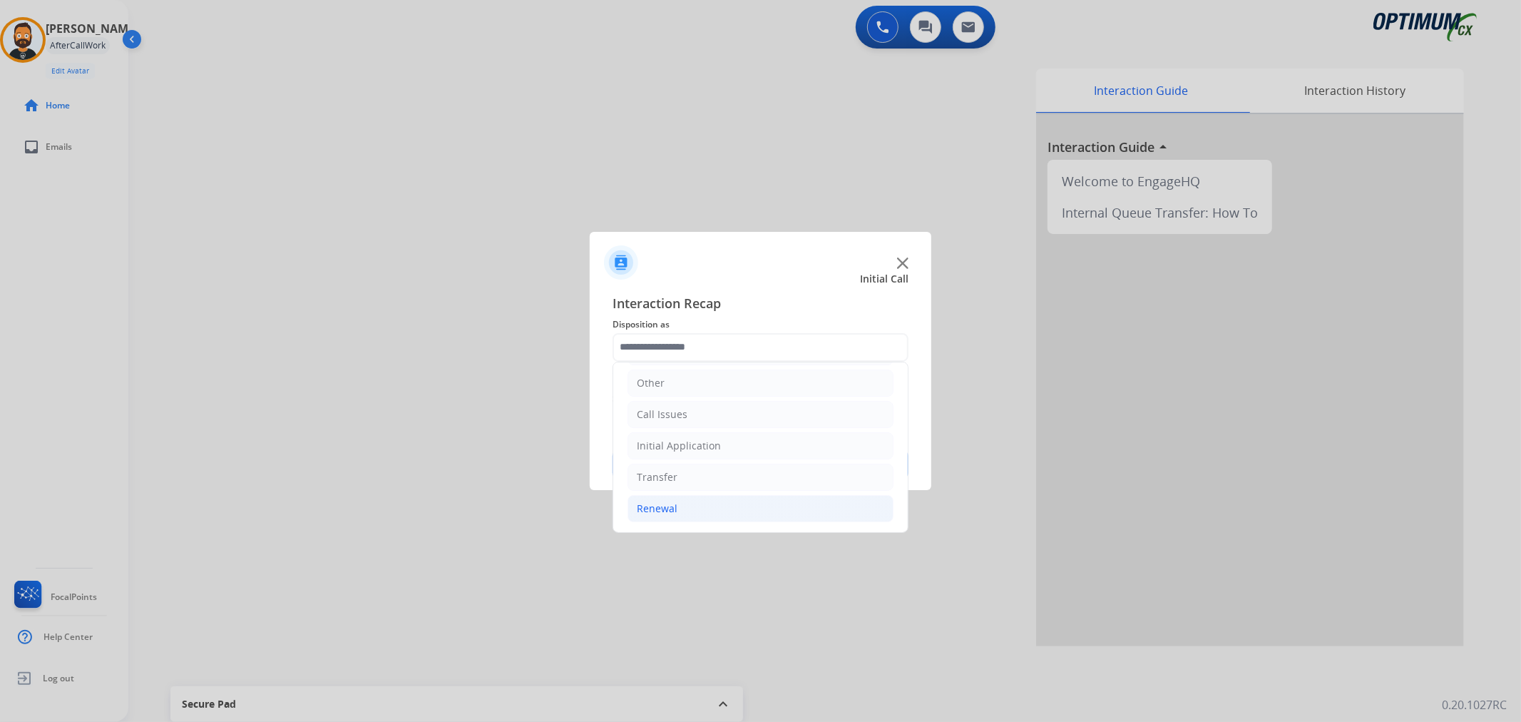
click at [687, 503] on li "Renewal" at bounding box center [760, 508] width 266 height 27
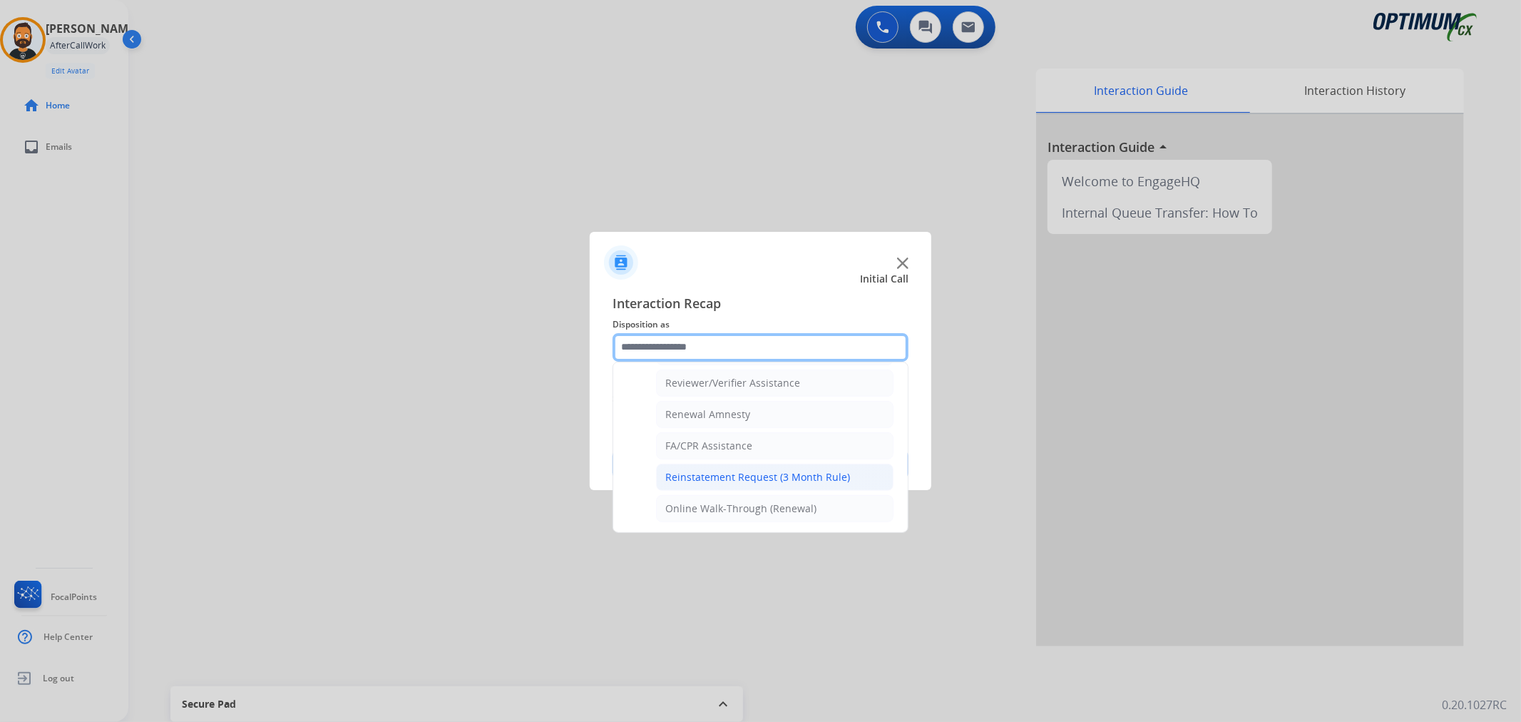
scroll to position [421, 0]
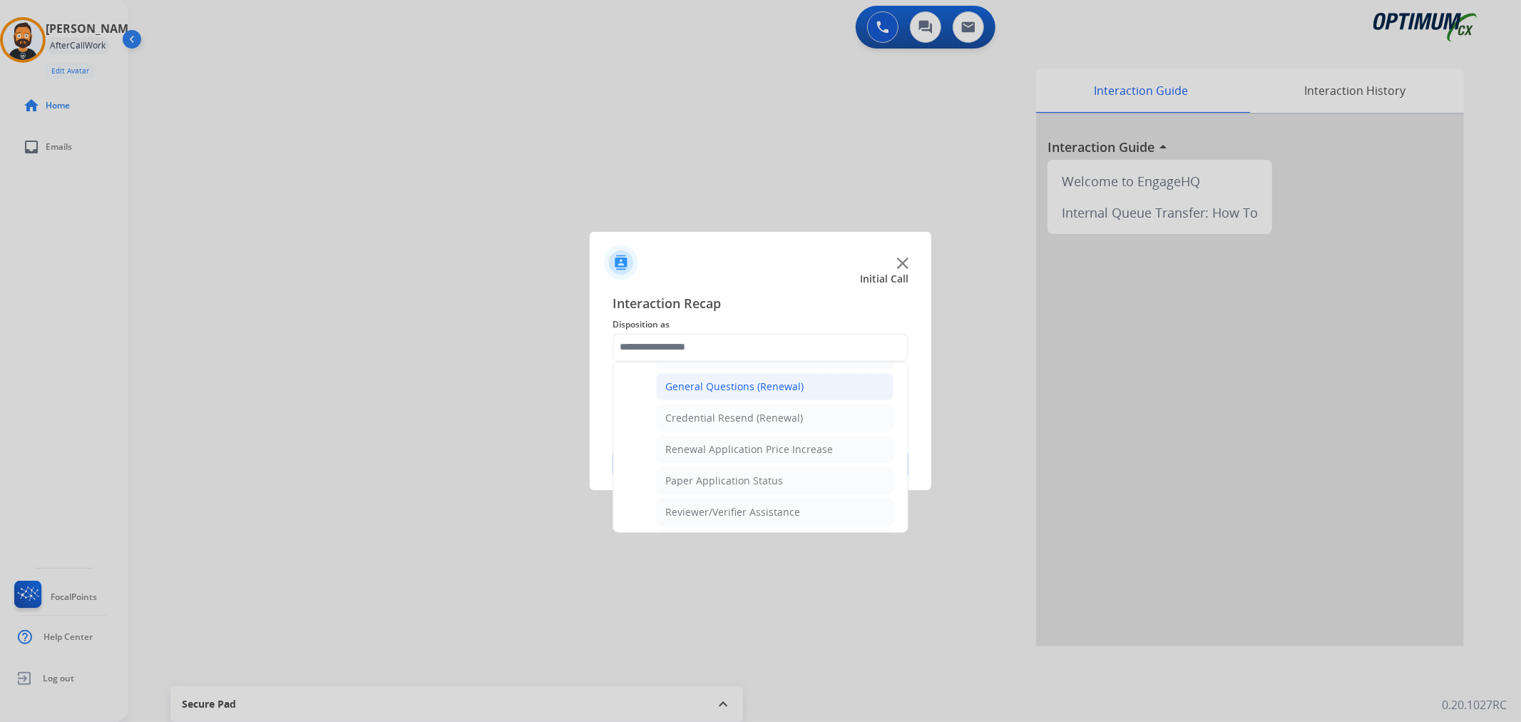
click at [706, 386] on div "General Questions (Renewal)" at bounding box center [734, 386] width 138 height 14
type input "**********"
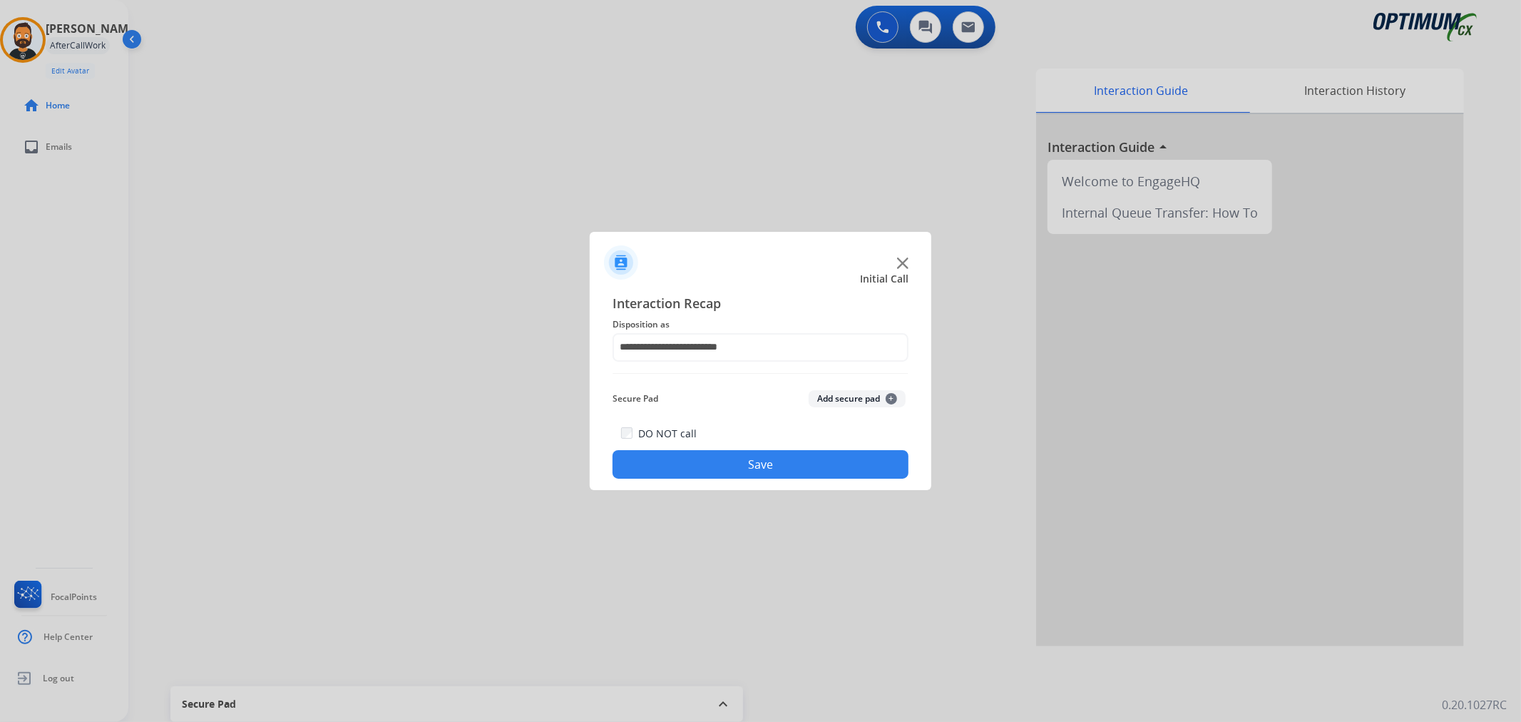
click at [702, 461] on button "Save" at bounding box center [760, 464] width 296 height 29
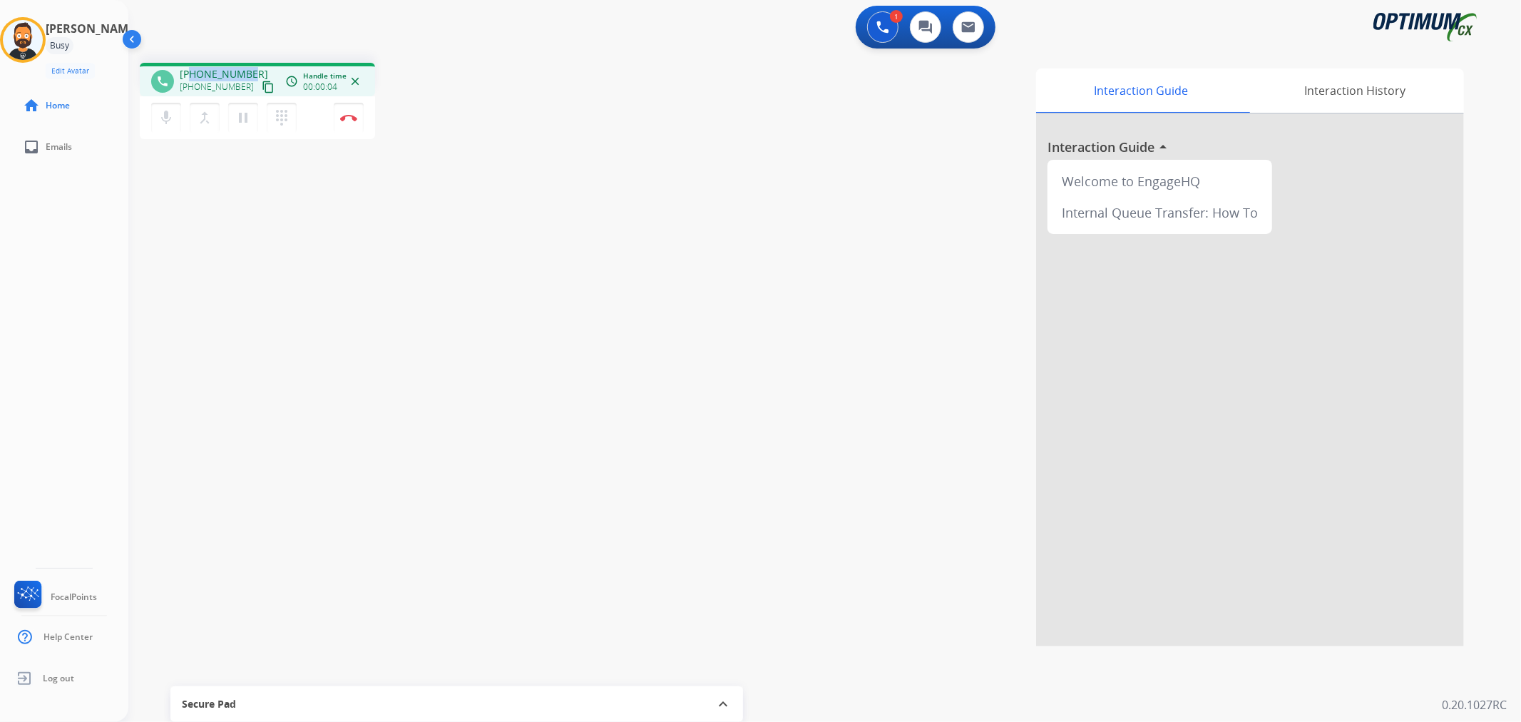
drag, startPoint x: 251, startPoint y: 67, endPoint x: 191, endPoint y: 68, distance: 59.9
click at [191, 68] on div "+12153977933 +12153977933 content_copy" at bounding box center [228, 81] width 97 height 29
click at [354, 117] on img at bounding box center [348, 117] width 17 height 7
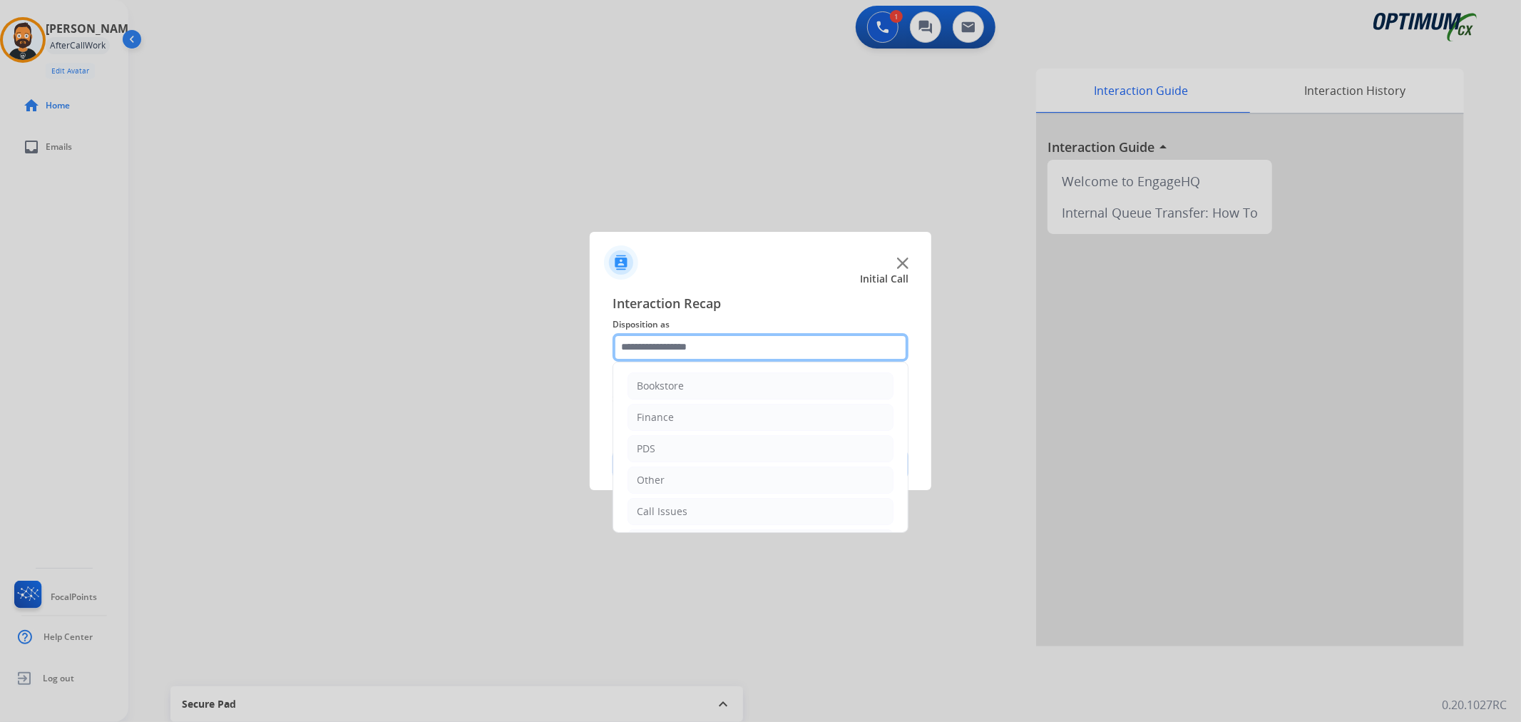
click at [672, 350] on input "text" at bounding box center [760, 347] width 296 height 29
click at [674, 503] on div "Renewal" at bounding box center [657, 508] width 41 height 14
click at [666, 508] on li "Initial Application" at bounding box center [760, 517] width 266 height 27
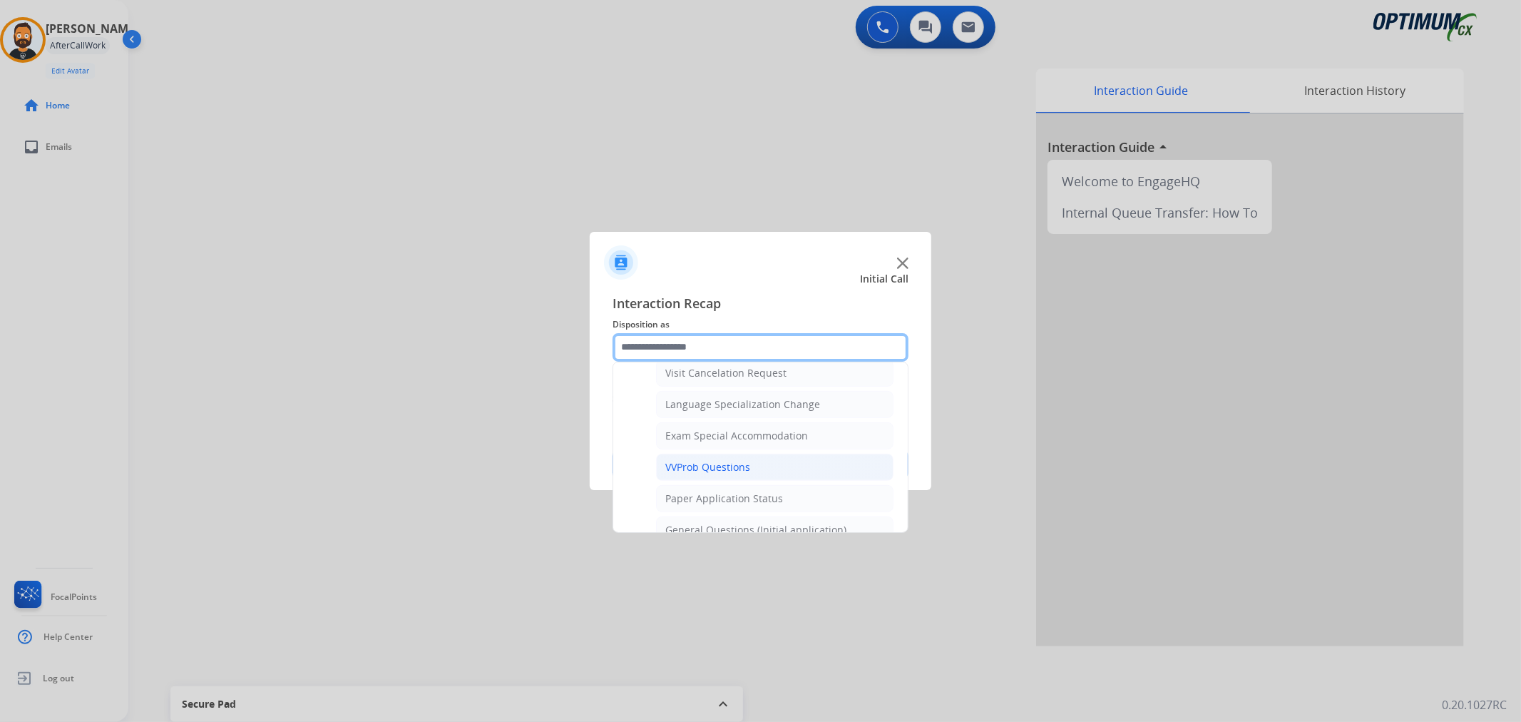
scroll to position [817, 0]
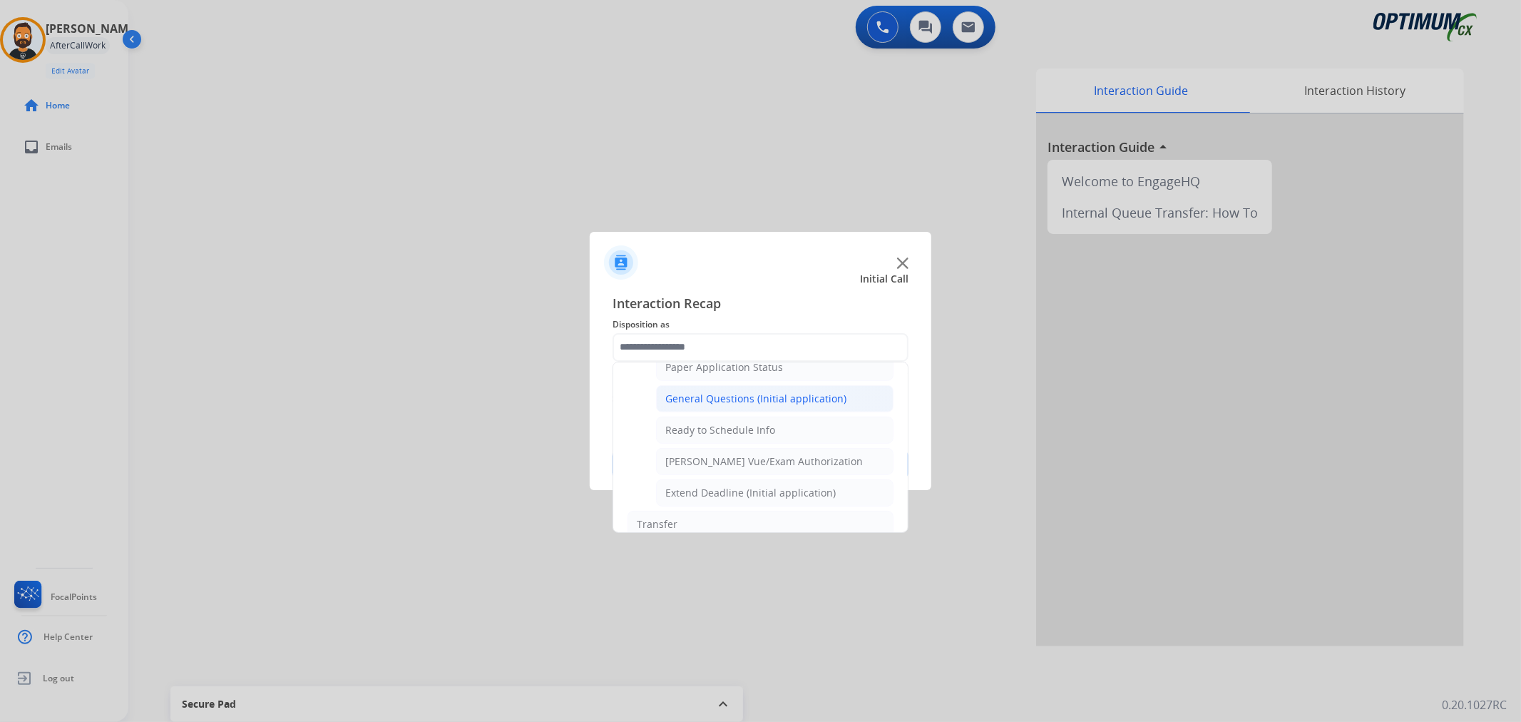
click at [692, 398] on div "General Questions (Initial application)" at bounding box center [755, 398] width 181 height 14
type input "**********"
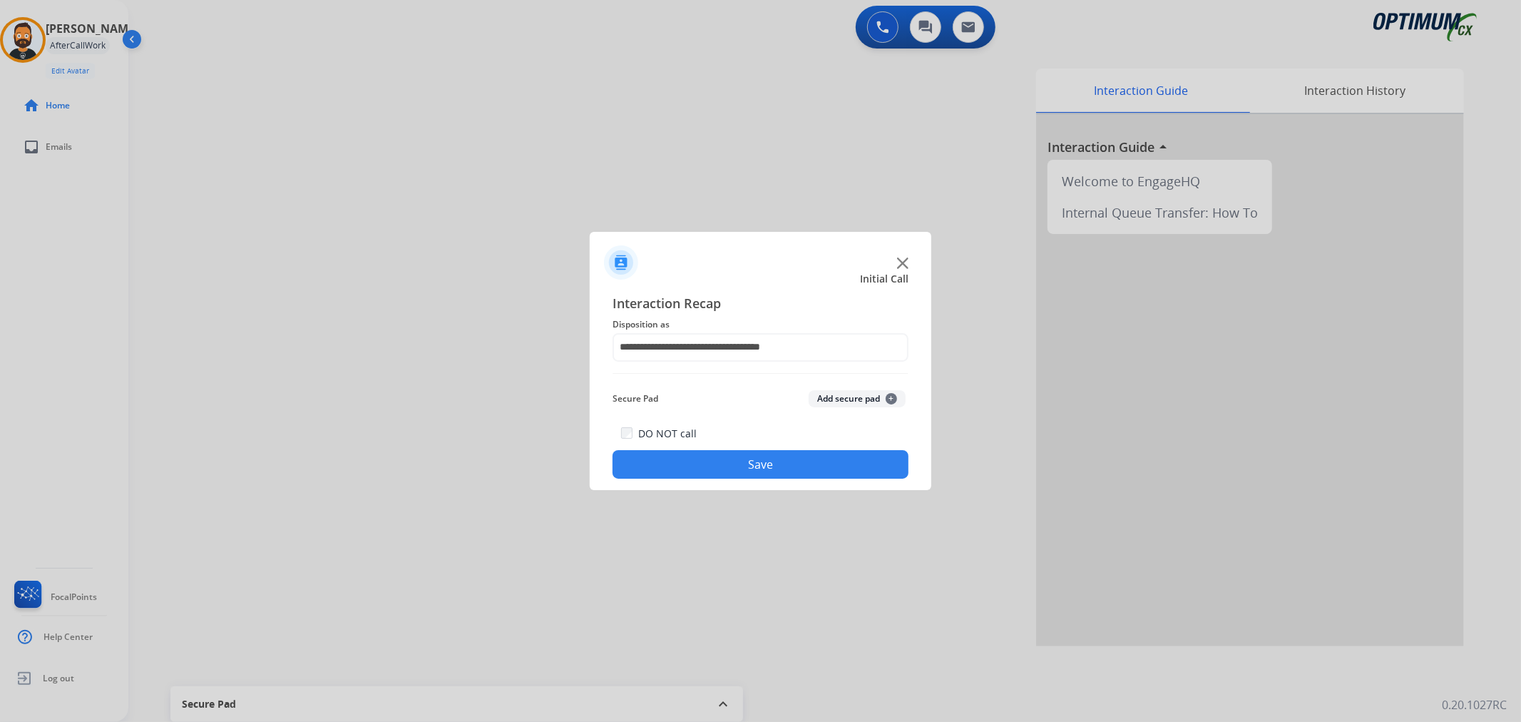
click at [684, 452] on button "Save" at bounding box center [760, 464] width 296 height 29
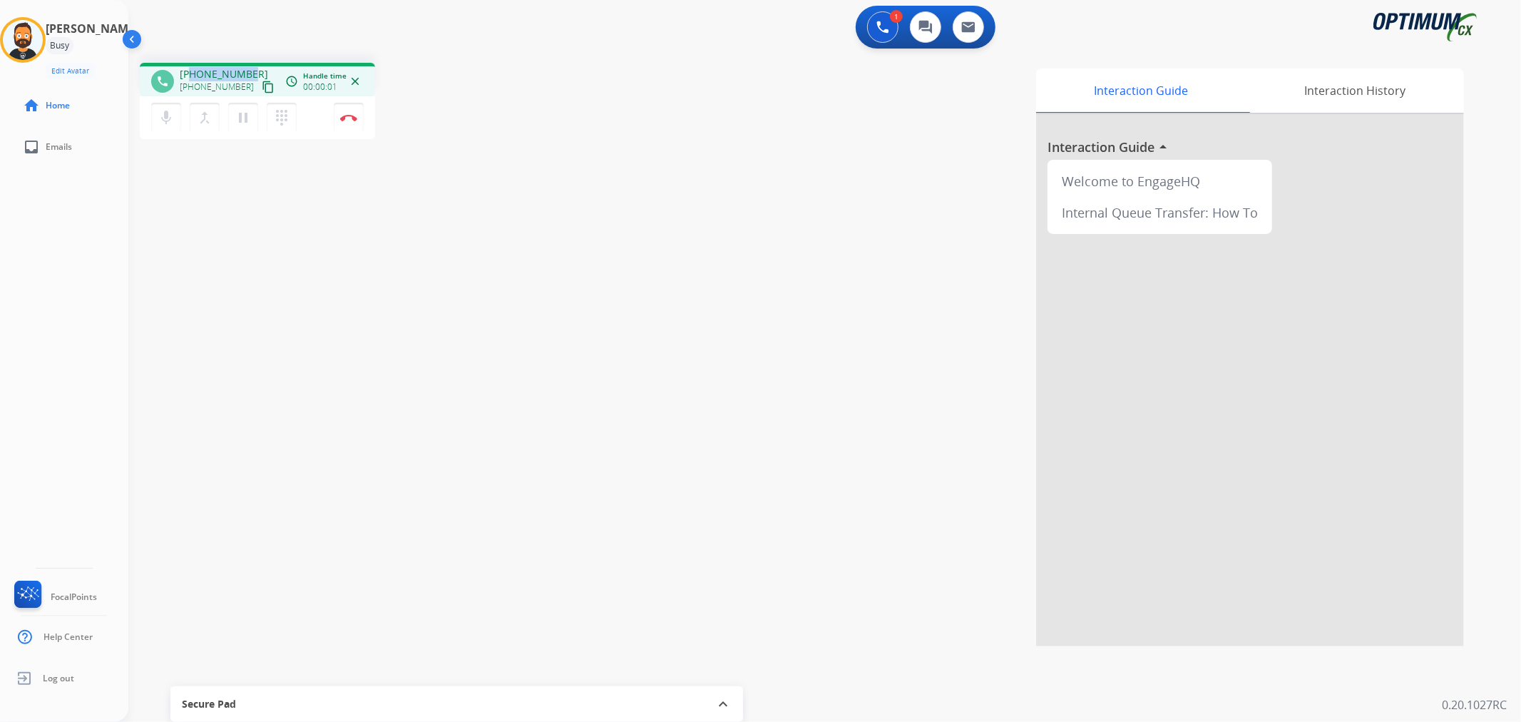
drag, startPoint x: 247, startPoint y: 72, endPoint x: 191, endPoint y: 72, distance: 56.3
click at [191, 72] on span "+18083410566" at bounding box center [224, 74] width 88 height 14
click at [349, 105] on button "Disconnect" at bounding box center [349, 118] width 30 height 30
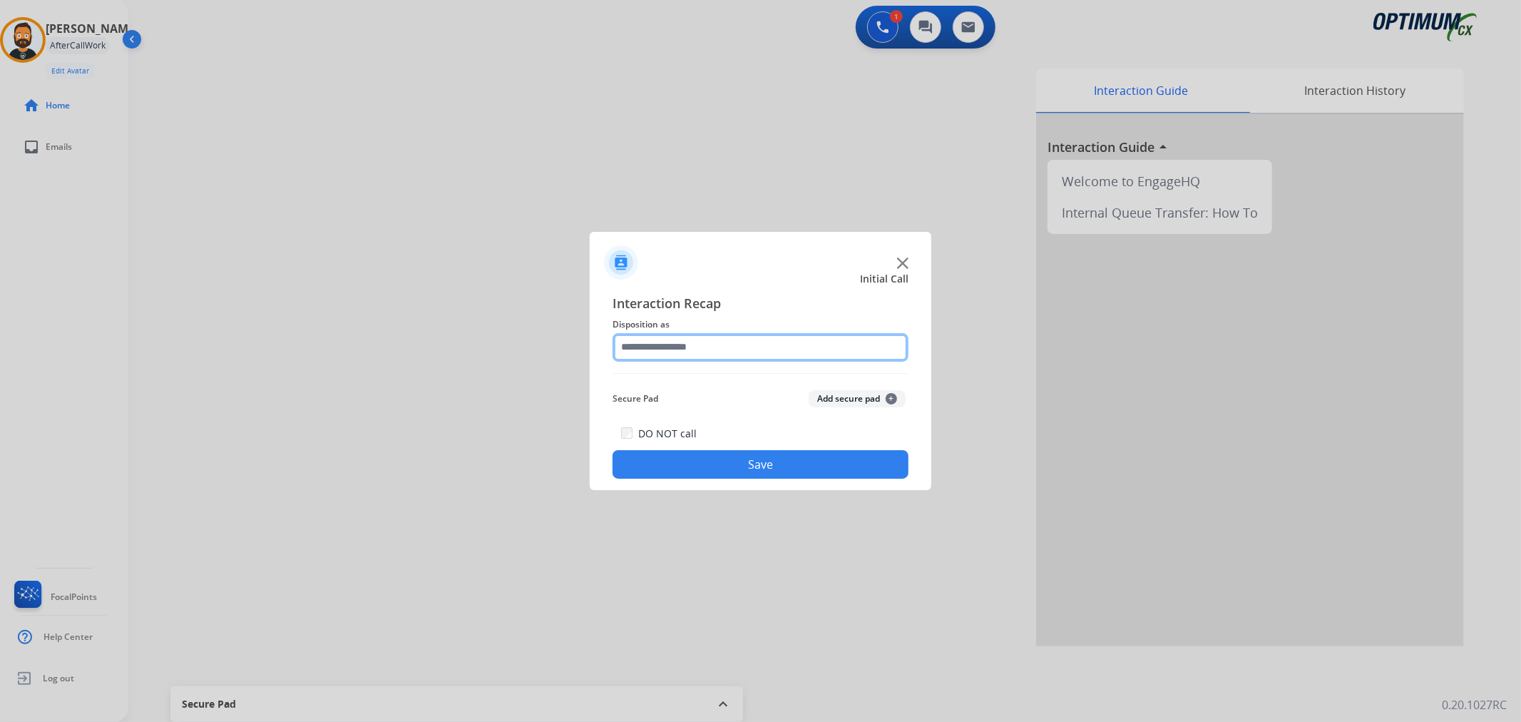
click at [726, 348] on input "text" at bounding box center [760, 347] width 296 height 29
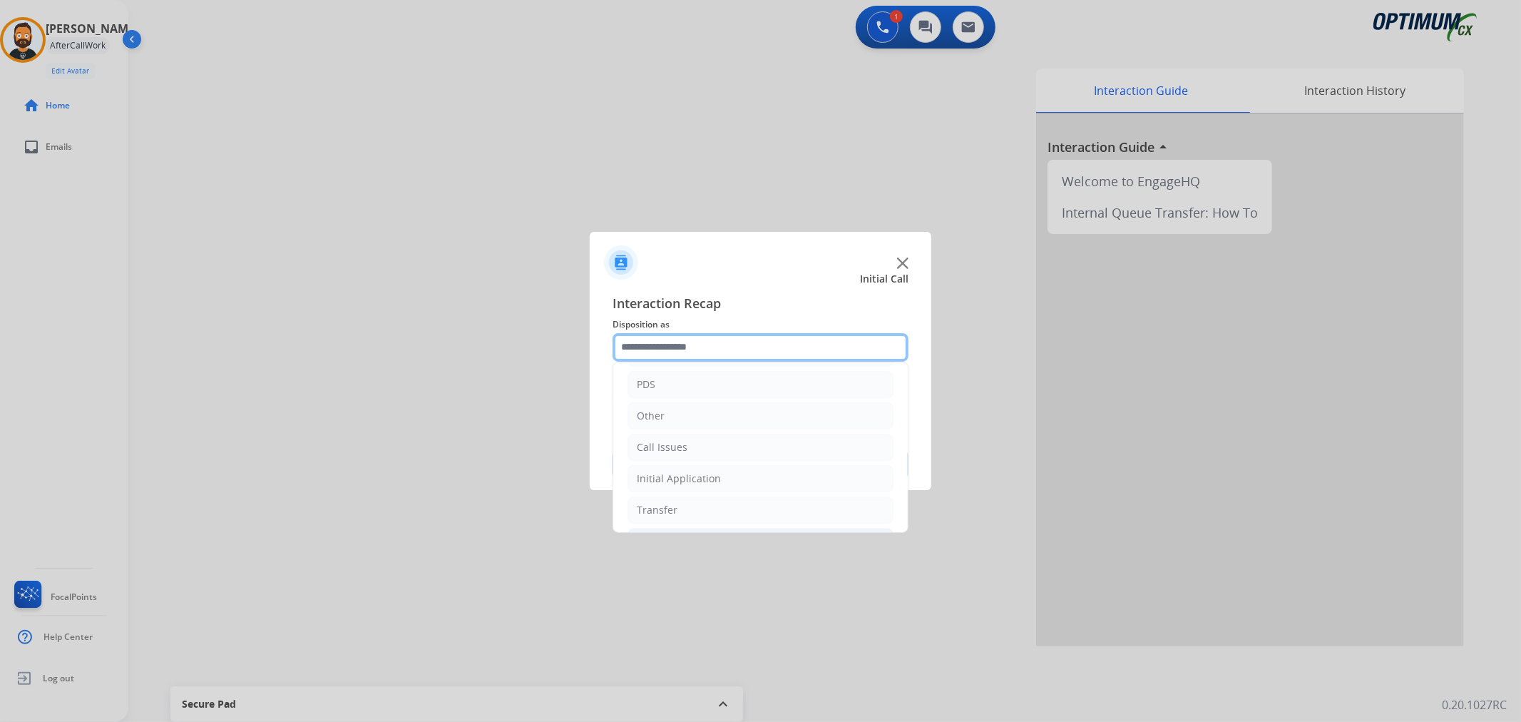
scroll to position [98, 0]
click at [679, 500] on li "Renewal" at bounding box center [760, 508] width 266 height 27
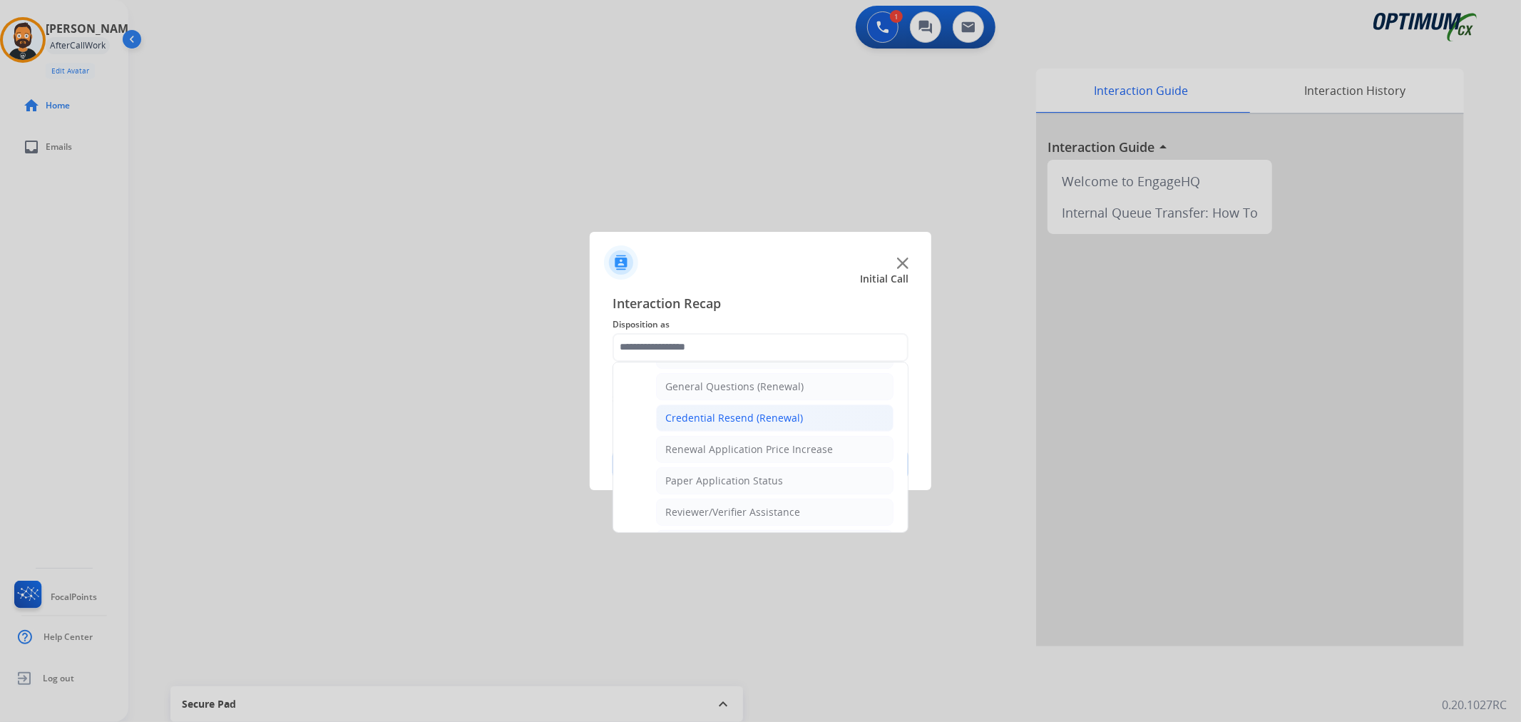
click at [711, 416] on div "Credential Resend (Renewal)" at bounding box center [734, 418] width 138 height 14
type input "**********"
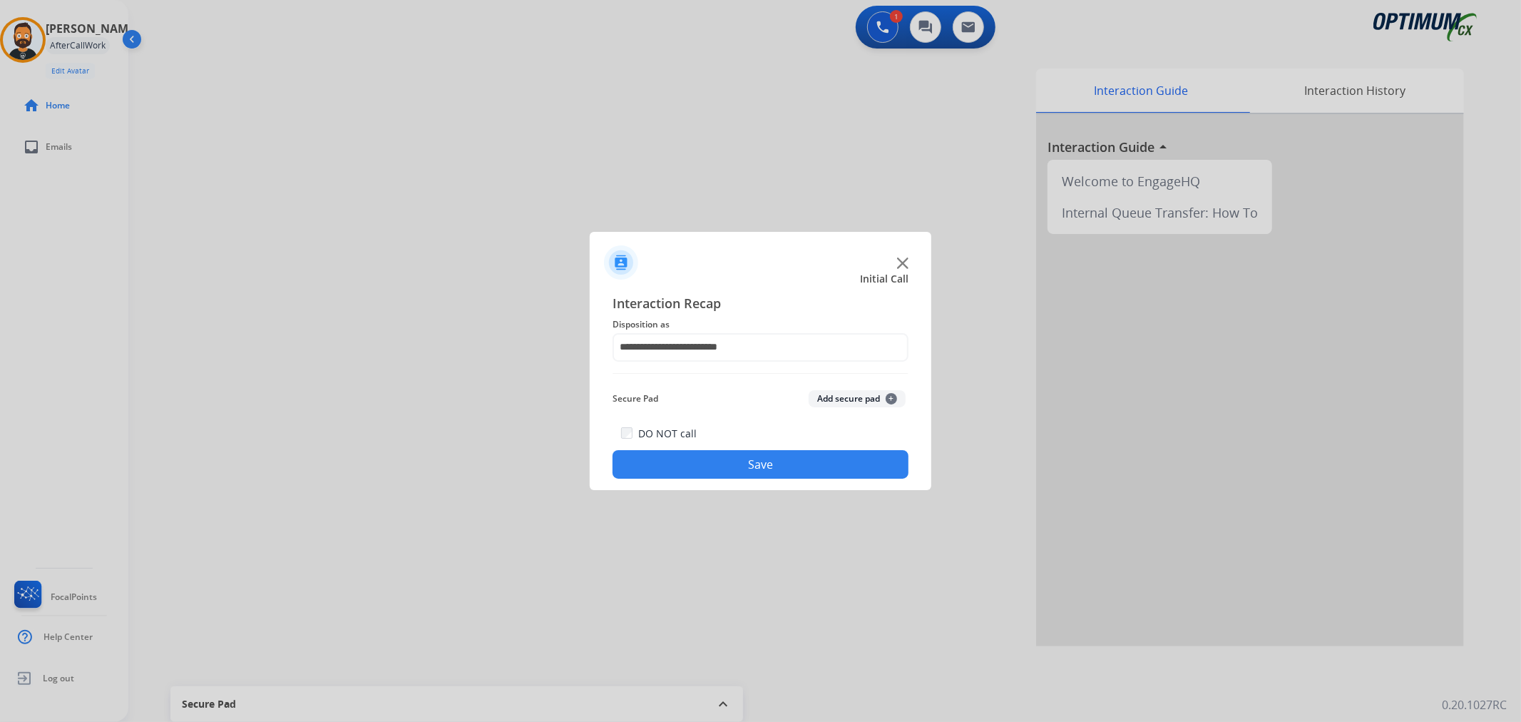
click at [694, 460] on button "Save" at bounding box center [760, 464] width 296 height 29
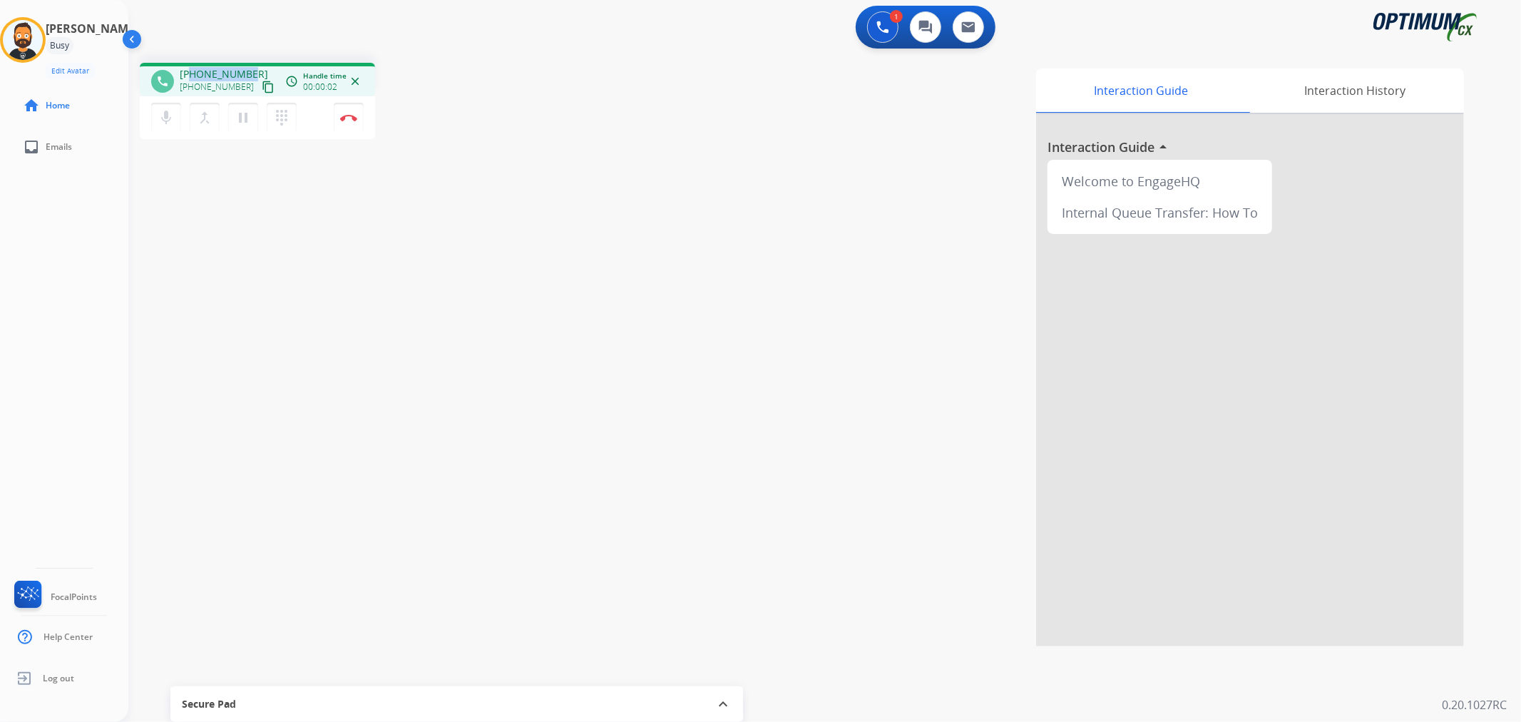
drag, startPoint x: 246, startPoint y: 72, endPoint x: 190, endPoint y: 68, distance: 56.4
click at [190, 68] on span "+19739459270" at bounding box center [224, 74] width 88 height 14
click at [349, 114] on img at bounding box center [348, 117] width 17 height 7
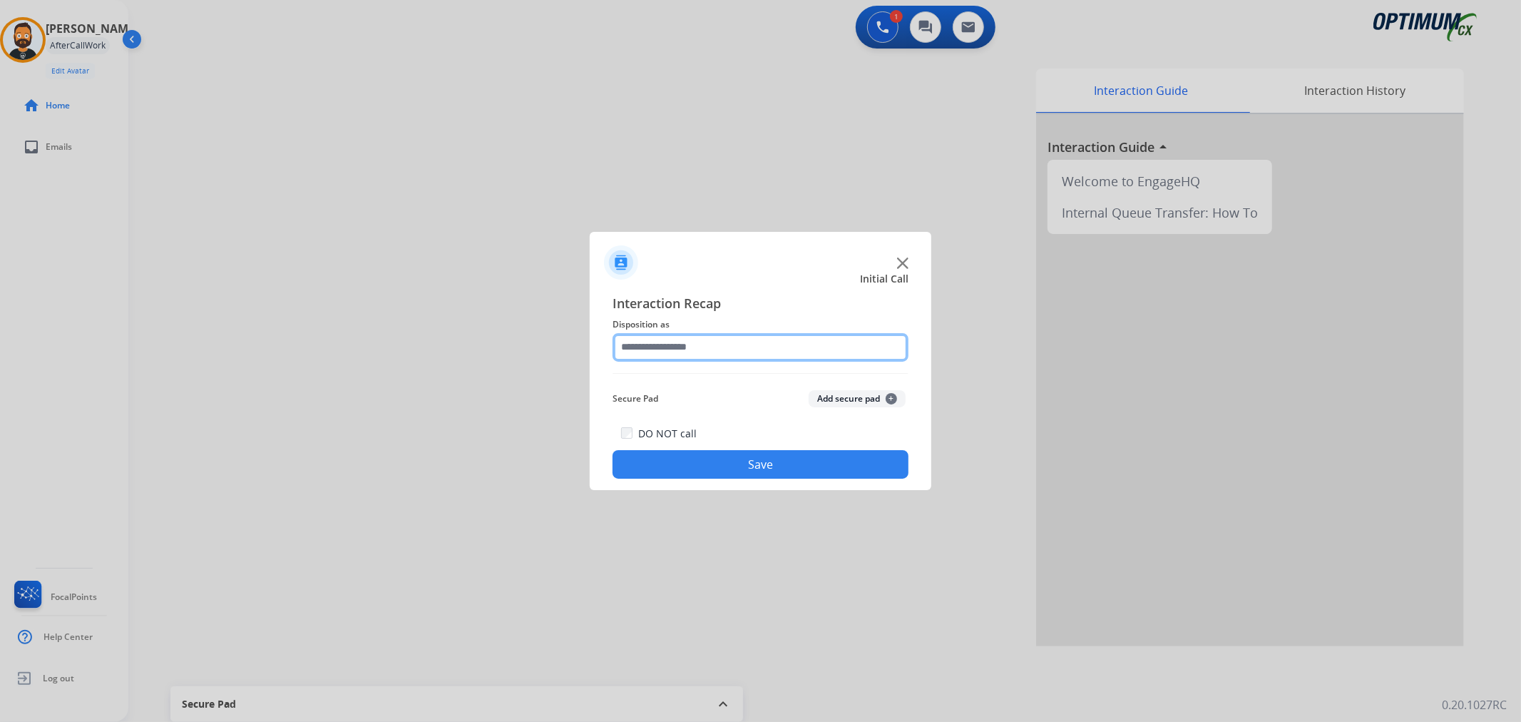
click at [770, 349] on input "text" at bounding box center [760, 347] width 296 height 29
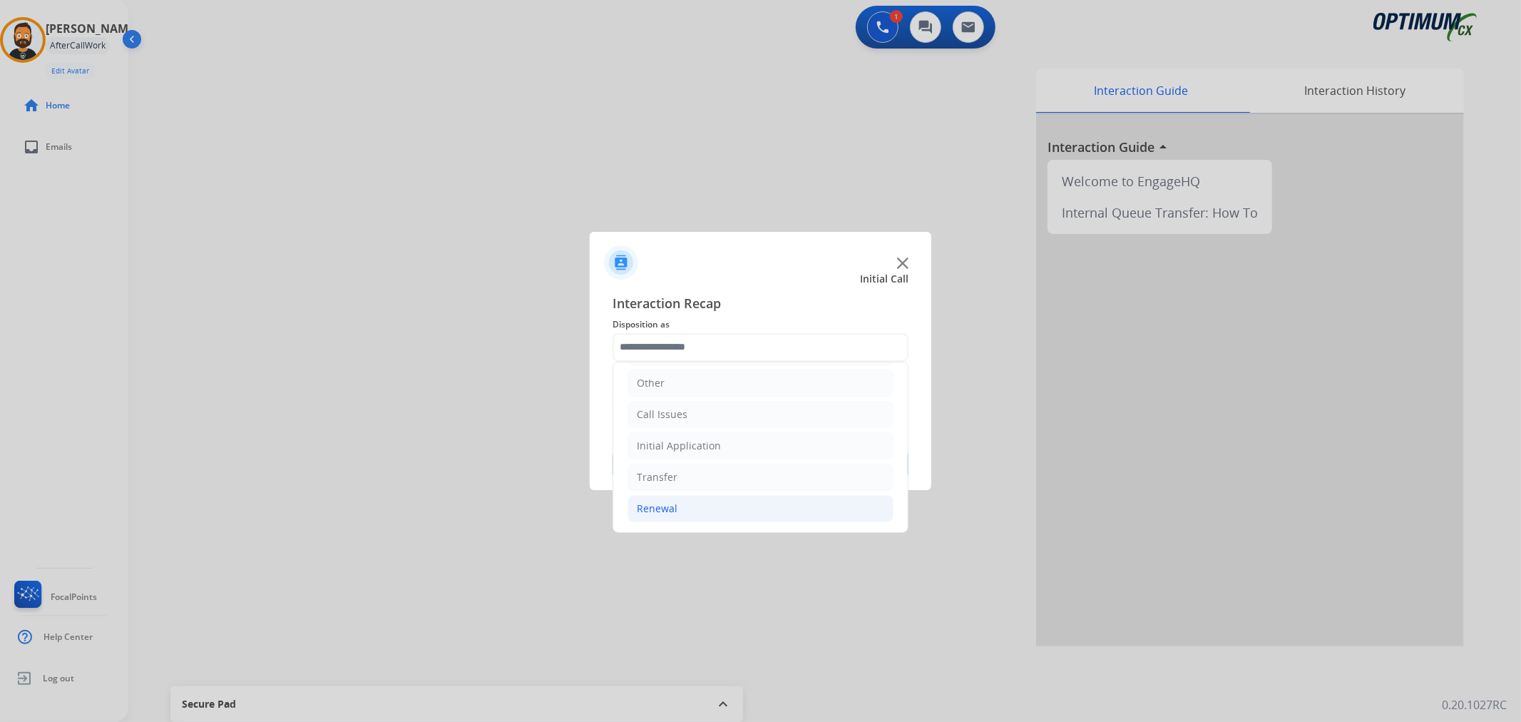
click at [686, 500] on li "Renewal" at bounding box center [760, 508] width 266 height 27
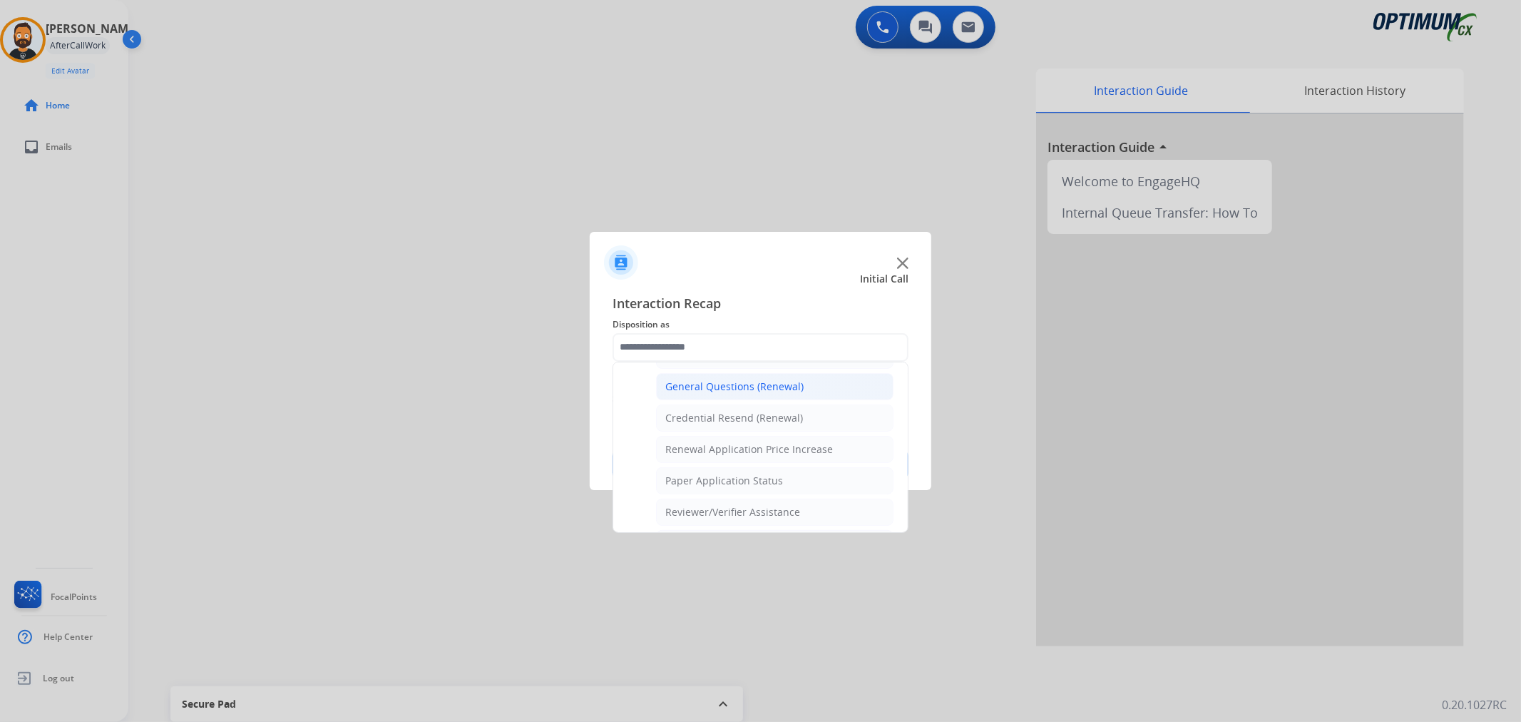
click at [725, 393] on div "General Questions (Renewal)" at bounding box center [734, 386] width 138 height 14
type input "**********"
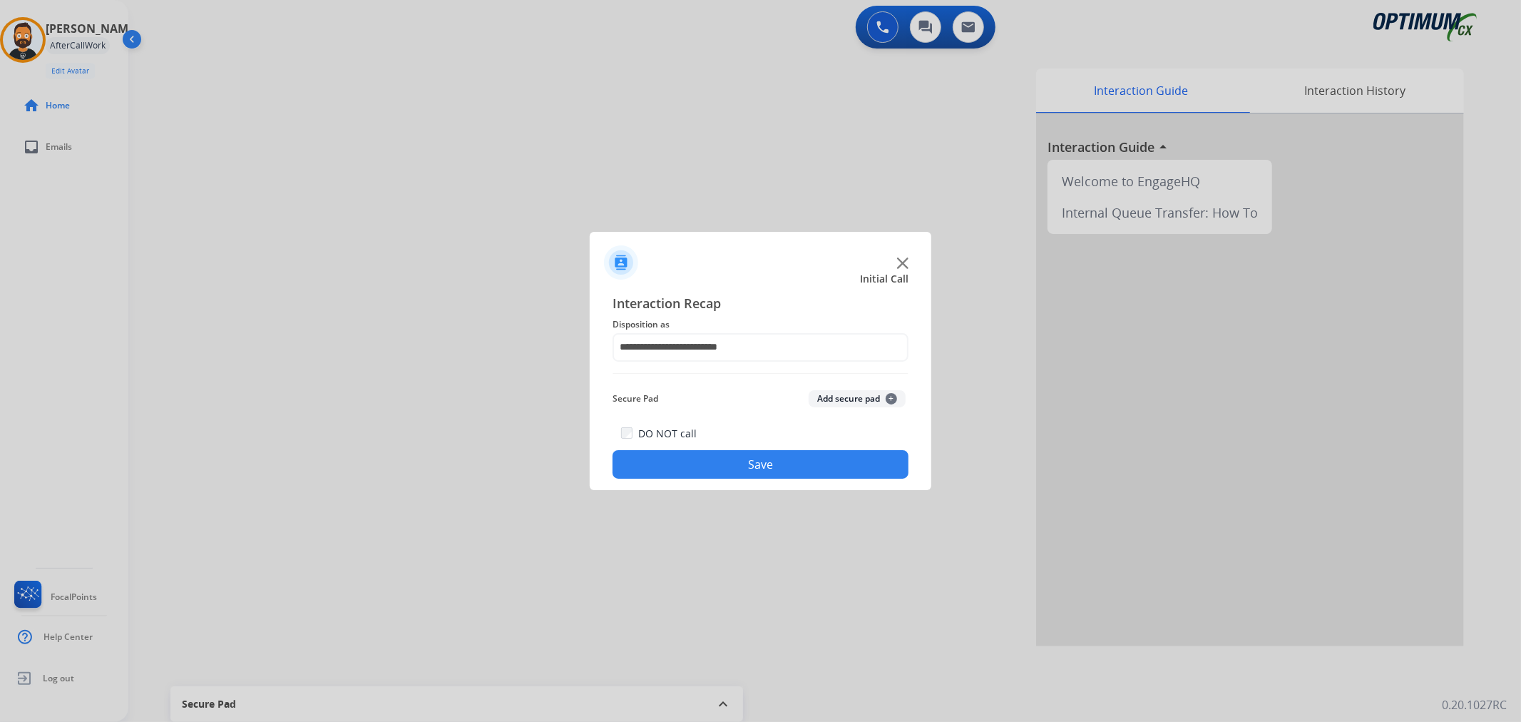
click at [740, 471] on button "Save" at bounding box center [760, 464] width 296 height 29
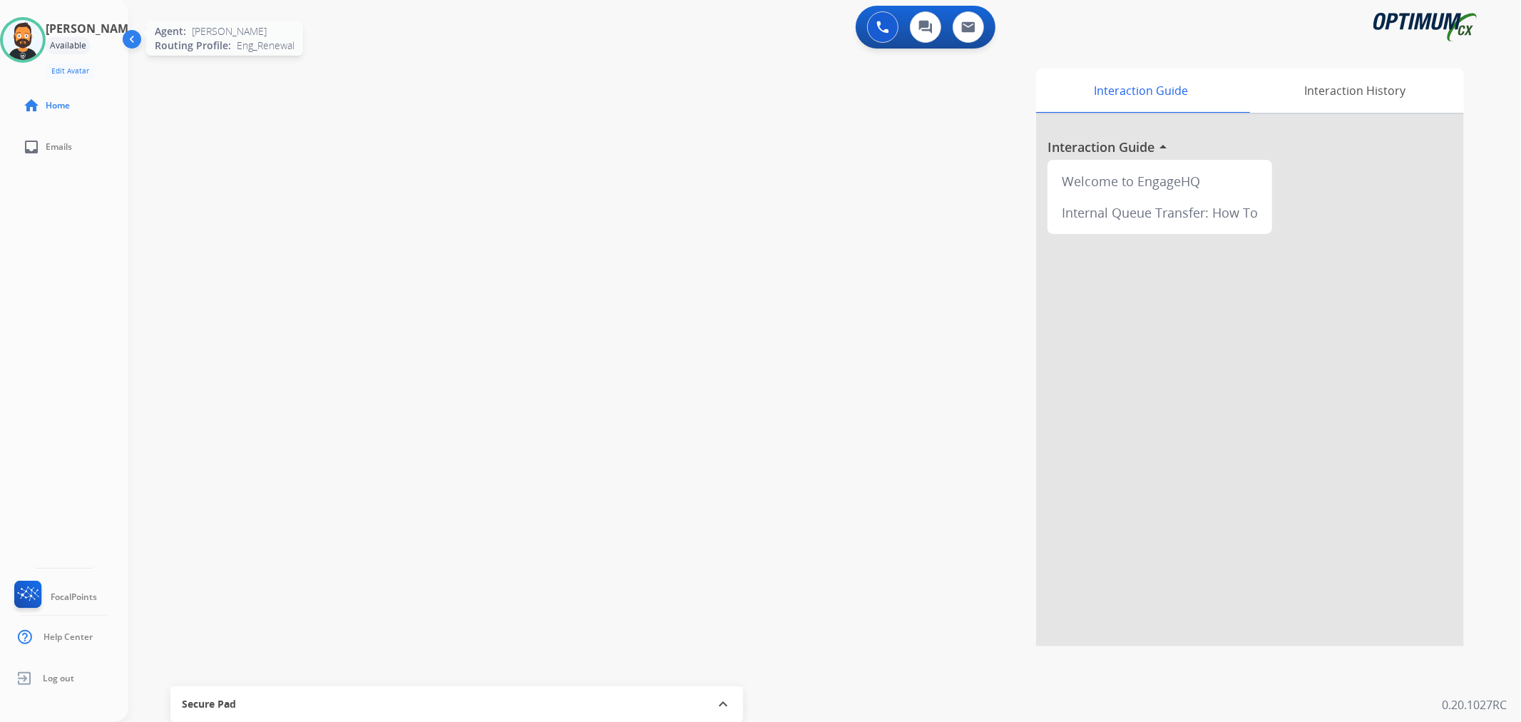
click at [29, 41] on img at bounding box center [23, 40] width 40 height 40
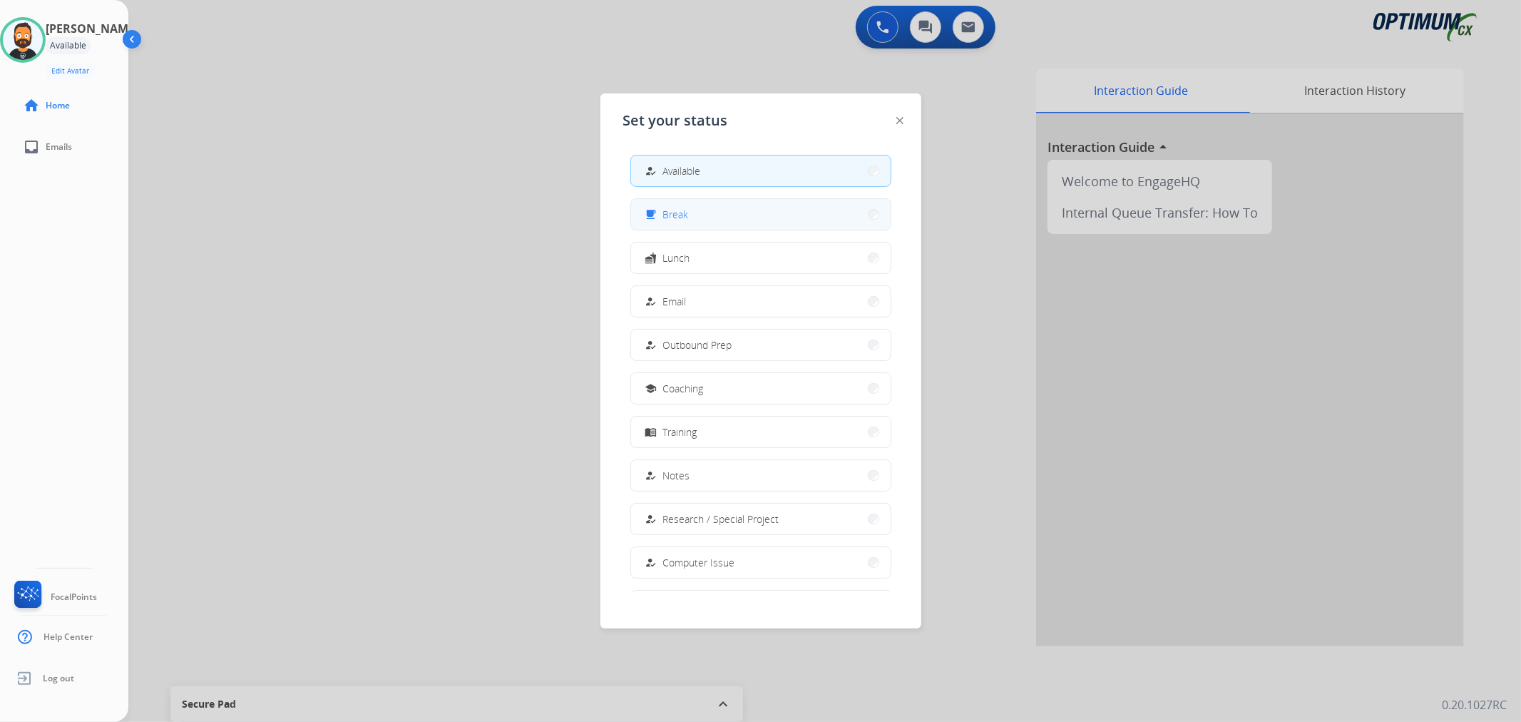
click at [711, 212] on button "free_breakfast Break" at bounding box center [761, 214] width 260 height 31
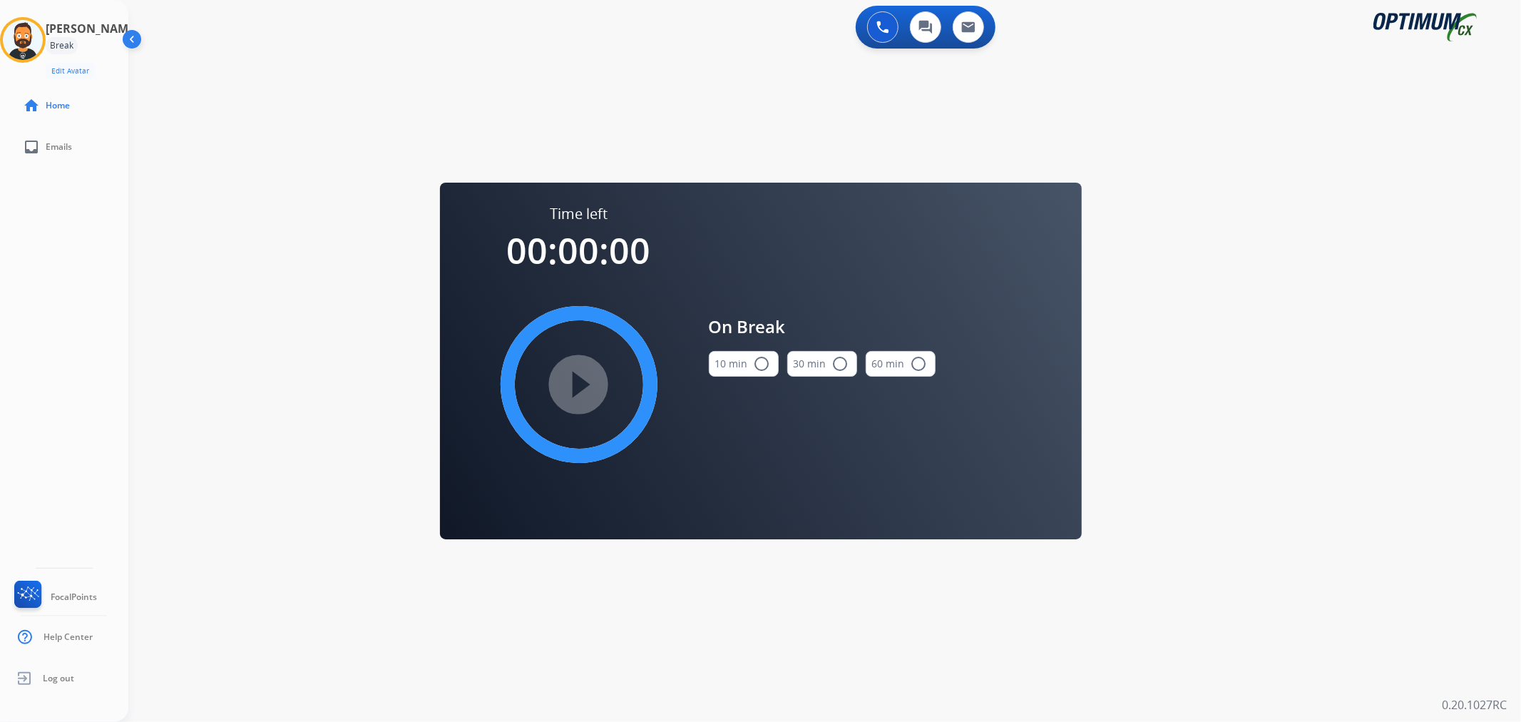
click at [740, 358] on button "10 min radio_button_unchecked" at bounding box center [744, 364] width 70 height 26
click at [553, 431] on div "play_circle_filled" at bounding box center [579, 384] width 214 height 214
click at [578, 393] on mat-icon "play_circle_filled" at bounding box center [578, 384] width 17 height 17
click at [31, 38] on icon at bounding box center [23, 40] width 46 height 46
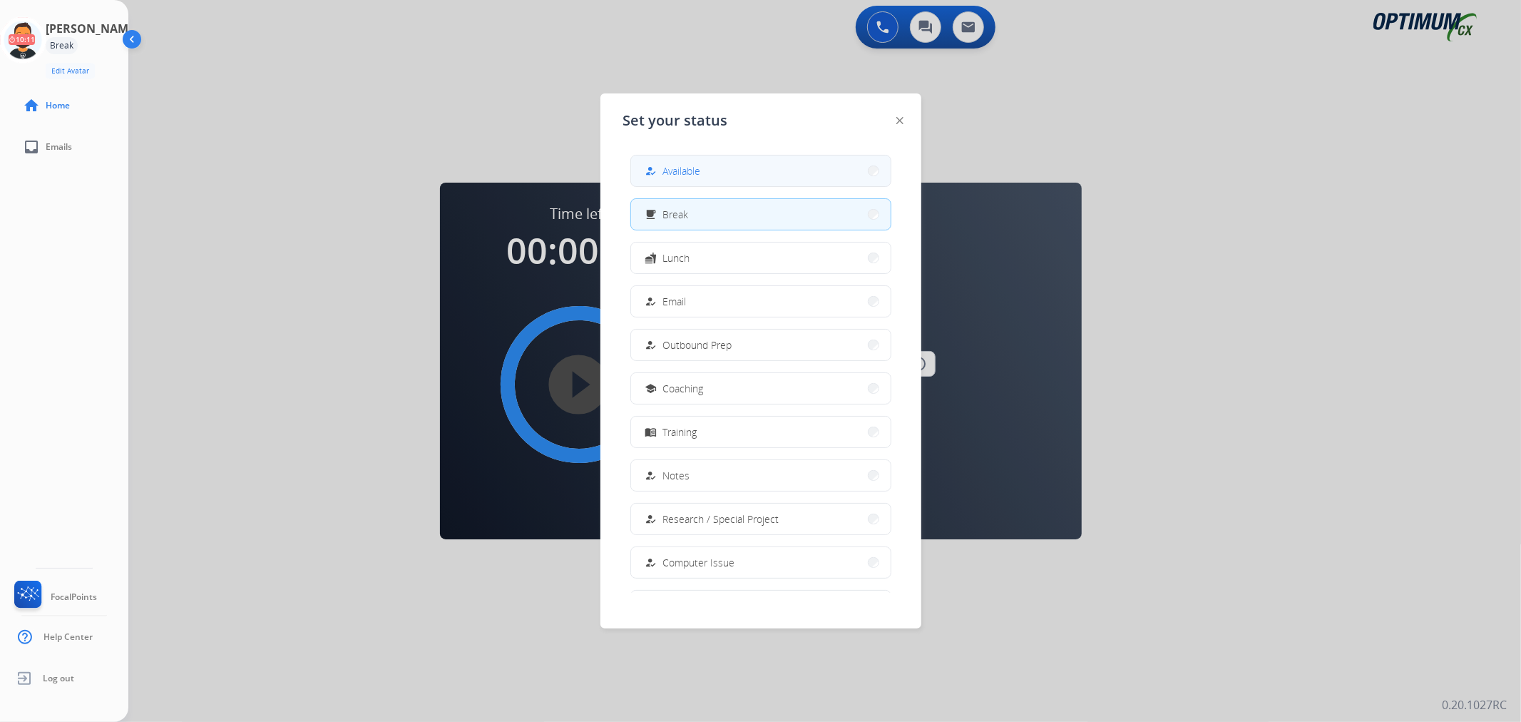
click at [673, 174] on span "Available" at bounding box center [682, 170] width 38 height 15
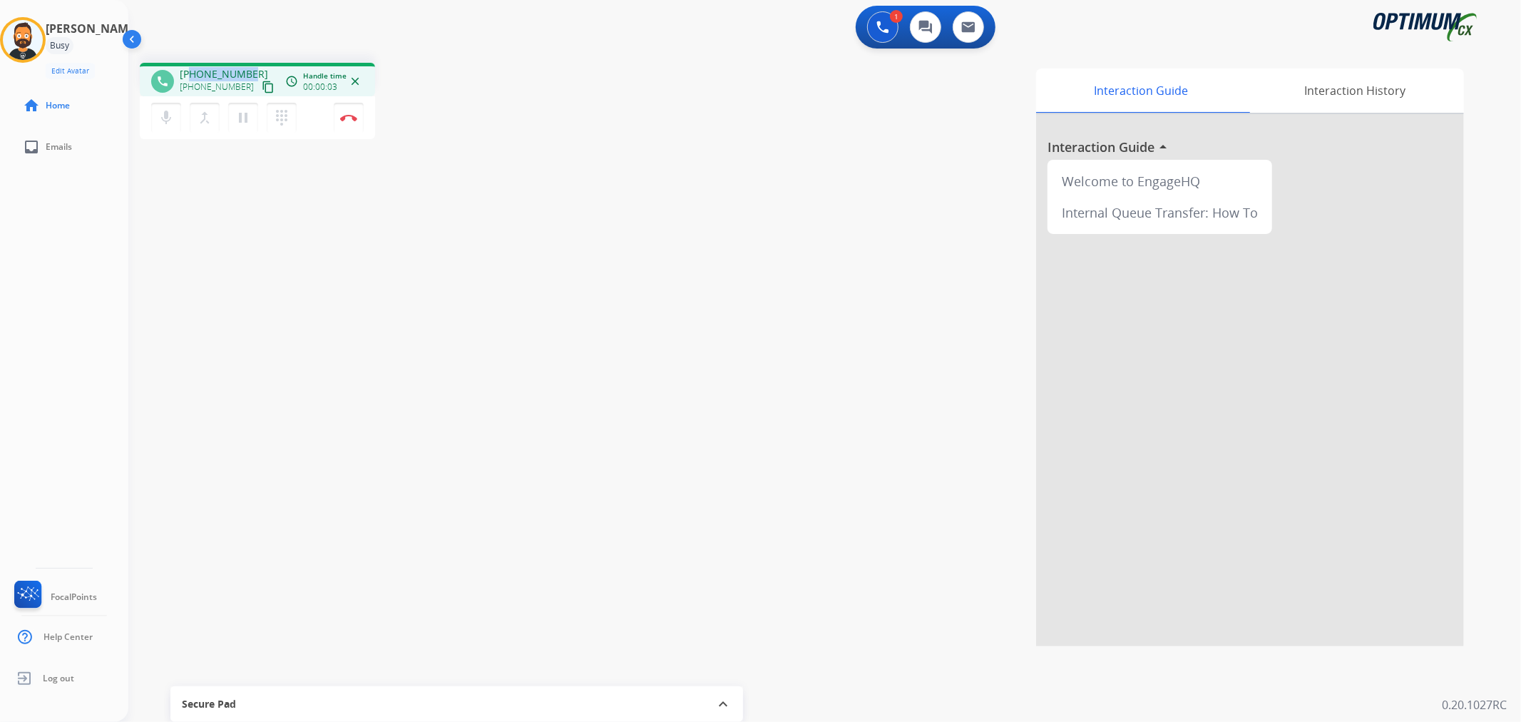
drag, startPoint x: 245, startPoint y: 66, endPoint x: 193, endPoint y: 66, distance: 52.8
click at [193, 66] on div "phone +17735629835 +17735629835 content_copy access_time Call metrics Queue 00:…" at bounding box center [257, 80] width 235 height 34
click at [344, 109] on button "Disconnect" at bounding box center [349, 118] width 30 height 30
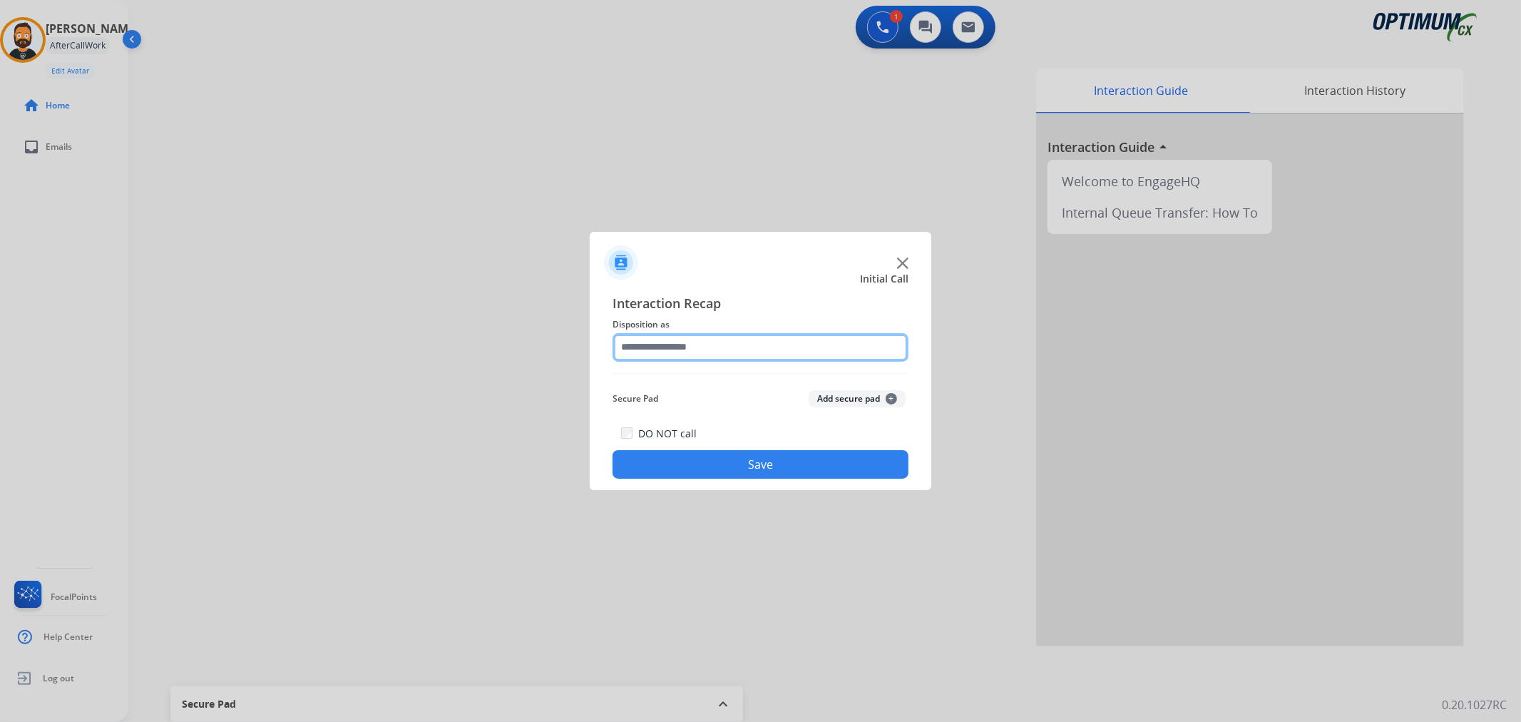
click at [649, 357] on input "text" at bounding box center [760, 347] width 296 height 29
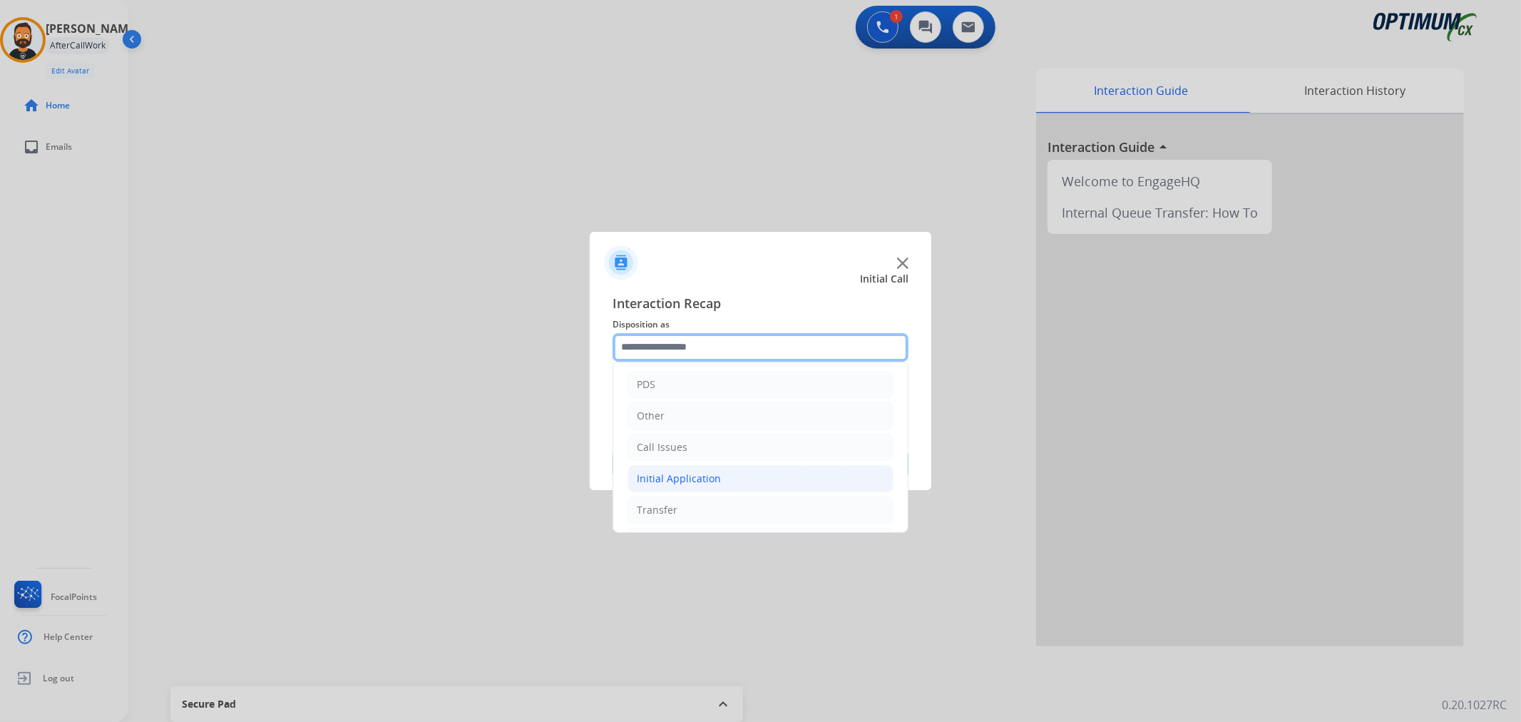
scroll to position [98, 0]
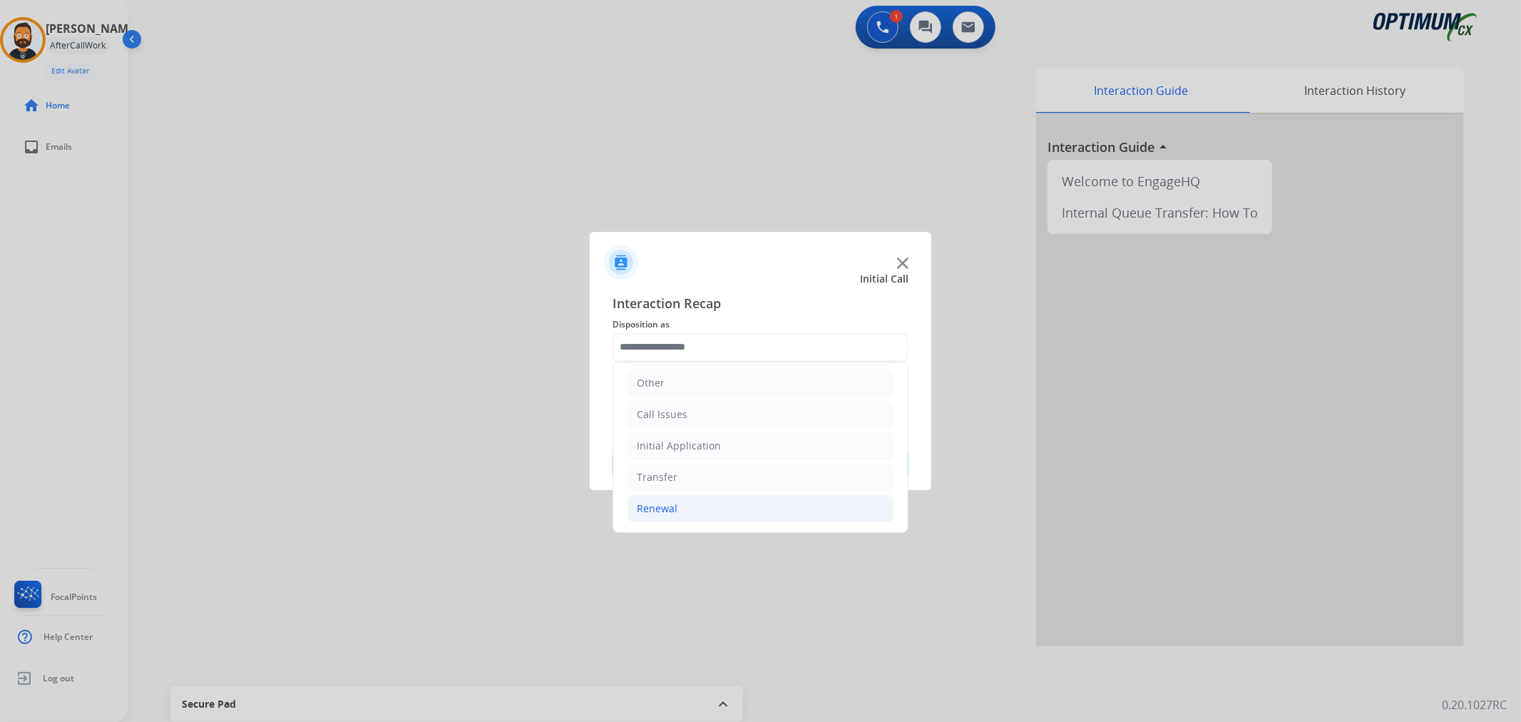
click at [671, 513] on div "Renewal" at bounding box center [657, 508] width 41 height 14
click at [682, 447] on div "Initial Application" at bounding box center [679, 445] width 84 height 14
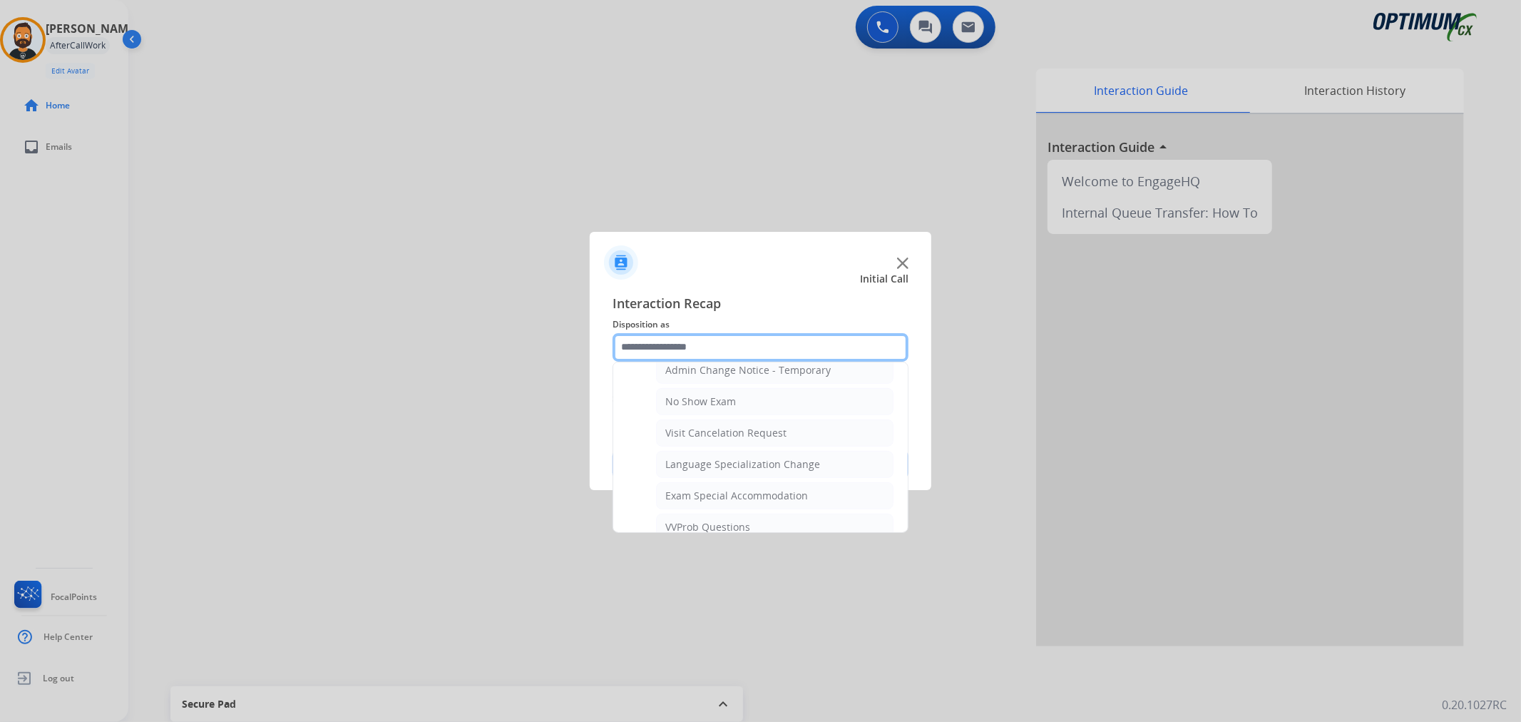
scroll to position [758, 0]
click at [785, 366] on div "Exam Special Accommodation" at bounding box center [736, 364] width 143 height 14
type input "**********"
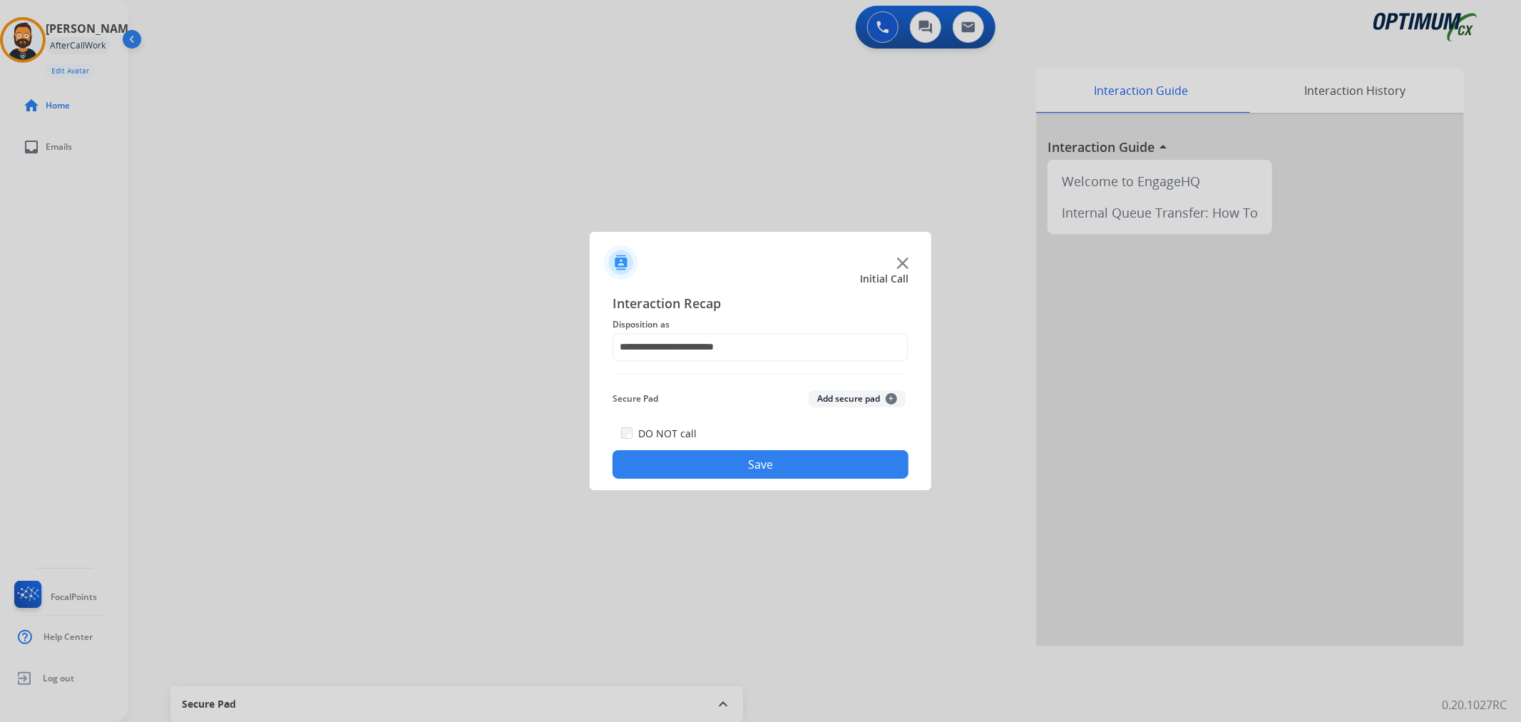
click at [729, 465] on button "Save" at bounding box center [760, 464] width 296 height 29
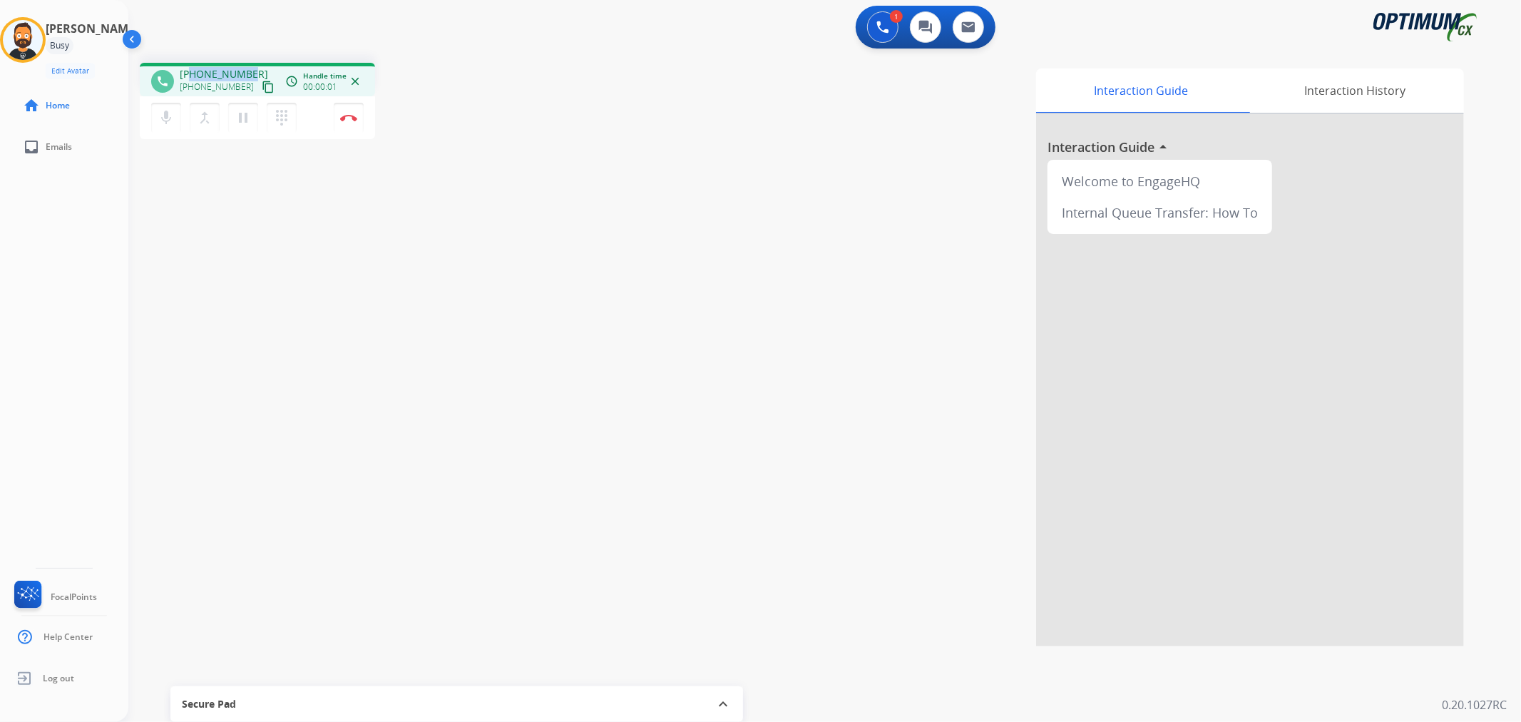
drag, startPoint x: 247, startPoint y: 69, endPoint x: 191, endPoint y: 69, distance: 56.3
click at [191, 69] on span "+14143033256" at bounding box center [224, 74] width 88 height 14
click at [352, 118] on img at bounding box center [348, 117] width 17 height 7
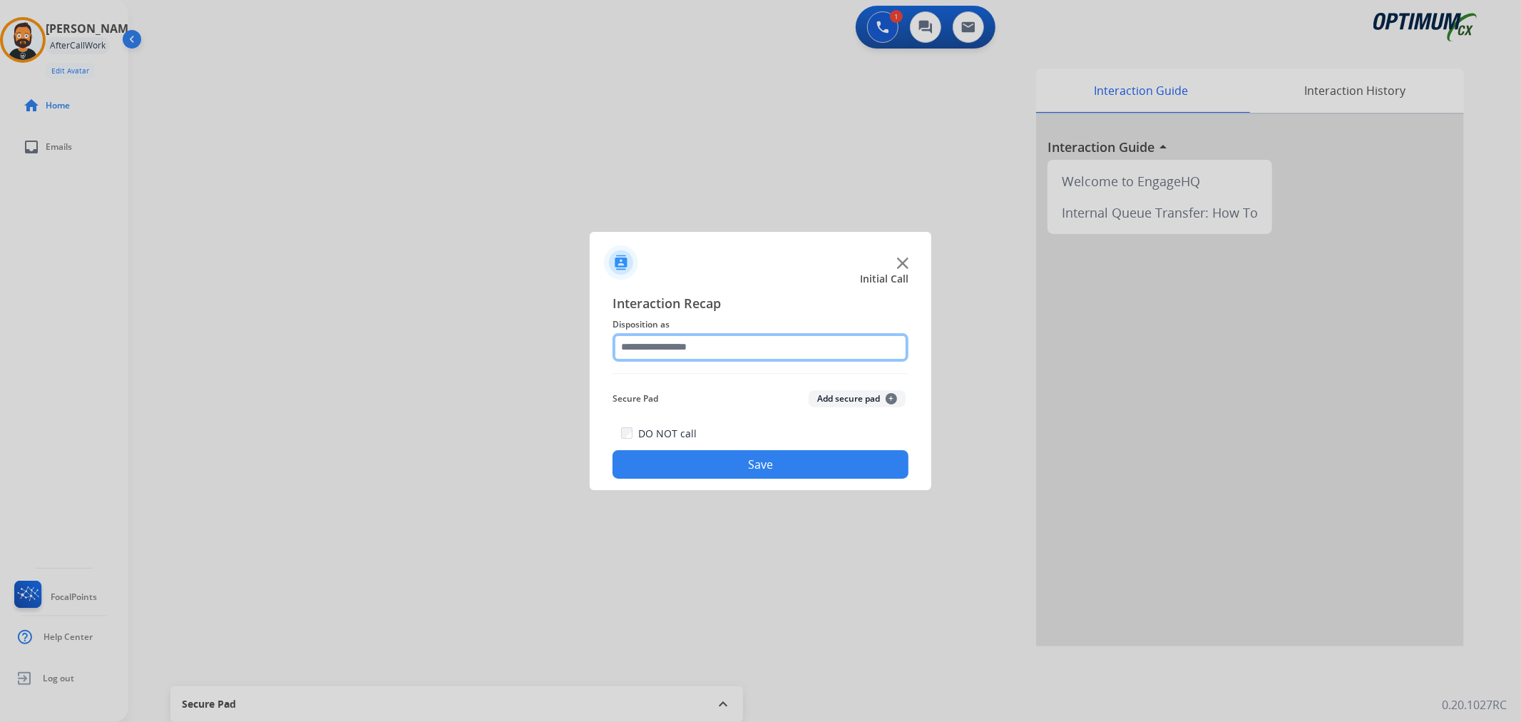
click at [682, 359] on input "text" at bounding box center [760, 347] width 296 height 29
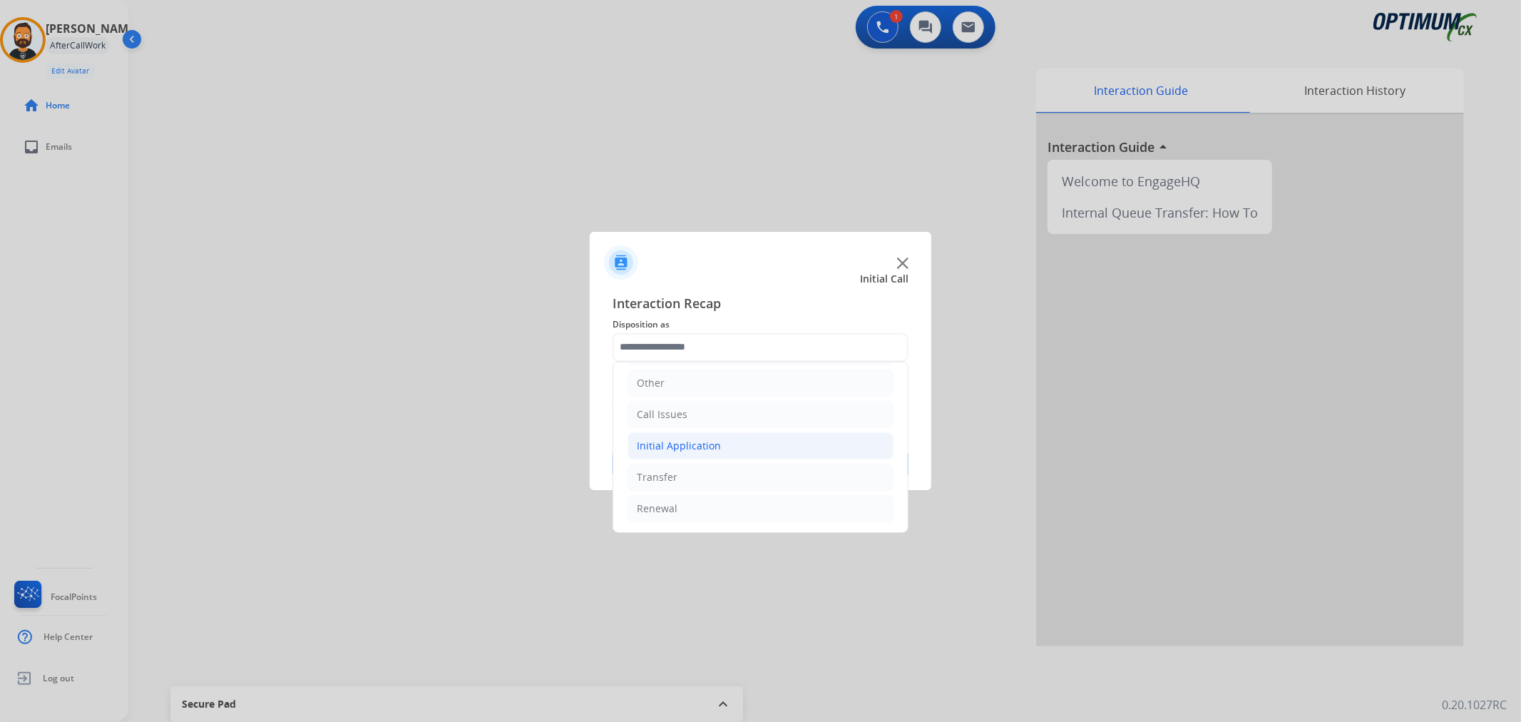
click at [682, 444] on div "Initial Application" at bounding box center [679, 446] width 84 height 14
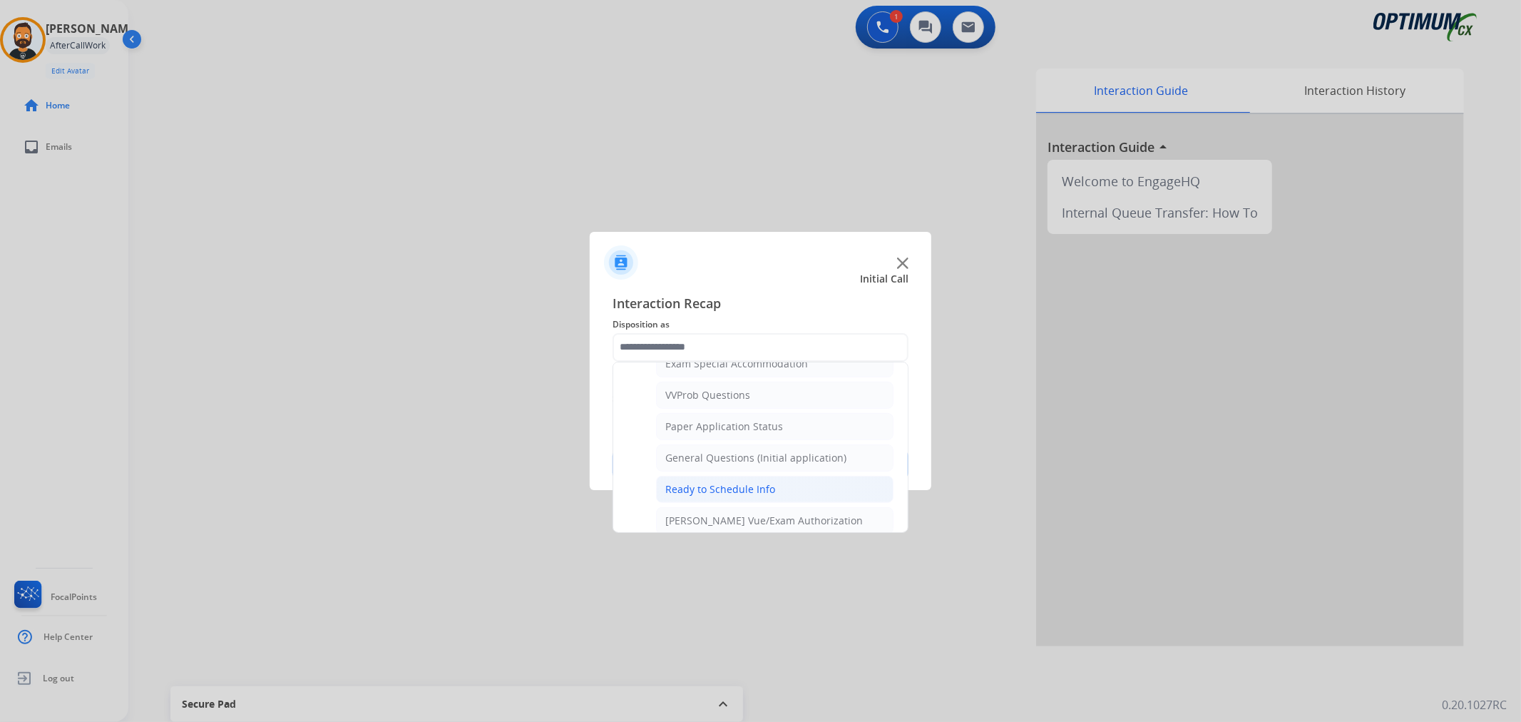
click at [704, 488] on div "Ready to Schedule Info" at bounding box center [720, 489] width 110 height 14
type input "**********"
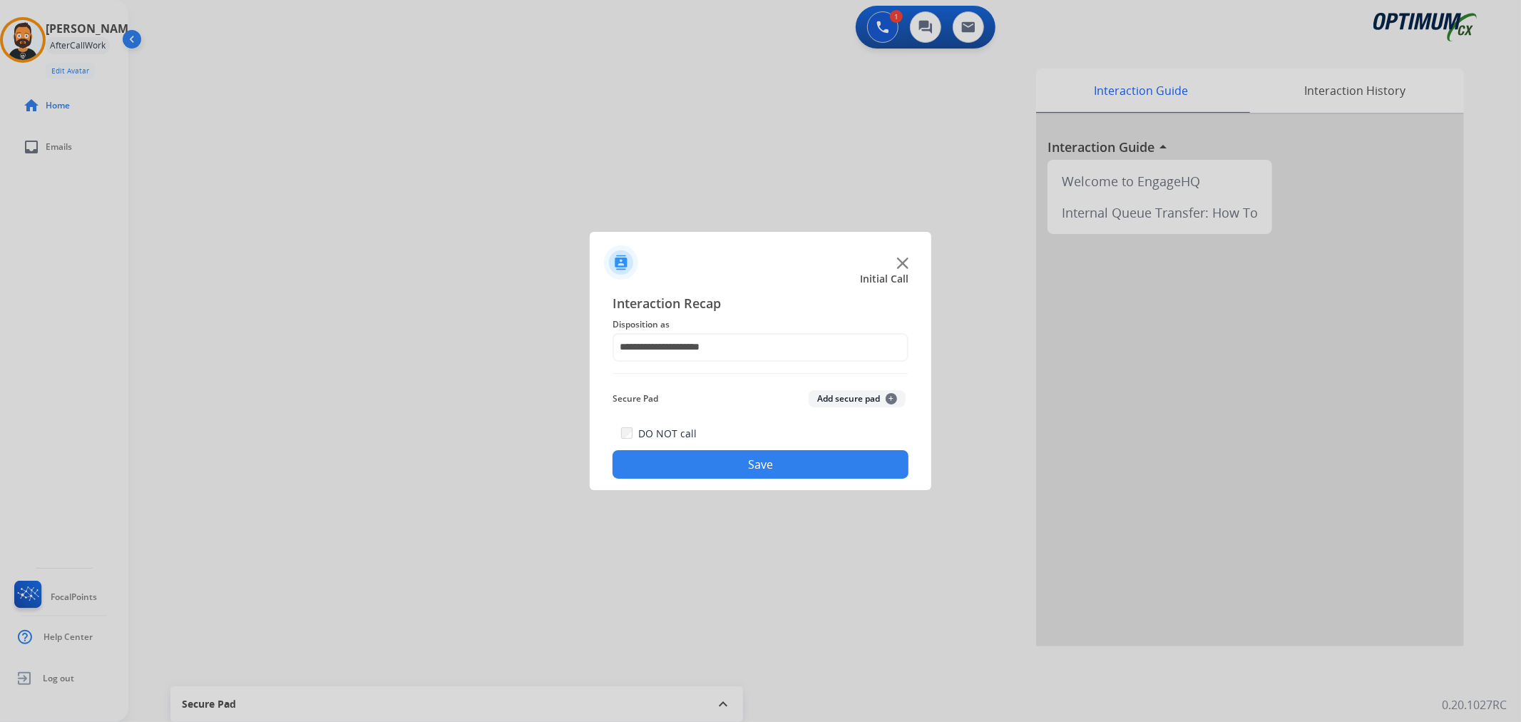
click at [696, 458] on button "Save" at bounding box center [760, 464] width 296 height 29
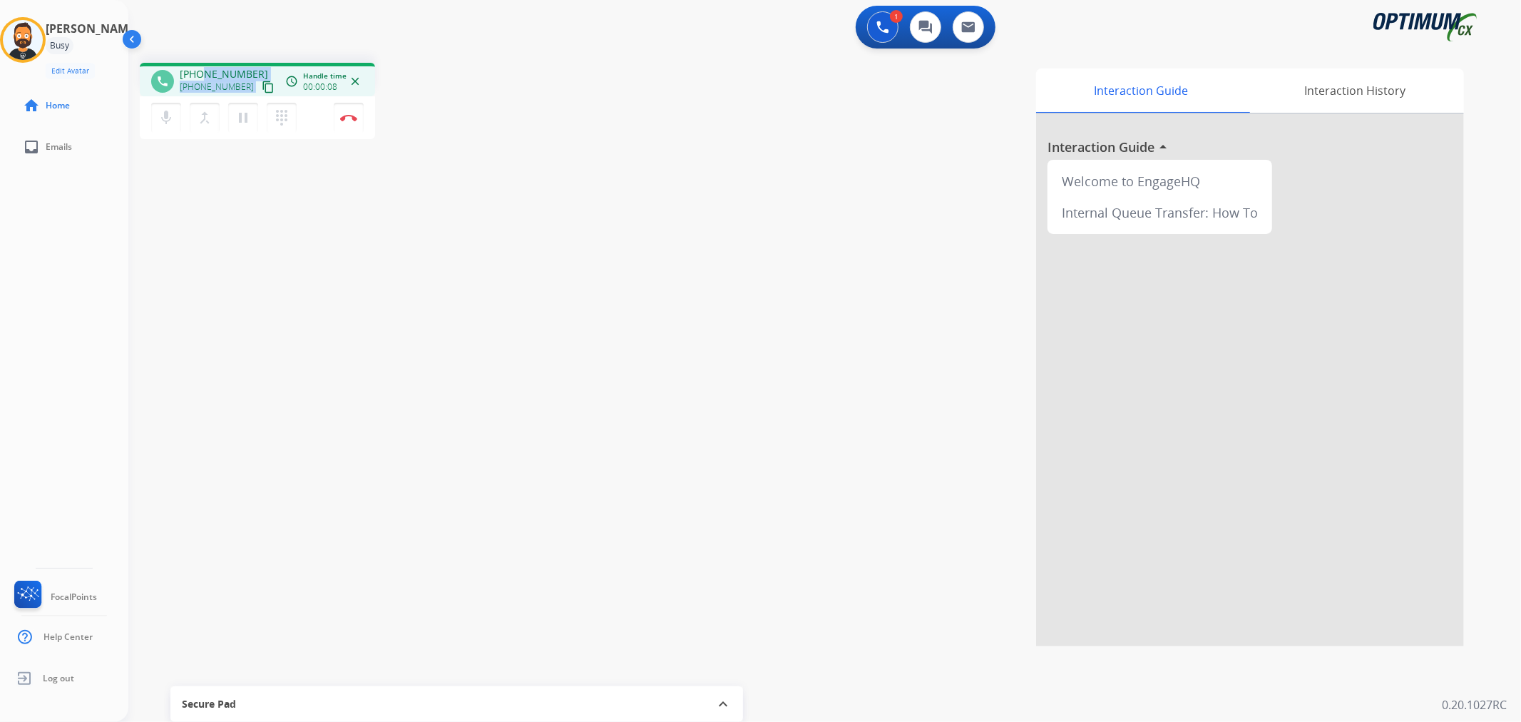
drag, startPoint x: 251, startPoint y: 74, endPoint x: 205, endPoint y: 61, distance: 47.4
click at [205, 68] on div "+15413862010 +15413862010 content_copy" at bounding box center [228, 81] width 97 height 29
click at [217, 36] on div "1 Voice Interactions 0 Chat Interactions 0 Email Interactions" at bounding box center [815, 29] width 1341 height 46
drag, startPoint x: 247, startPoint y: 67, endPoint x: 190, endPoint y: 62, distance: 56.5
click at [190, 63] on div "phone +15413862010 +15413862010 content_copy access_time Call metrics Queue 00:…" at bounding box center [257, 80] width 235 height 34
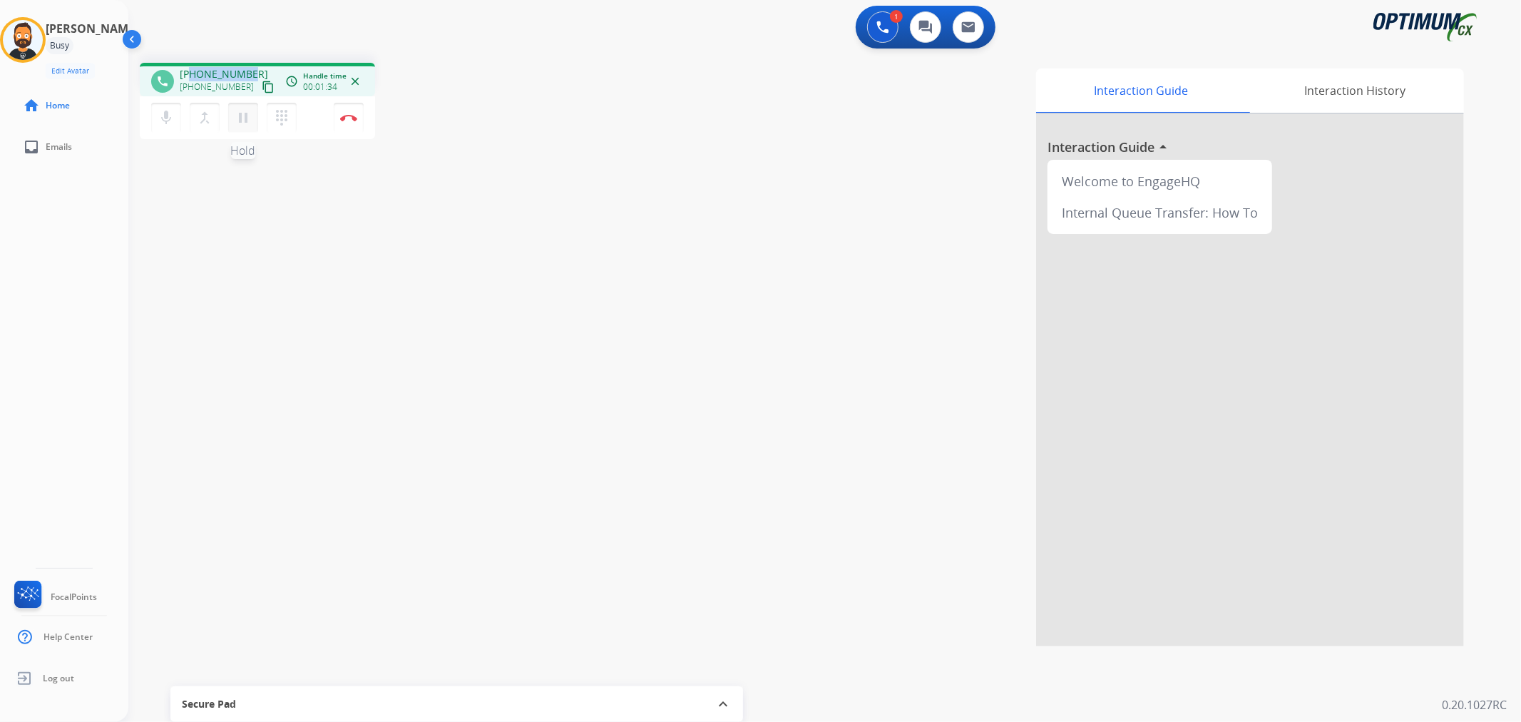
click at [248, 111] on mat-icon "pause" at bounding box center [243, 117] width 17 height 17
click at [246, 123] on mat-icon "play_arrow" at bounding box center [243, 117] width 17 height 17
click at [345, 121] on button "Disconnect" at bounding box center [349, 118] width 30 height 30
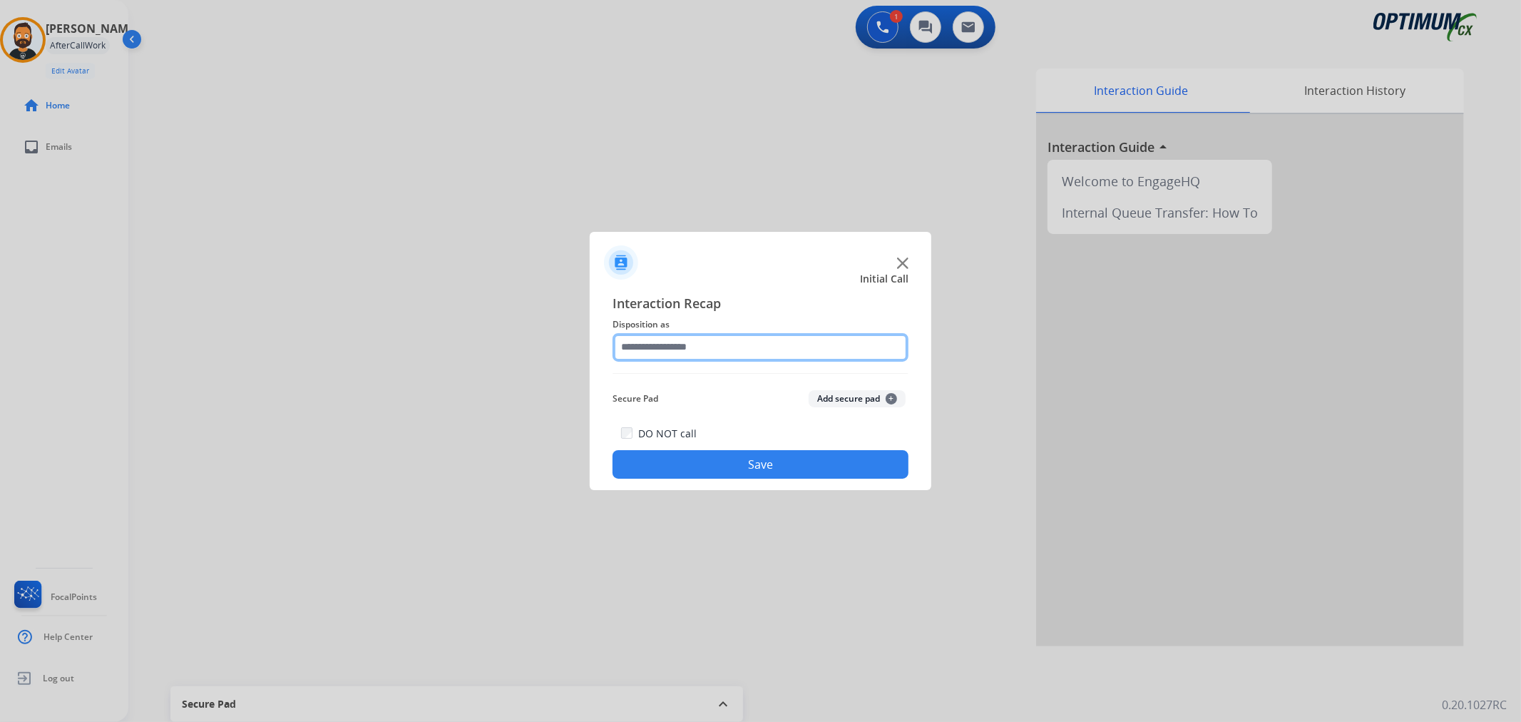
click at [651, 346] on input "text" at bounding box center [760, 347] width 296 height 29
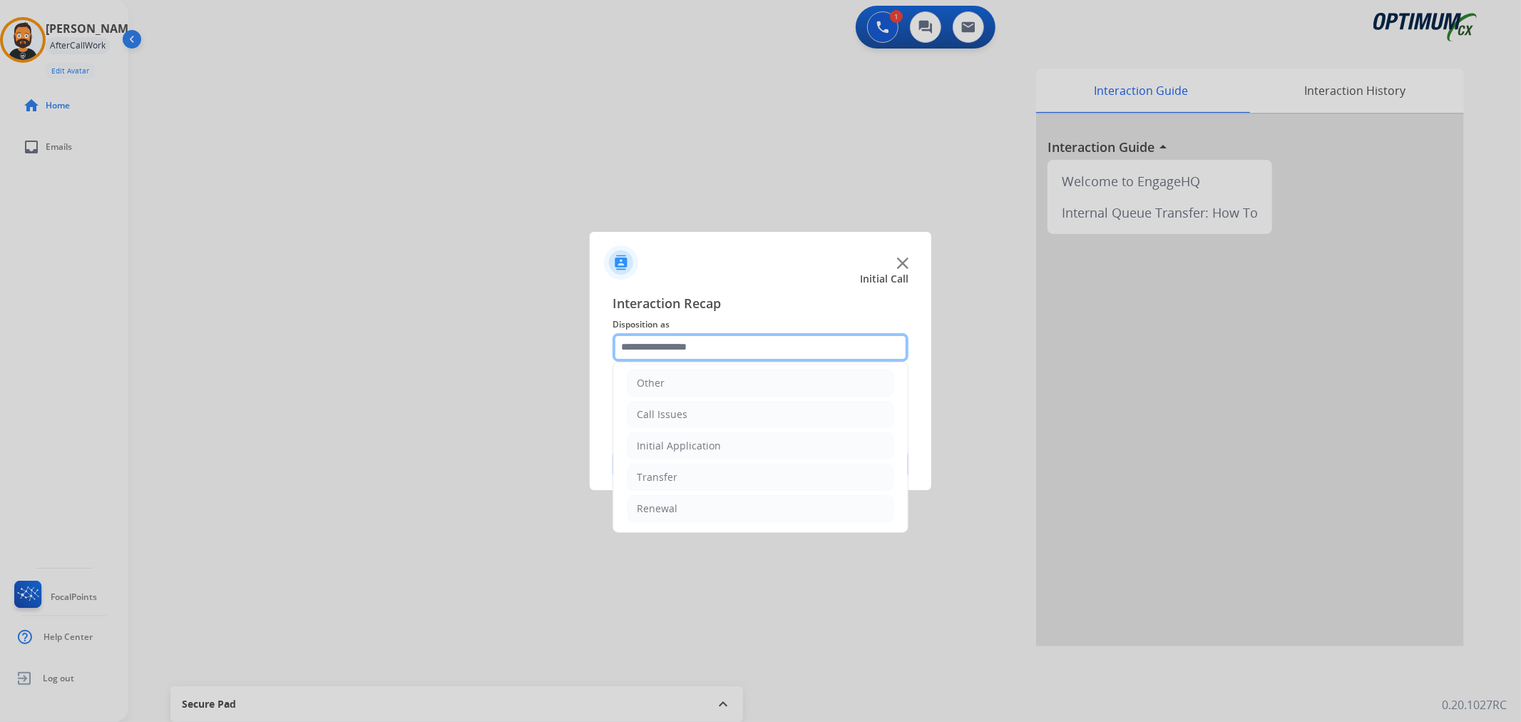
scroll to position [0, 0]
click at [686, 386] on li "Bookstore" at bounding box center [760, 385] width 266 height 27
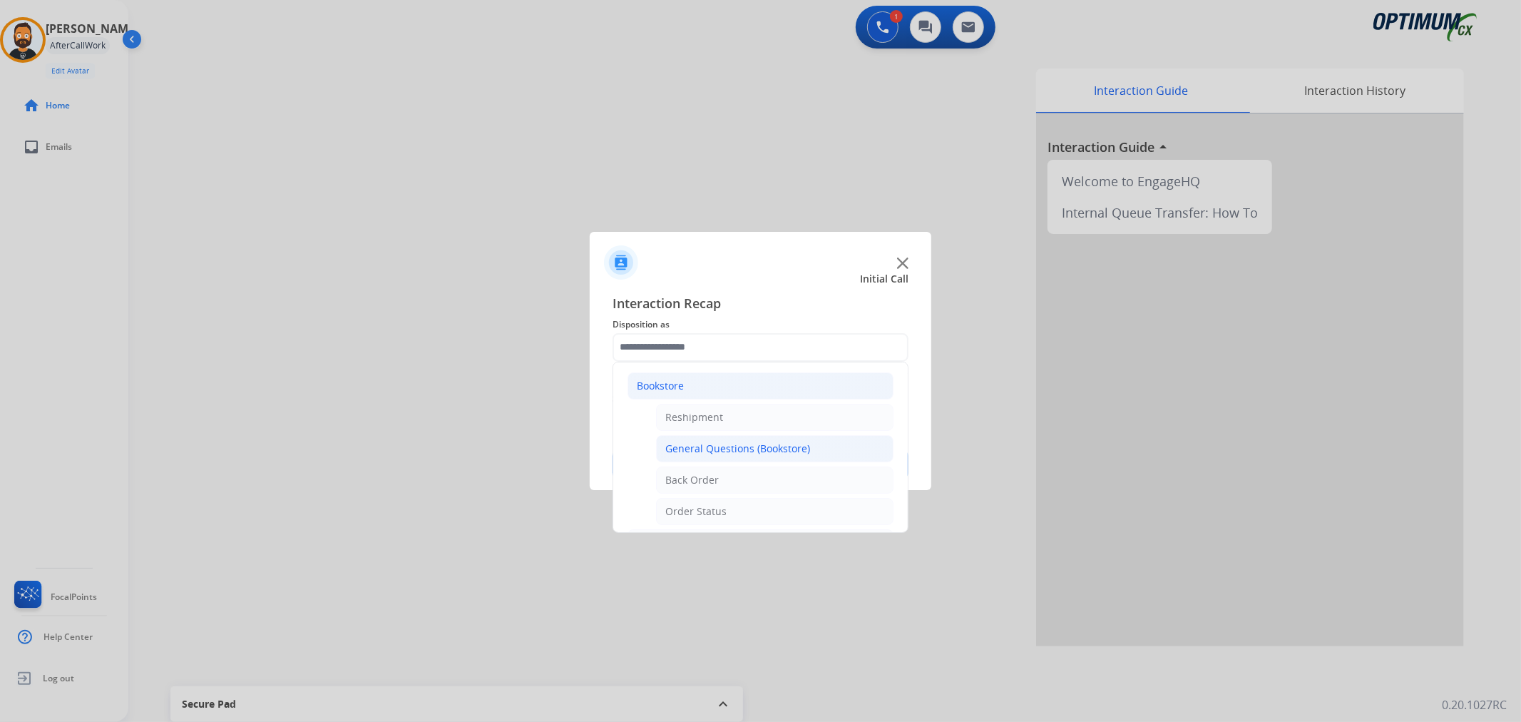
click at [739, 447] on div "General Questions (Bookstore)" at bounding box center [737, 448] width 145 height 14
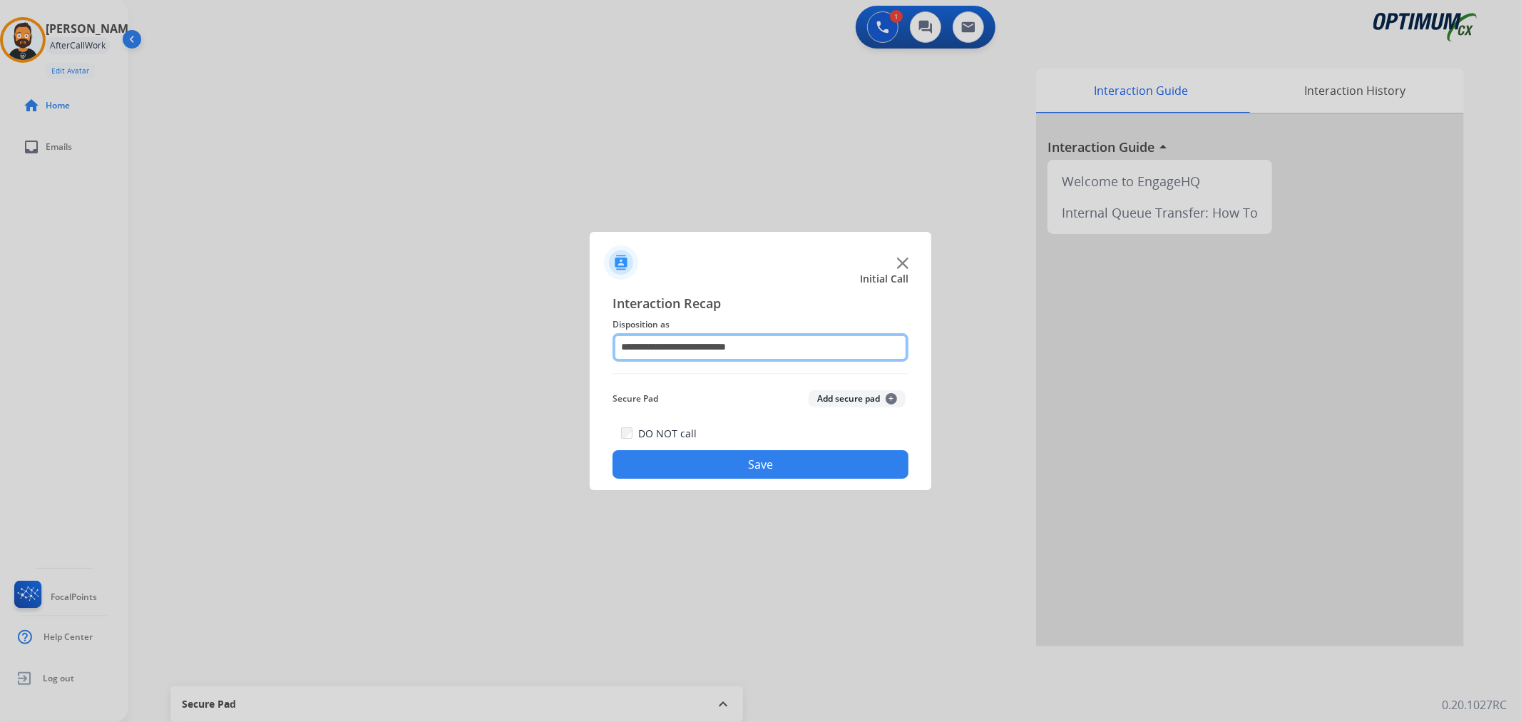
click at [738, 339] on input "**********" at bounding box center [760, 347] width 296 height 29
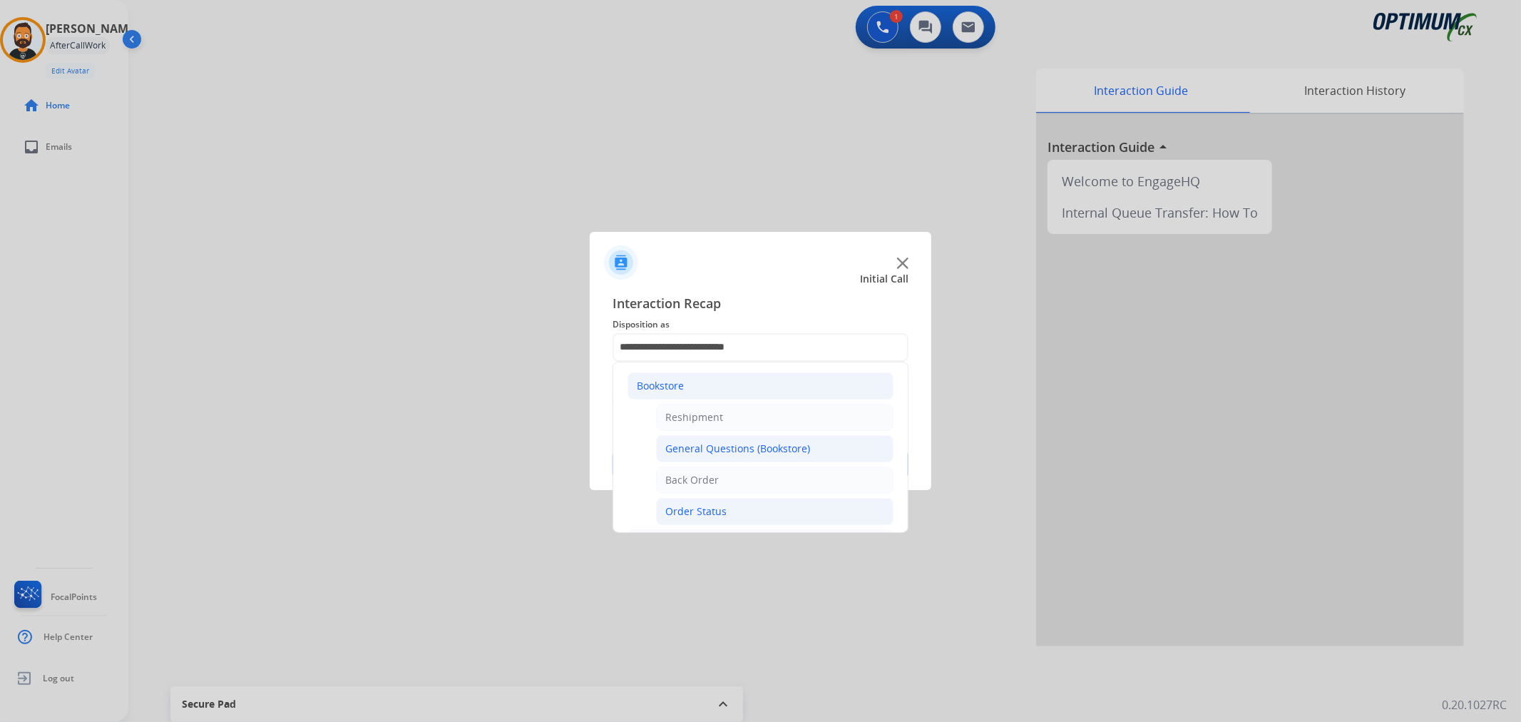
click at [730, 502] on li "Order Status" at bounding box center [774, 511] width 237 height 27
type input "**********"
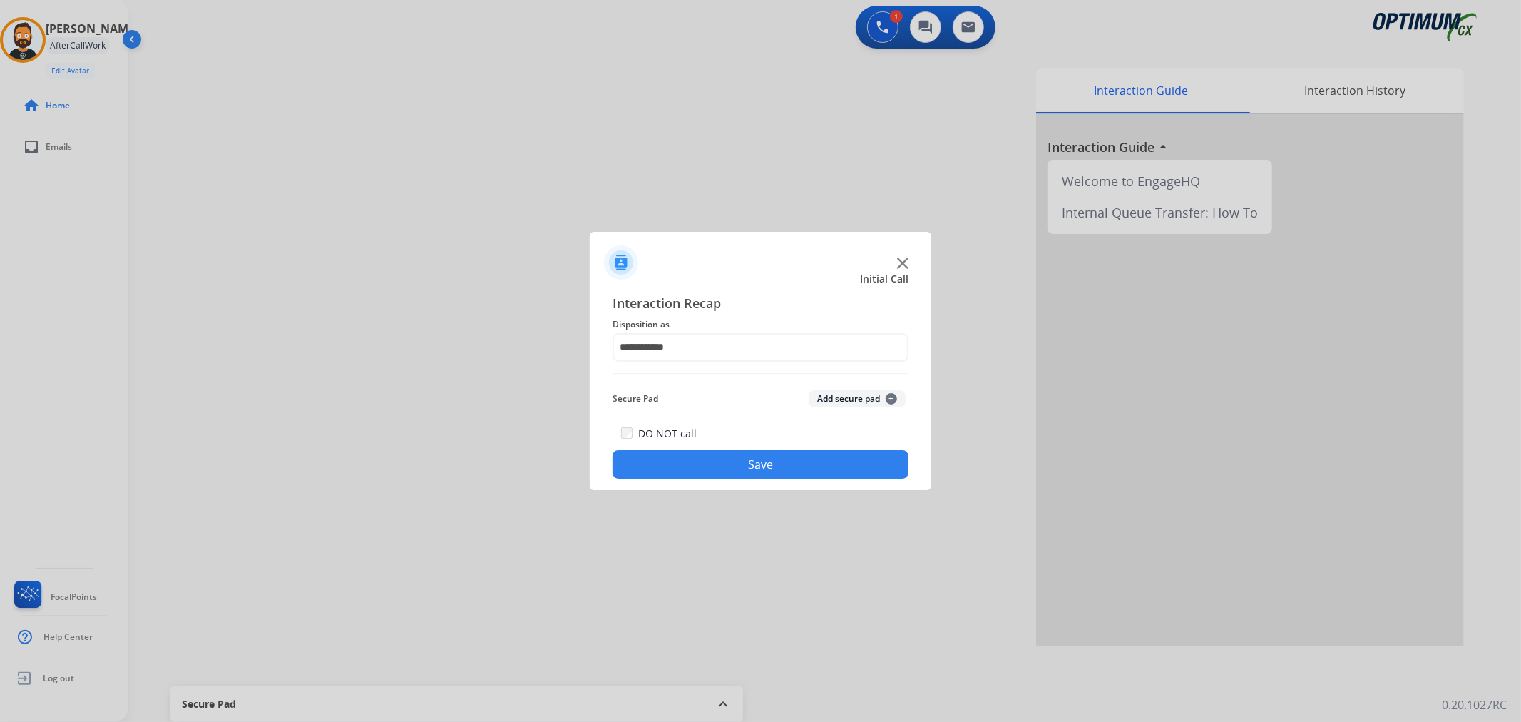
click at [724, 464] on button "Save" at bounding box center [760, 464] width 296 height 29
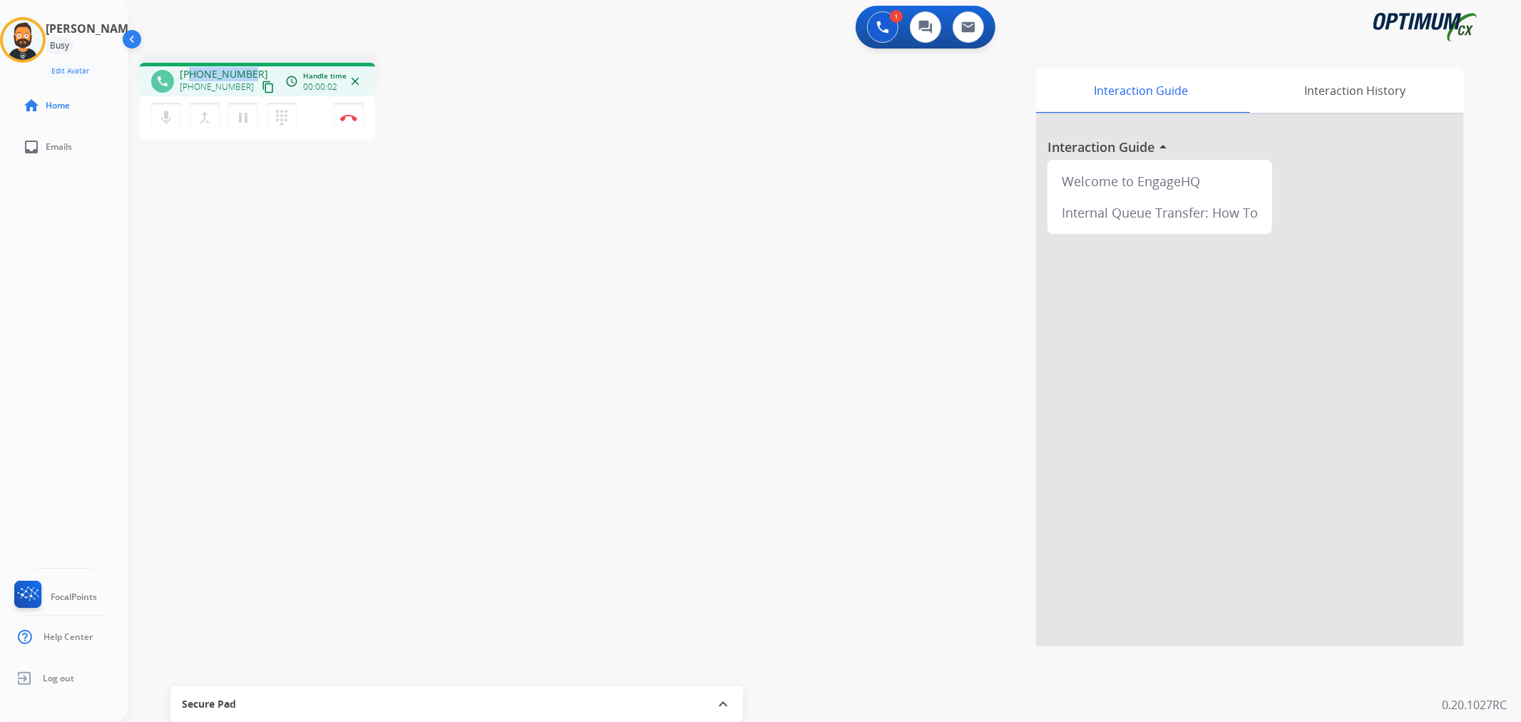
drag, startPoint x: 248, startPoint y: 69, endPoint x: 193, endPoint y: 68, distance: 55.6
click at [193, 68] on div "+17026041659 +17026041659 content_copy" at bounding box center [228, 81] width 97 height 29
click at [351, 120] on img at bounding box center [348, 117] width 17 height 7
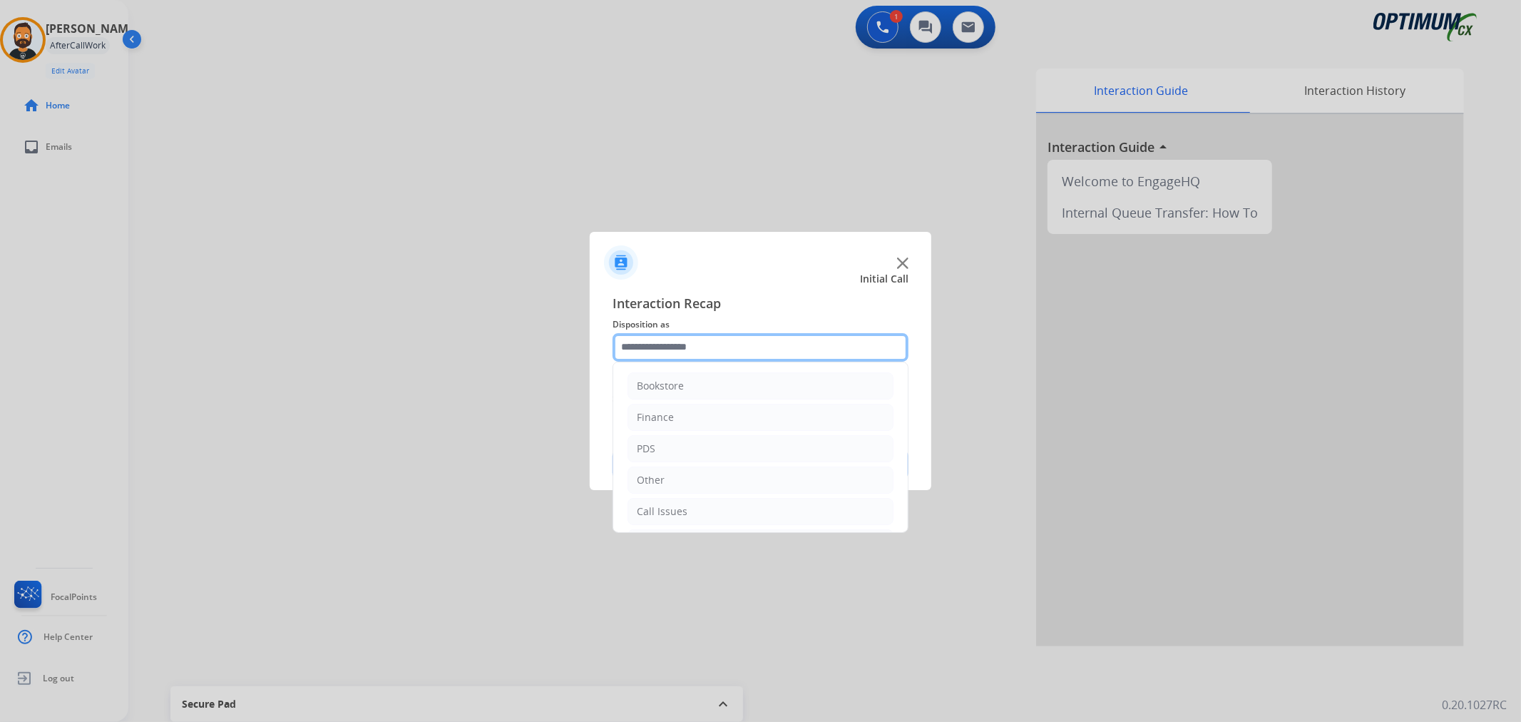
click at [729, 333] on input "text" at bounding box center [760, 347] width 296 height 29
click at [666, 508] on div "Renewal" at bounding box center [657, 508] width 41 height 14
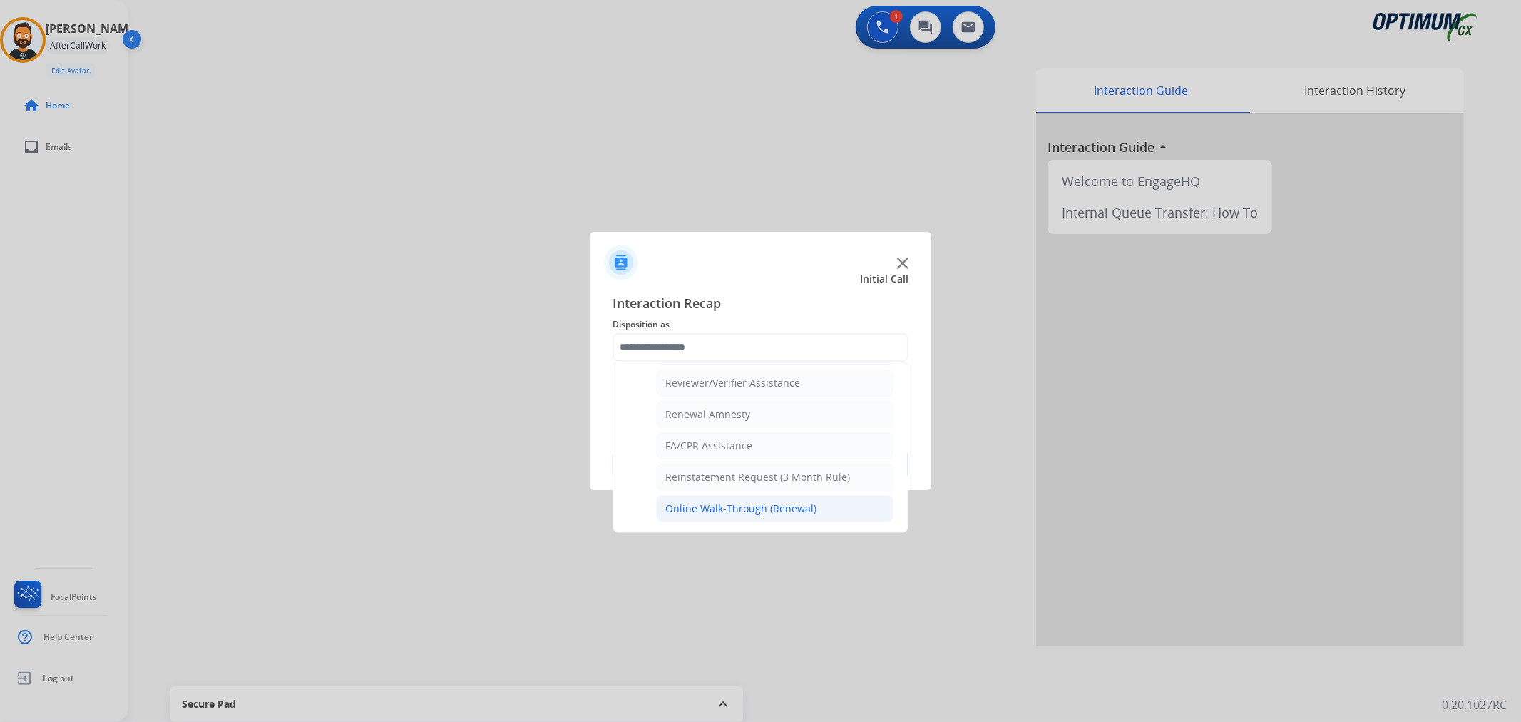
click at [675, 511] on div "Online Walk-Through (Renewal)" at bounding box center [740, 508] width 151 height 14
type input "**********"
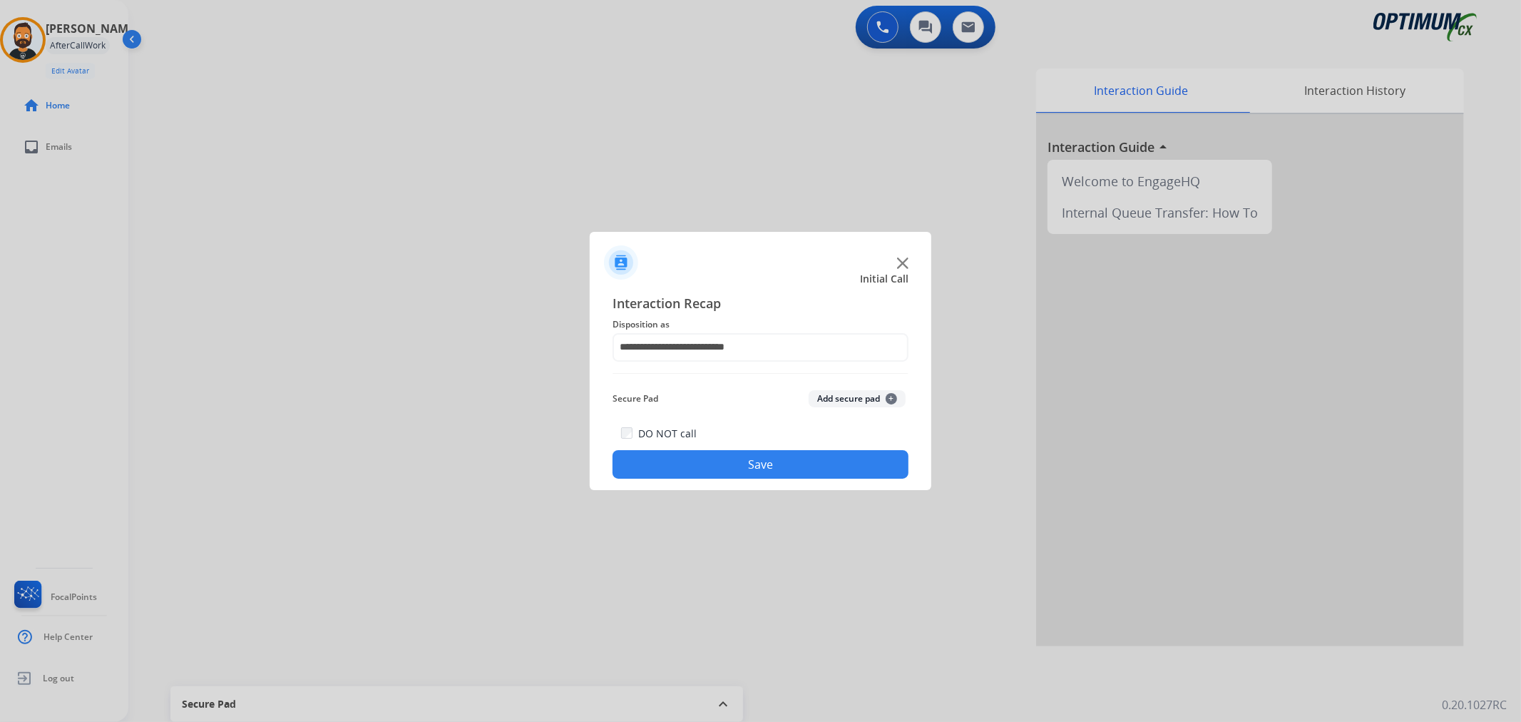
click at [687, 460] on button "Save" at bounding box center [760, 464] width 296 height 29
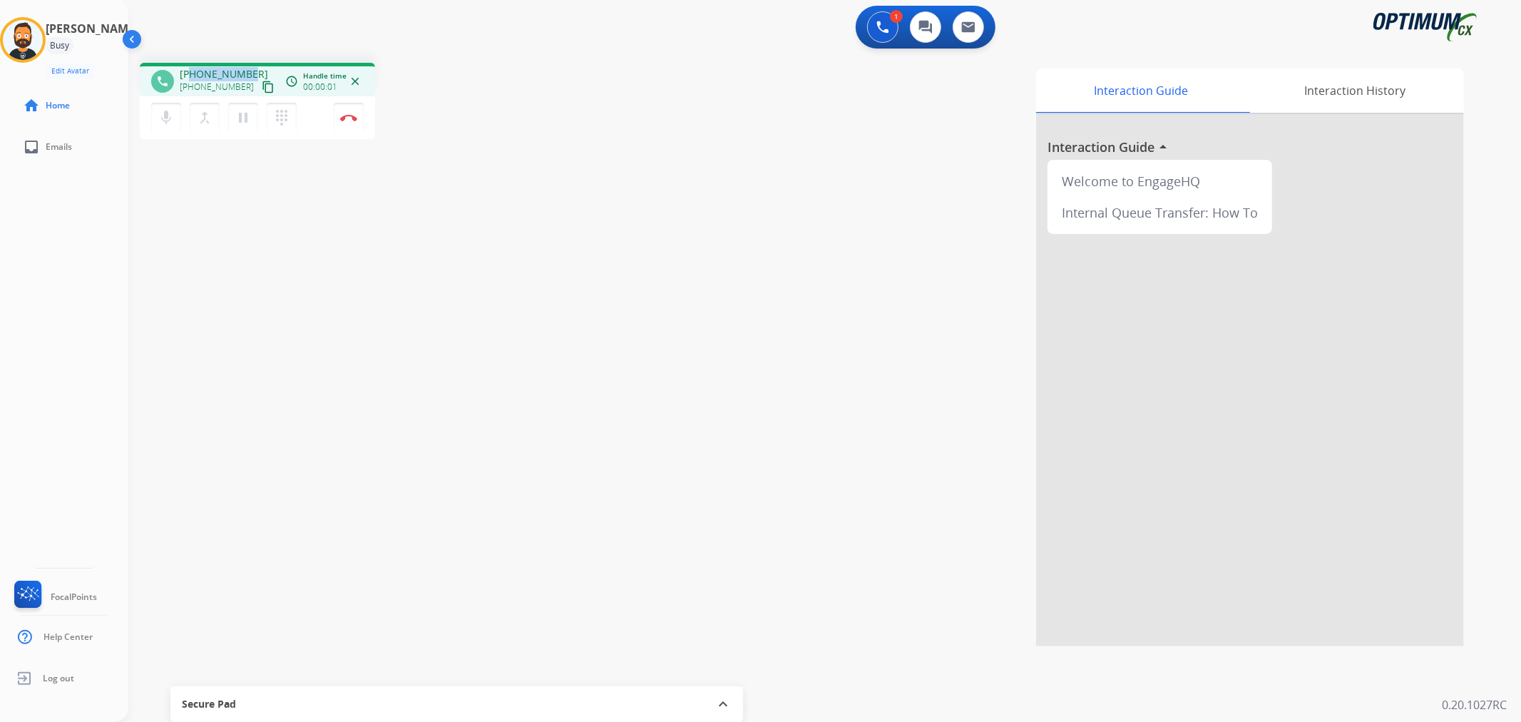
drag, startPoint x: 248, startPoint y: 68, endPoint x: 193, endPoint y: 70, distance: 55.6
click at [193, 70] on div "+18324158299 +18324158299 content_copy" at bounding box center [228, 81] width 97 height 29
click at [338, 114] on button "Disconnect" at bounding box center [349, 118] width 30 height 30
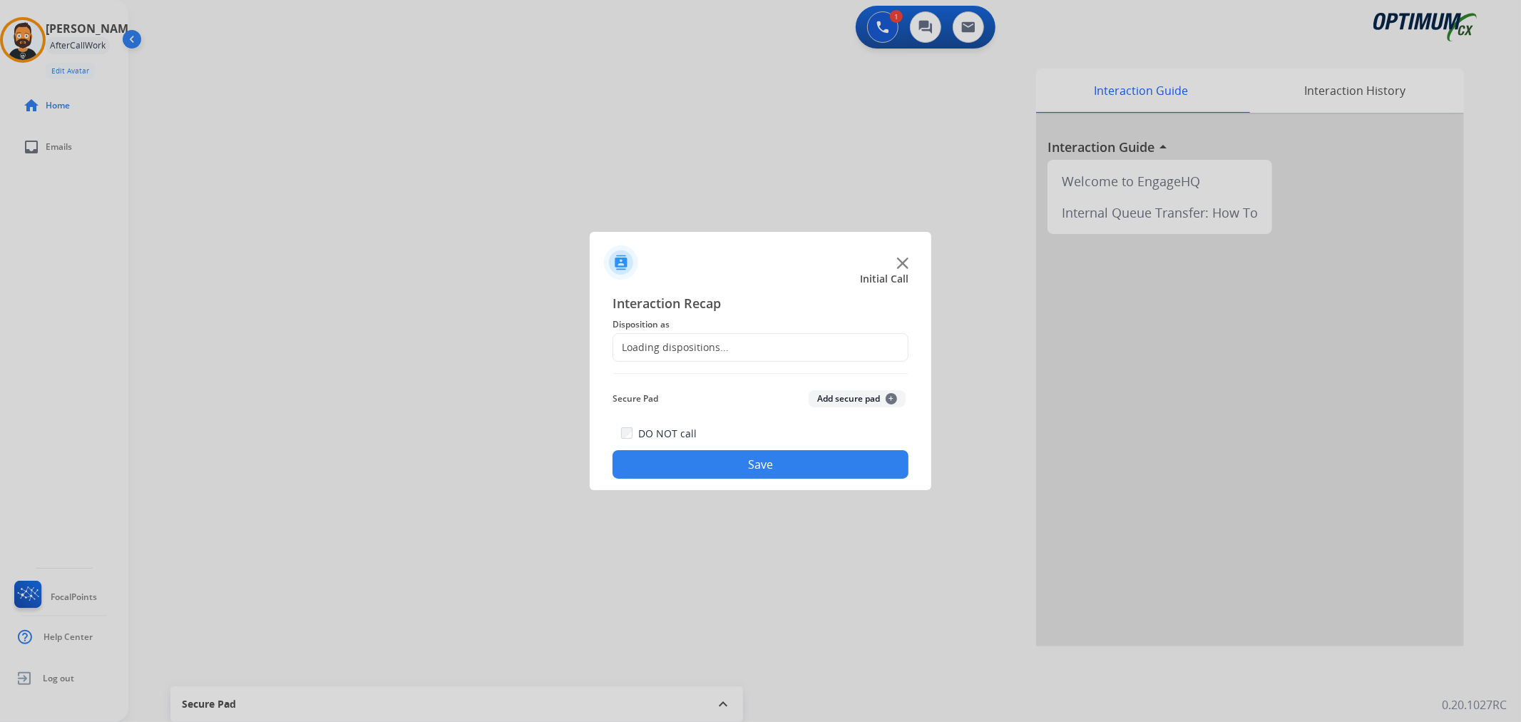
click at [668, 333] on div "Loading dispositions..." at bounding box center [760, 347] width 296 height 29
click at [672, 346] on input "text" at bounding box center [760, 347] width 296 height 29
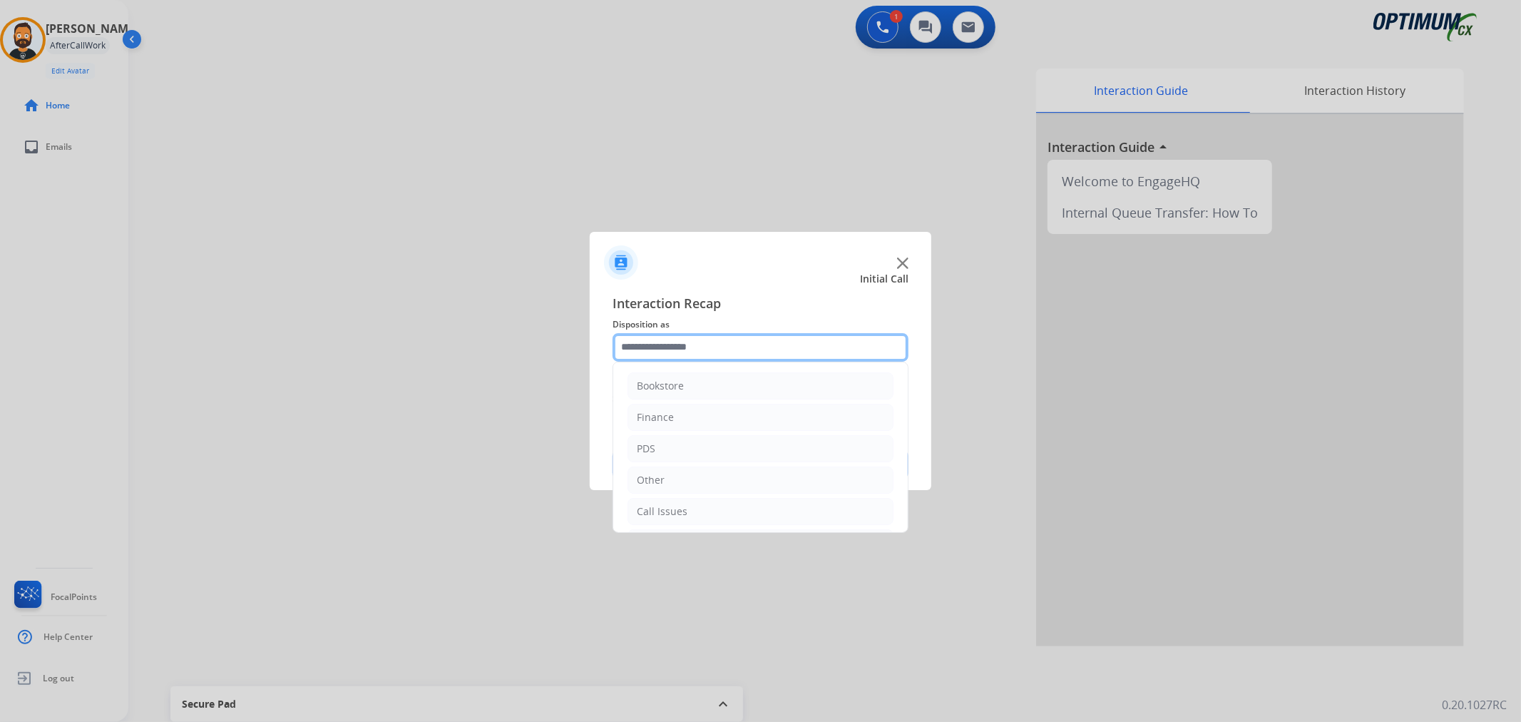
scroll to position [98, 0]
click at [693, 440] on div "Initial Application" at bounding box center [679, 446] width 84 height 14
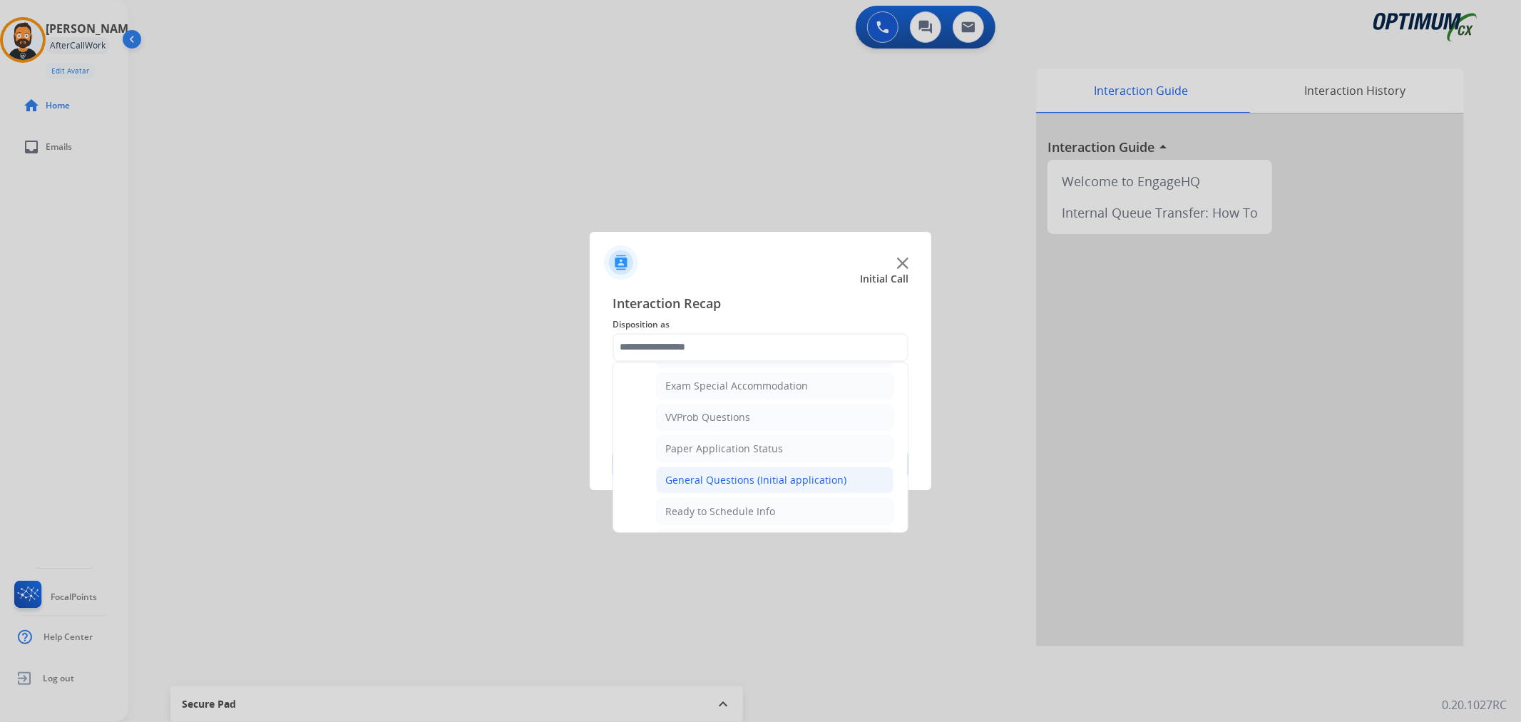
click at [695, 485] on div "General Questions (Initial application)" at bounding box center [755, 480] width 181 height 14
type input "**********"
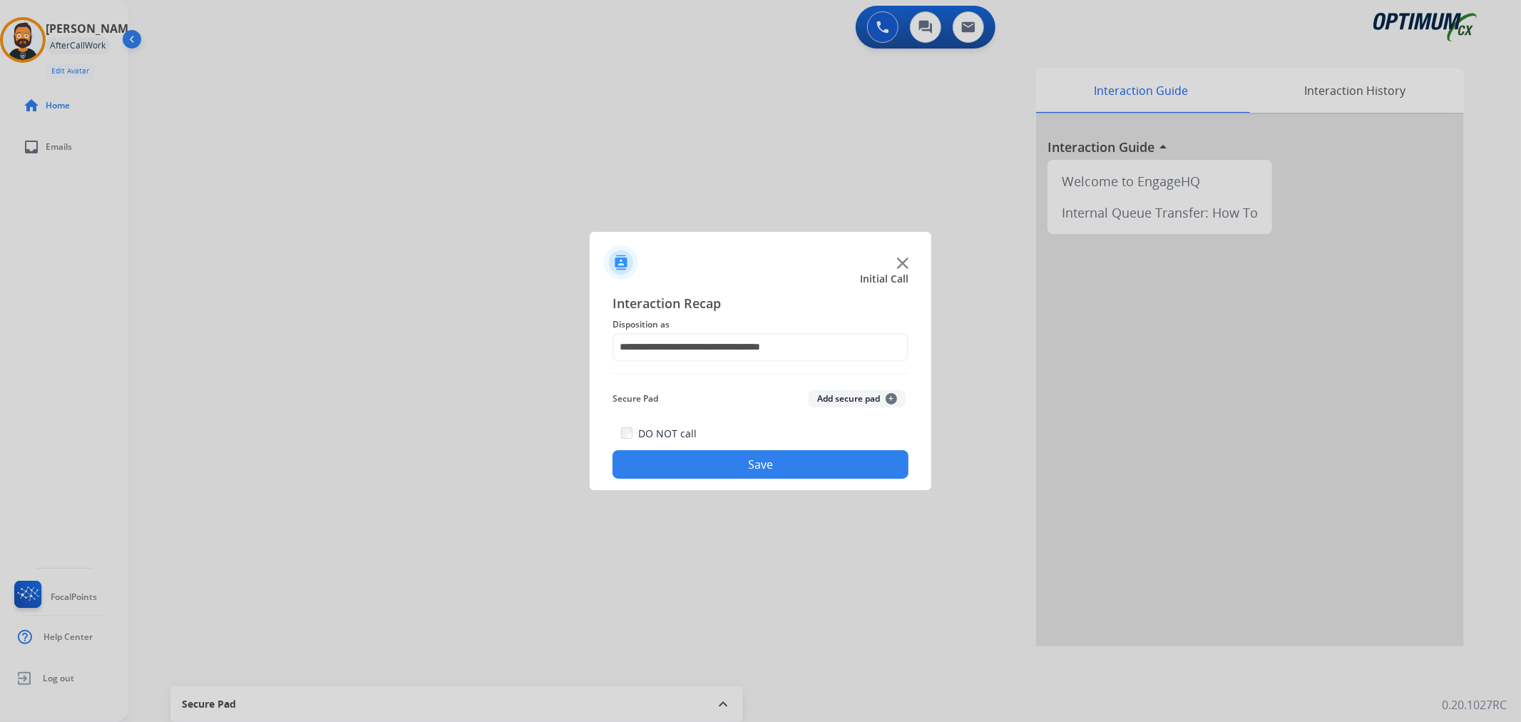
click at [687, 465] on button "Save" at bounding box center [760, 464] width 296 height 29
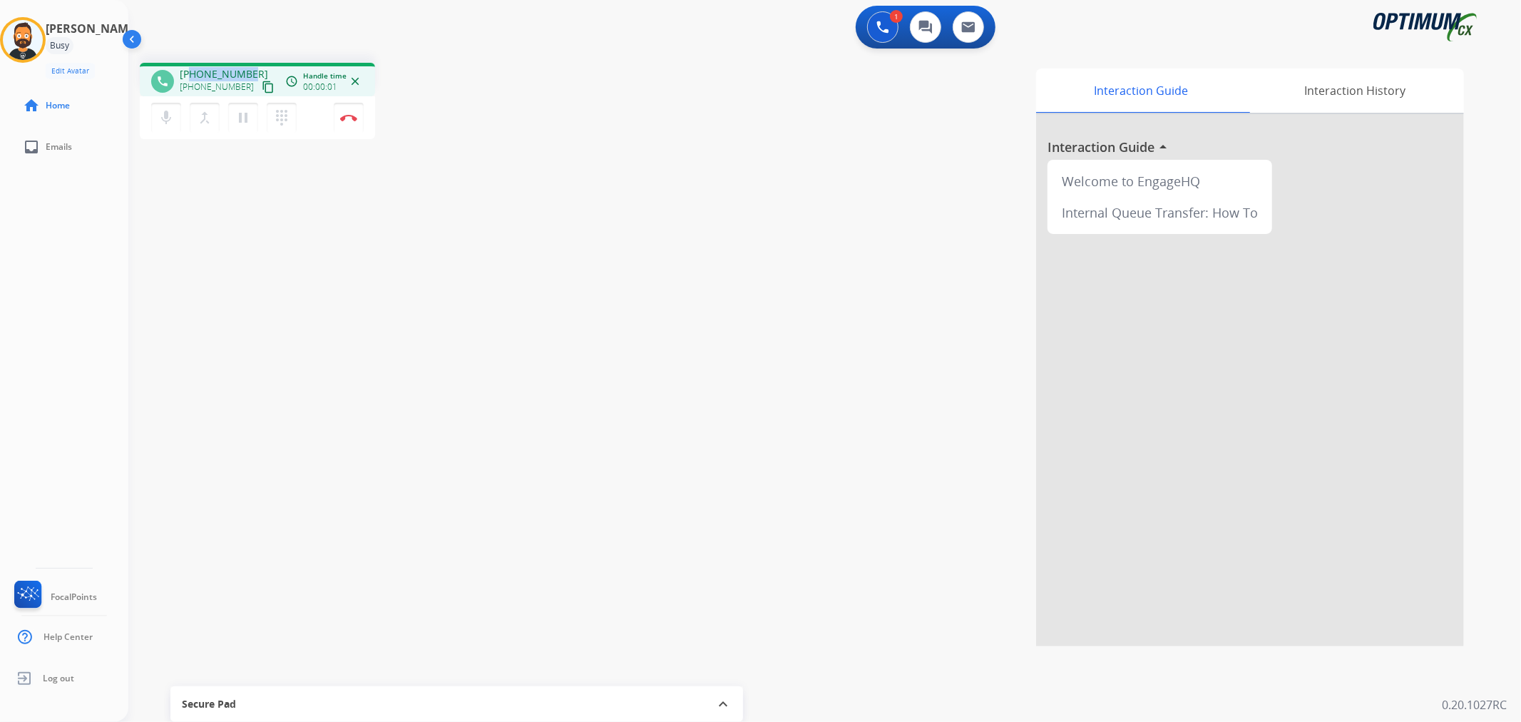
drag, startPoint x: 248, startPoint y: 71, endPoint x: 191, endPoint y: 67, distance: 57.2
click at [191, 67] on div "+12812262702 +12812262702 content_copy" at bounding box center [228, 81] width 97 height 29
click at [242, 111] on mat-icon "pause" at bounding box center [243, 117] width 17 height 17
click at [248, 116] on mat-icon "play_arrow" at bounding box center [243, 117] width 17 height 17
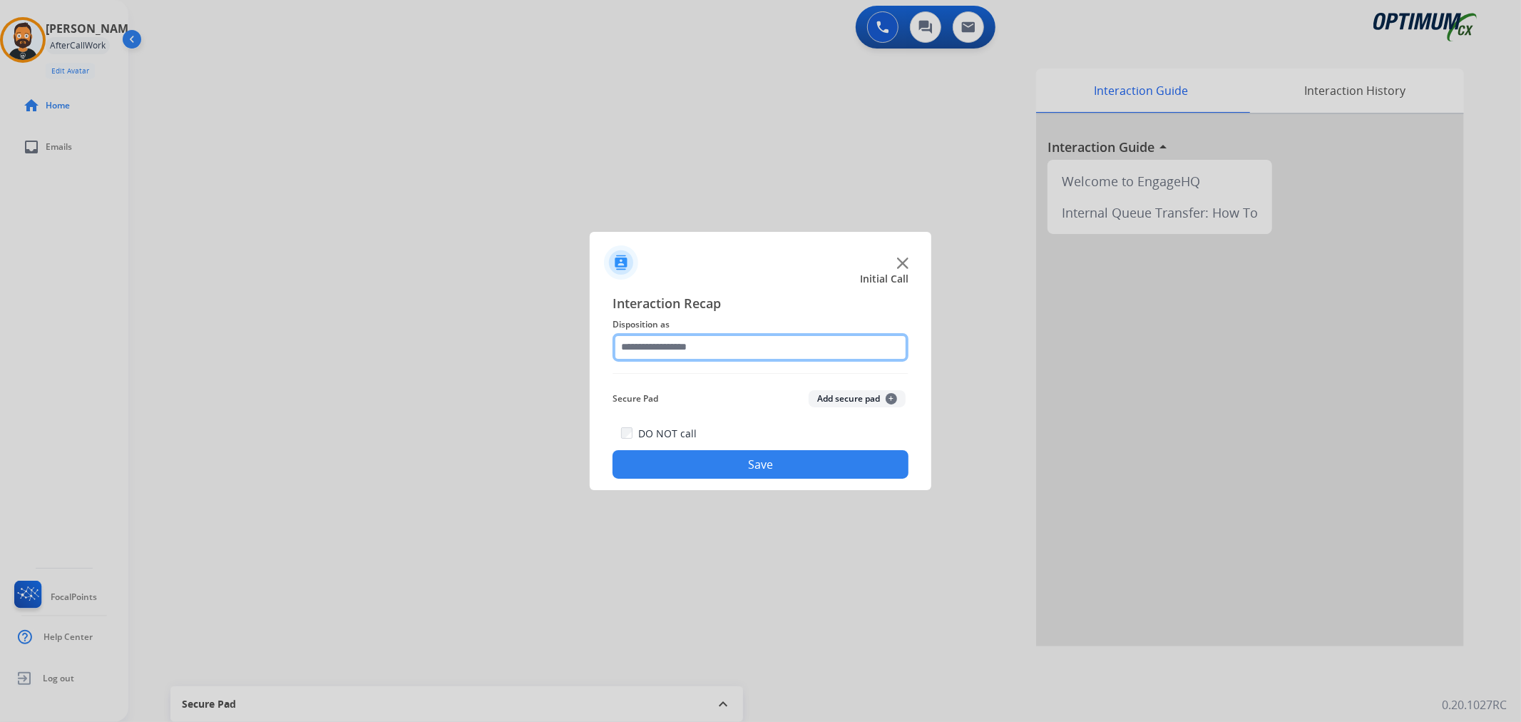
click at [671, 347] on input "text" at bounding box center [760, 347] width 296 height 29
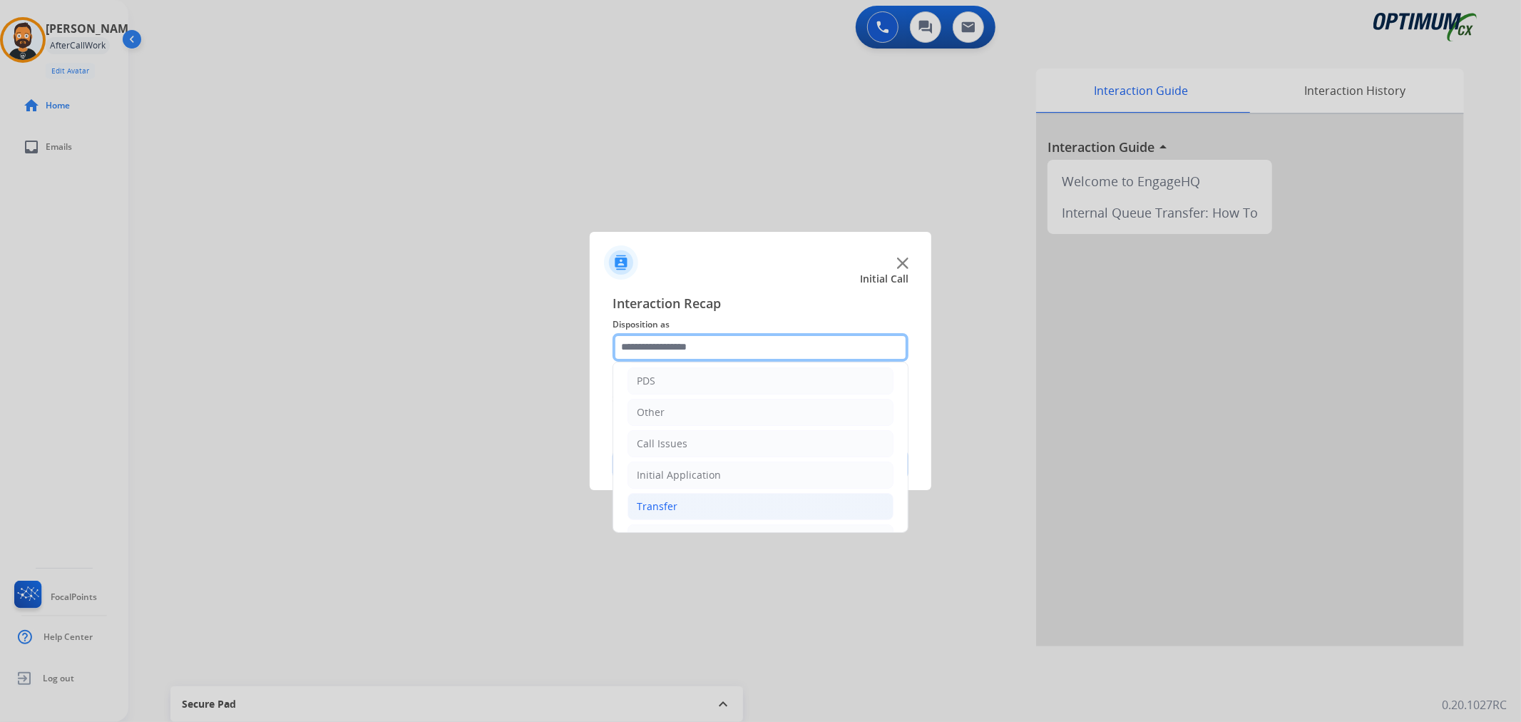
scroll to position [98, 0]
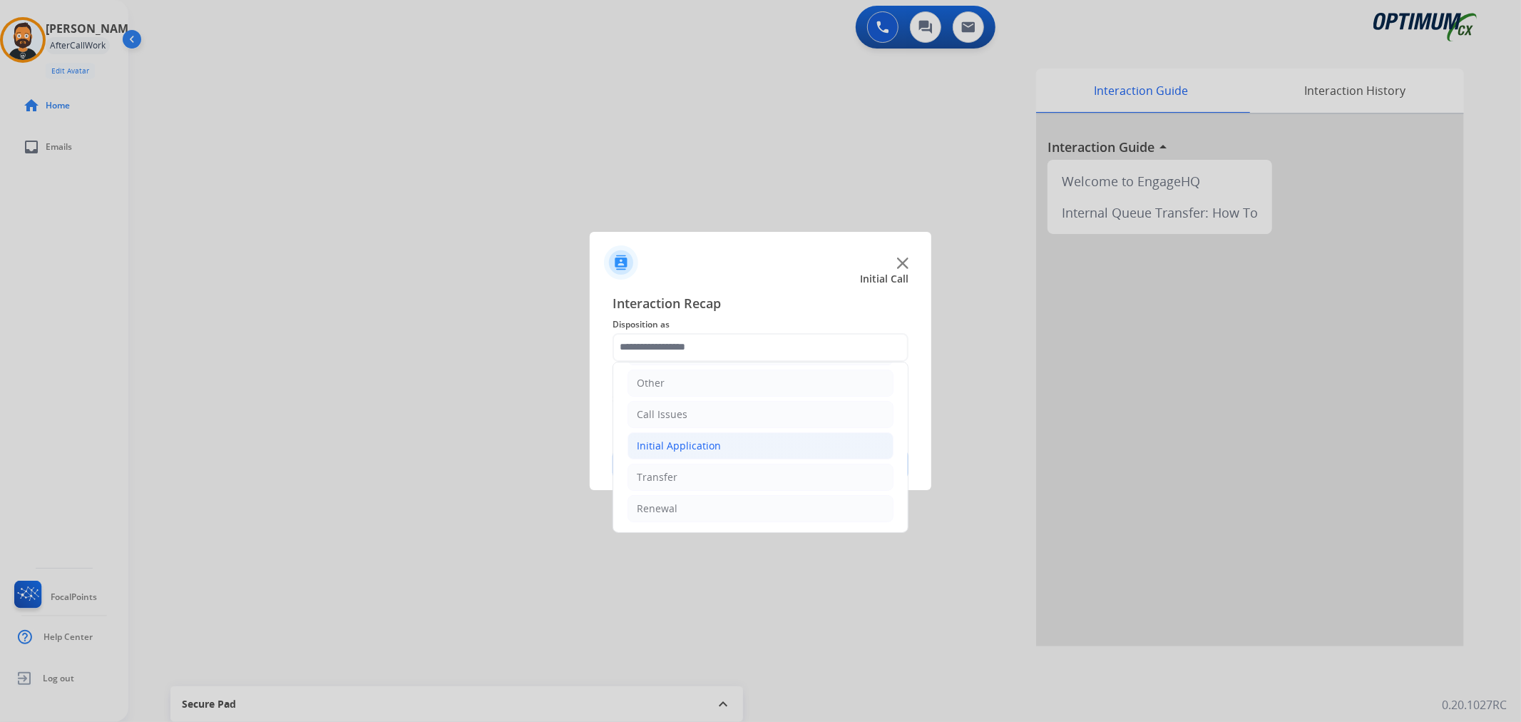
click at [689, 443] on div "Initial Application" at bounding box center [679, 446] width 84 height 14
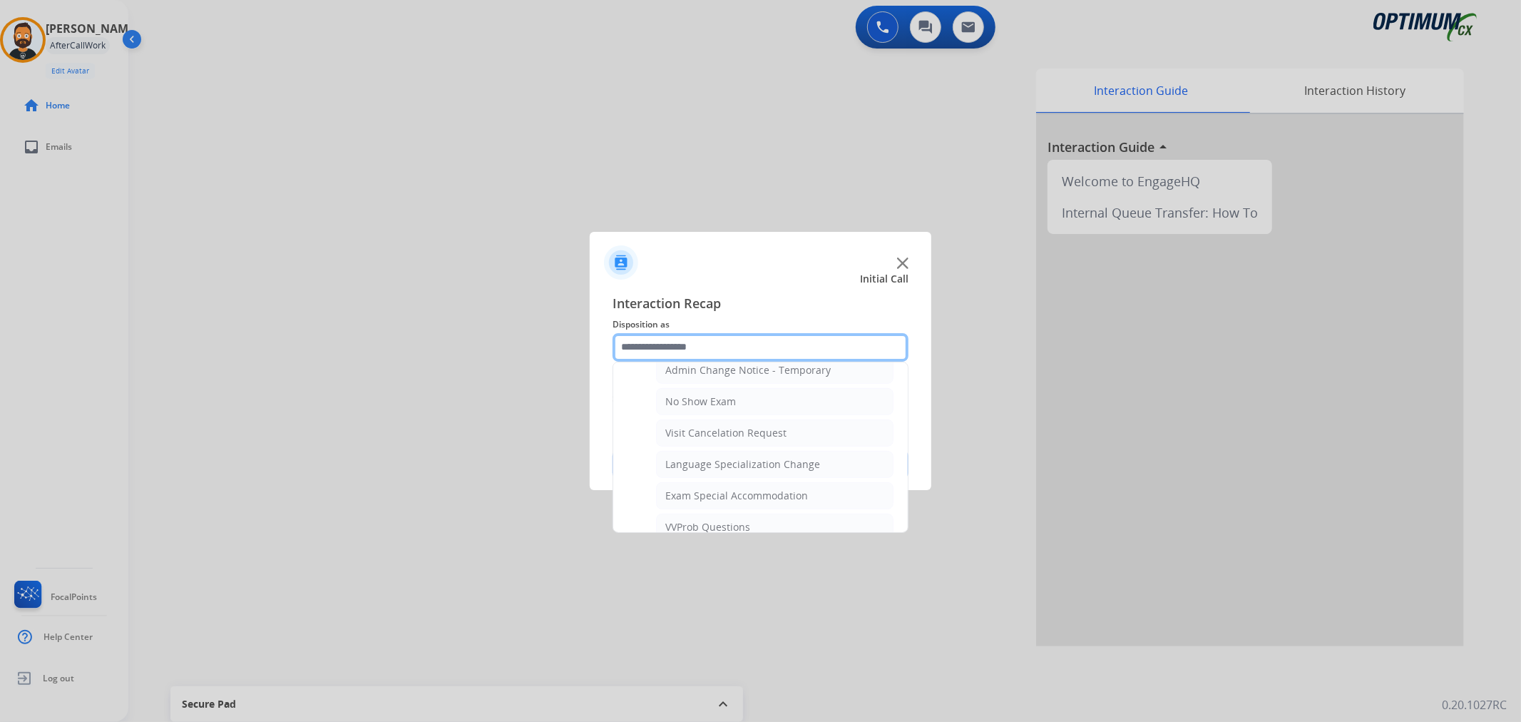
scroll to position [494, 0]
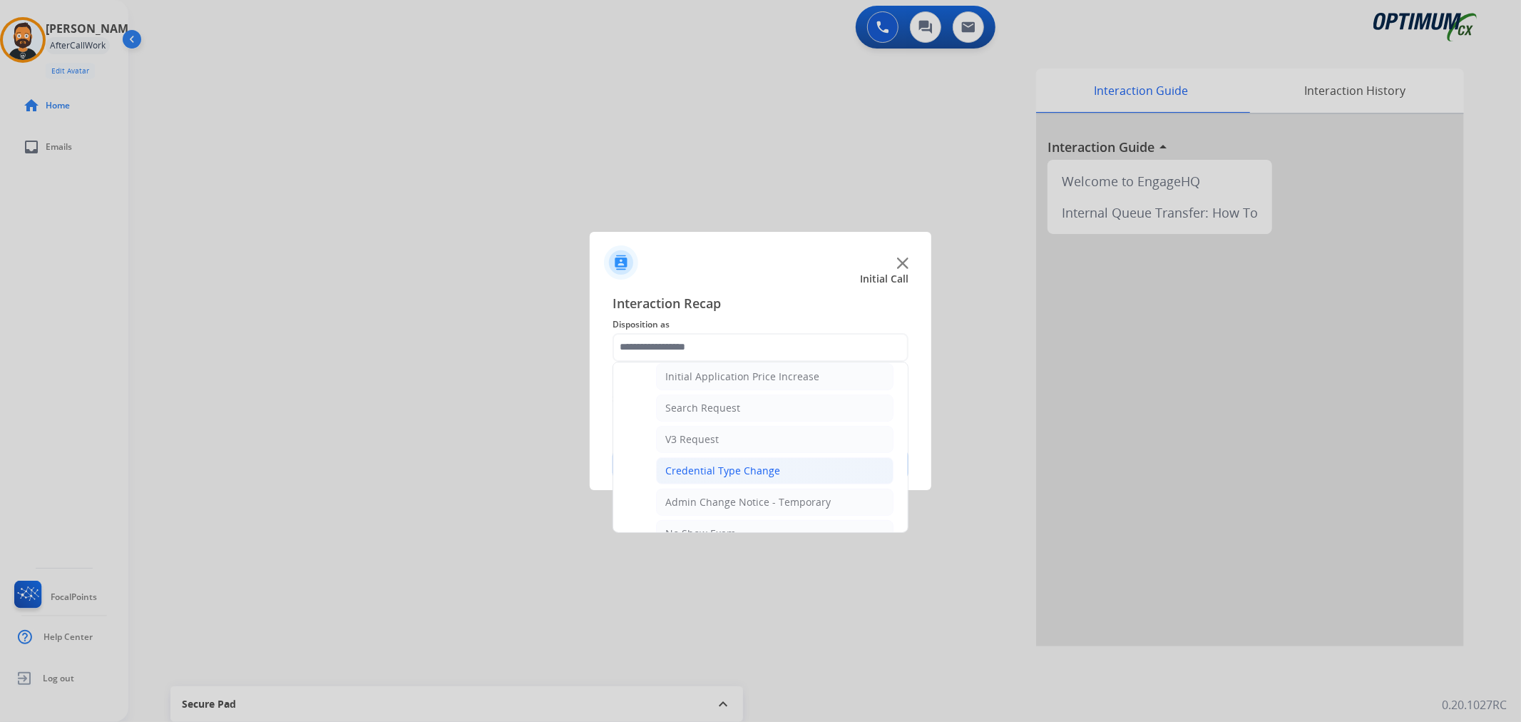
click at [740, 466] on div "Credential Type Change" at bounding box center [722, 470] width 115 height 14
type input "**********"
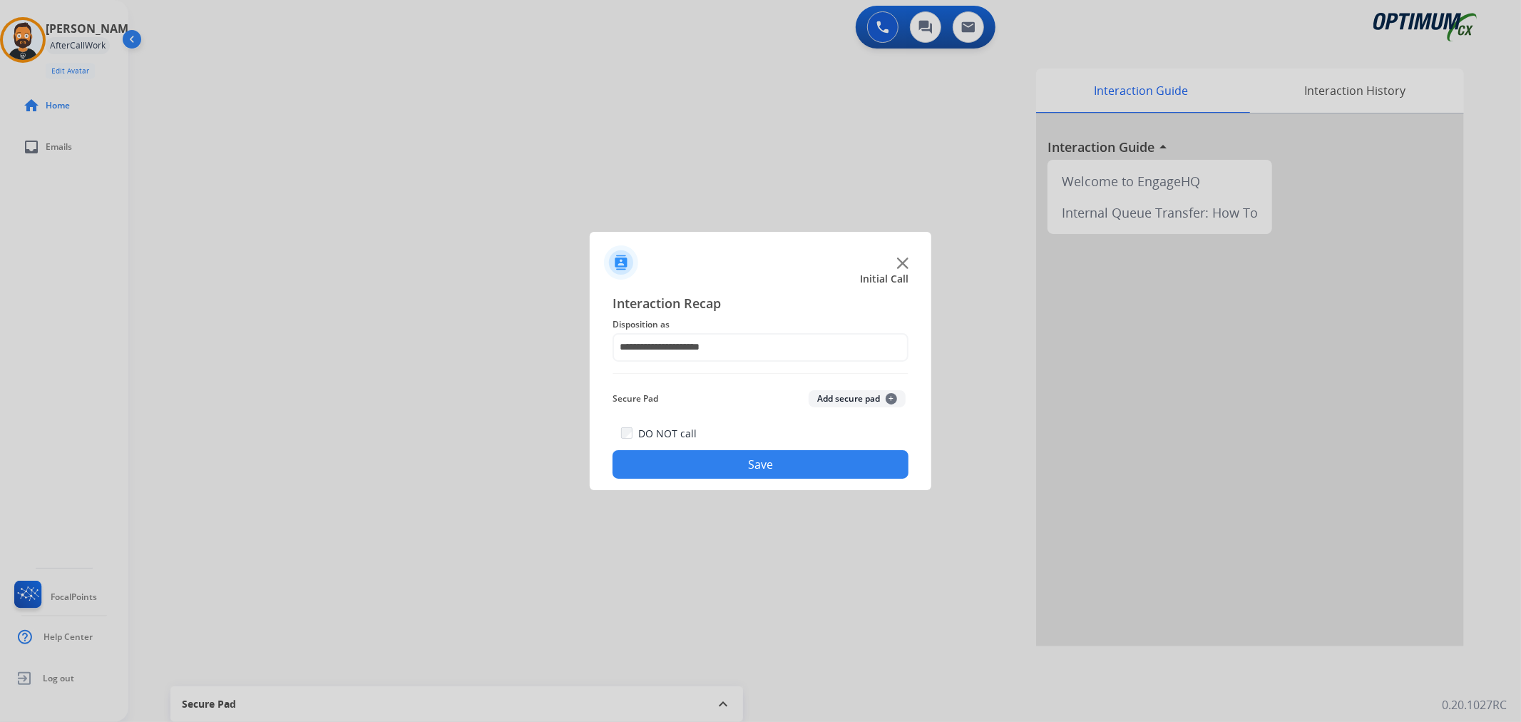
click at [739, 465] on button "Save" at bounding box center [760, 464] width 296 height 29
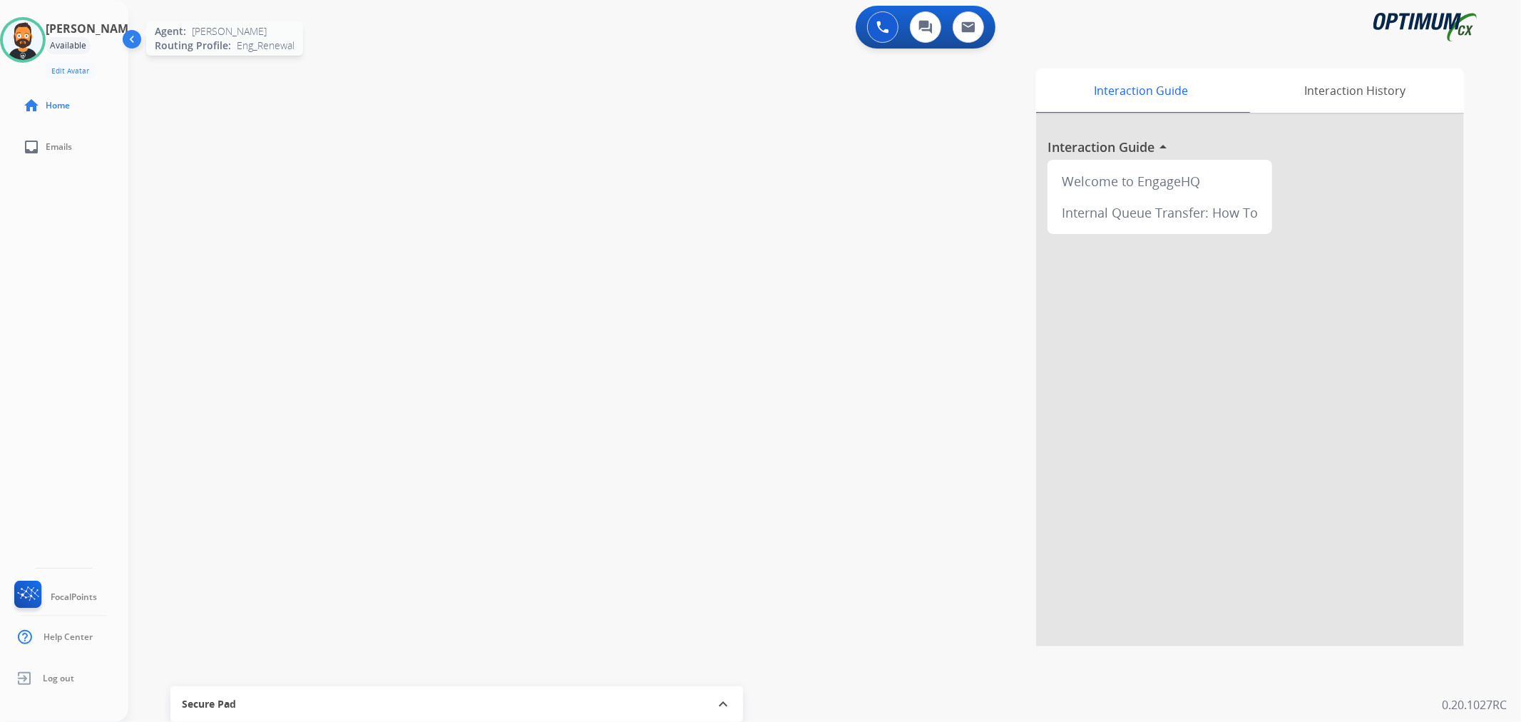
click at [41, 56] on img at bounding box center [23, 40] width 40 height 40
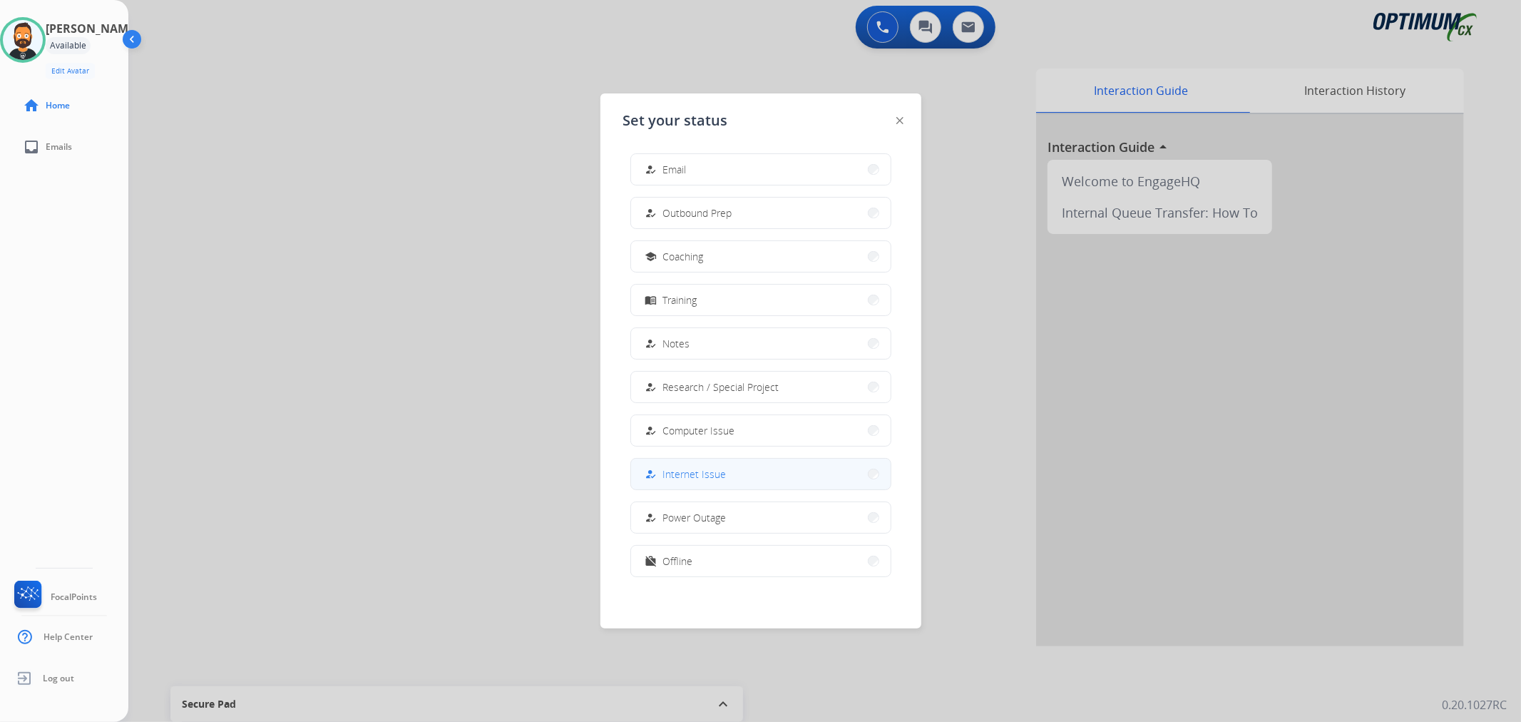
scroll to position [133, 0]
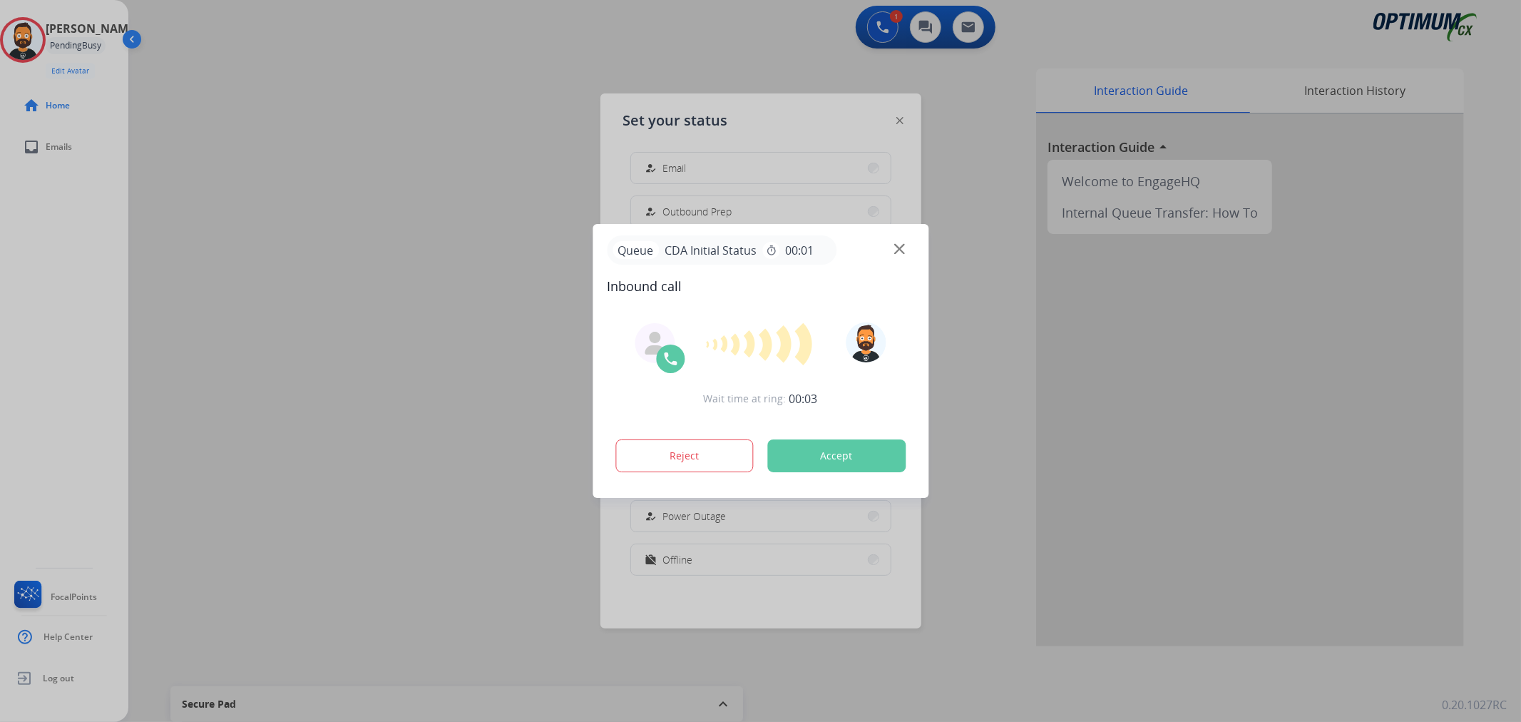
click at [897, 120] on div at bounding box center [760, 361] width 1521 height 722
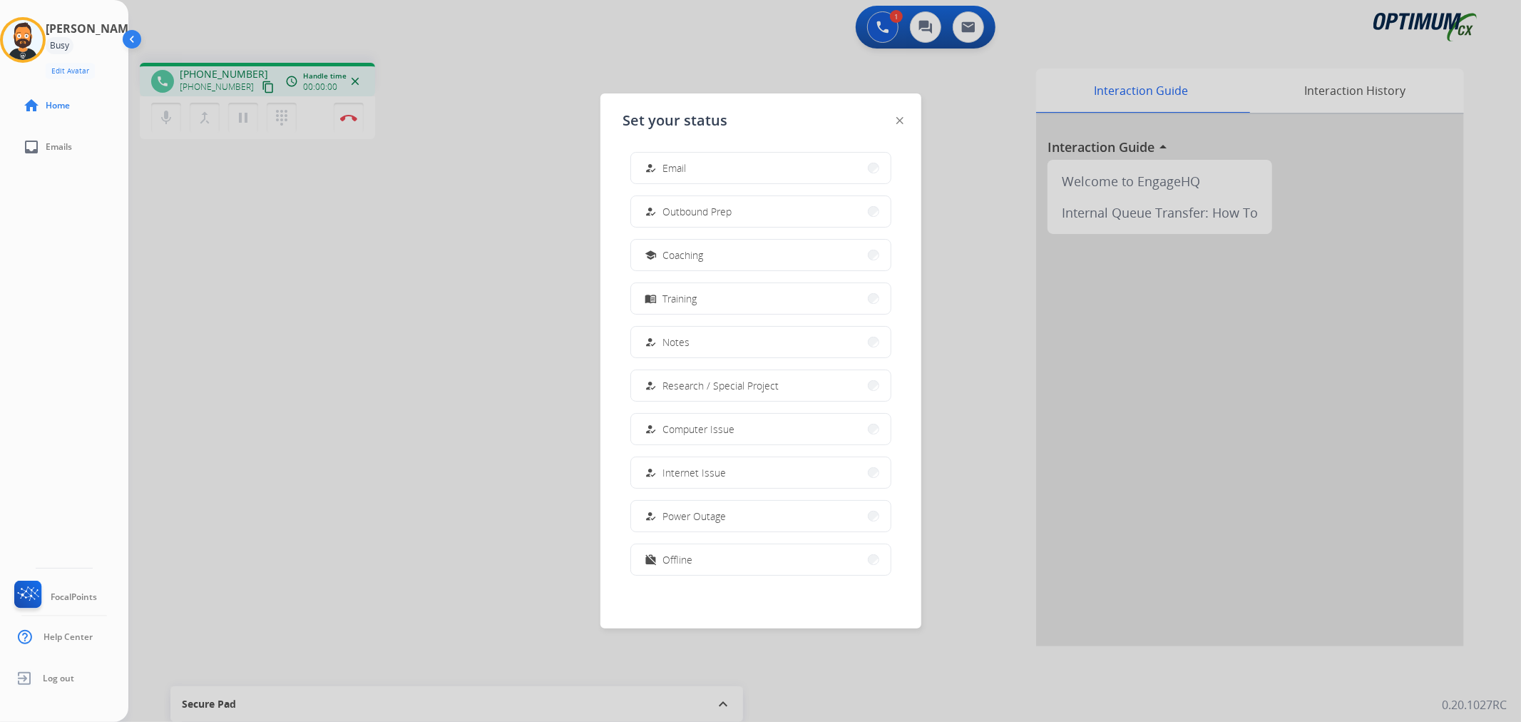
click at [898, 116] on div at bounding box center [899, 119] width 7 height 17
click at [504, 207] on div at bounding box center [760, 361] width 1521 height 722
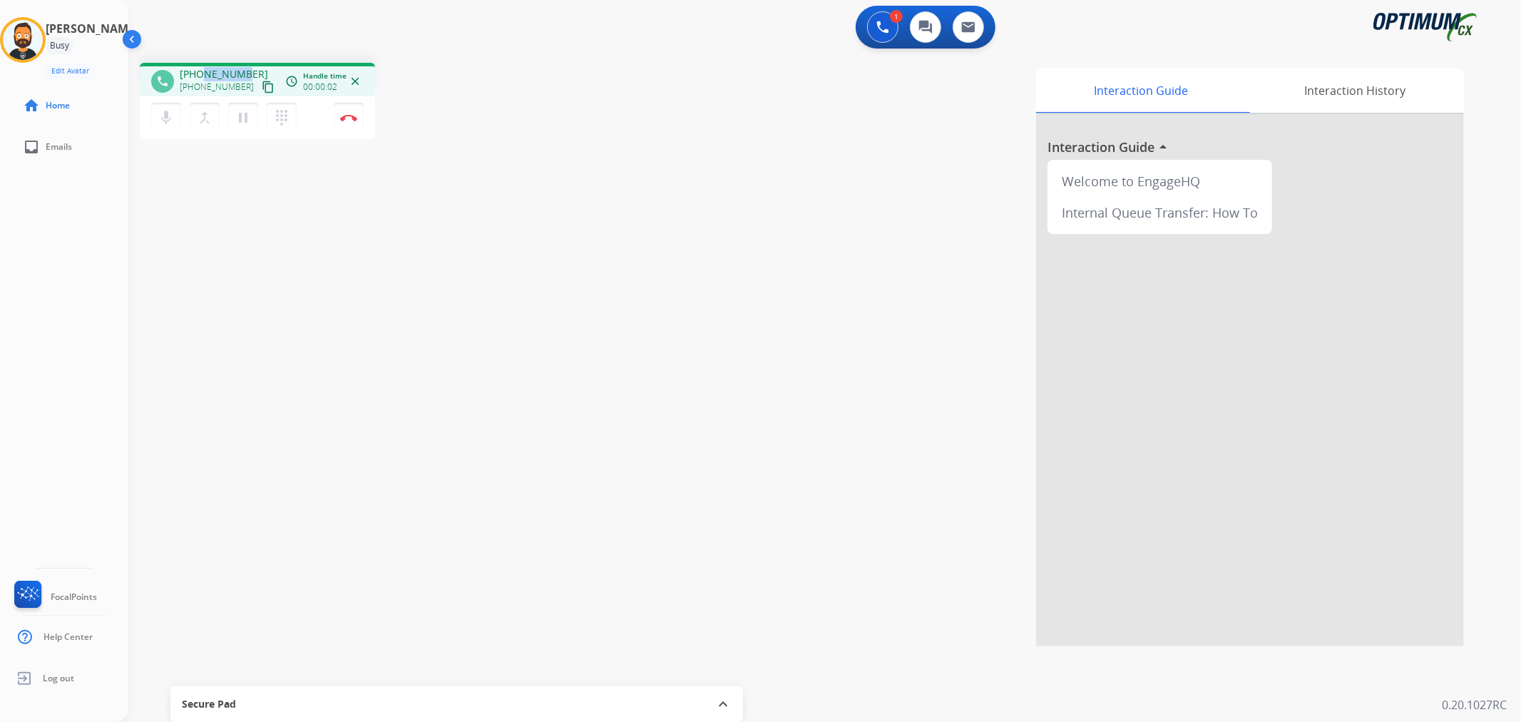
drag, startPoint x: 245, startPoint y: 66, endPoint x: 214, endPoint y: 70, distance: 31.0
click at [204, 70] on div "phone +14044256121 +14044256121 content_copy access_time Call metrics Queue 00:…" at bounding box center [257, 80] width 235 height 34
drag, startPoint x: 246, startPoint y: 67, endPoint x: 193, endPoint y: 69, distance: 53.5
click at [193, 69] on span "+14044256121" at bounding box center [224, 74] width 88 height 14
click at [352, 120] on img at bounding box center [348, 117] width 17 height 7
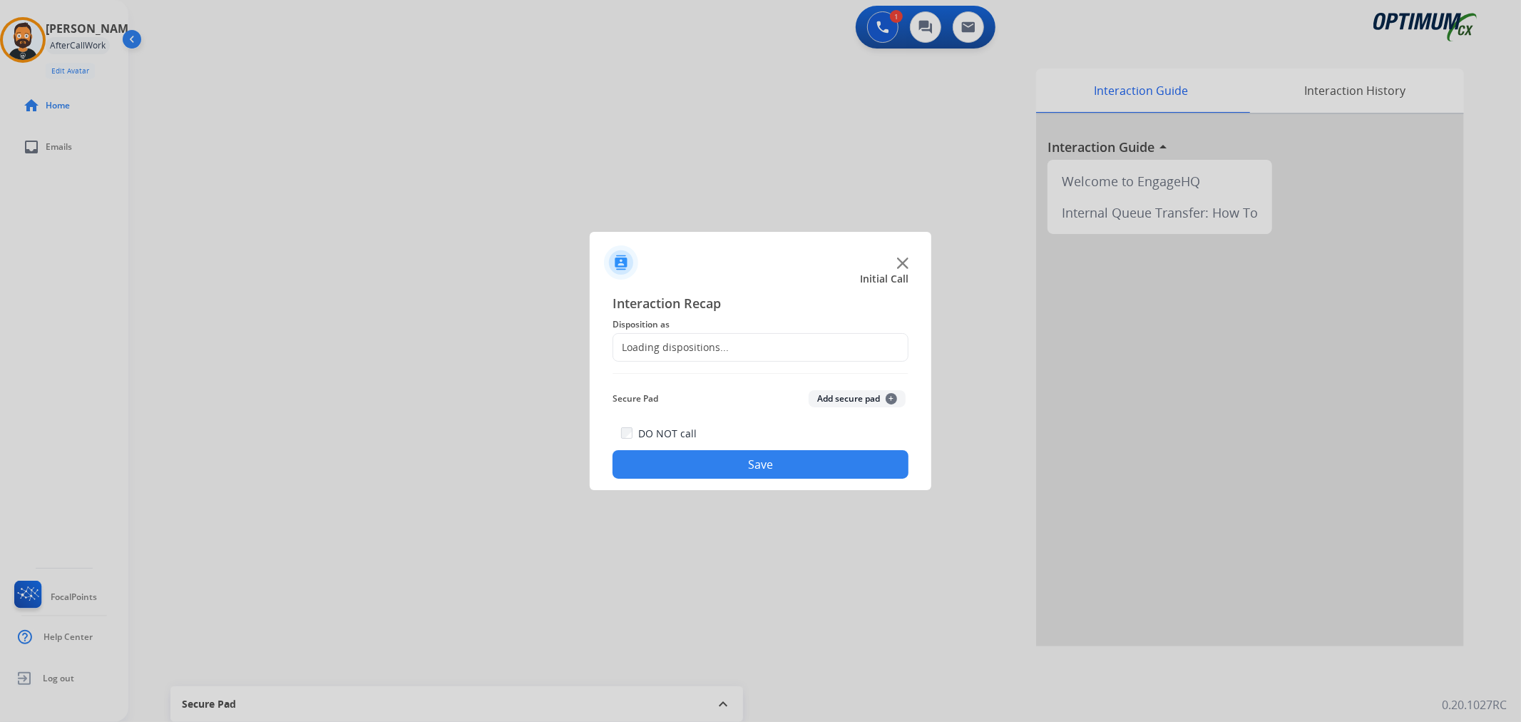
click at [716, 342] on div "Loading dispositions..." at bounding box center [671, 347] width 116 height 14
click at [716, 342] on input "text" at bounding box center [760, 347] width 296 height 29
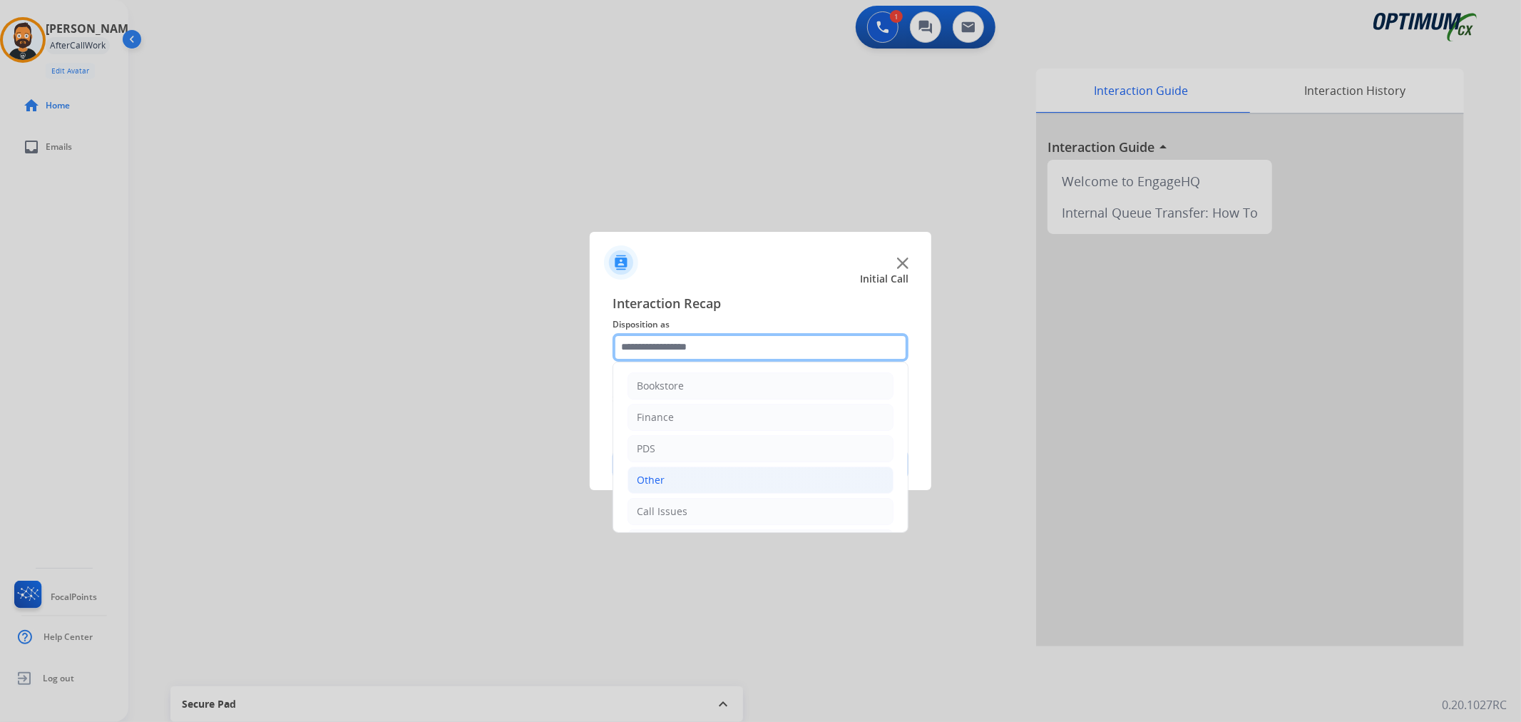
scroll to position [98, 0]
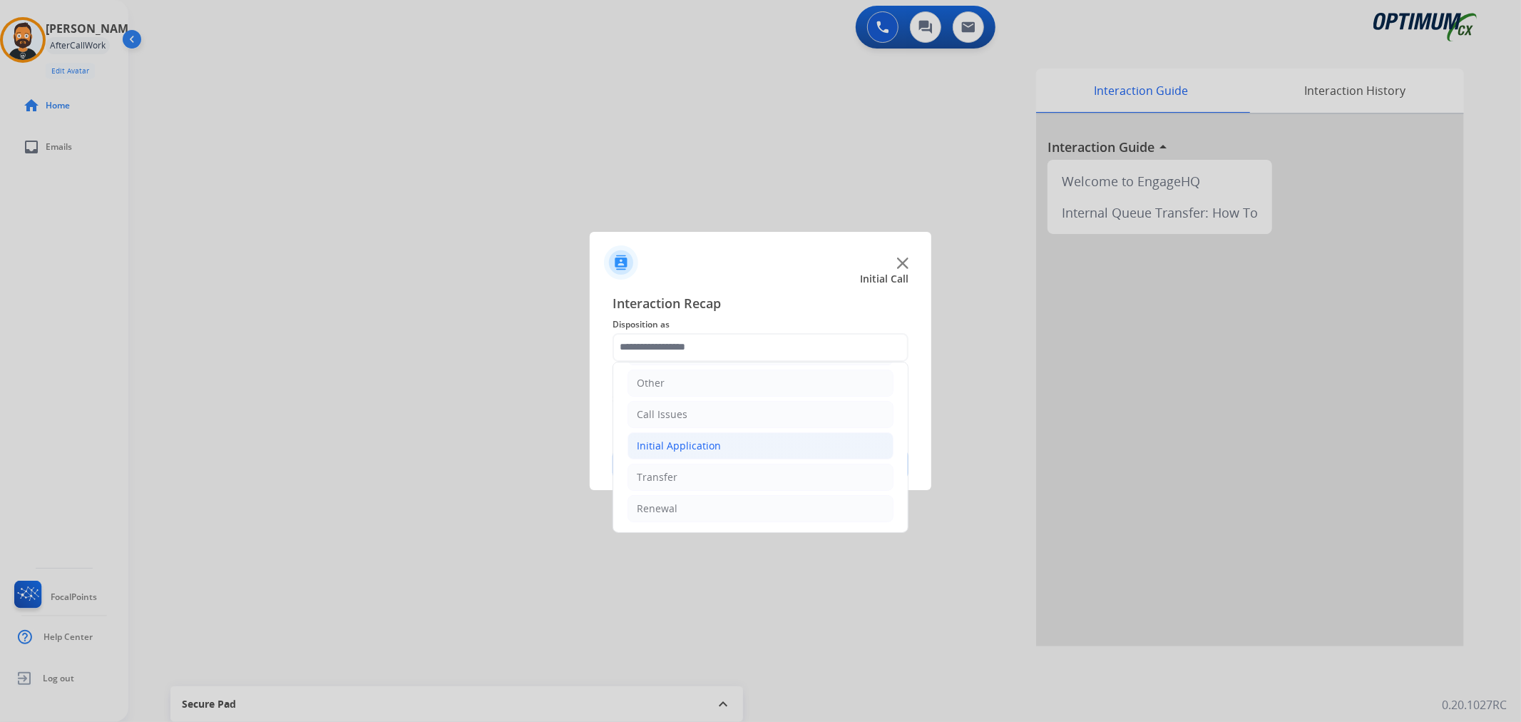
click at [677, 443] on div "Initial Application" at bounding box center [679, 446] width 84 height 14
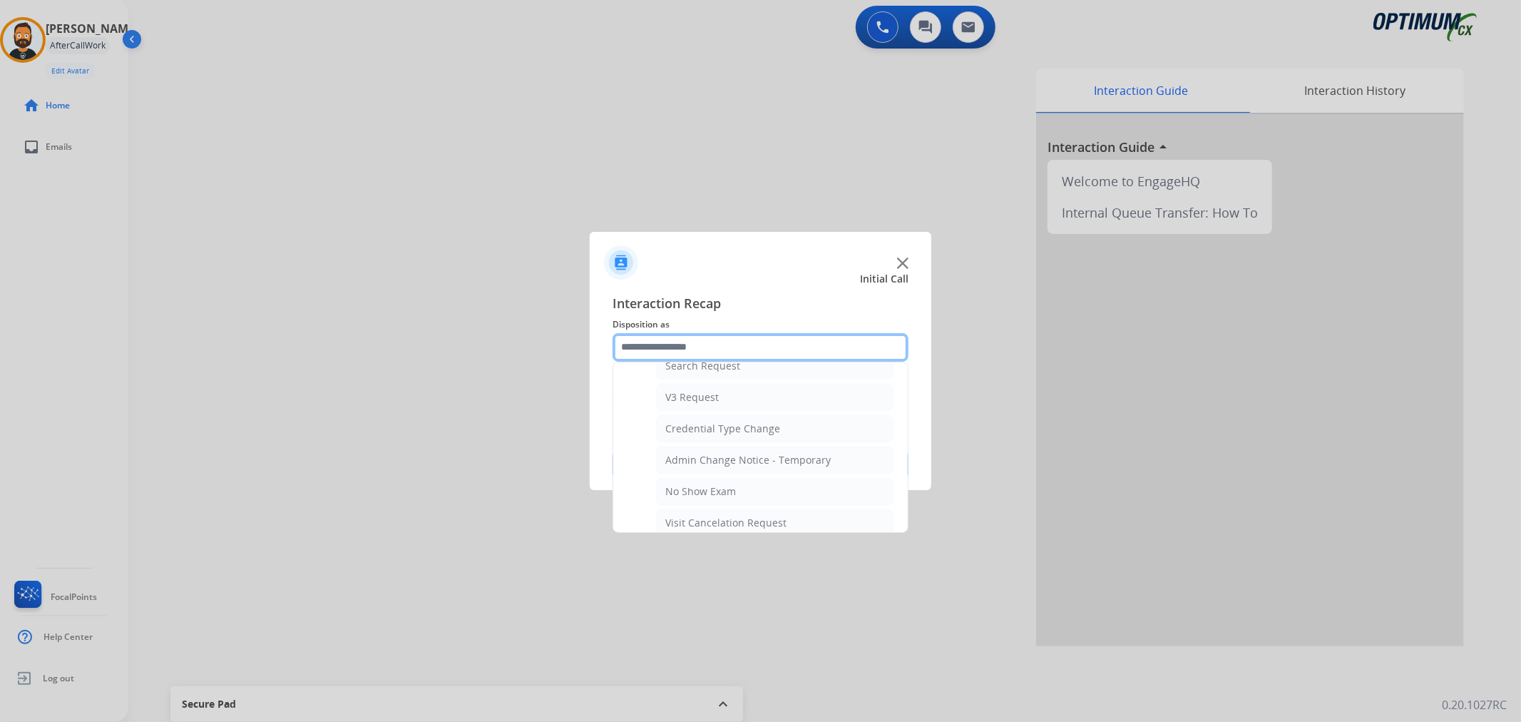
scroll to position [758, 0]
click at [732, 453] on div "General Questions (Initial application)" at bounding box center [755, 458] width 181 height 14
type input "**********"
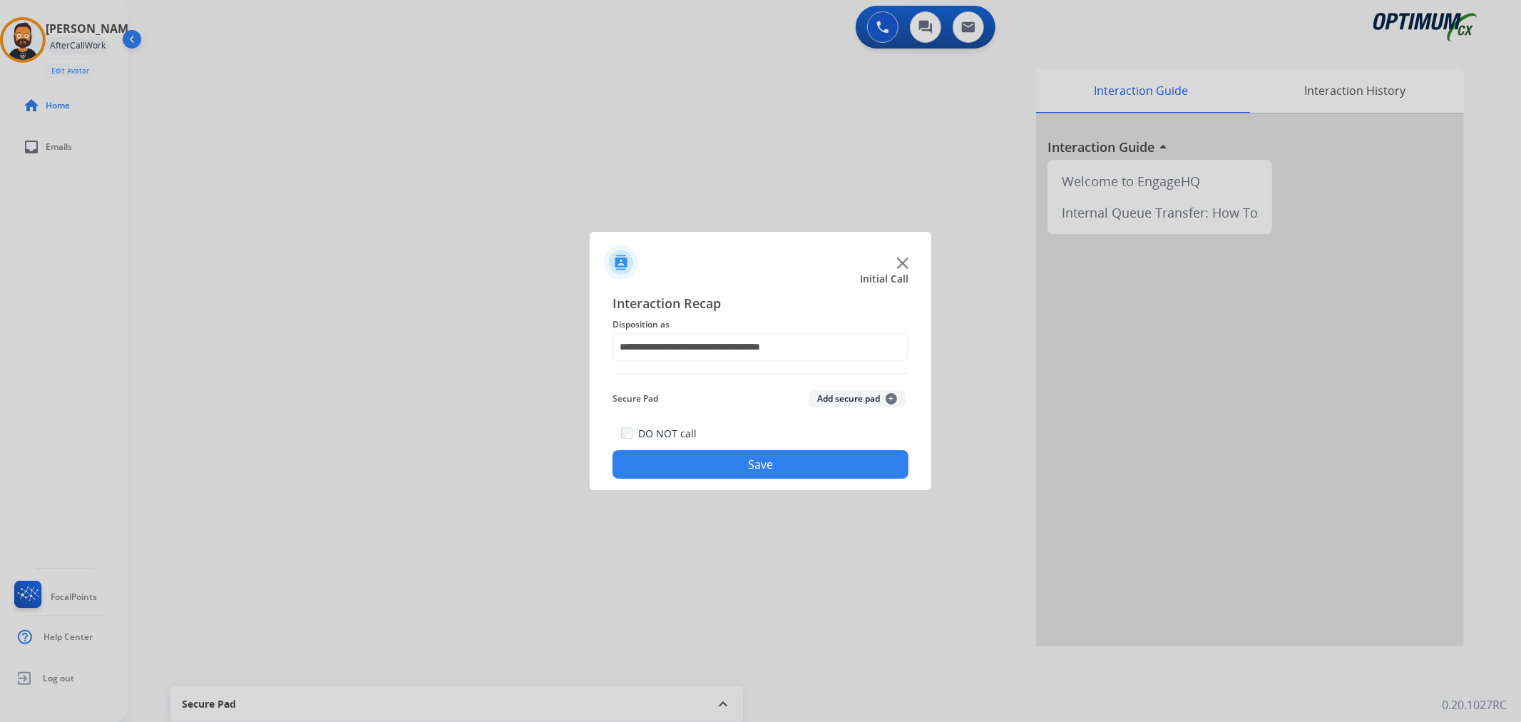
click at [732, 453] on button "Save" at bounding box center [760, 464] width 296 height 29
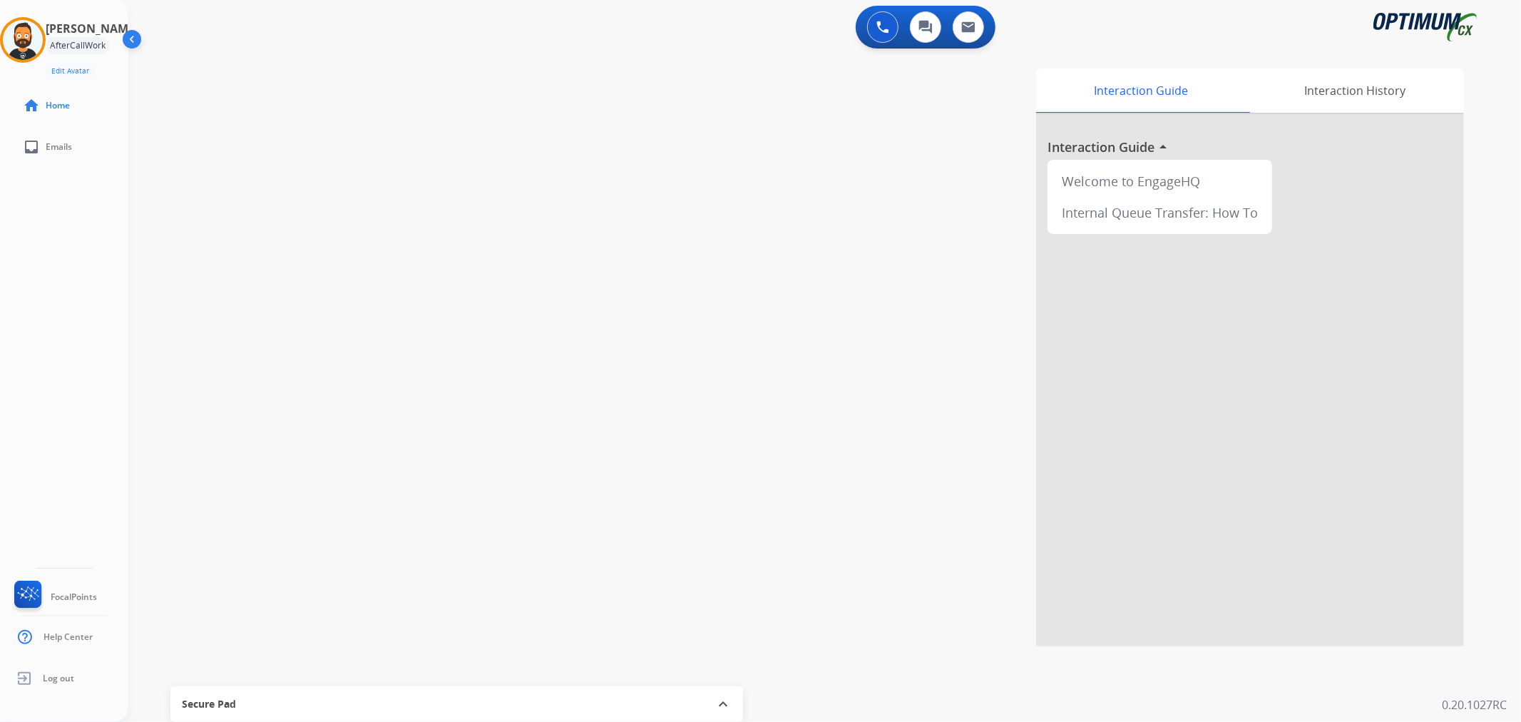
click at [37, 40] on img at bounding box center [23, 40] width 40 height 40
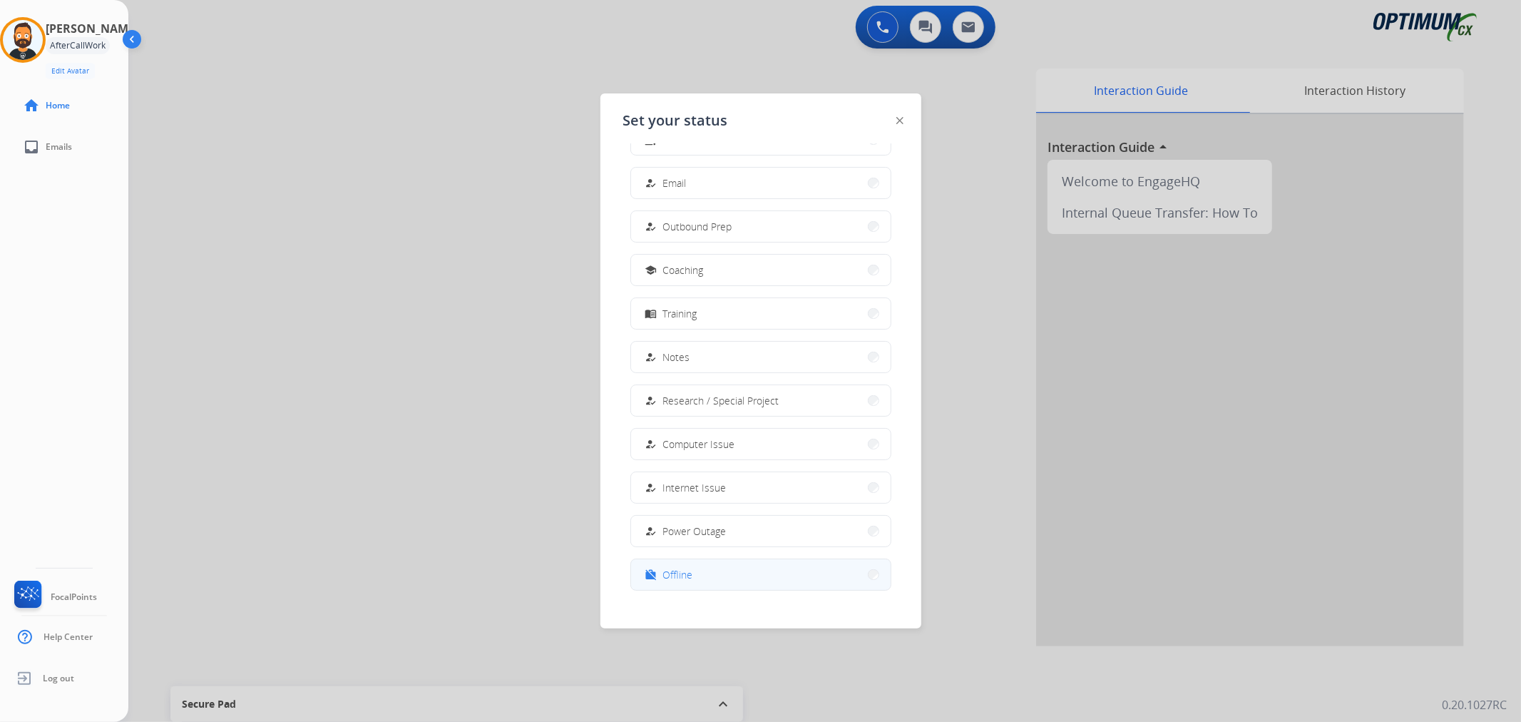
scroll to position [133, 0]
click at [674, 562] on span "Offline" at bounding box center [678, 559] width 30 height 15
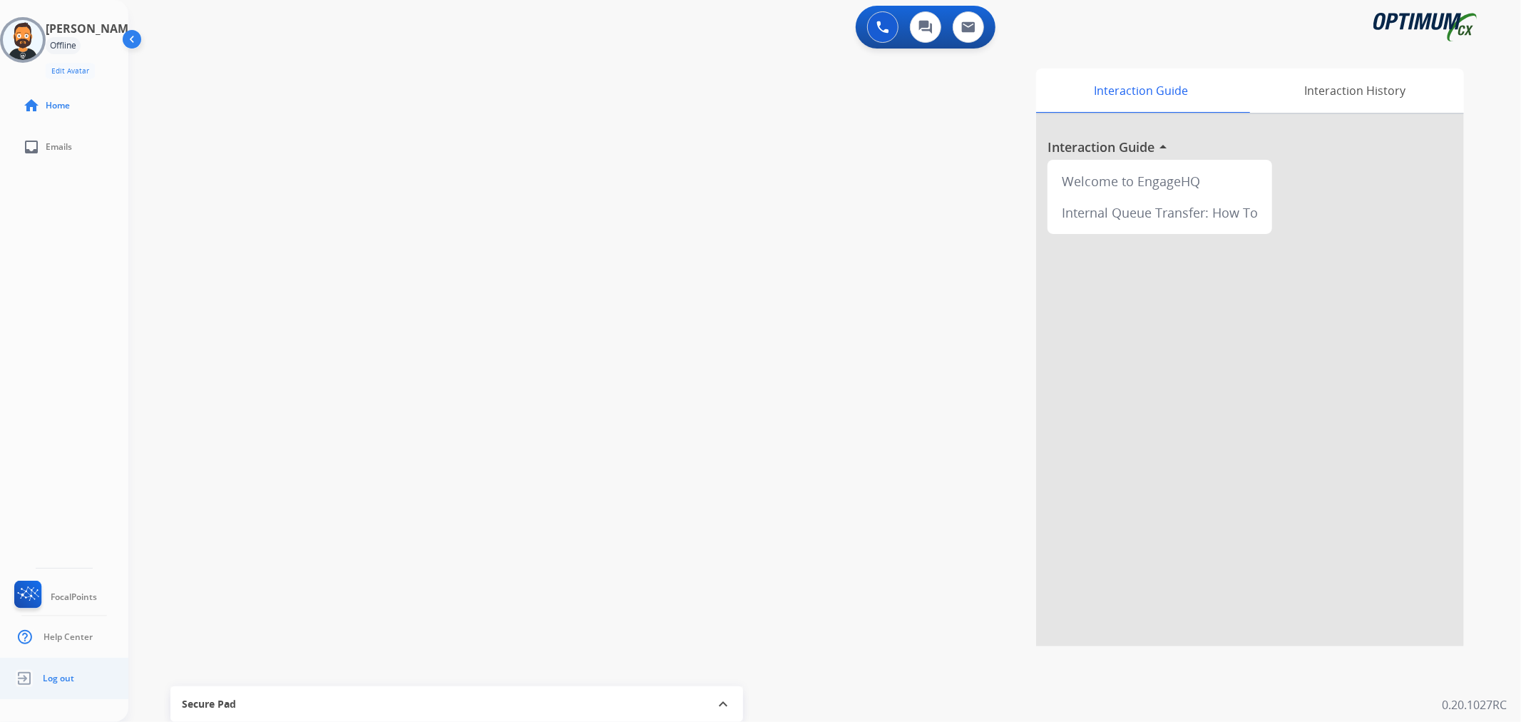
click at [61, 673] on span "Log out" at bounding box center [58, 677] width 31 height 11
